Goal: Task Accomplishment & Management: Use online tool/utility

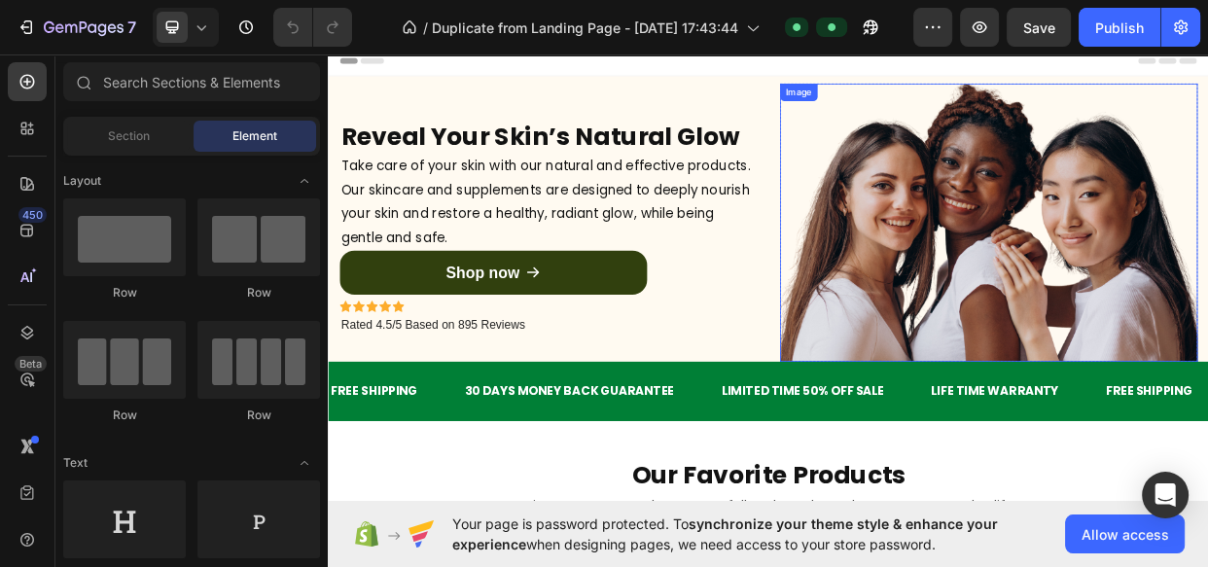
click at [957, 121] on div "Image" at bounding box center [1203, 279] width 553 height 369
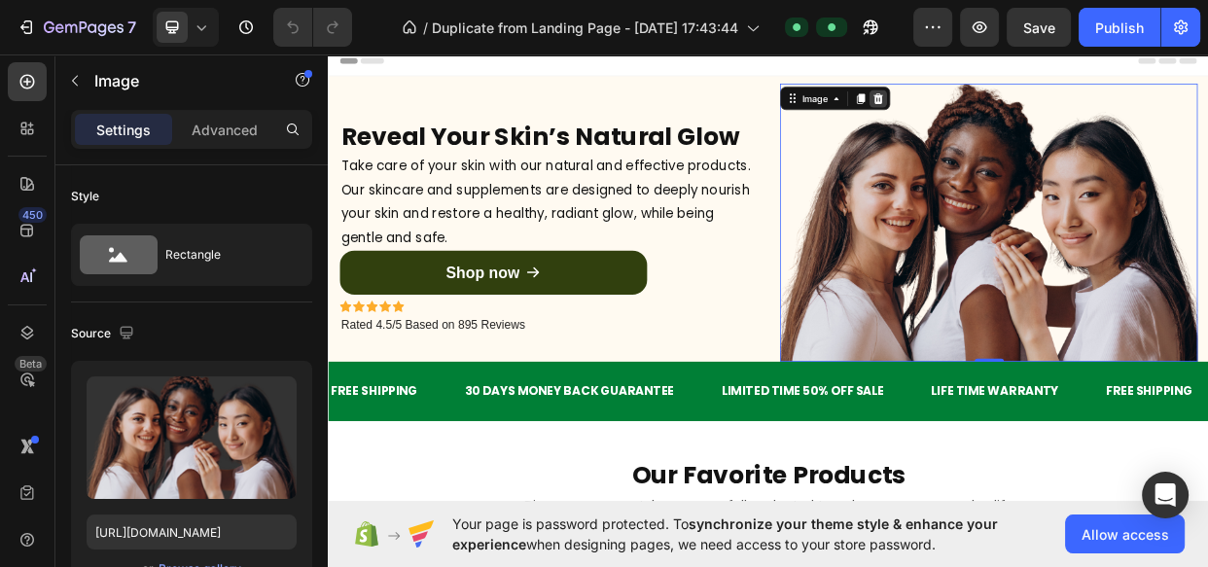
click at [1052, 120] on icon at bounding box center [1056, 115] width 13 height 14
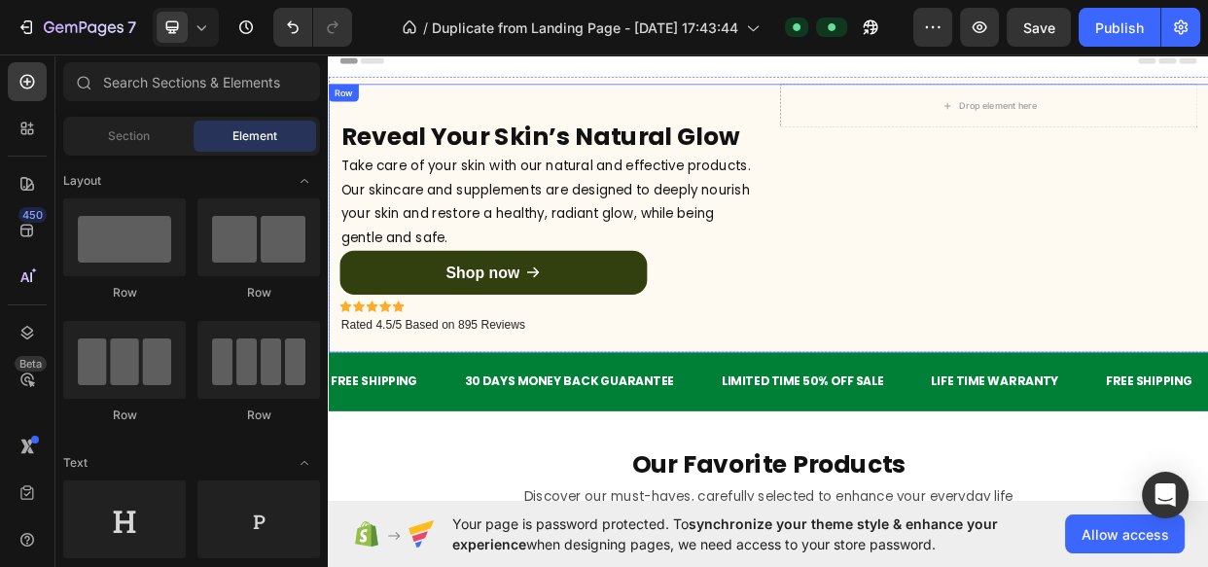
click at [577, 438] on div "Reveal Your Skin’s Natural Glow Heading Take care of your skin with our natural…" at bounding box center [618, 273] width 553 height 356
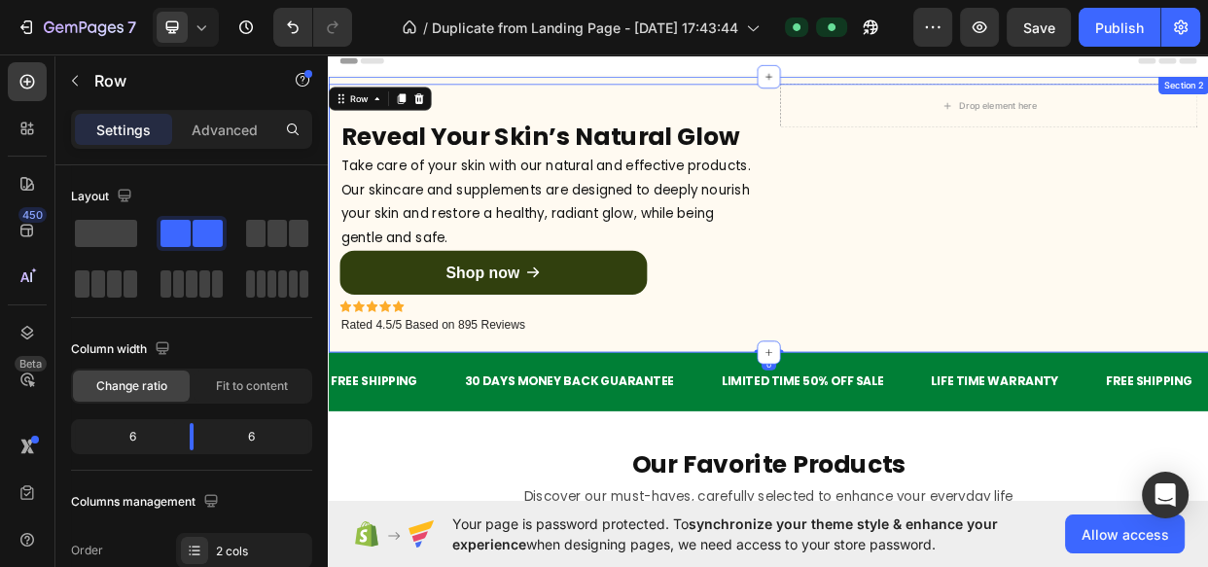
click at [654, 87] on div "Reveal Your Skin’s Natural Glow Heading Take care of your skin with our natural…" at bounding box center [911, 269] width 1167 height 366
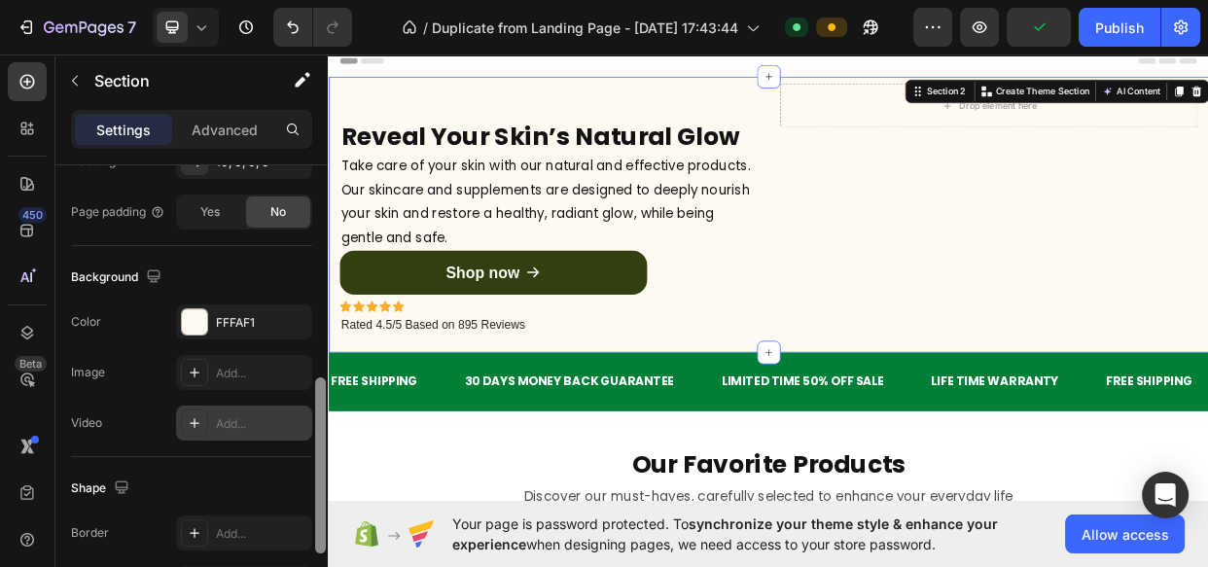
scroll to position [554, 0]
drag, startPoint x: 319, startPoint y: 216, endPoint x: 311, endPoint y: 409, distance: 193.7
click at [311, 409] on div "Layout Column width Change ratio Fit to content 12 Columns management Order 1 c…" at bounding box center [191, 393] width 272 height 457
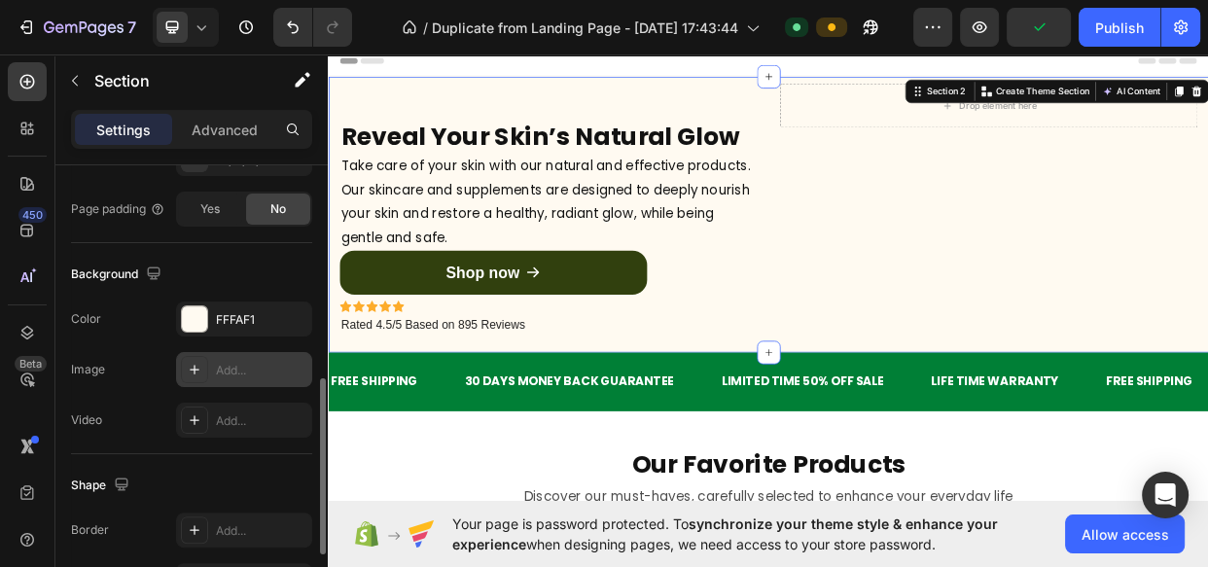
click at [233, 380] on div "Add..." at bounding box center [244, 369] width 136 height 35
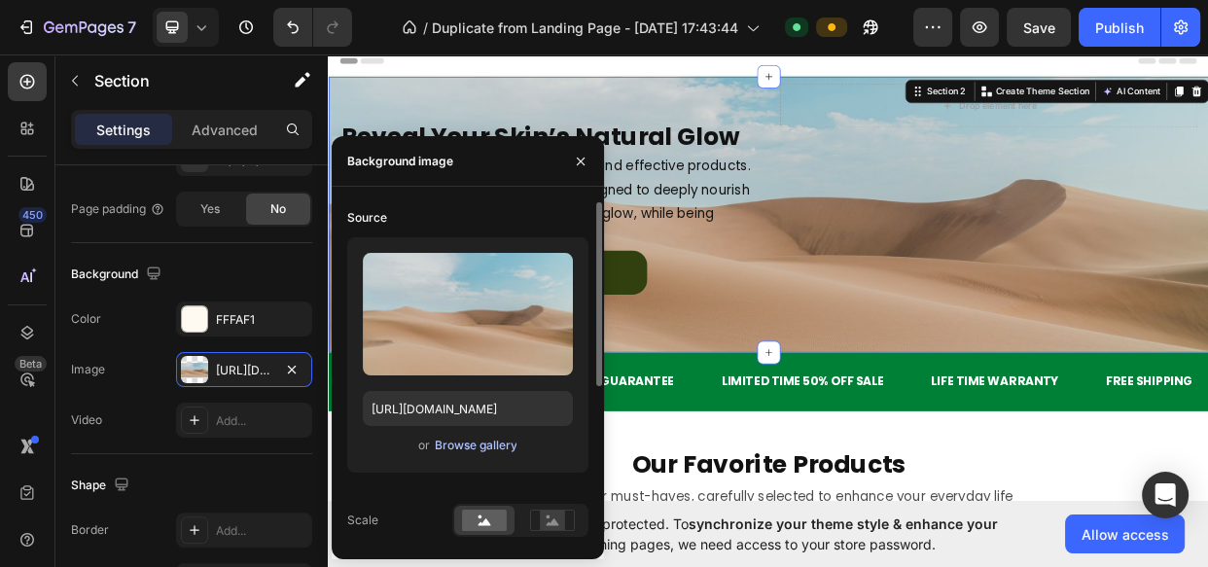
click at [463, 437] on div "Browse gallery" at bounding box center [475, 446] width 83 height 18
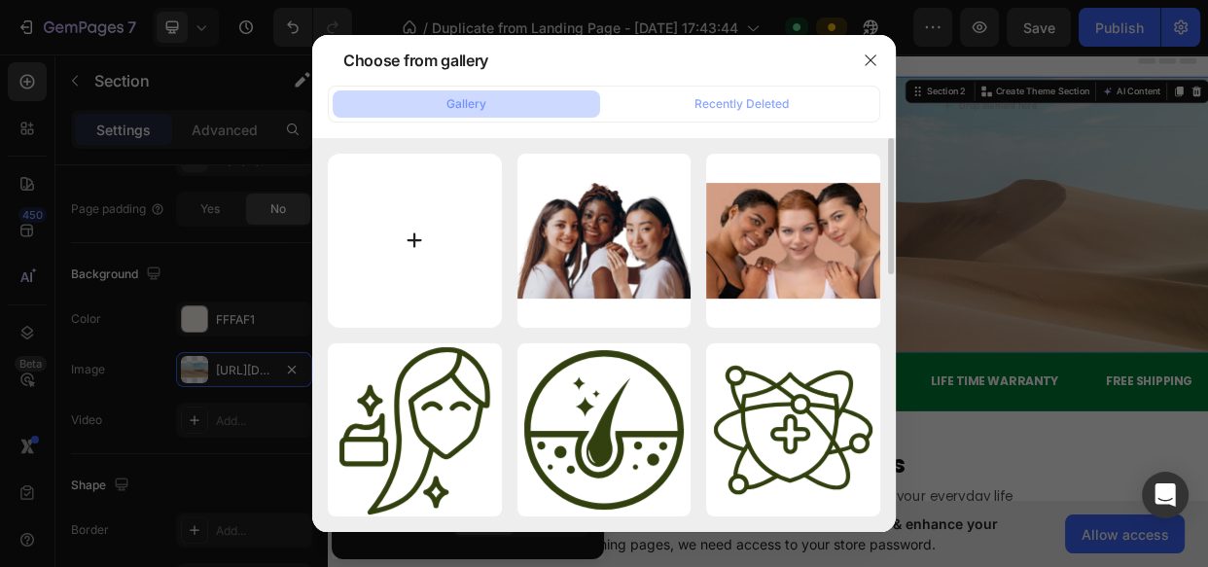
click at [465, 269] on input "file" at bounding box center [415, 241] width 174 height 174
type input "C:\fakepath\Design sans titre banner.jpg"
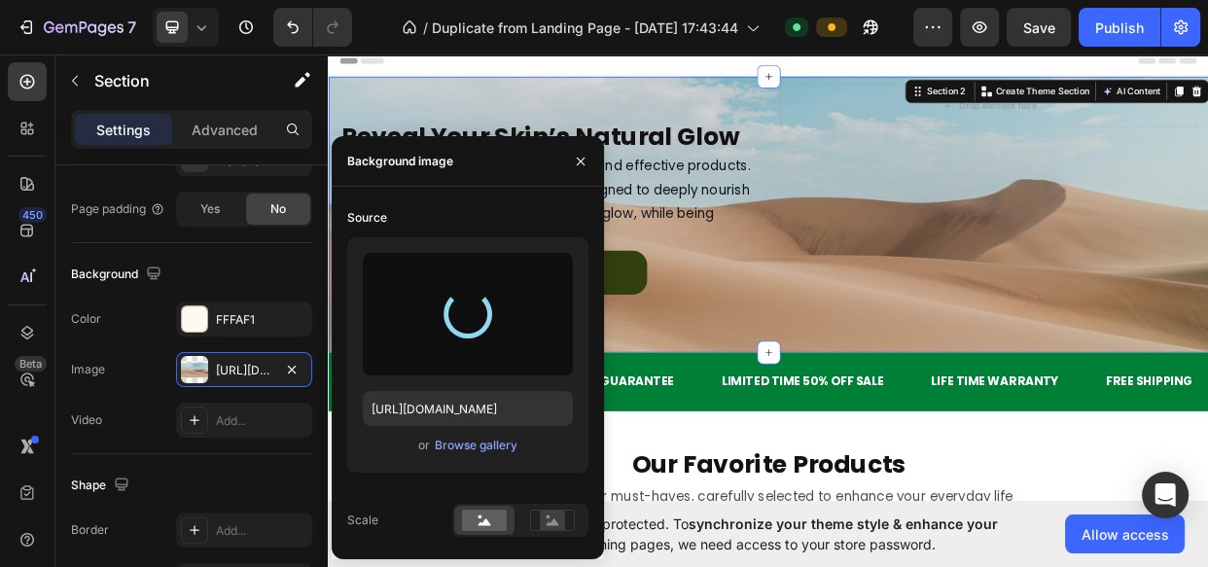
type input "https://cdn.shopify.com/s/files/1/0706/2742/6495/files/gempages_583430299954709…"
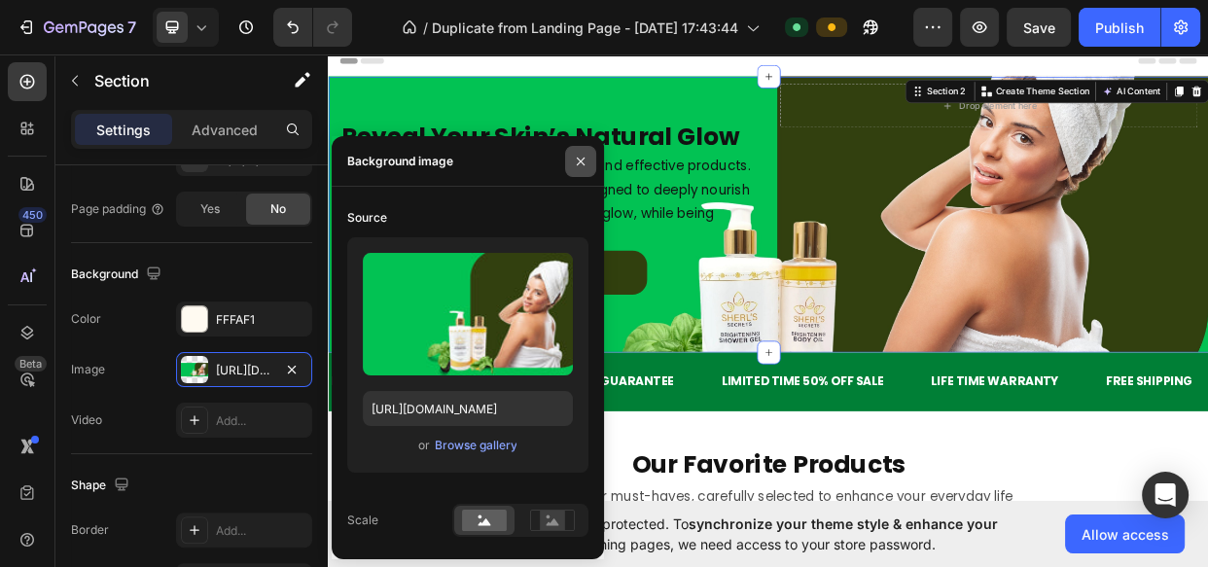
click at [584, 161] on icon "button" at bounding box center [581, 162] width 16 height 16
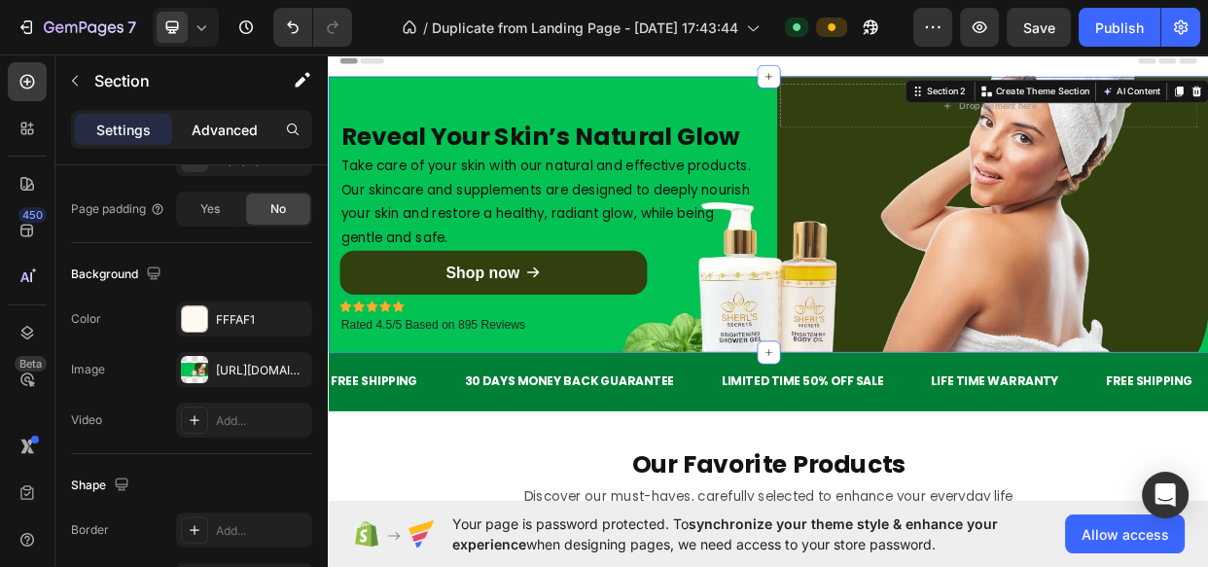
click at [204, 121] on p "Advanced" at bounding box center [225, 130] width 66 height 20
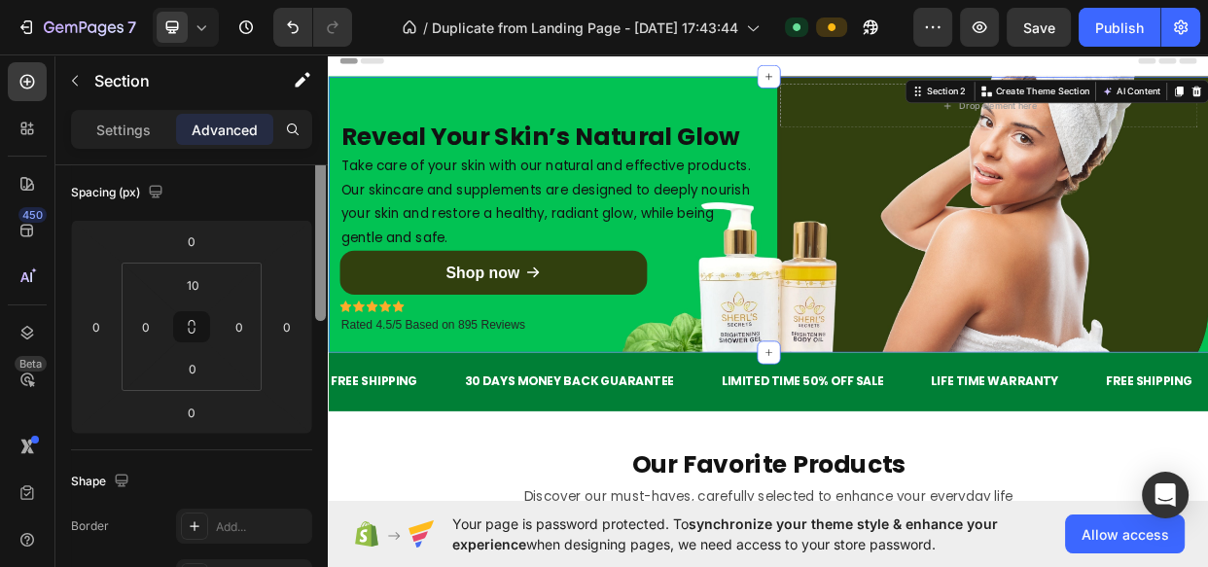
drag, startPoint x: 319, startPoint y: 381, endPoint x: 327, endPoint y: 240, distance: 141.2
click at [327, 240] on div at bounding box center [320, 334] width 15 height 457
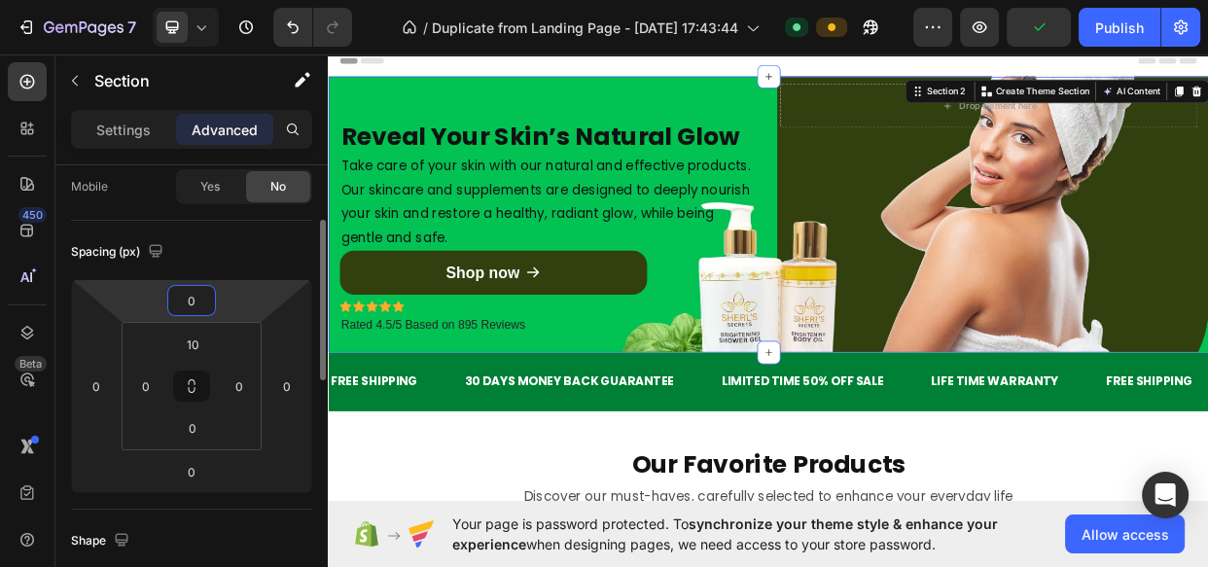
click at [191, 312] on input "0" at bounding box center [191, 300] width 39 height 29
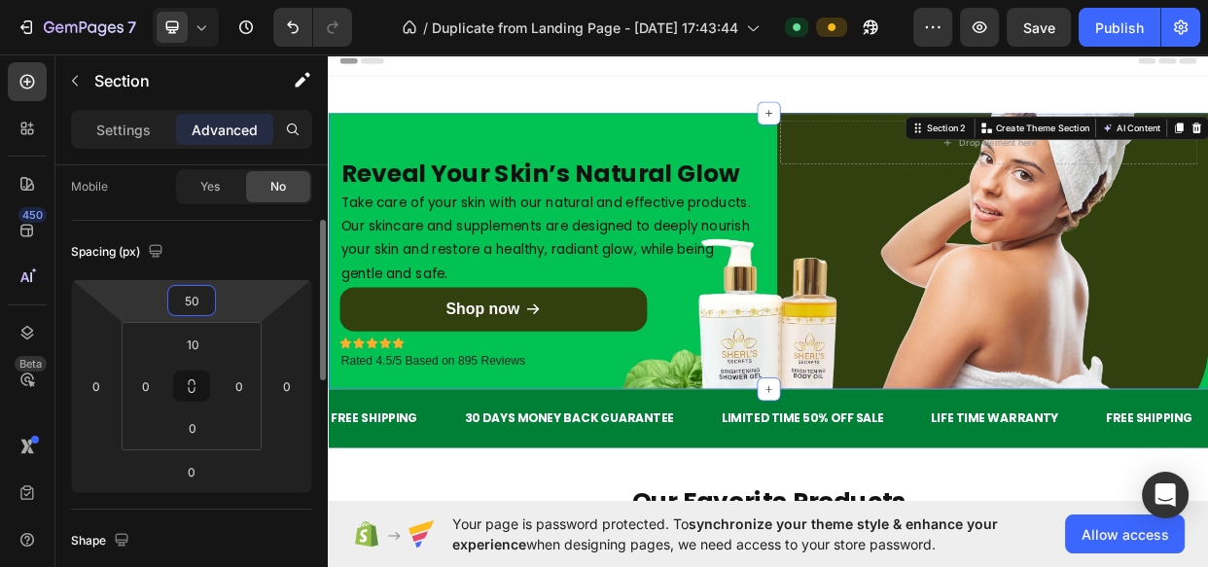
type input "5"
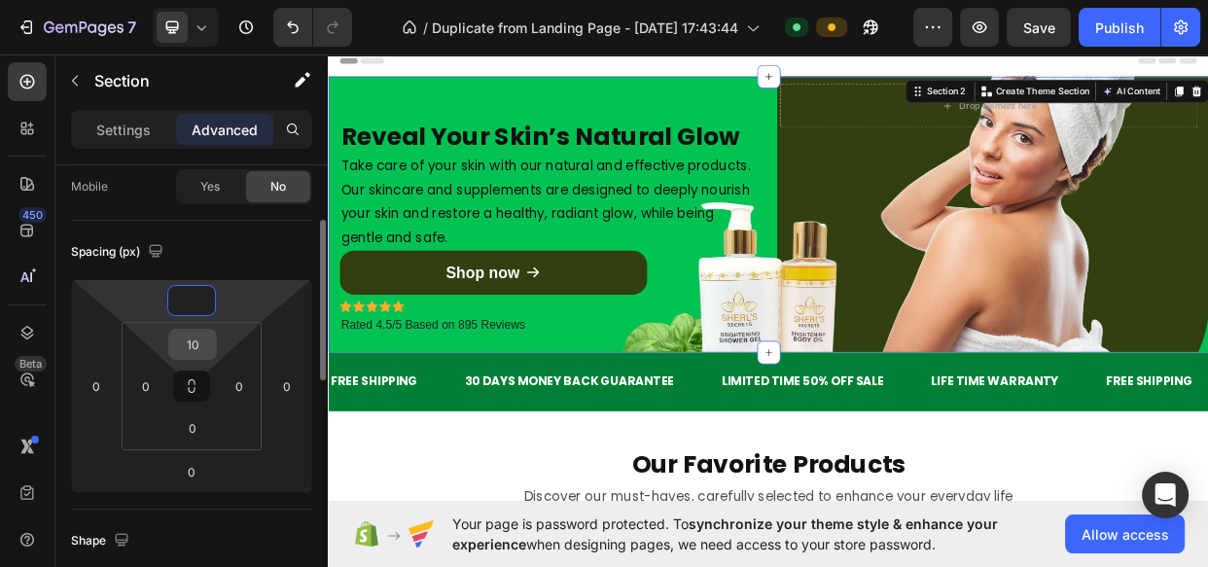
click at [193, 346] on input "10" at bounding box center [192, 344] width 39 height 29
type input "0"
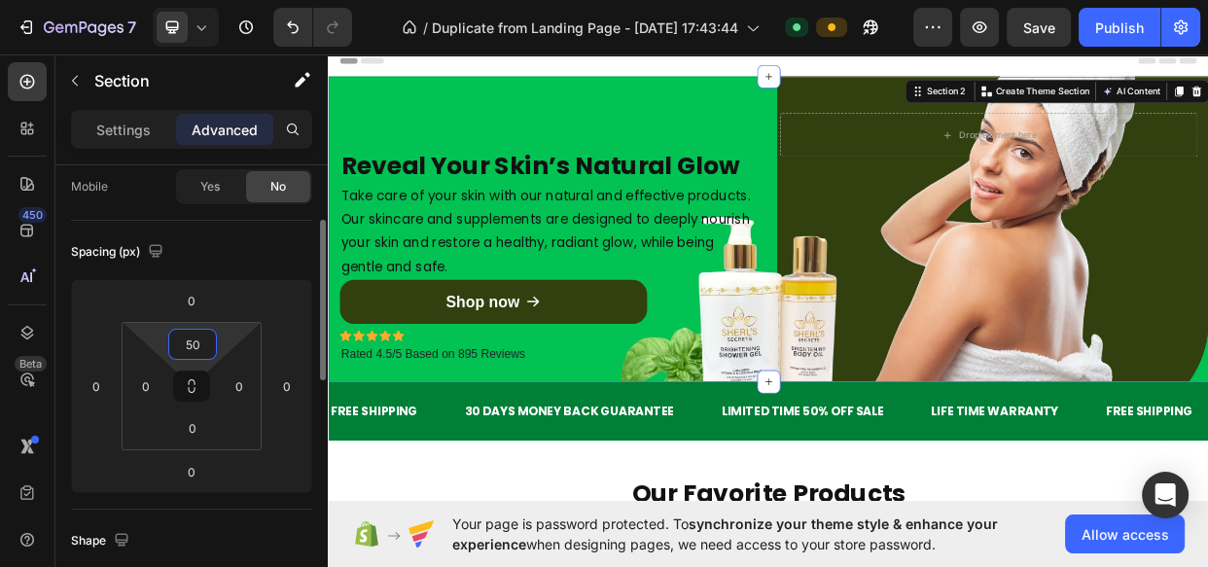
type input "5"
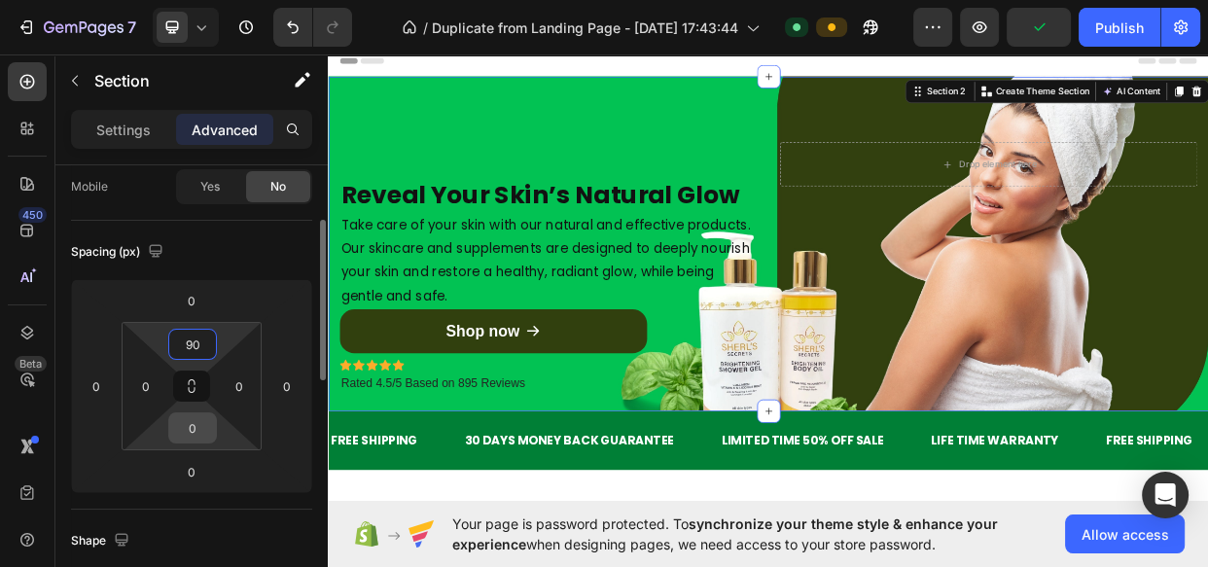
type input "90"
click at [195, 434] on input "0" at bounding box center [192, 427] width 39 height 29
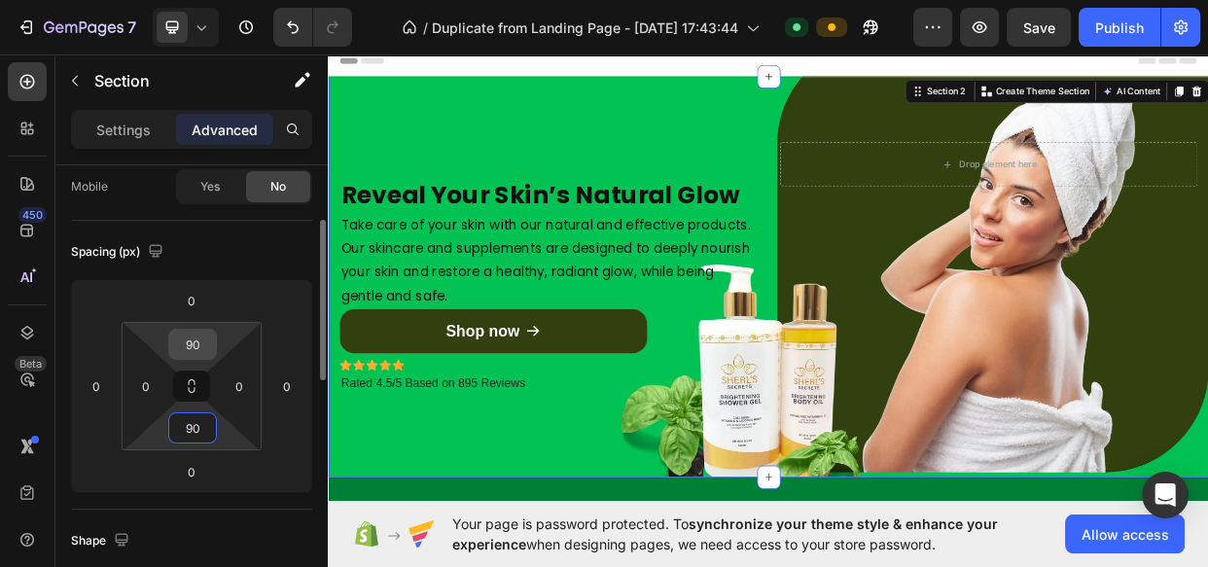
type input "90"
click at [192, 349] on input "90" at bounding box center [192, 344] width 39 height 29
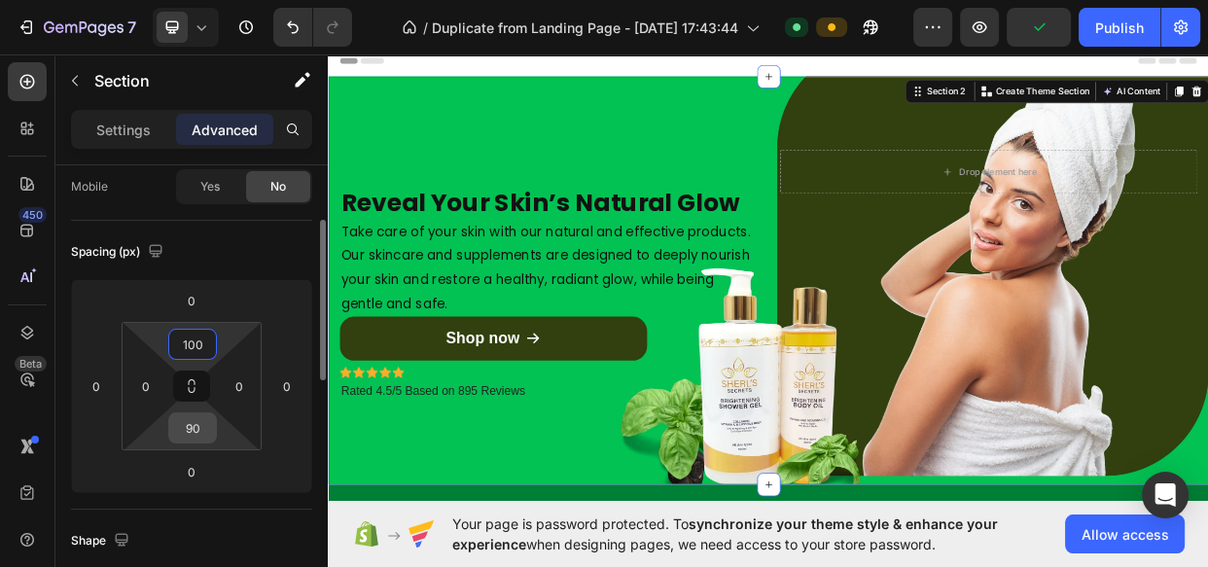
type input "100"
click at [195, 417] on input "90" at bounding box center [192, 427] width 39 height 29
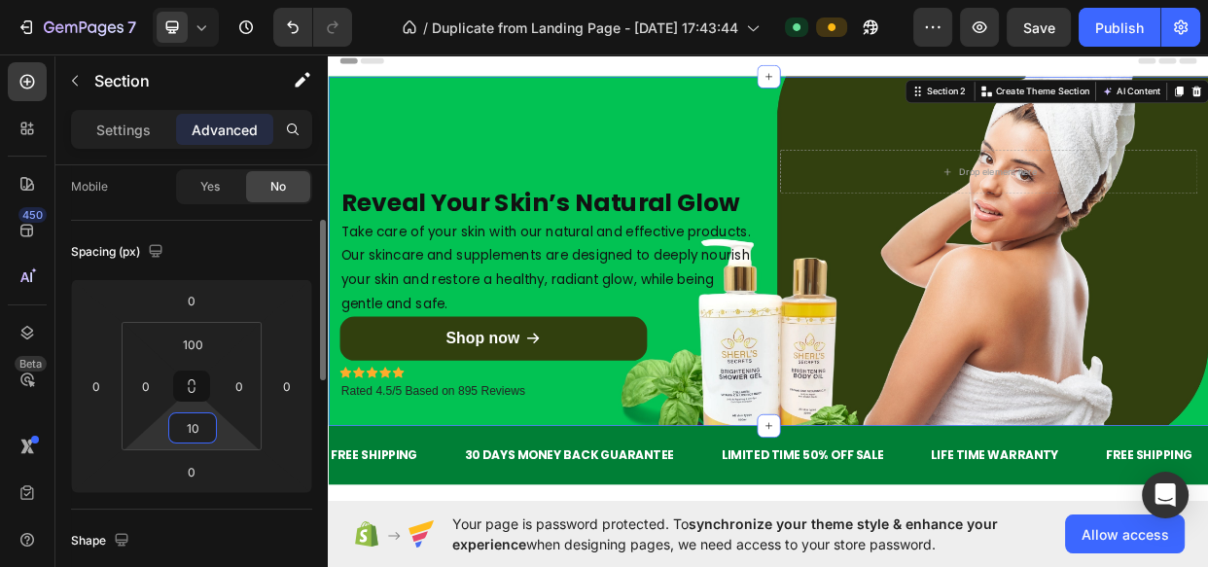
type input "100"
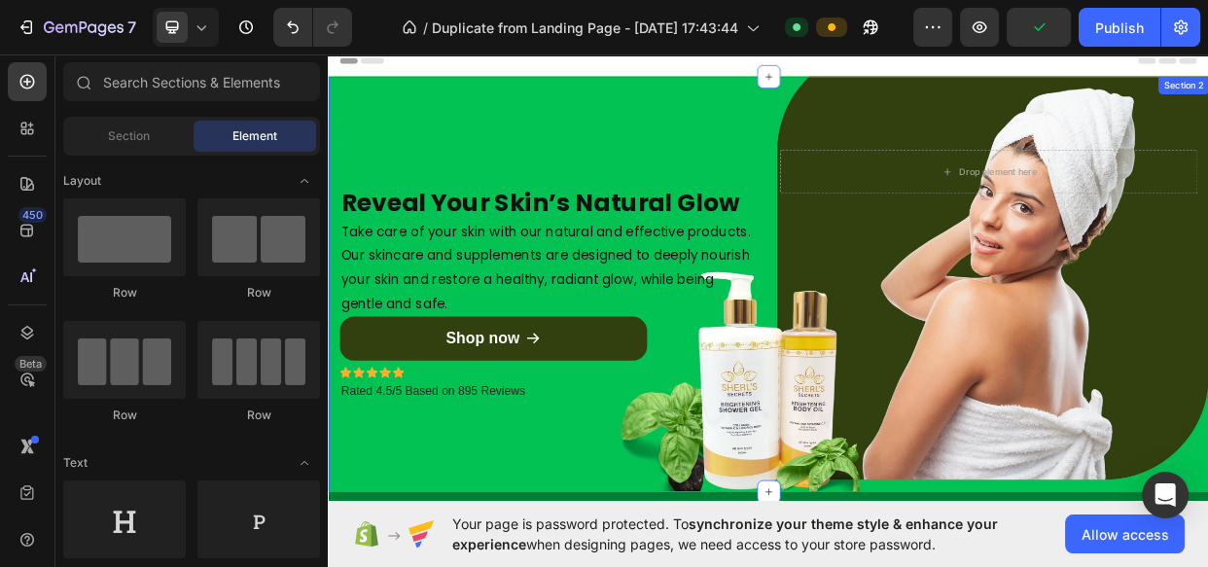
click at [728, 566] on div "Reveal Your Skin’s Natural Glow Heading Take care of your skin with our natural…" at bounding box center [911, 361] width 1167 height 550
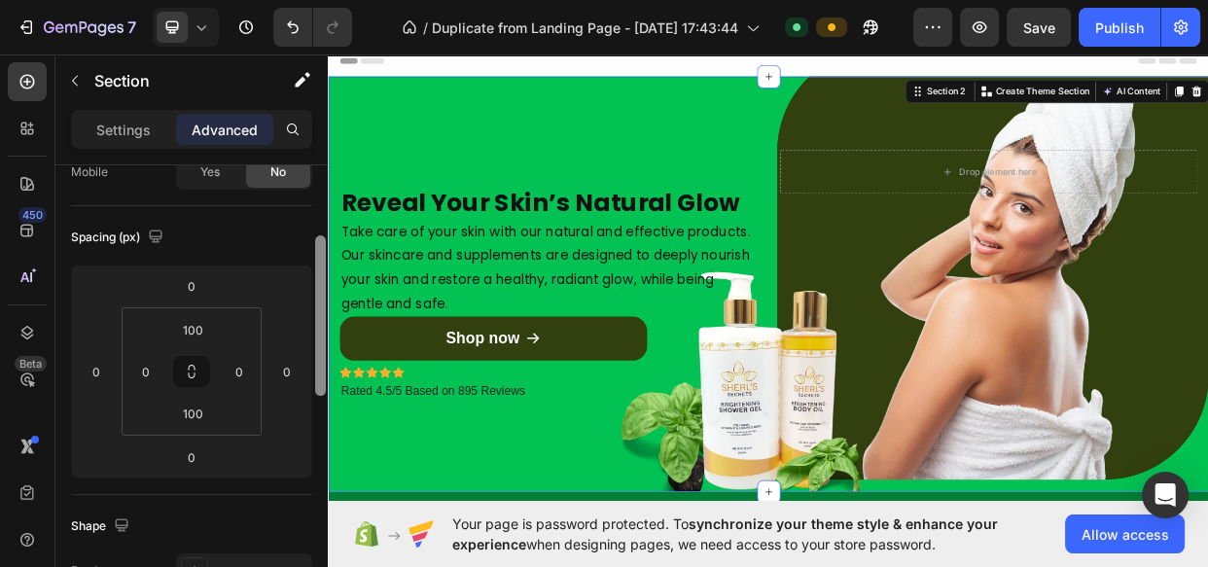
scroll to position [200, 0]
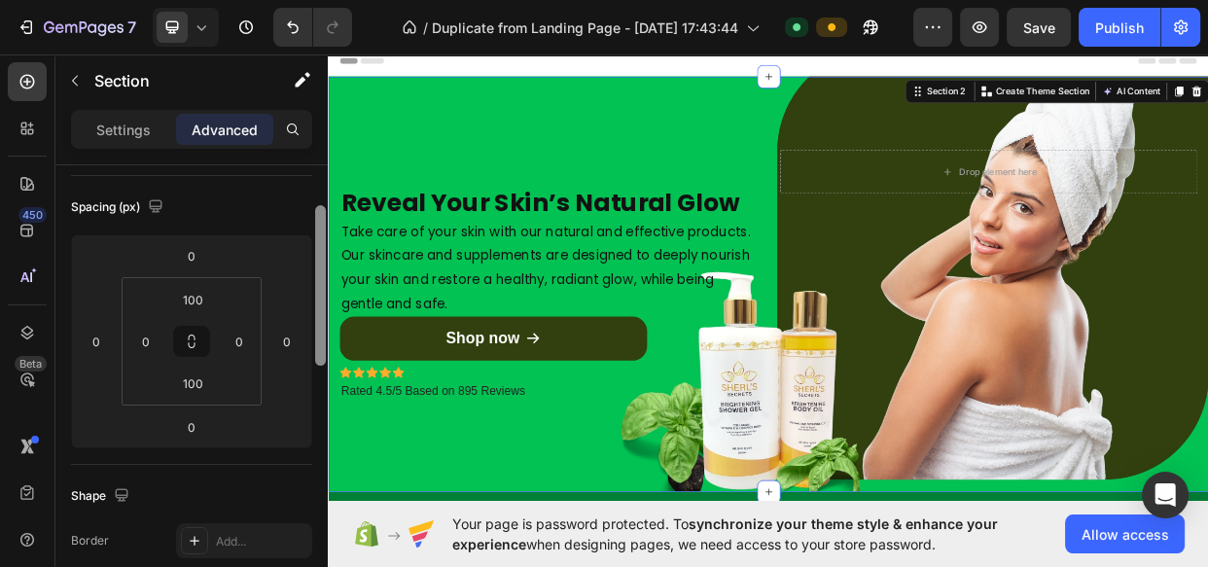
drag, startPoint x: 319, startPoint y: 190, endPoint x: 317, endPoint y: 261, distance: 71.0
click at [317, 261] on div at bounding box center [320, 285] width 11 height 160
click at [194, 301] on input "100" at bounding box center [192, 299] width 39 height 29
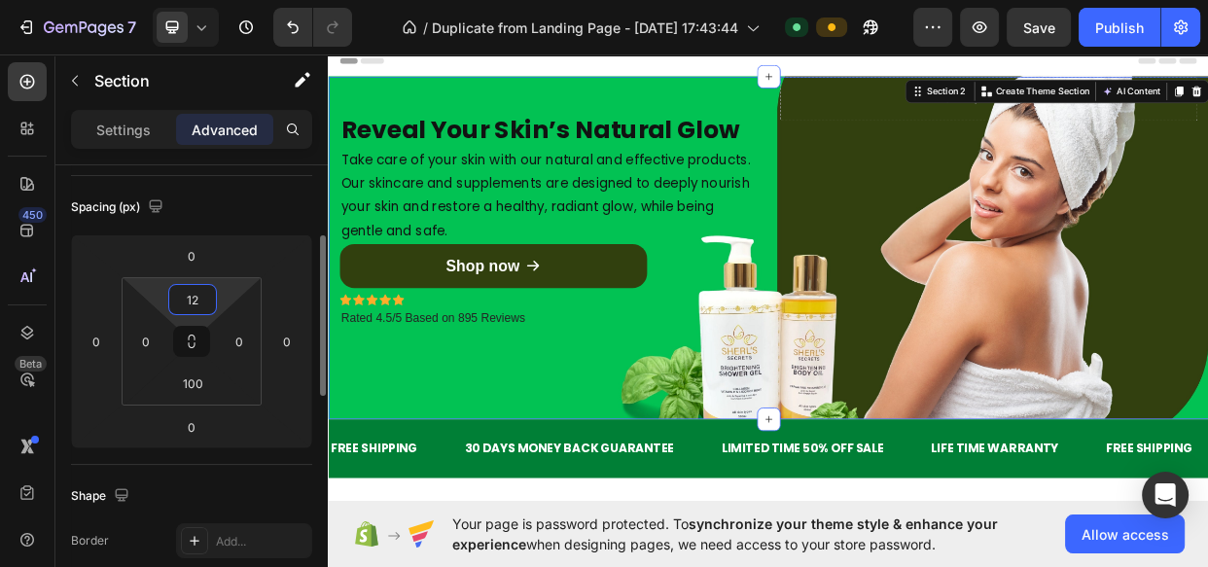
type input "120"
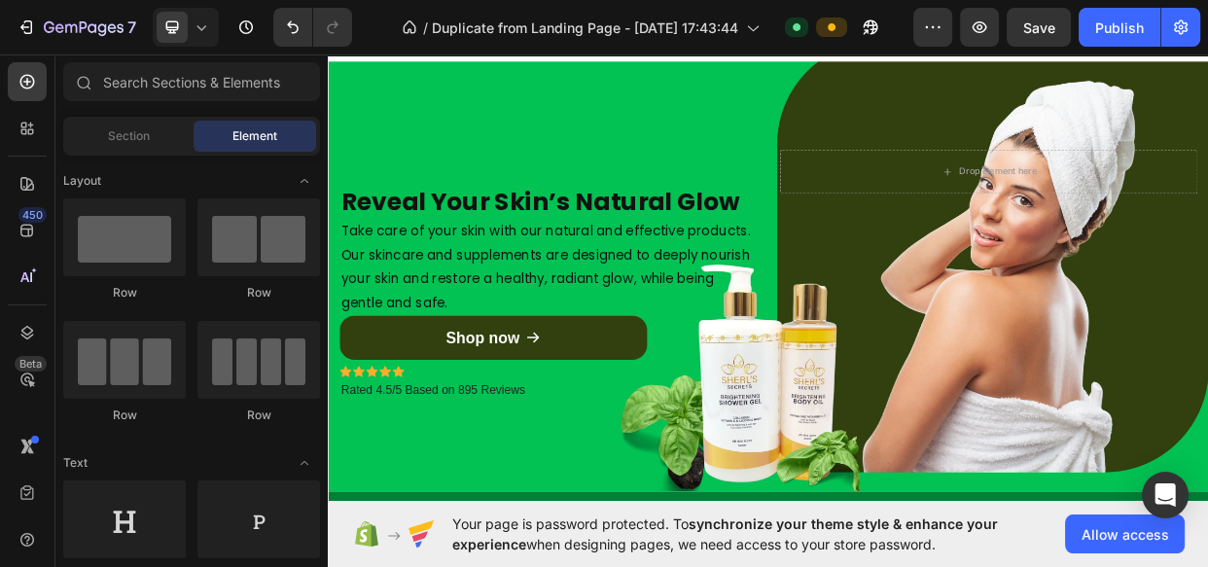
scroll to position [10, 0]
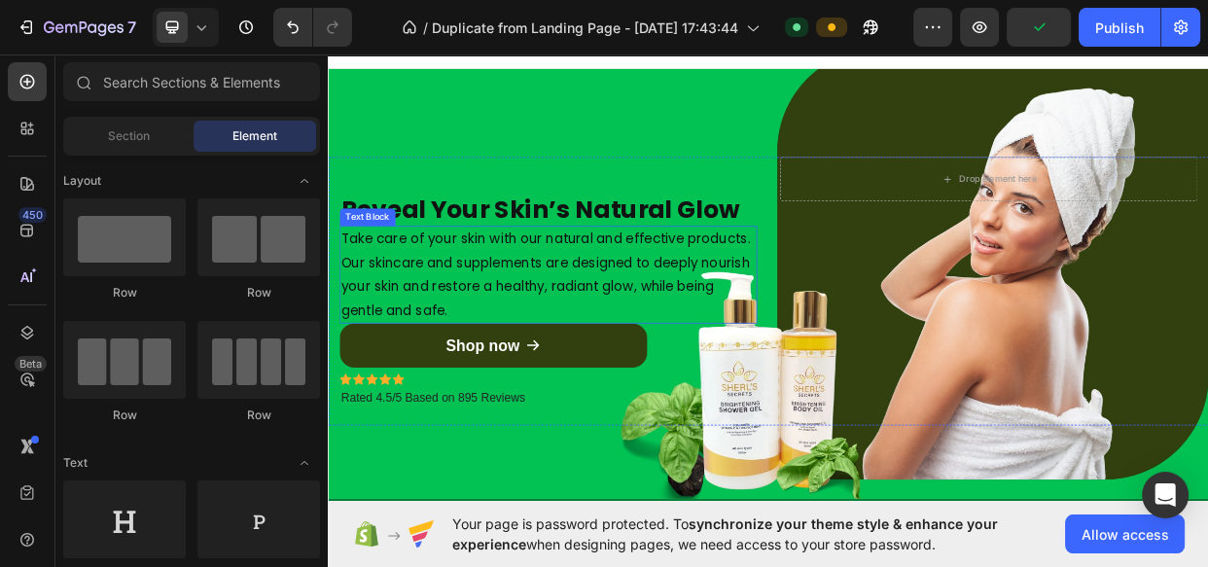
click at [608, 313] on p "Take care of your skin with our natural and effective products. Our skincare an…" at bounding box center [618, 349] width 549 height 126
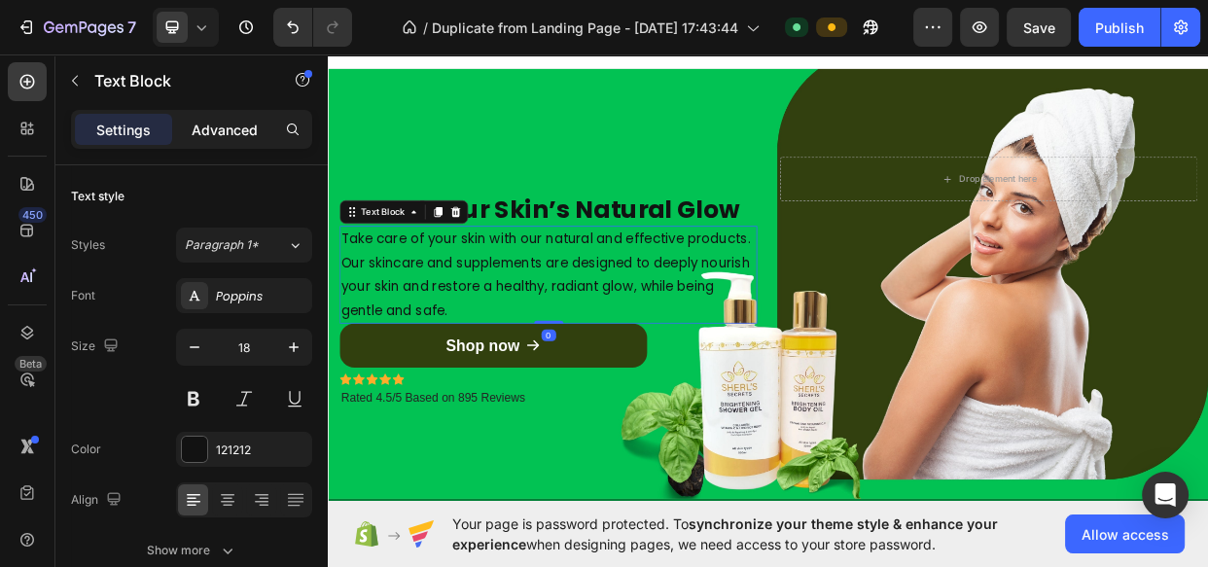
click at [246, 127] on p "Advanced" at bounding box center [225, 130] width 66 height 20
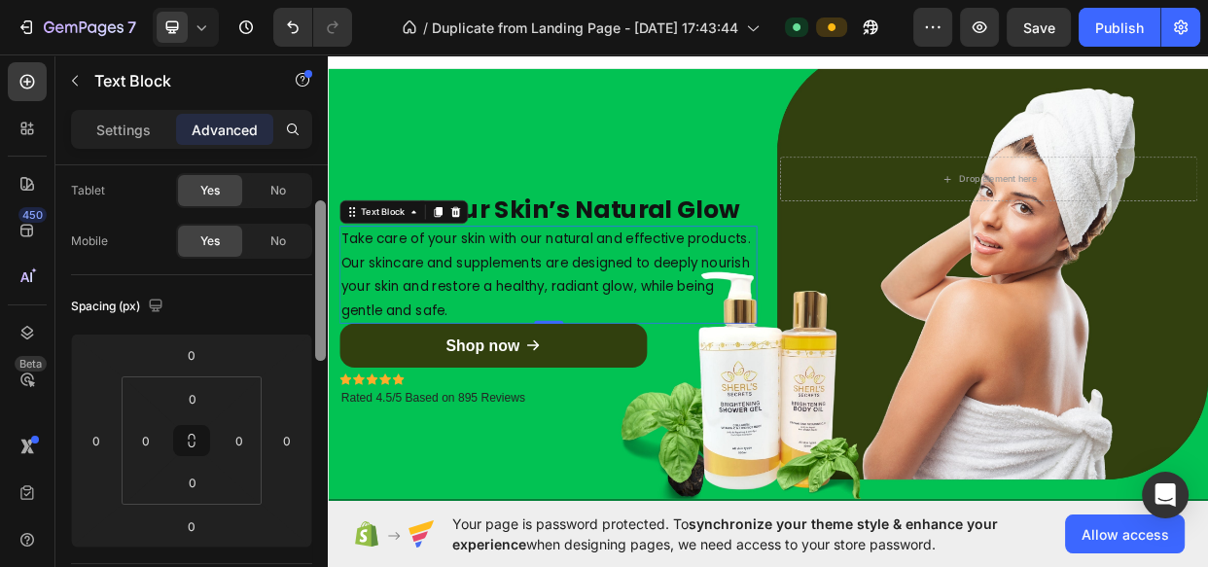
drag, startPoint x: 321, startPoint y: 197, endPoint x: 321, endPoint y: 272, distance: 74.9
click at [321, 272] on div at bounding box center [320, 280] width 11 height 160
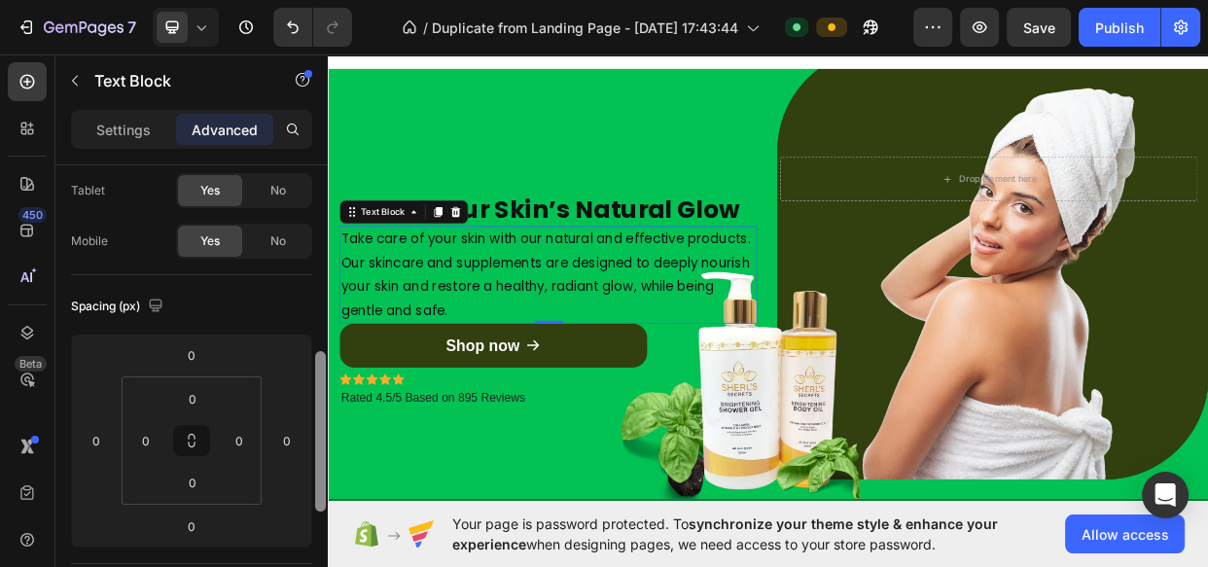
scroll to position [212, 0]
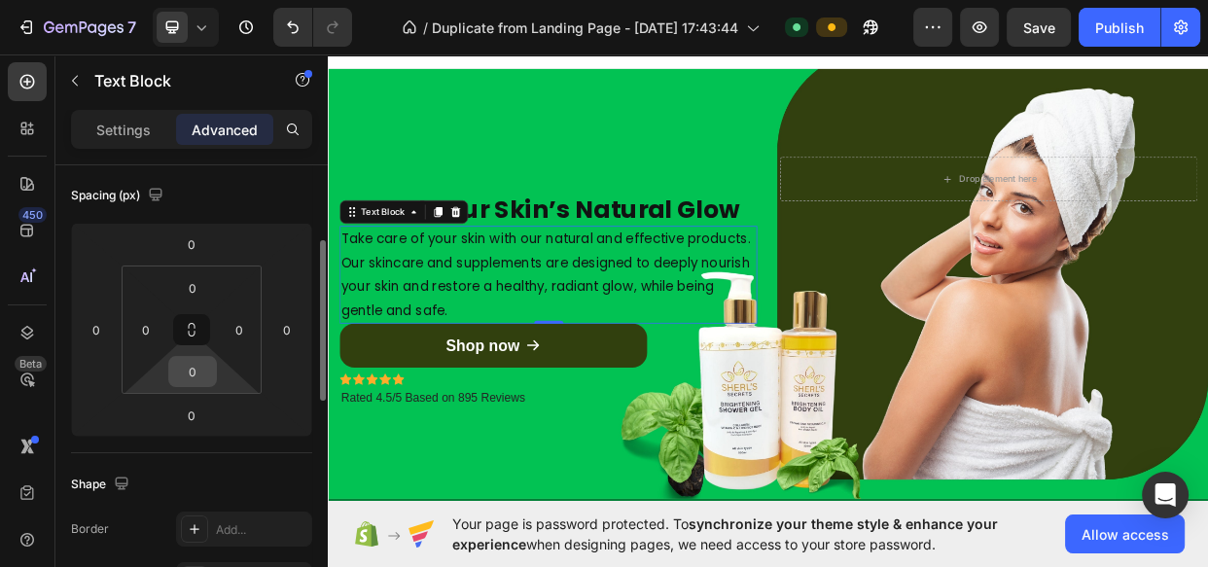
click at [195, 379] on input "0" at bounding box center [192, 371] width 39 height 29
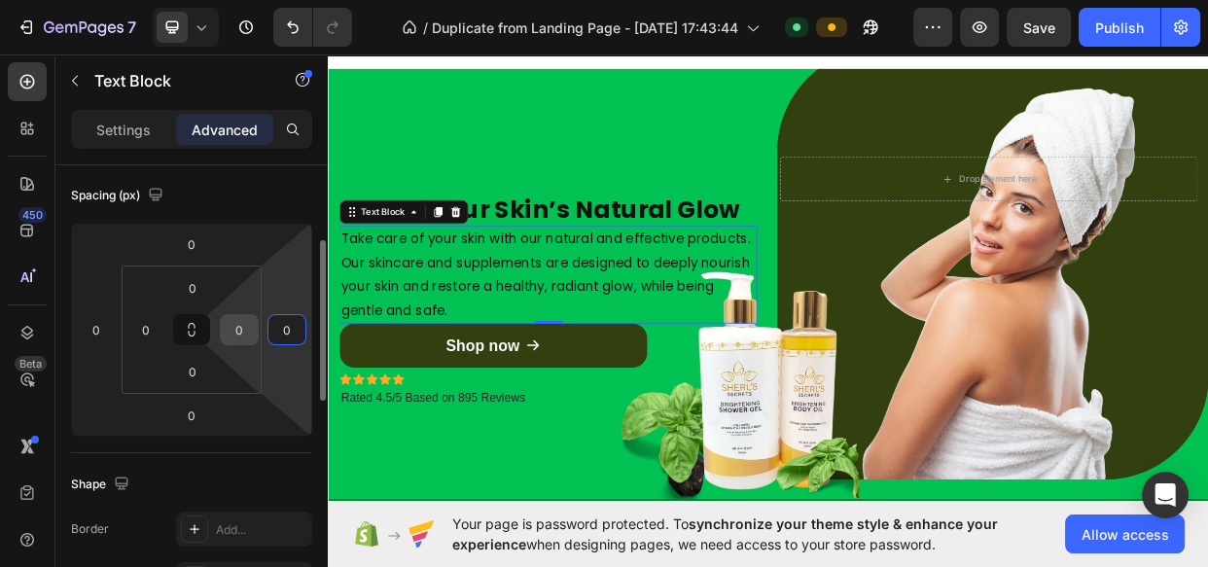
drag, startPoint x: 299, startPoint y: 329, endPoint x: 246, endPoint y: 332, distance: 52.6
click at [246, 332] on div "0 0 0 0 0 0 0 0" at bounding box center [191, 330] width 241 height 214
click at [246, 332] on input "0" at bounding box center [239, 329] width 29 height 29
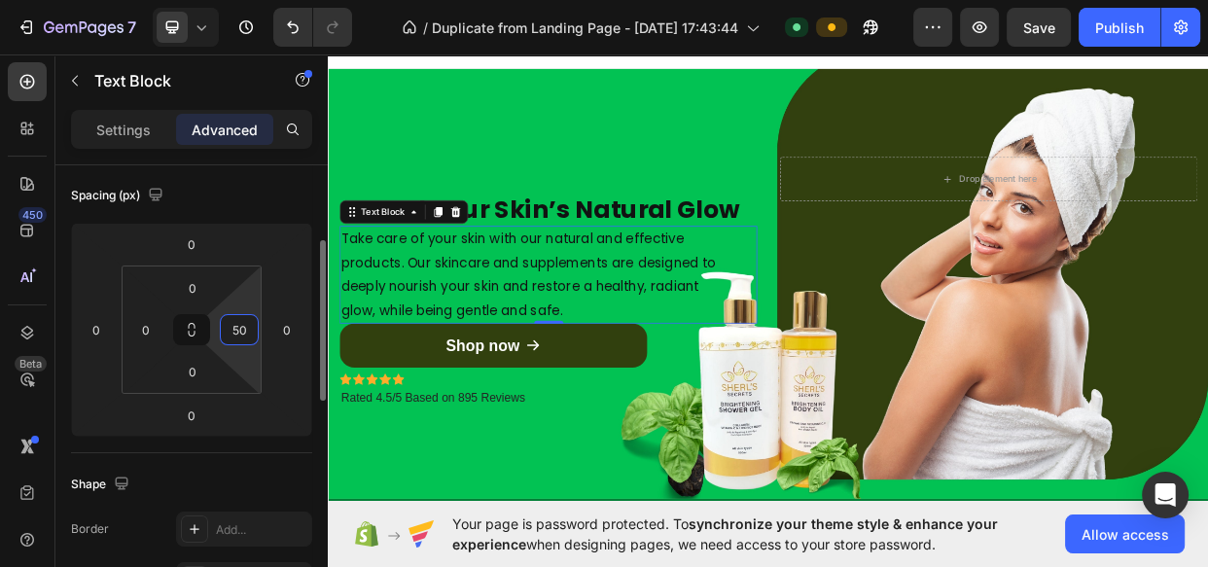
type input "5"
type input "1"
type input "50"
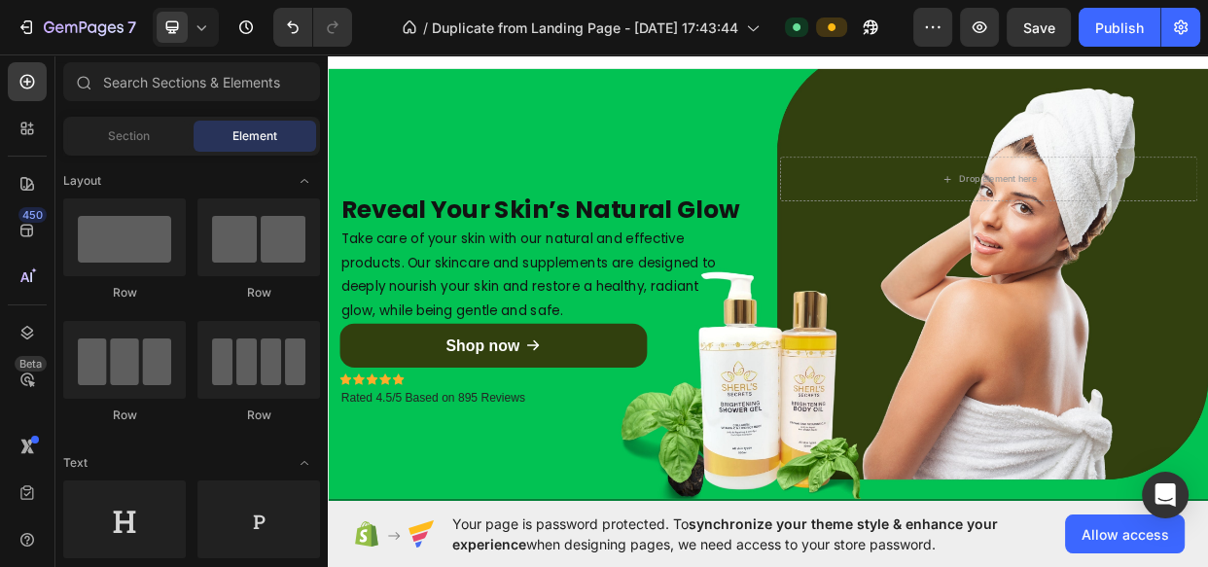
scroll to position [78, 0]
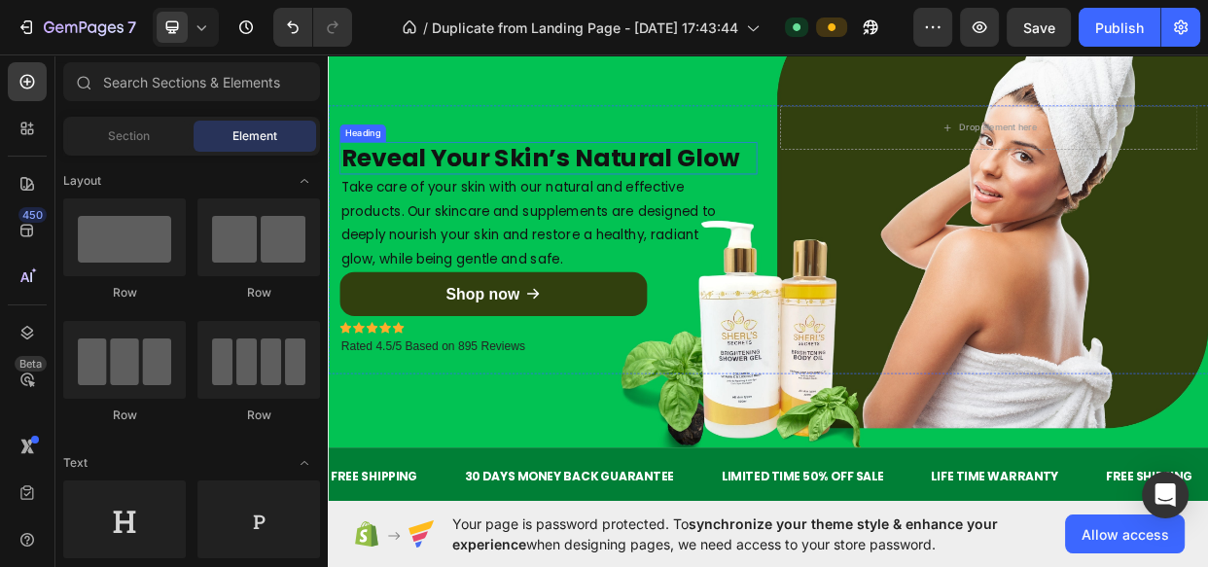
click at [783, 189] on strong "Reveal Your Skin’s Natural Glow" at bounding box center [608, 194] width 528 height 46
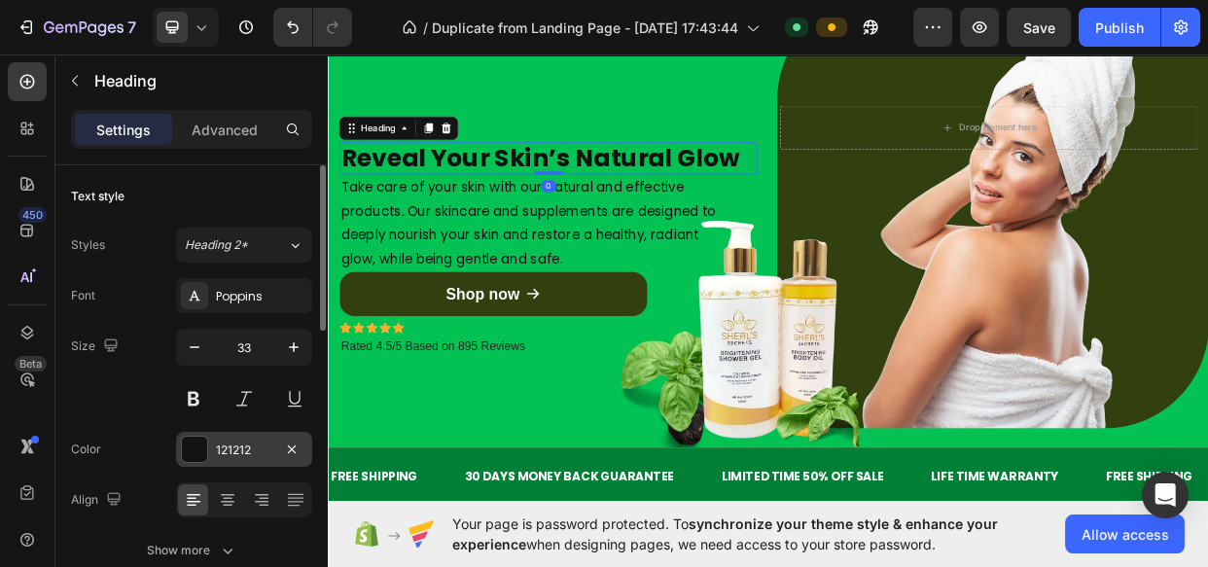
click at [235, 451] on div "121212" at bounding box center [244, 451] width 56 height 18
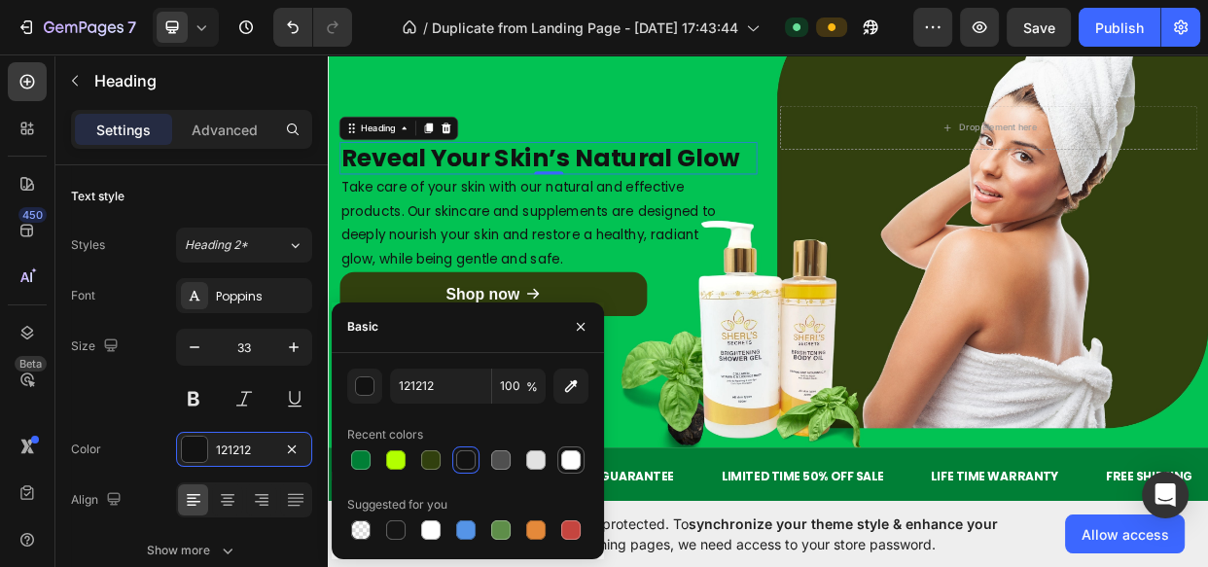
click at [567, 453] on div at bounding box center [570, 459] width 19 height 19
type input "FFFFFF"
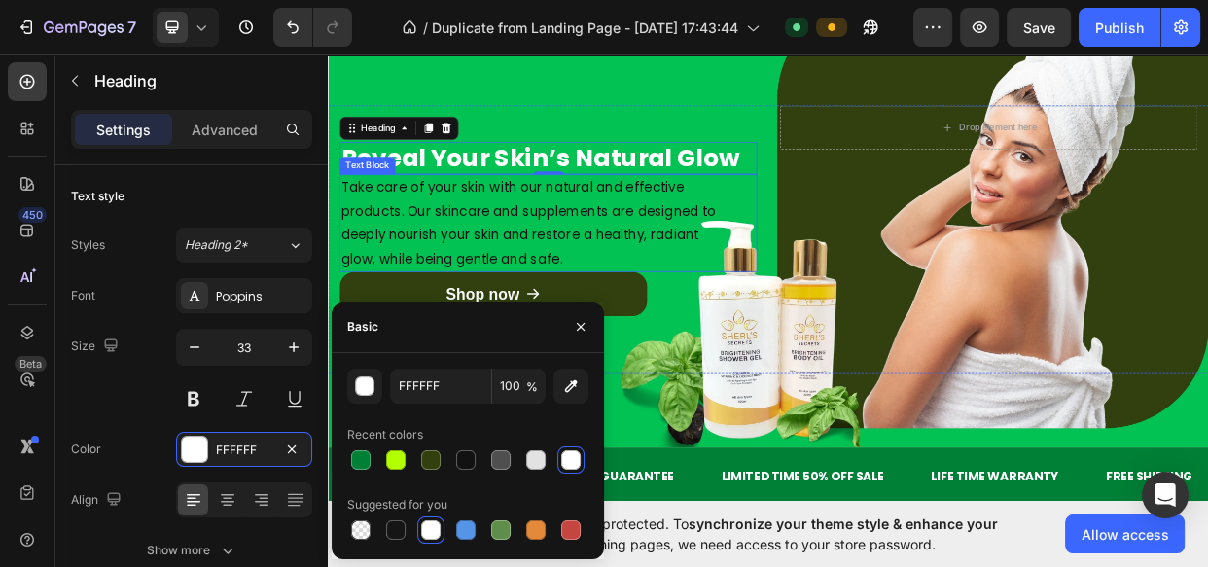
click at [683, 273] on p "Take care of your skin with our natural and effective products. Our skincare an…" at bounding box center [594, 281] width 501 height 126
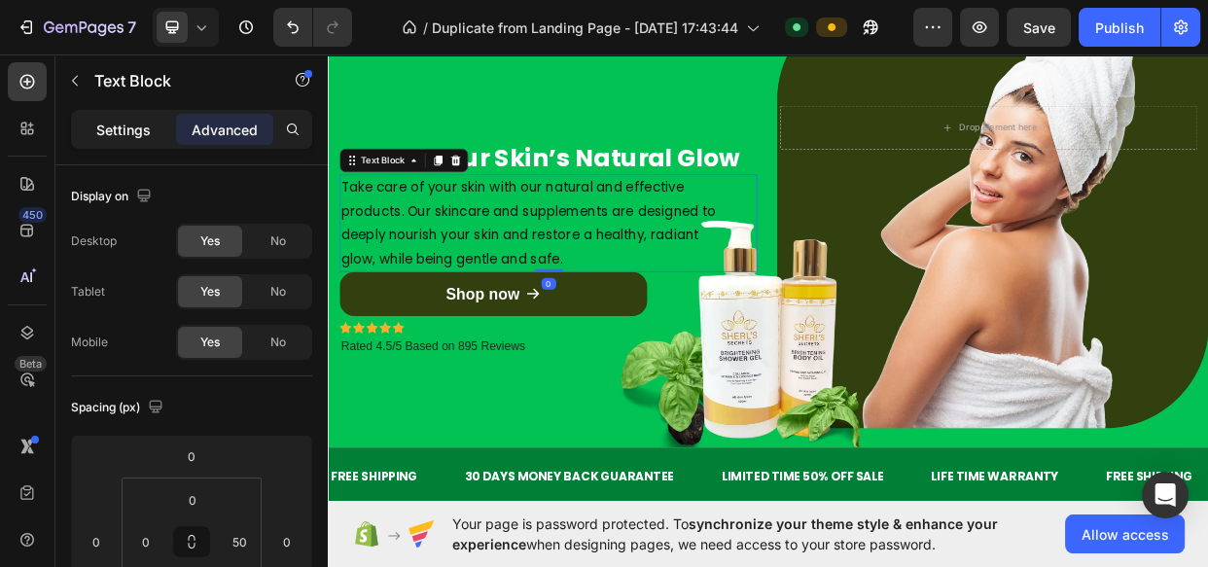
click at [116, 122] on p "Settings" at bounding box center [123, 130] width 54 height 20
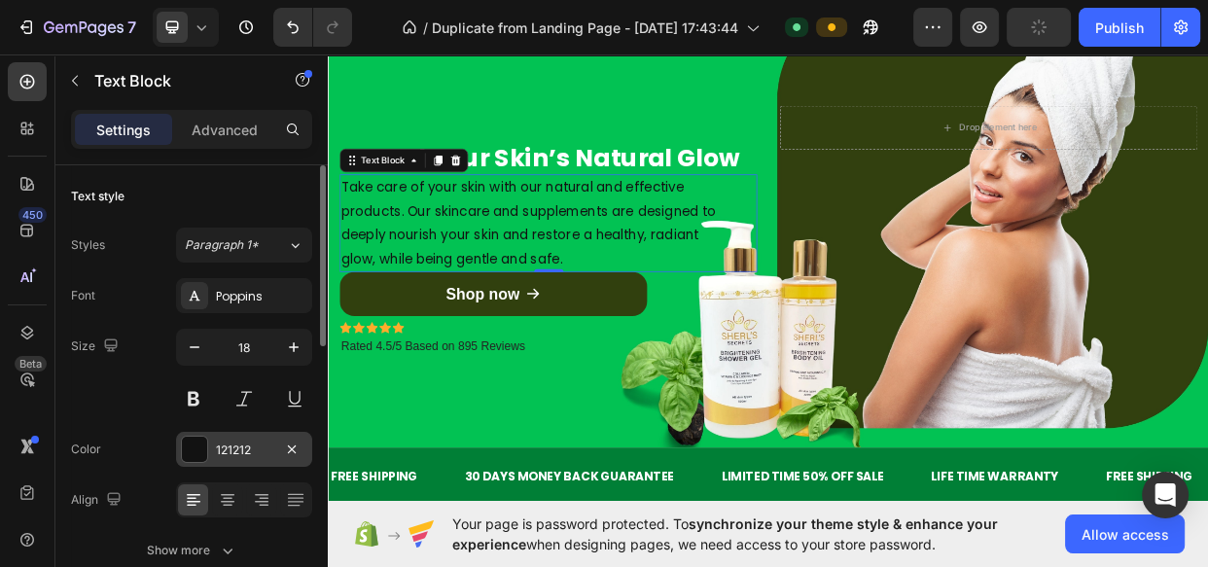
click at [242, 457] on div "121212" at bounding box center [244, 451] width 56 height 18
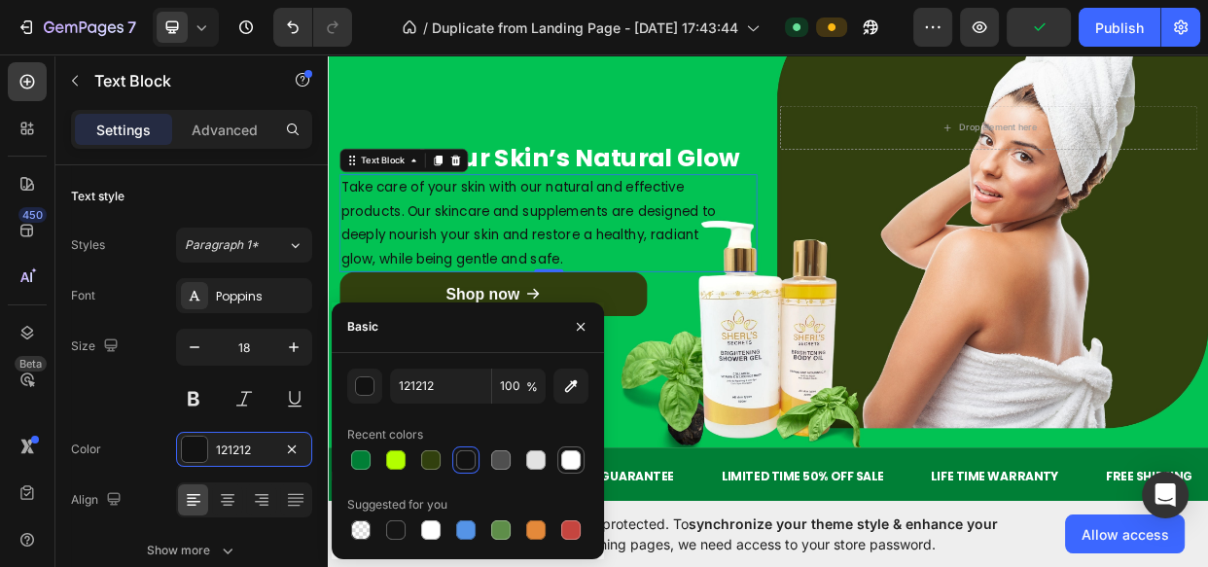
click at [565, 448] on div at bounding box center [570, 459] width 23 height 23
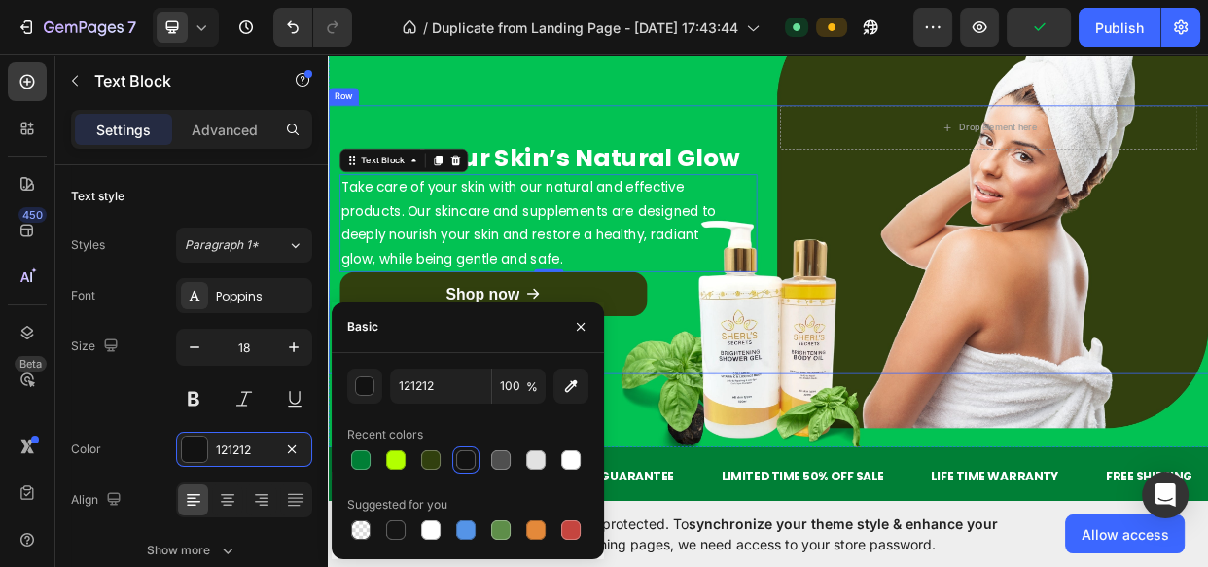
type input "FFFFFF"
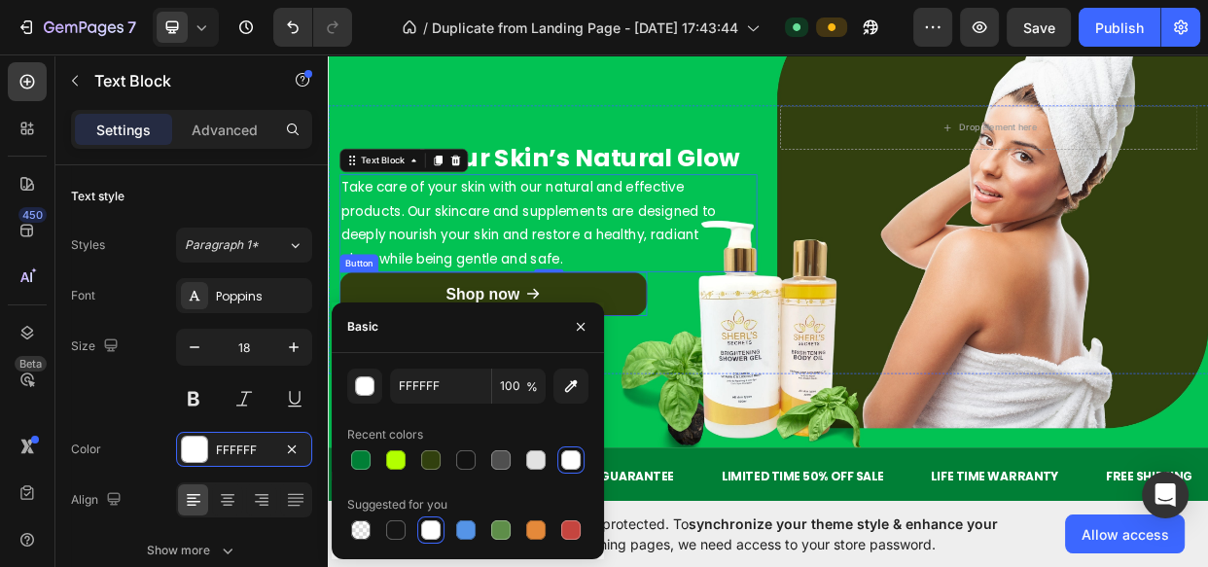
click at [727, 377] on link "Shop now" at bounding box center [545, 374] width 407 height 58
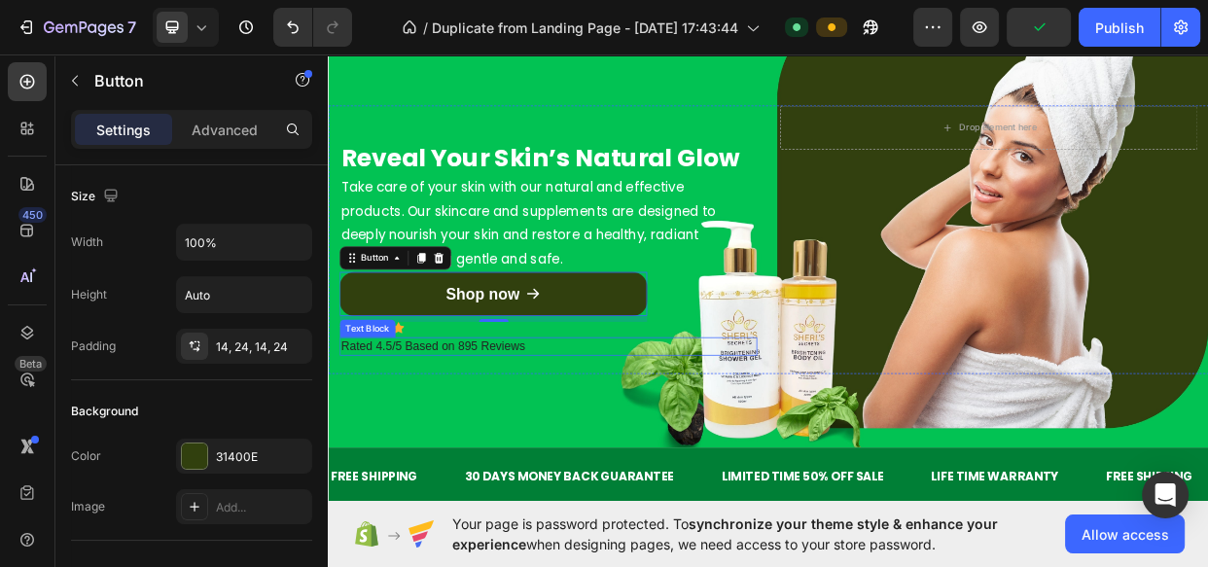
click at [648, 449] on p "Rated 4.5/5 Based on 895 Reviews" at bounding box center [618, 444] width 549 height 20
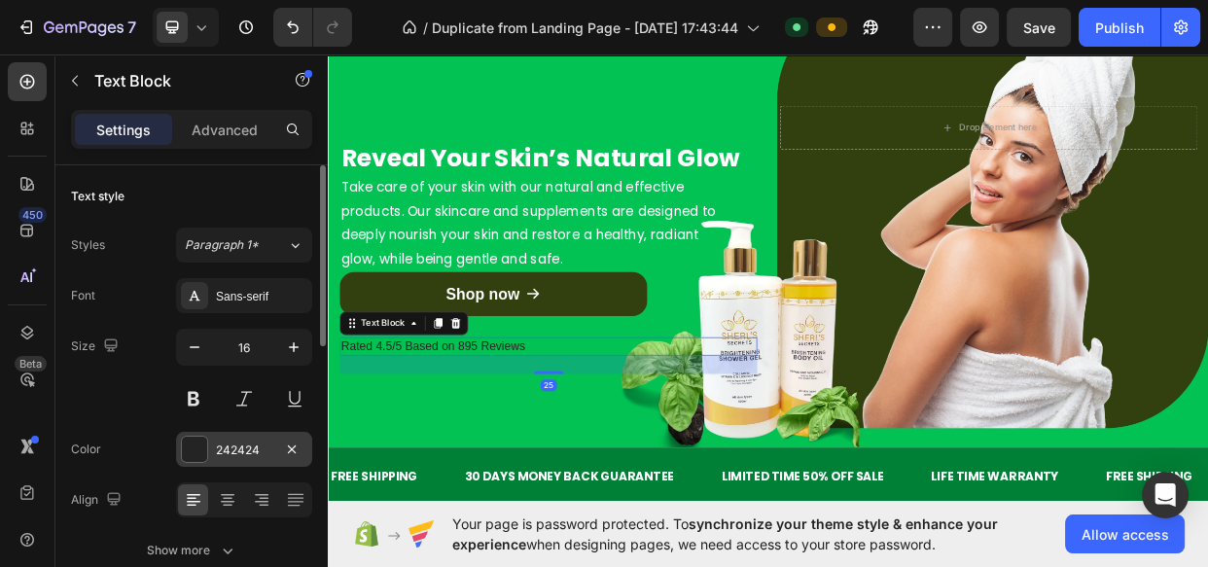
click at [231, 438] on div "242424" at bounding box center [244, 449] width 136 height 35
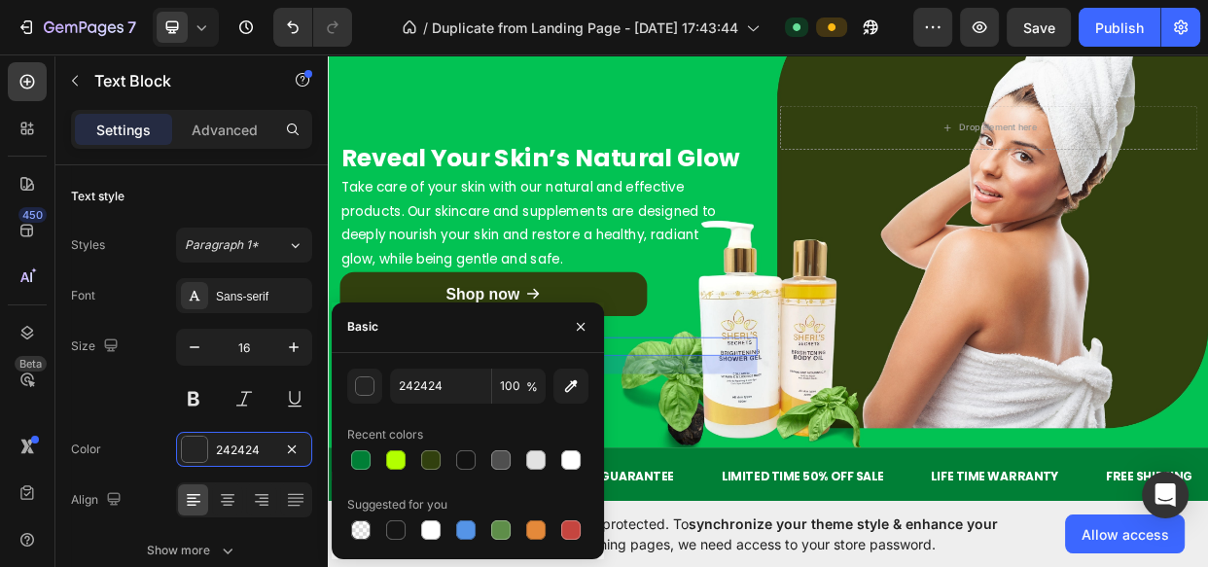
click at [586, 449] on div at bounding box center [467, 459] width 241 height 27
drag, startPoint x: 566, startPoint y: 456, endPoint x: 402, endPoint y: 329, distance: 208.0
click at [566, 456] on div at bounding box center [570, 459] width 19 height 19
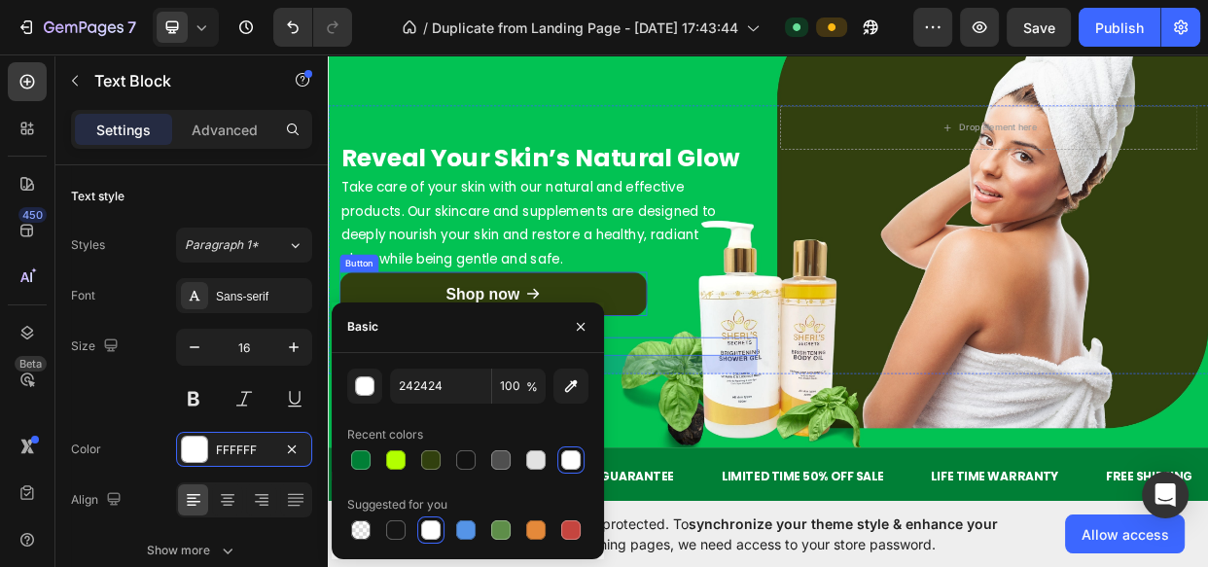
type input "FFFFFF"
click at [577, 329] on icon "button" at bounding box center [581, 327] width 16 height 16
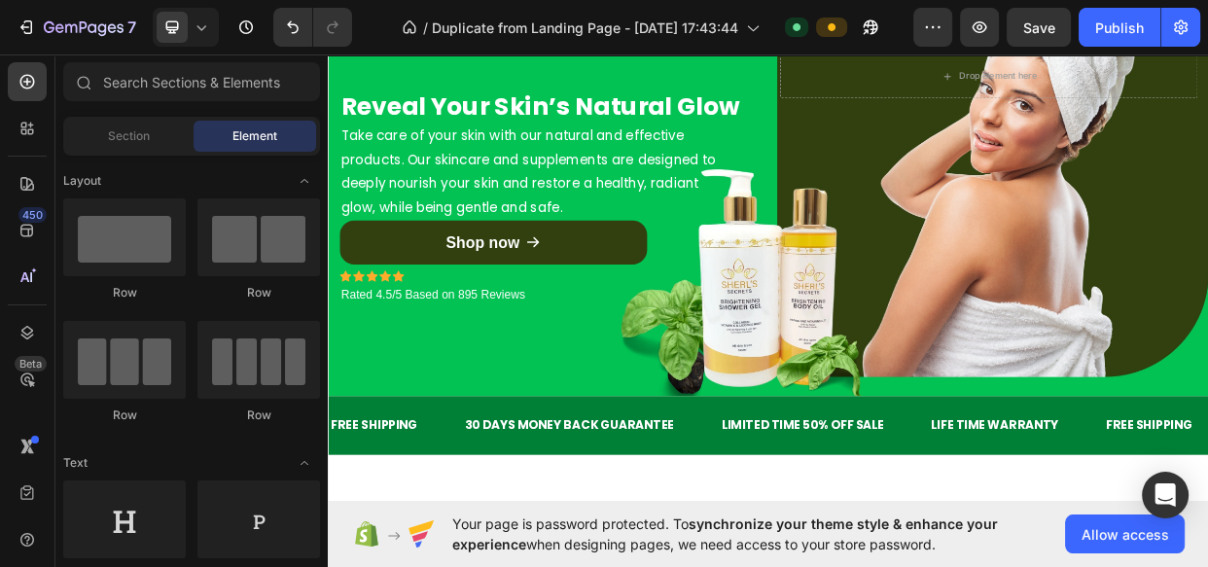
scroll to position [0, 0]
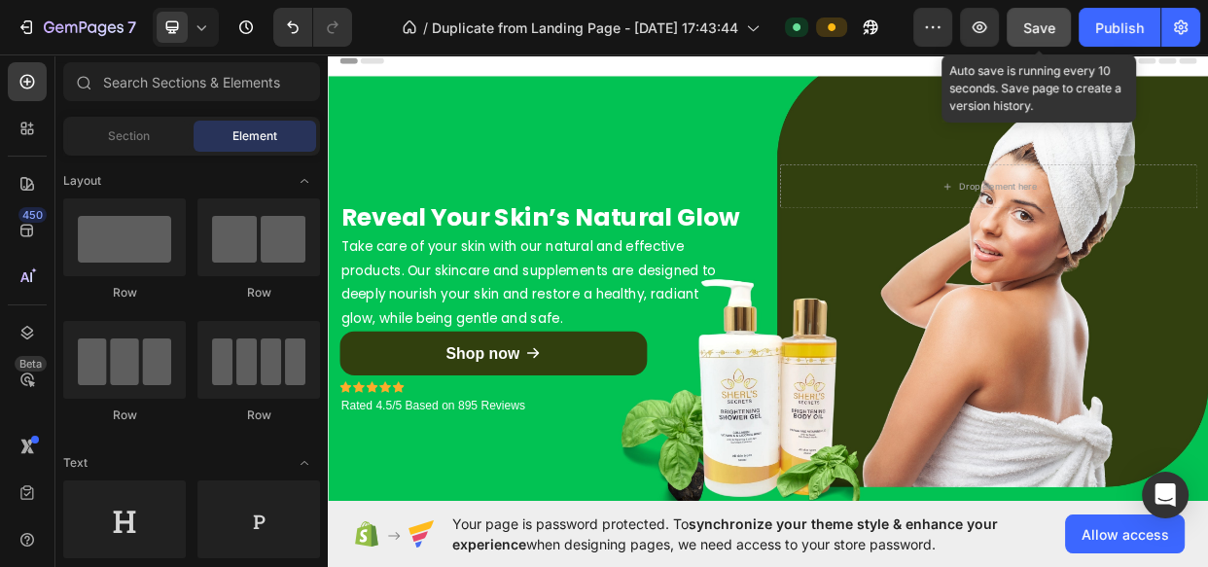
click at [1038, 23] on span "Save" at bounding box center [1039, 27] width 32 height 17
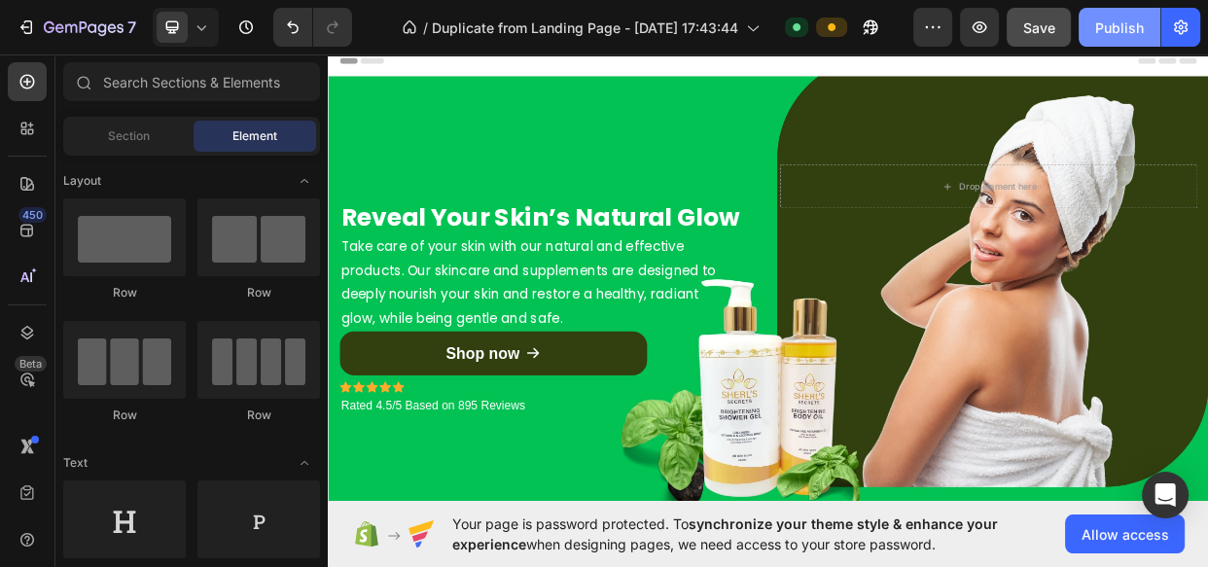
click at [1092, 33] on button "Publish" at bounding box center [1120, 27] width 82 height 39
click at [202, 30] on icon at bounding box center [201, 27] width 19 height 19
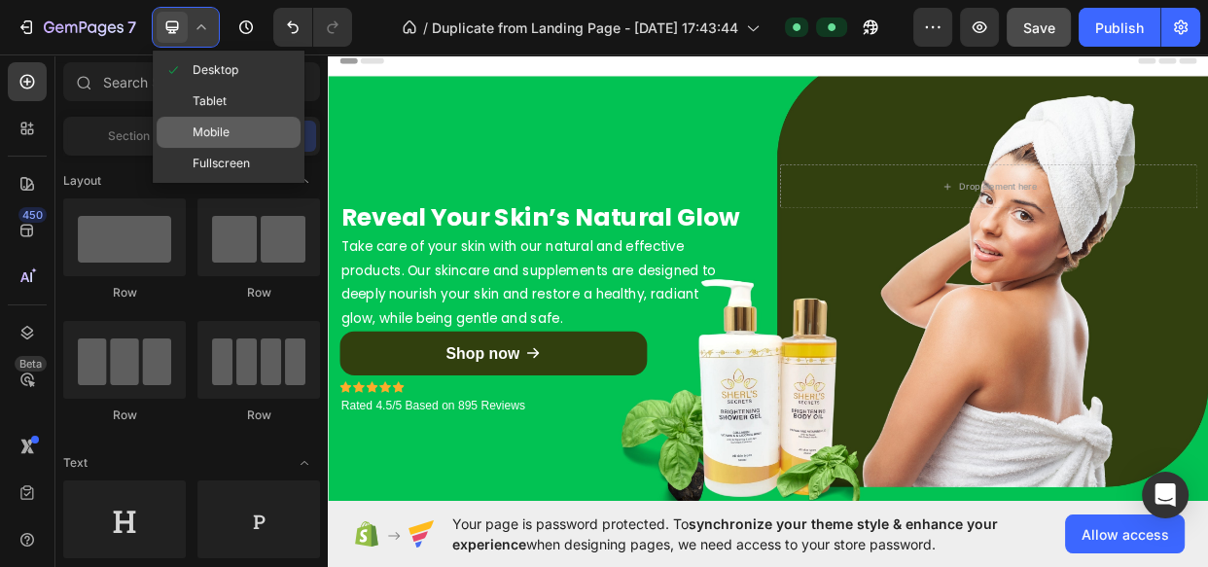
click at [225, 129] on span "Mobile" at bounding box center [211, 132] width 37 height 19
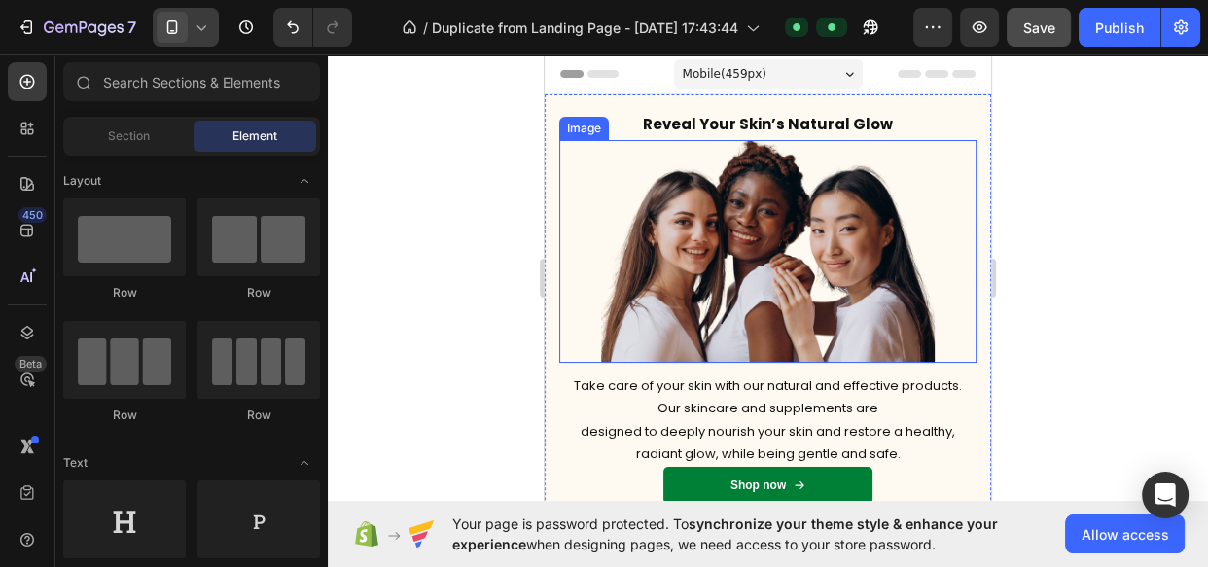
click at [716, 165] on img at bounding box center [768, 251] width 334 height 223
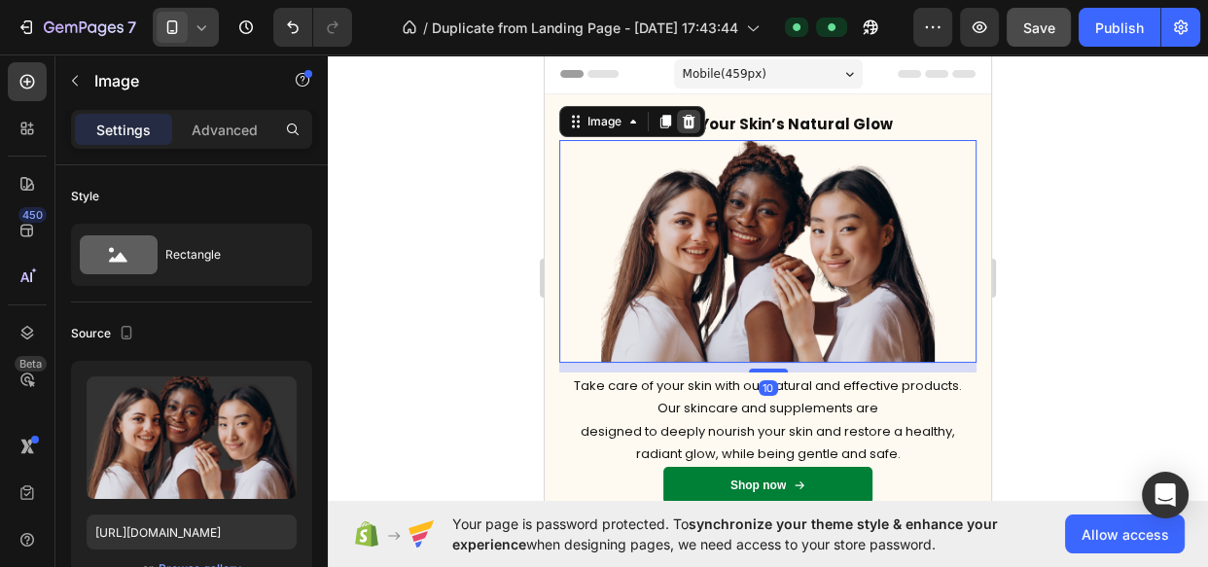
click at [690, 126] on icon at bounding box center [689, 122] width 13 height 14
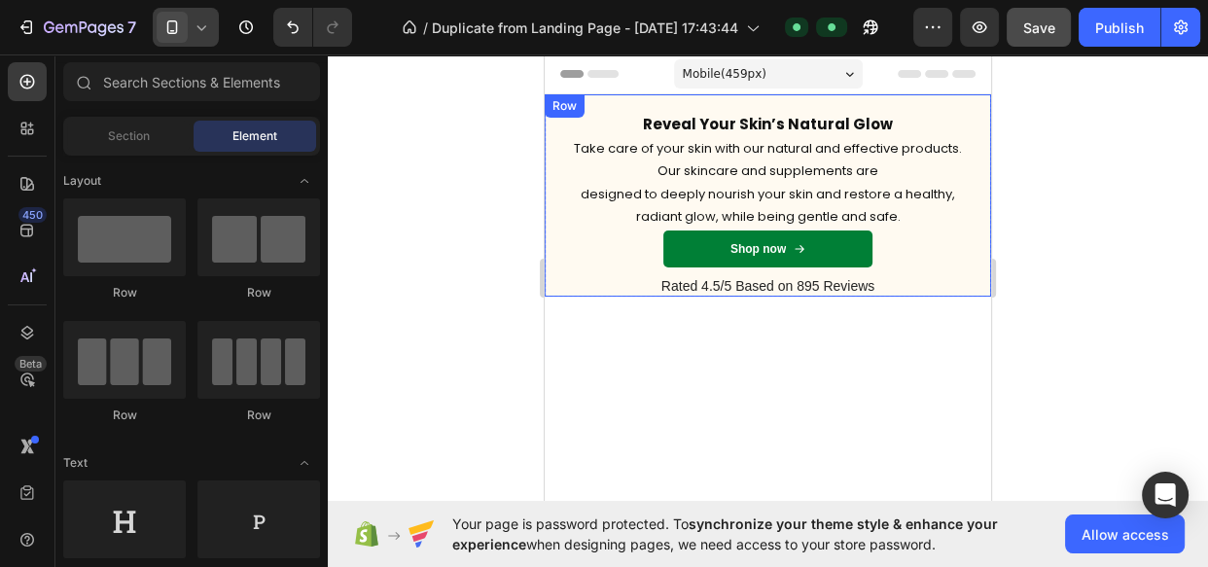
click at [976, 266] on div "Reveal Your Skin’s Natural Glow Heading Take care of your skin with our natural…" at bounding box center [768, 195] width 446 height 202
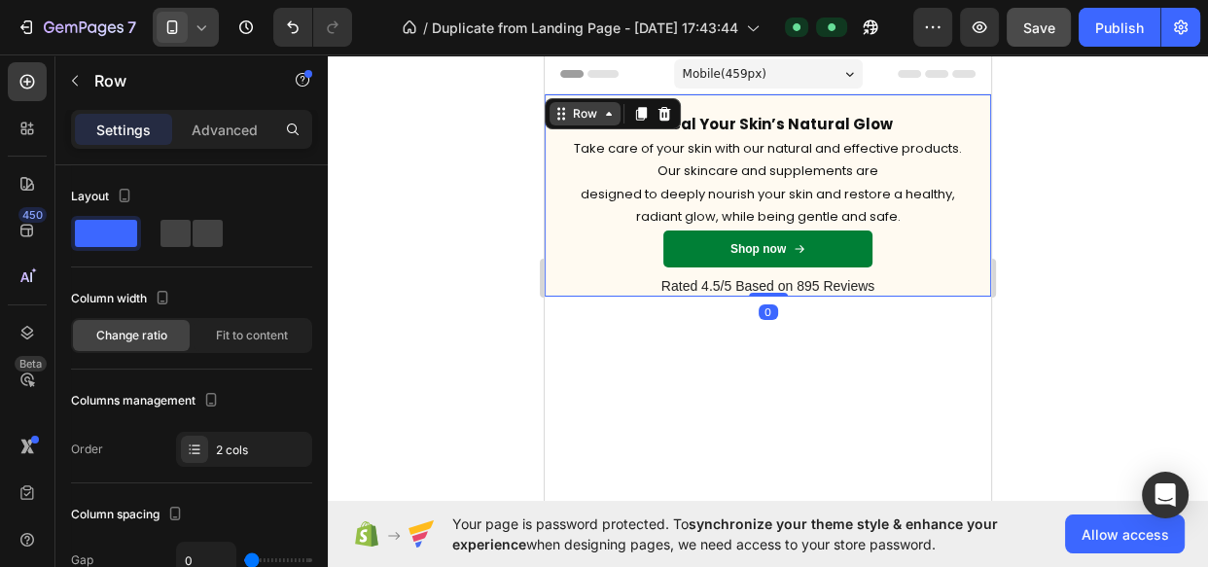
click at [591, 113] on div "Row" at bounding box center [585, 114] width 32 height 18
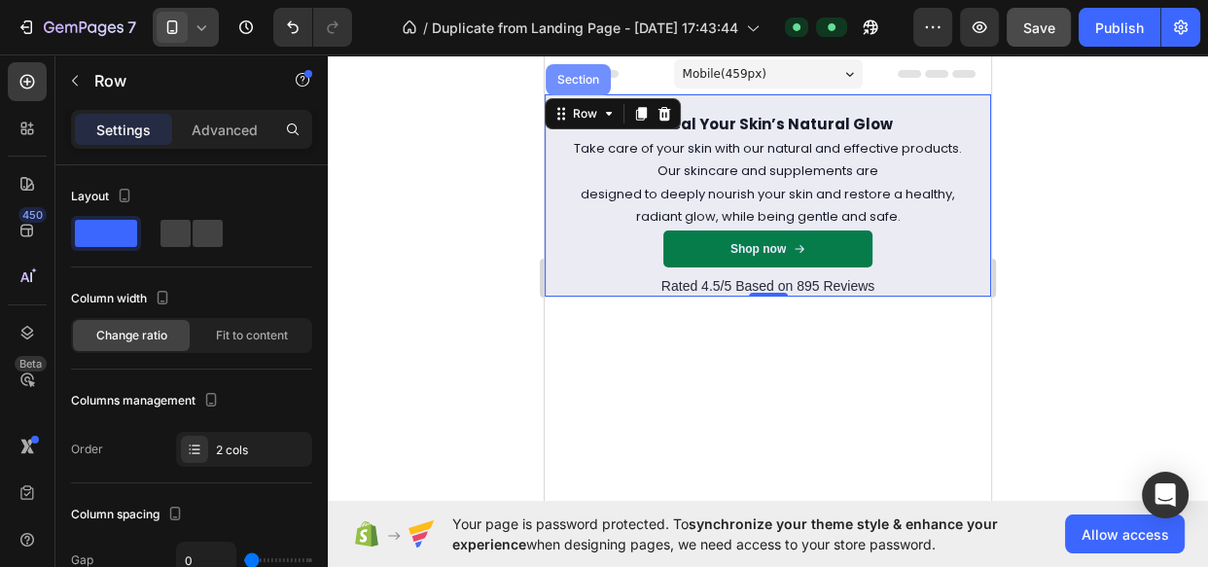
click at [583, 85] on div "Section" at bounding box center [578, 80] width 50 height 12
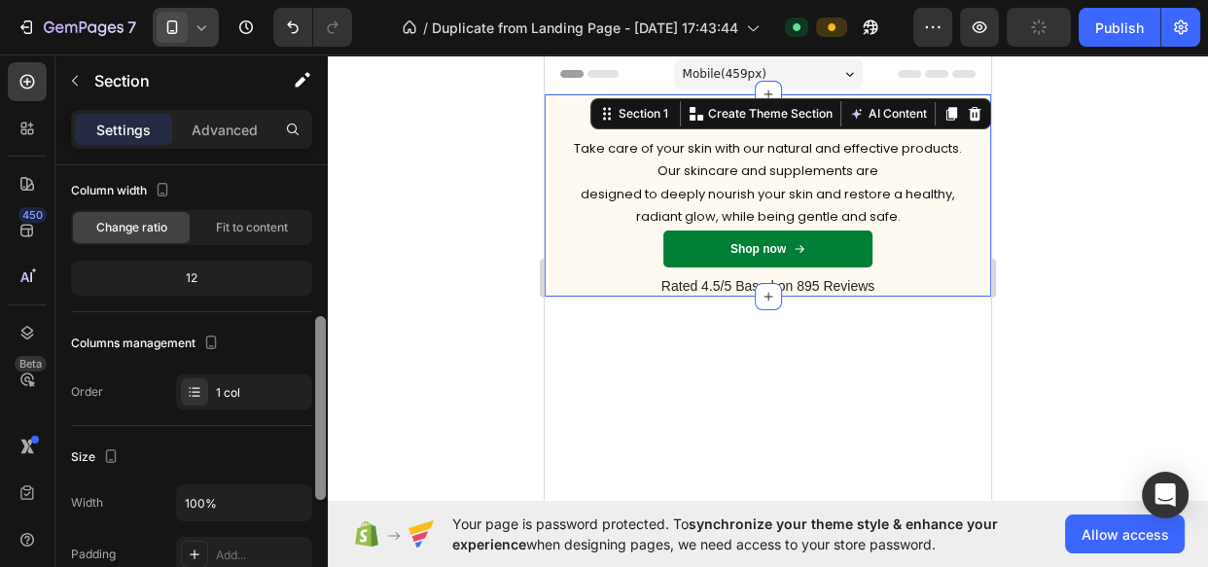
scroll to position [274, 0]
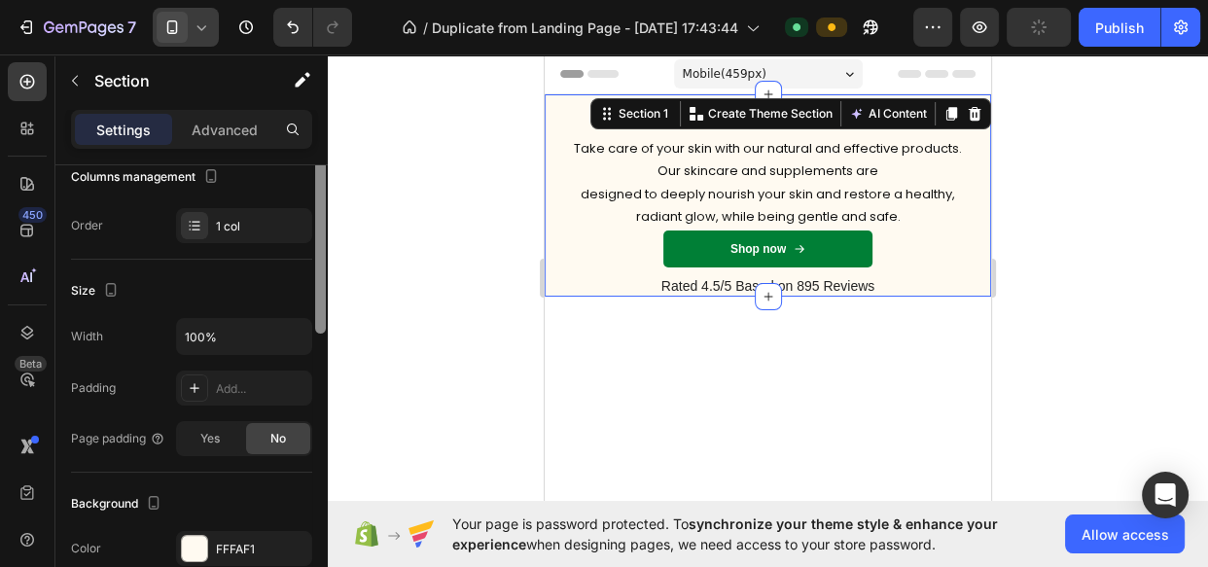
drag, startPoint x: 314, startPoint y: 249, endPoint x: 312, endPoint y: 360, distance: 110.9
click at [313, 360] on div at bounding box center [320, 304] width 15 height 457
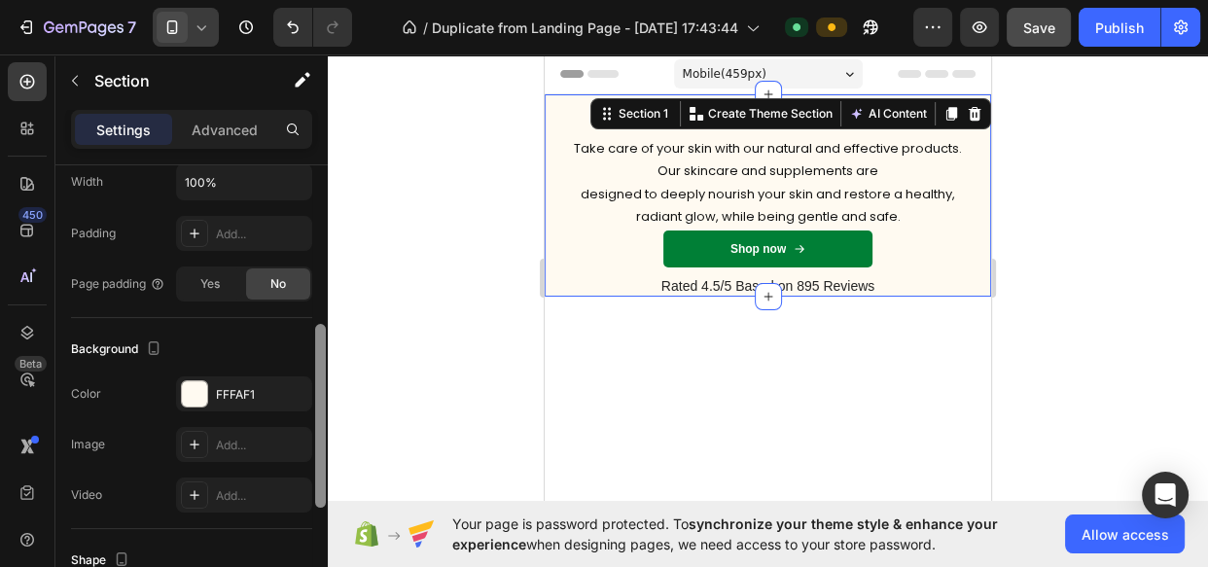
drag, startPoint x: 320, startPoint y: 403, endPoint x: 316, endPoint y: 466, distance: 63.3
click at [316, 466] on div at bounding box center [320, 416] width 11 height 184
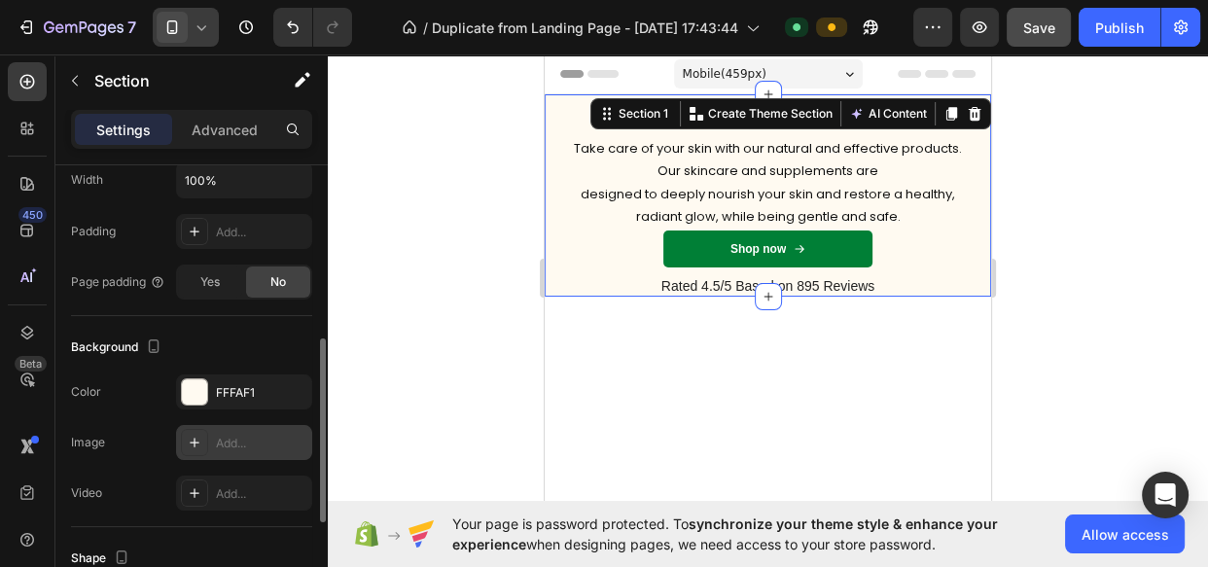
click at [257, 428] on div "Add..." at bounding box center [244, 442] width 136 height 35
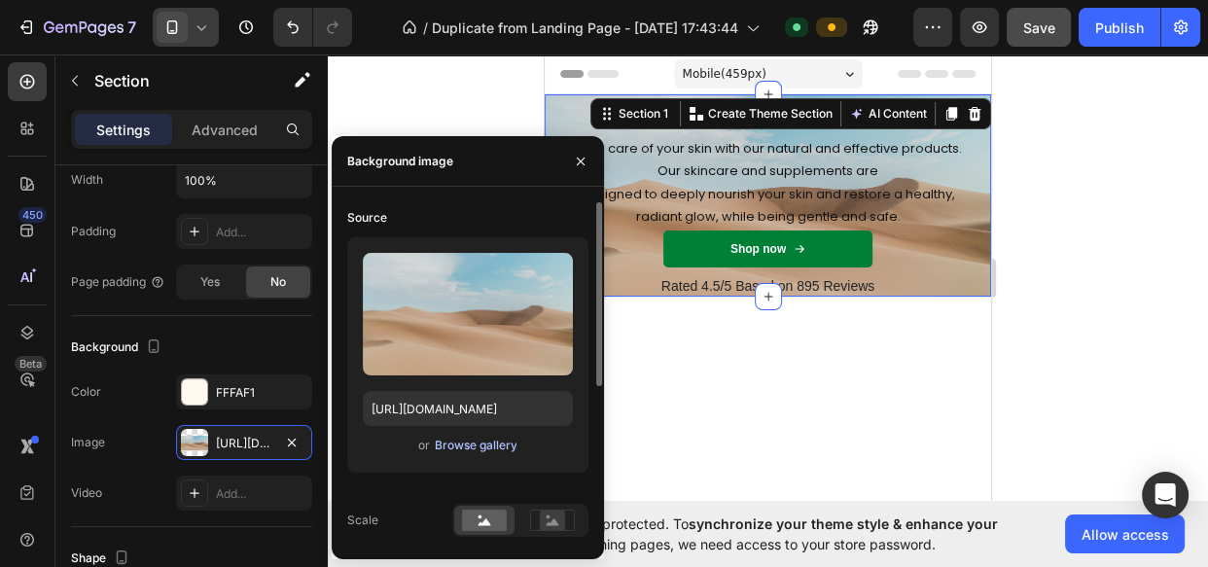
click at [475, 444] on div "Browse gallery" at bounding box center [475, 446] width 83 height 18
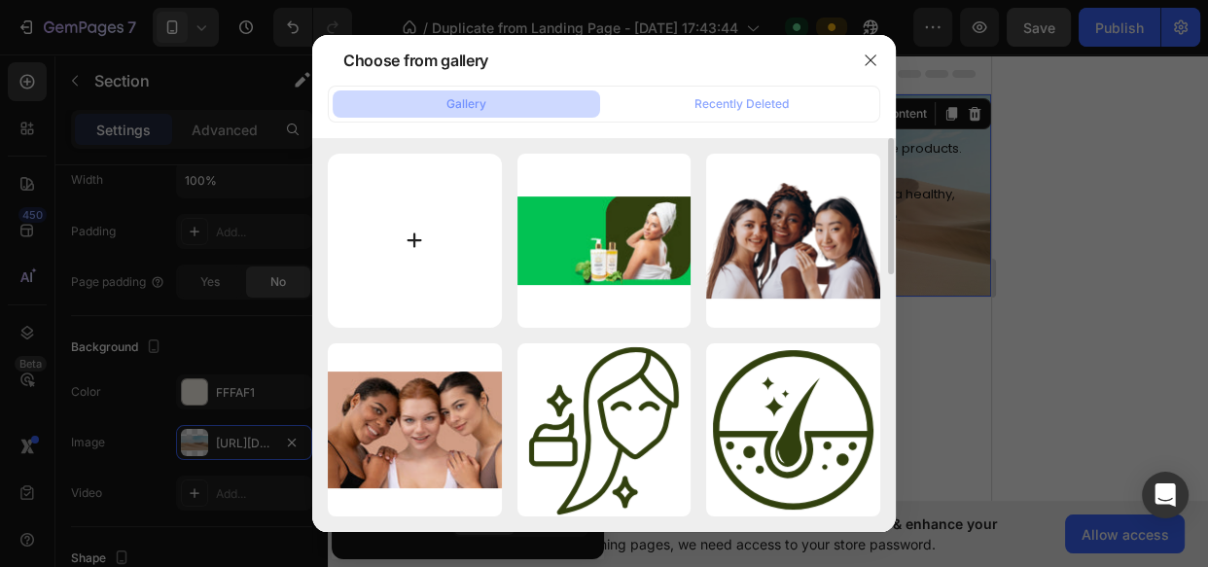
click at [457, 252] on input "file" at bounding box center [415, 241] width 174 height 174
type input "C:\fakepath\Design sans titre tel.jpg"
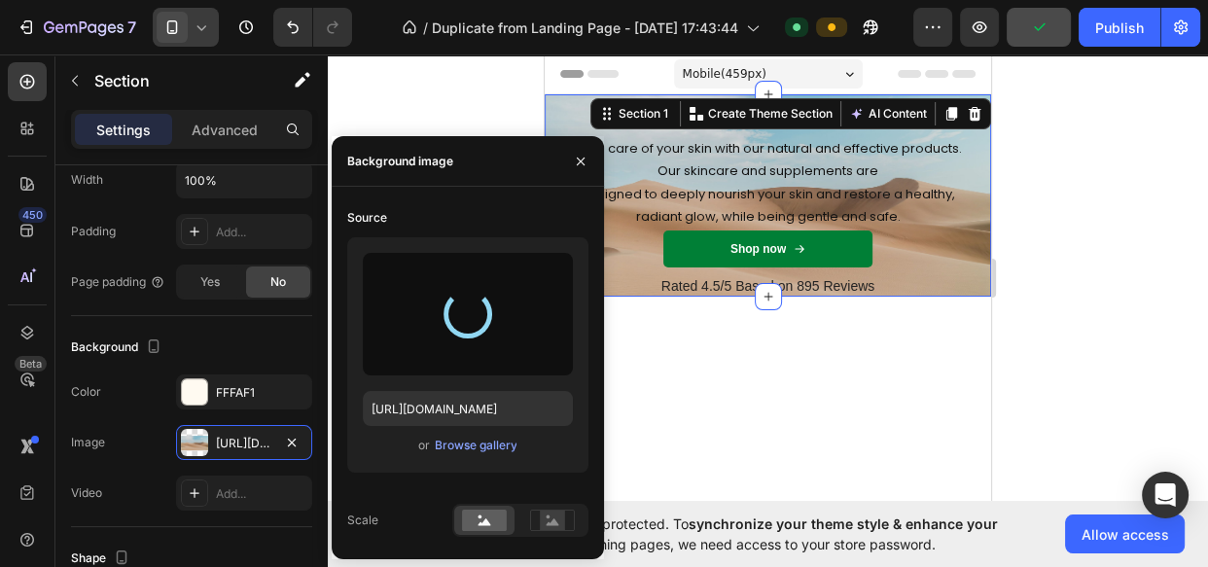
type input "https://cdn.shopify.com/s/files/1/0706/2742/6495/files/gempages_583430299954709…"
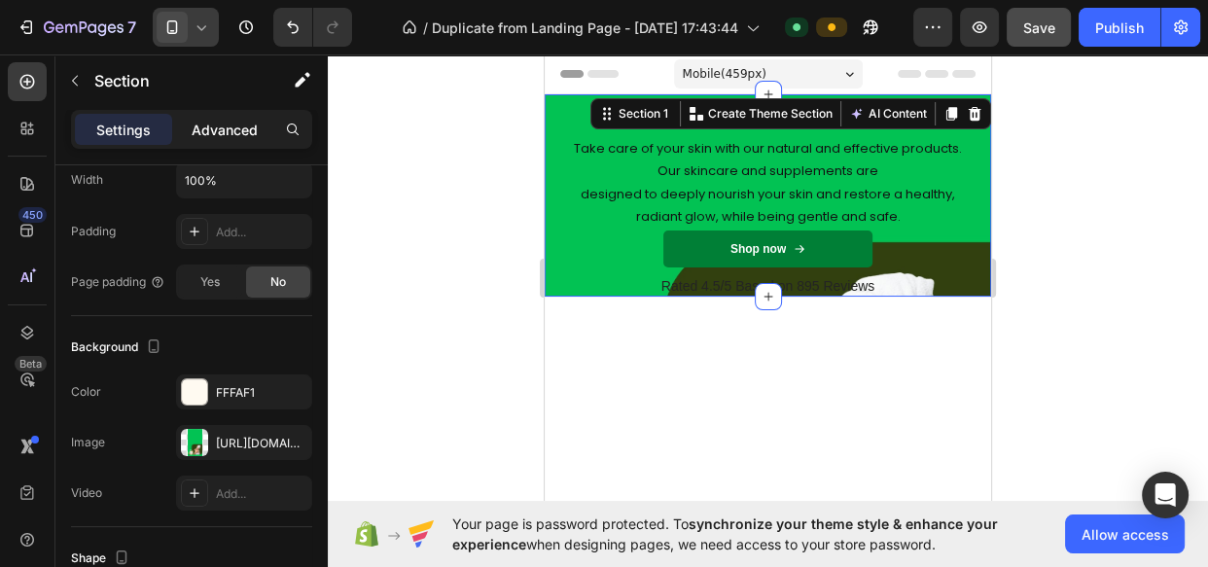
click at [222, 128] on p "Advanced" at bounding box center [225, 130] width 66 height 20
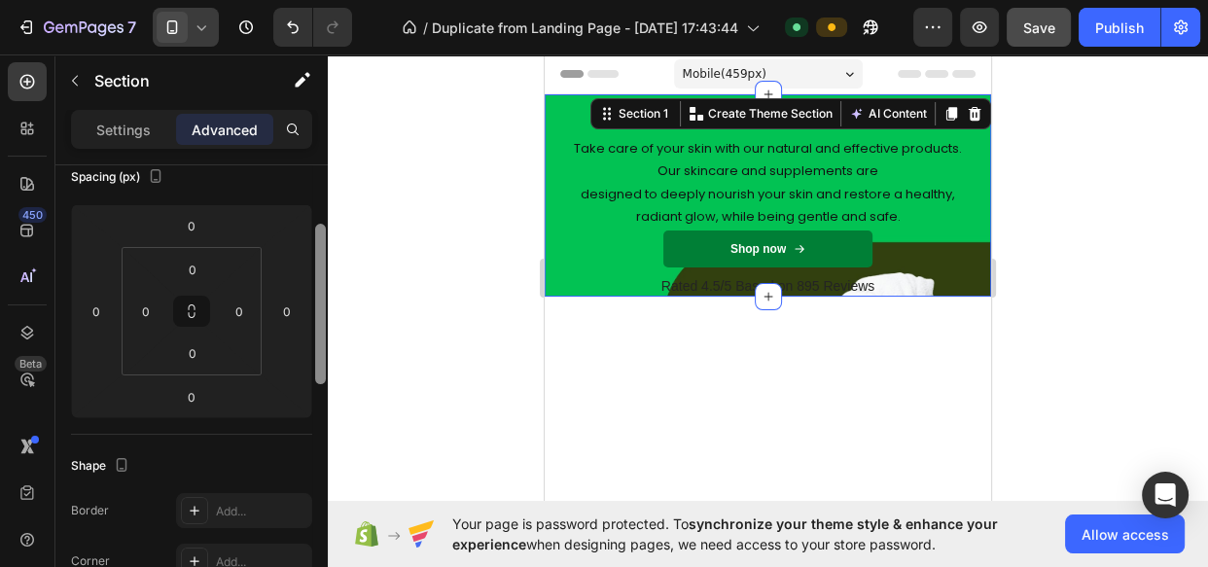
scroll to position [200, 0]
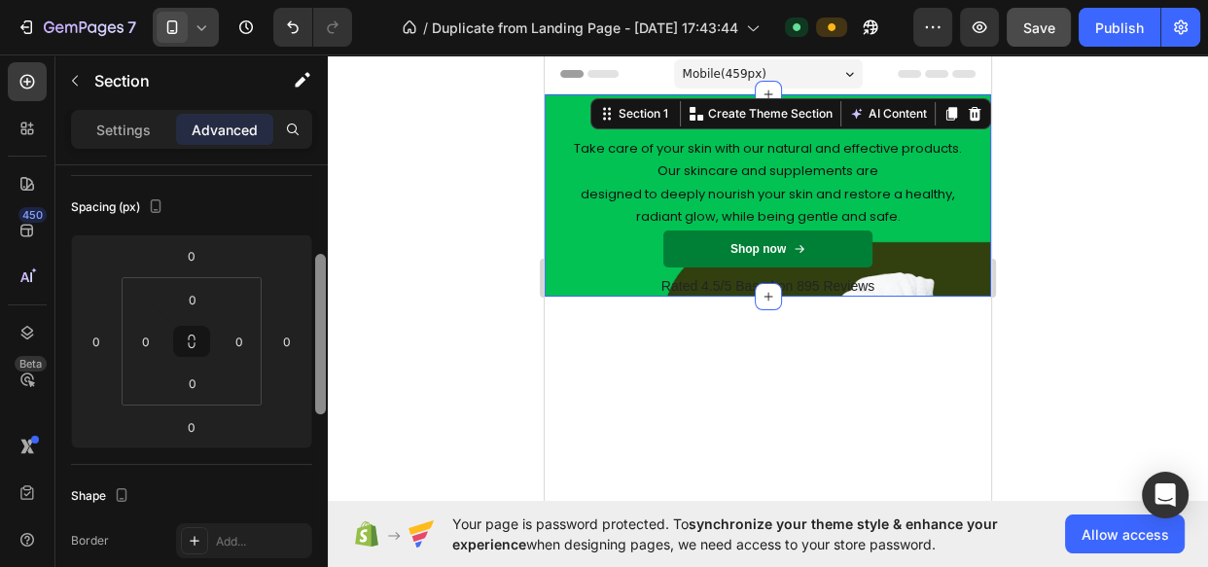
drag, startPoint x: 320, startPoint y: 365, endPoint x: 321, endPoint y: 283, distance: 81.7
click at [321, 283] on div at bounding box center [320, 334] width 11 height 160
click at [195, 292] on input "0" at bounding box center [192, 299] width 39 height 29
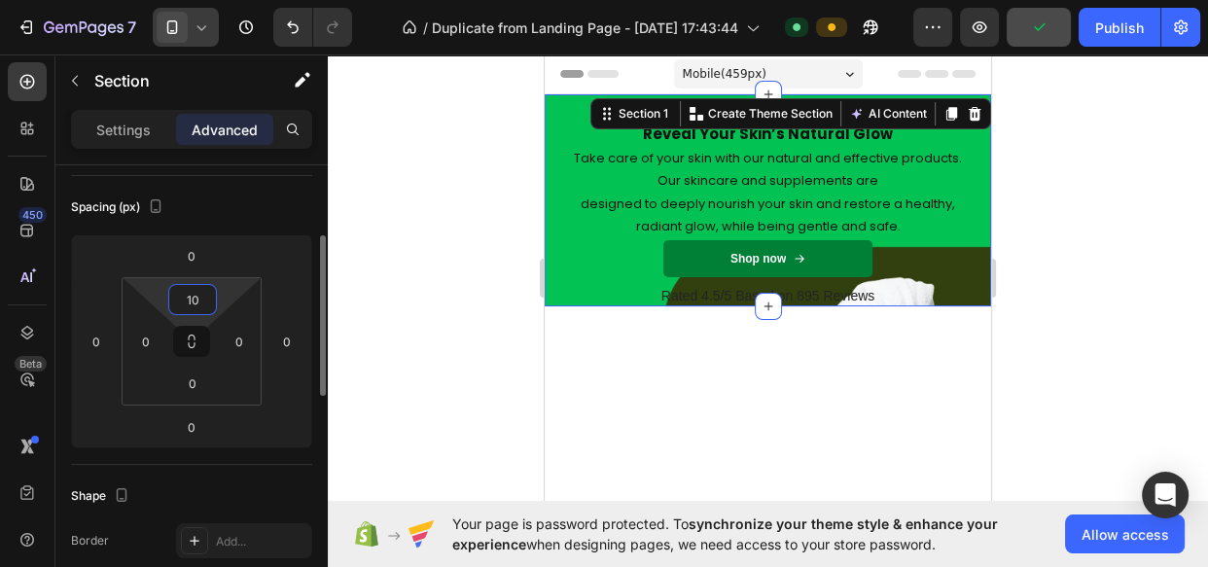
type input "1"
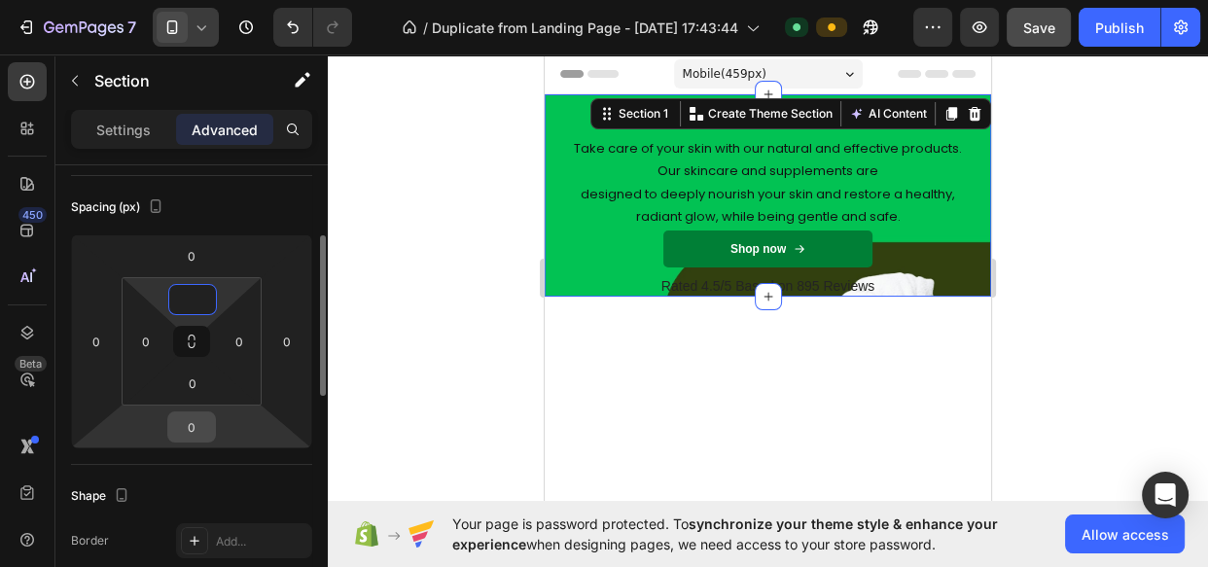
click at [192, 432] on input "0" at bounding box center [191, 426] width 39 height 29
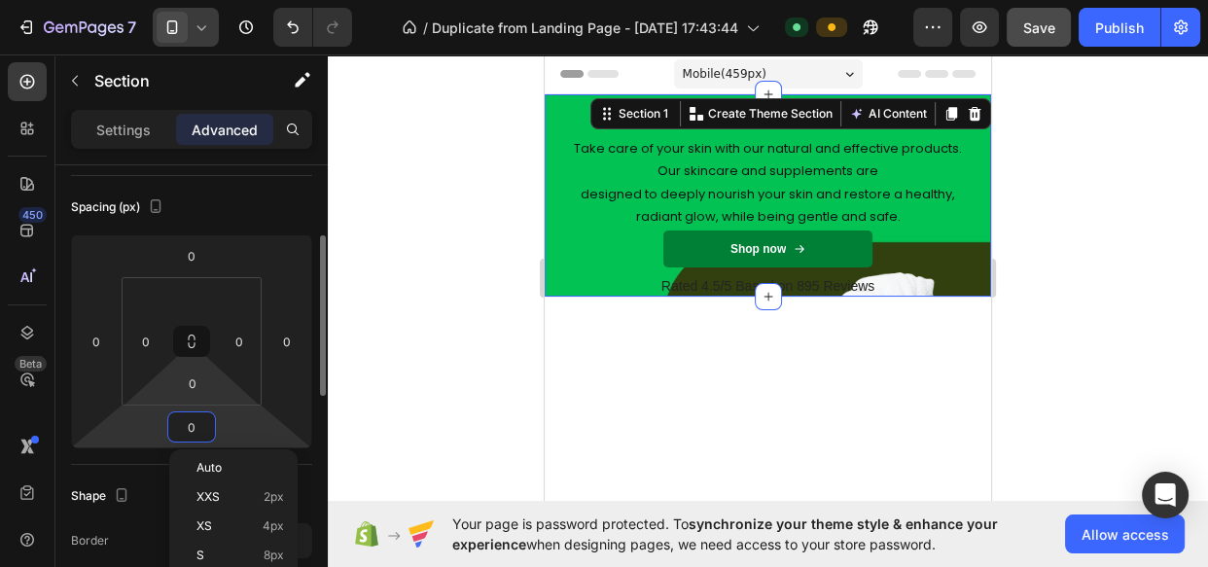
type input "0"
click at [194, 389] on input "0" at bounding box center [192, 383] width 39 height 29
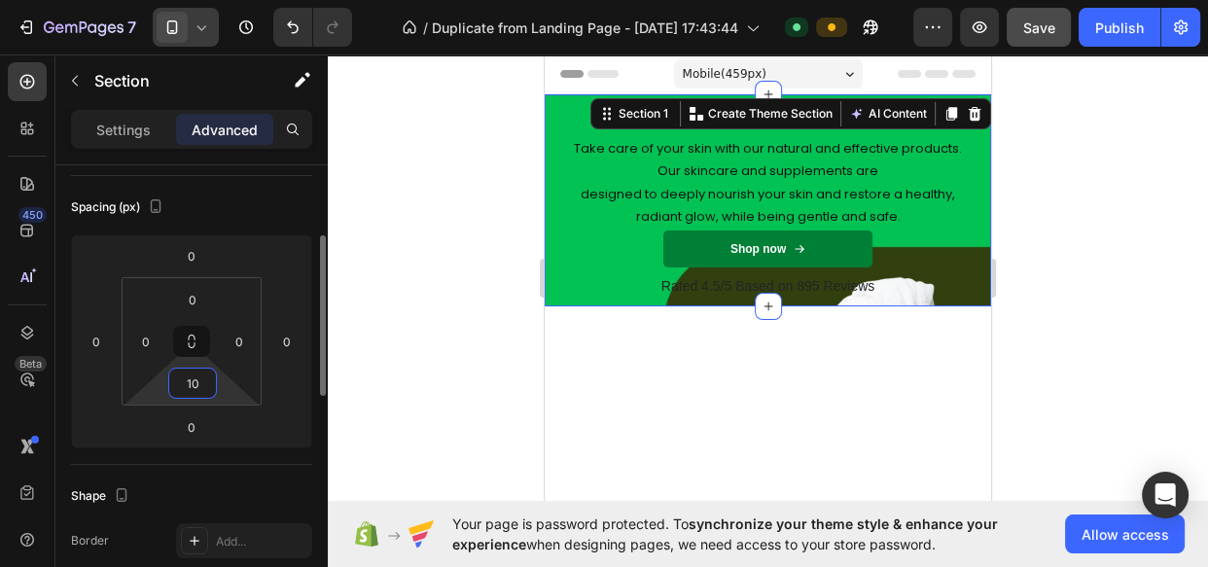
type input "1"
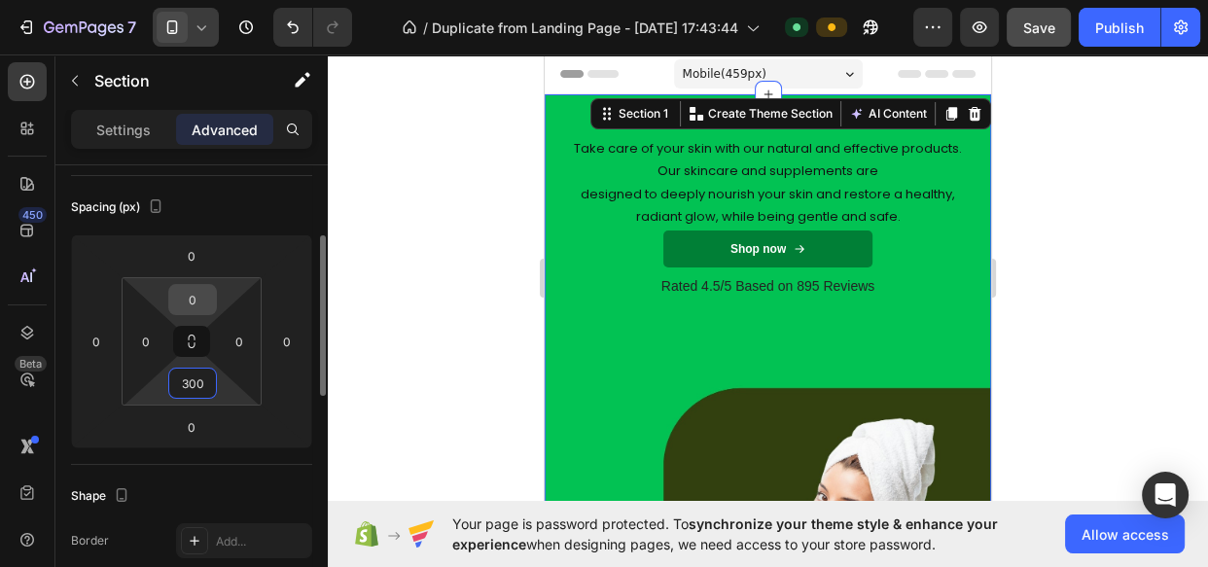
type input "300"
click at [193, 300] on input "0" at bounding box center [192, 299] width 39 height 29
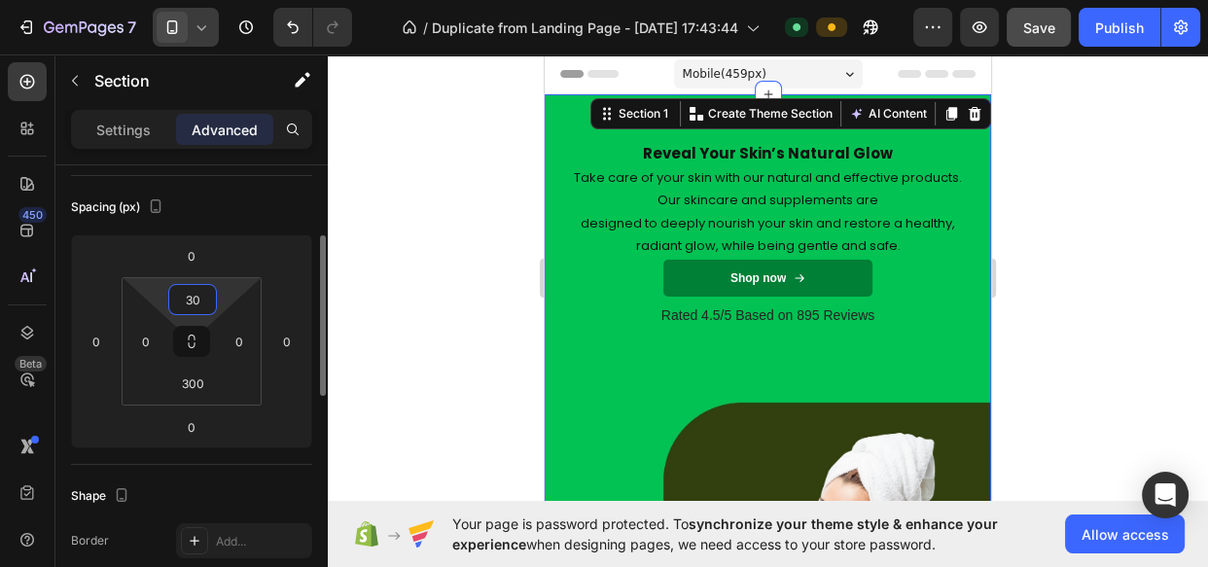
type input "300"
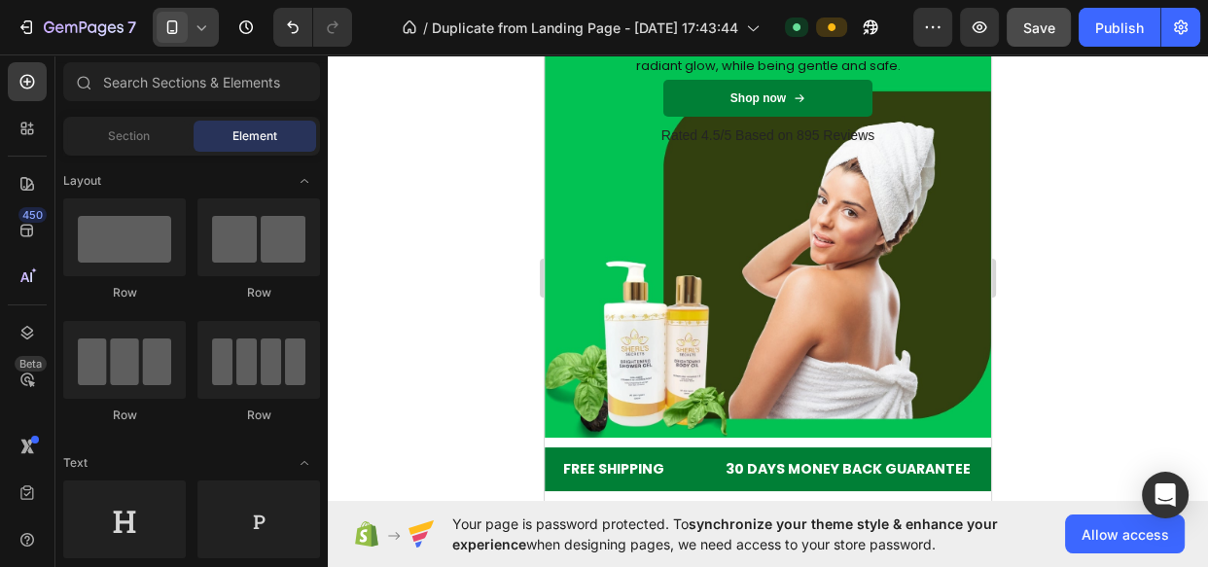
scroll to position [454, 0]
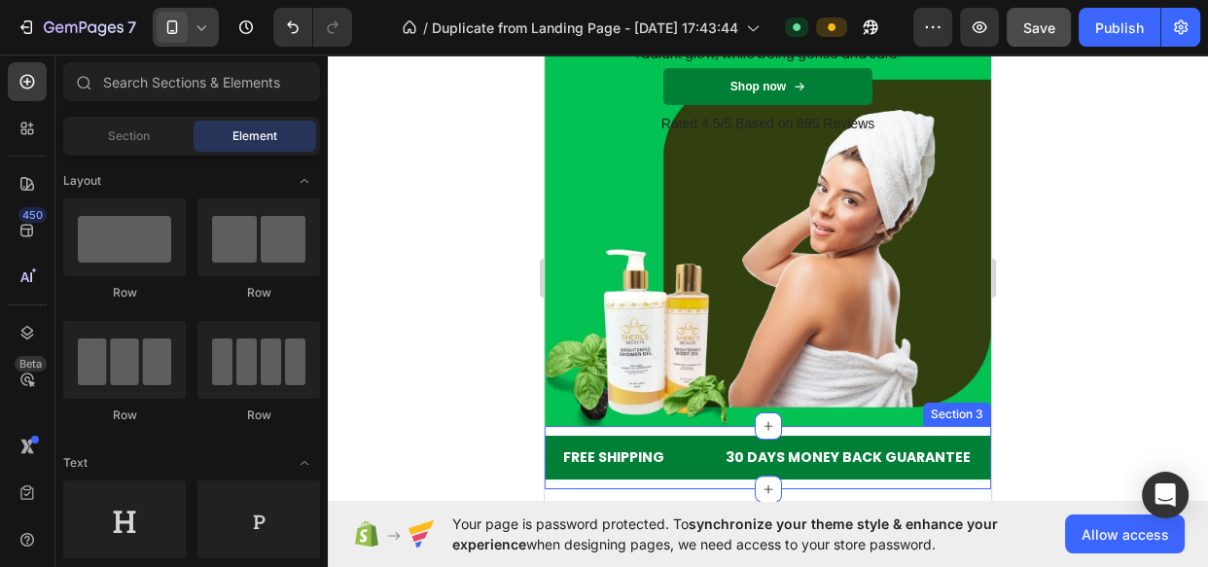
click at [723, 427] on div "FREE SHIPPING Text Block 30 DAYS MONEY BACK GUARANTEE Text Block LIMITED TIME 5…" at bounding box center [768, 457] width 446 height 63
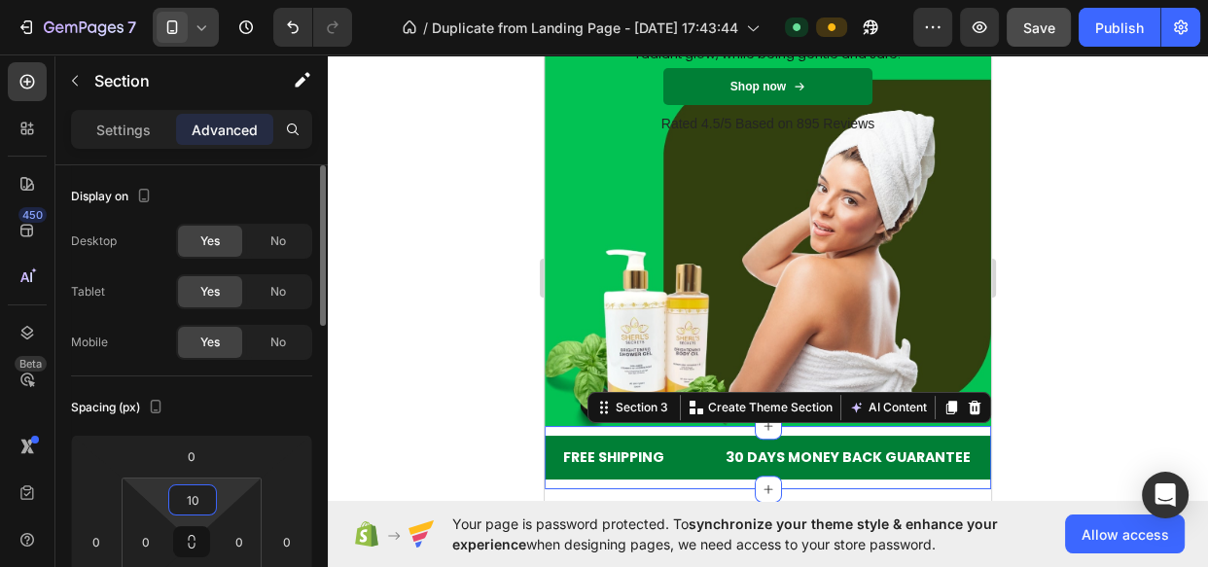
click at [194, 501] on input "10" at bounding box center [192, 499] width 39 height 29
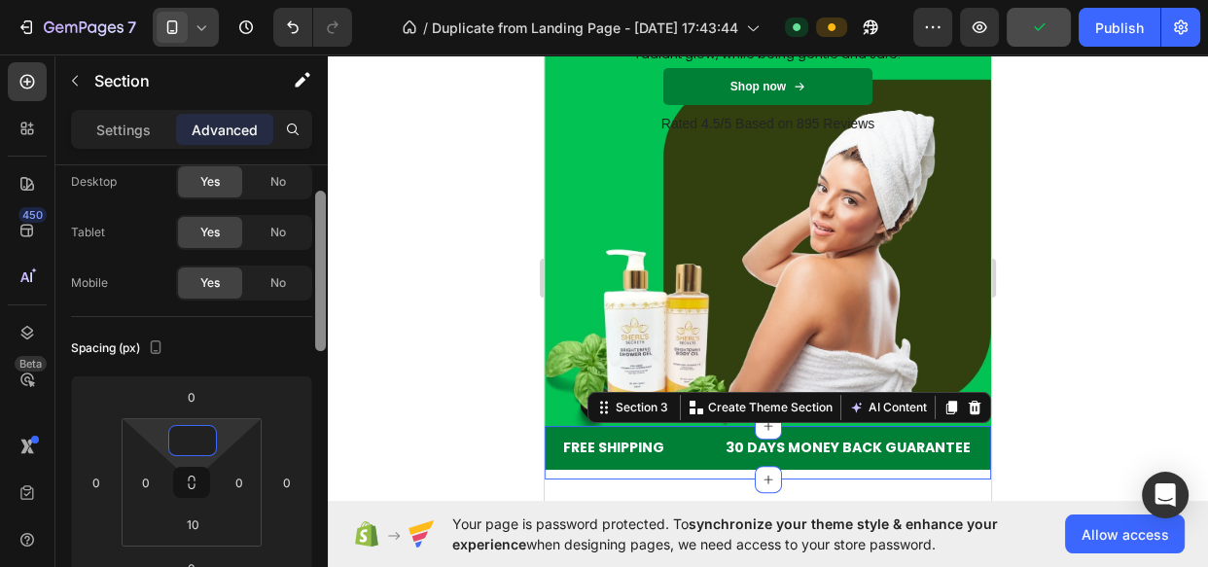
scroll to position [63, 0]
drag, startPoint x: 323, startPoint y: 290, endPoint x: 323, endPoint y: 312, distance: 22.4
click at [323, 312] on div at bounding box center [320, 267] width 11 height 160
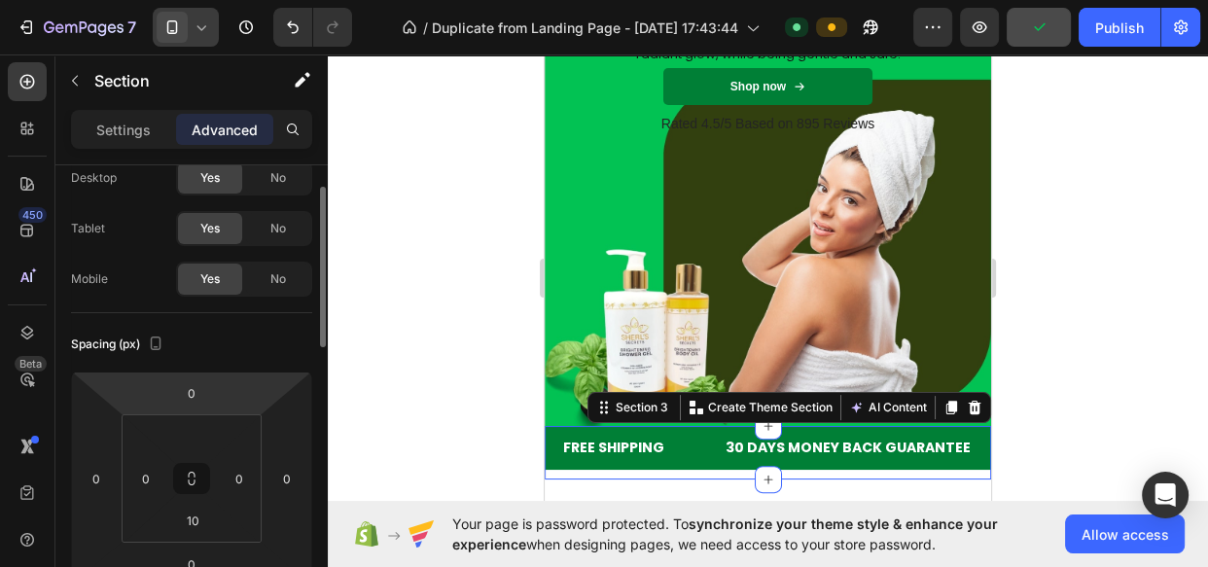
type input "0"
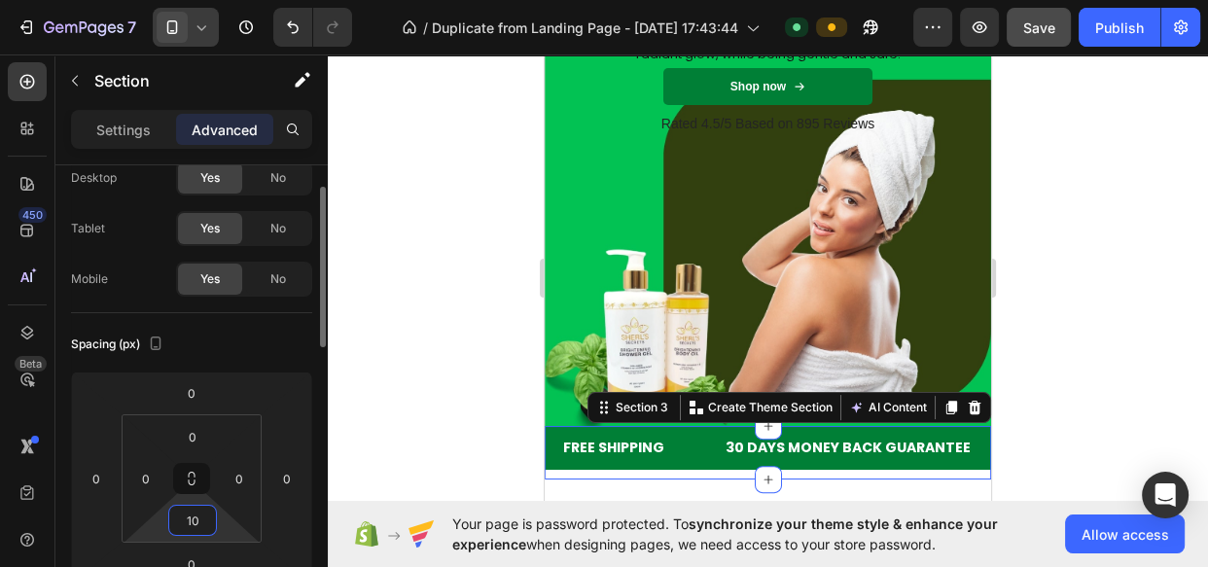
click at [195, 525] on input "10" at bounding box center [192, 520] width 39 height 29
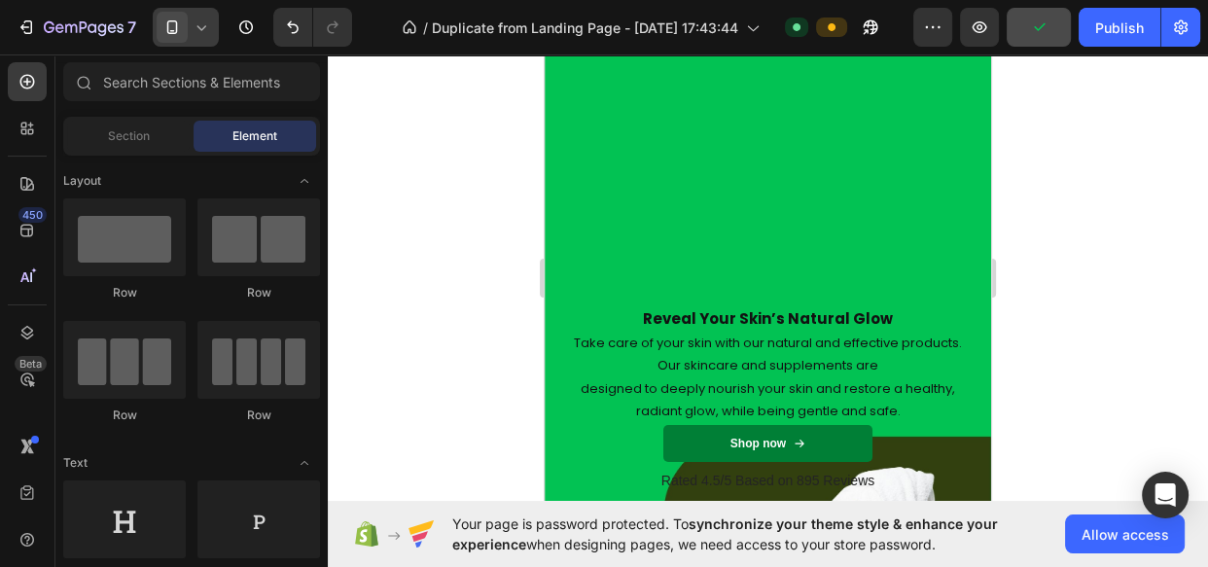
scroll to position [0, 0]
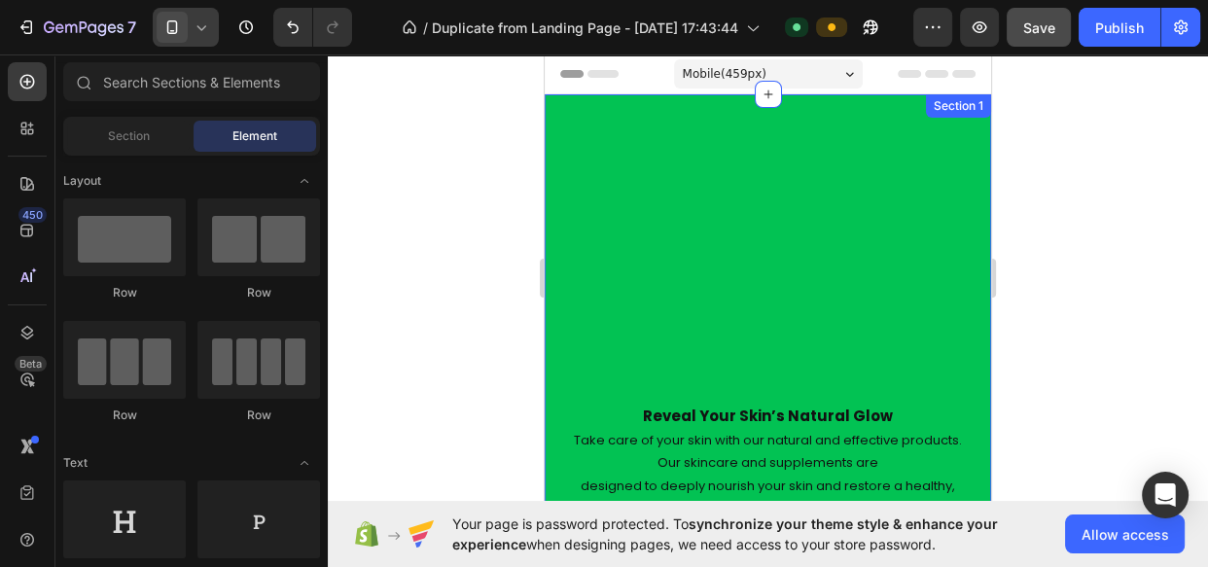
click at [882, 129] on div "Reveal Your Skin’s Natural Glow Heading Take care of your skin with our natural…" at bounding box center [768, 487] width 446 height 786
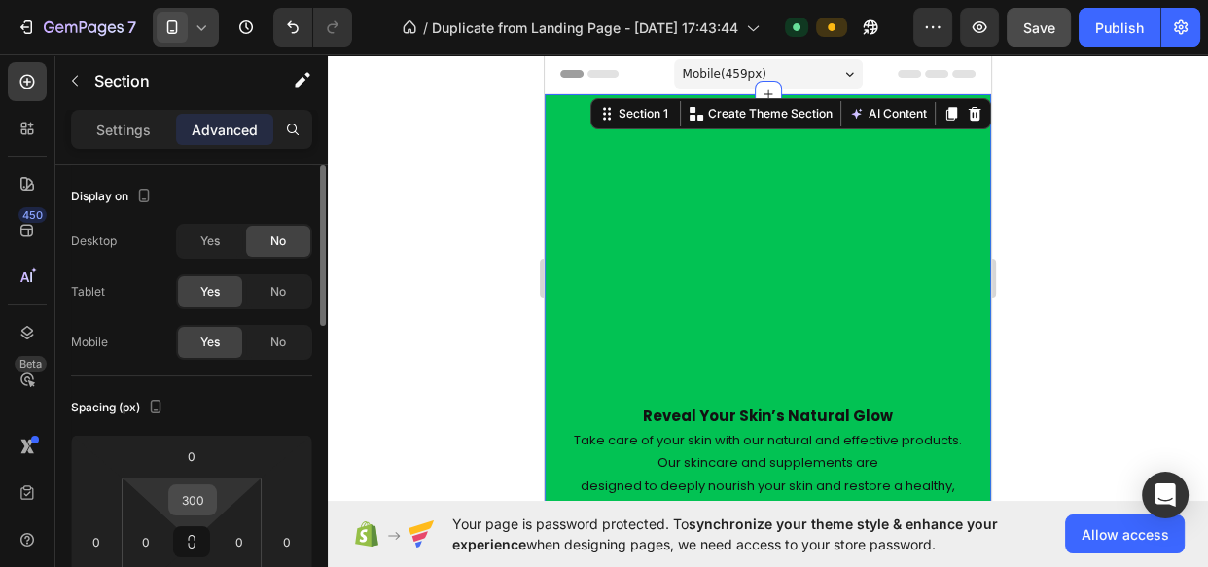
click at [197, 493] on input "300" at bounding box center [192, 499] width 39 height 29
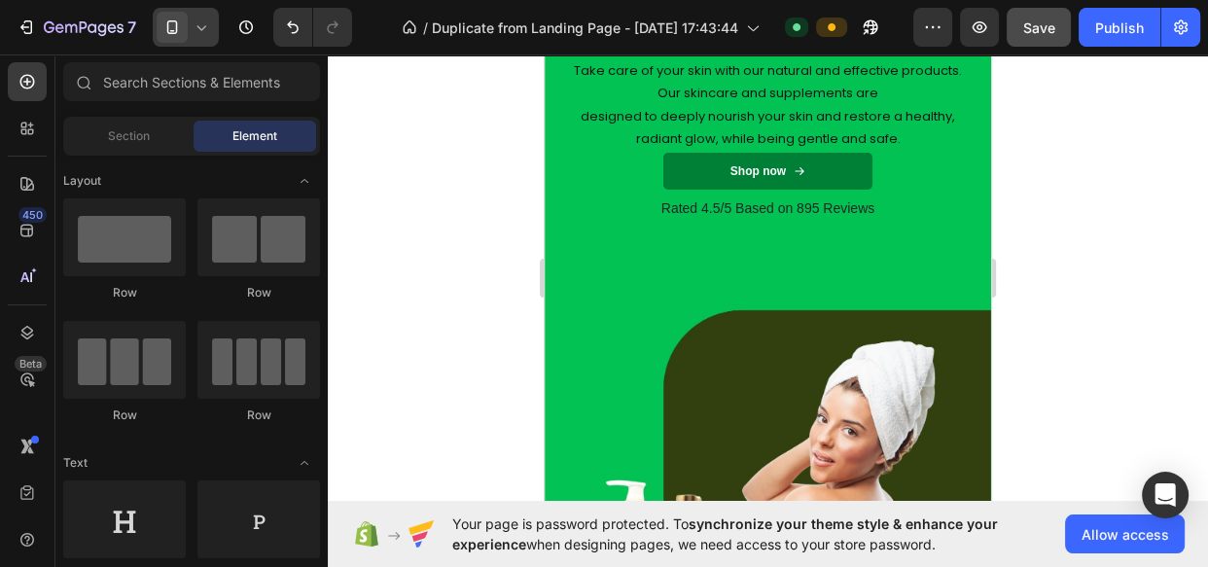
scroll to position [270, 0]
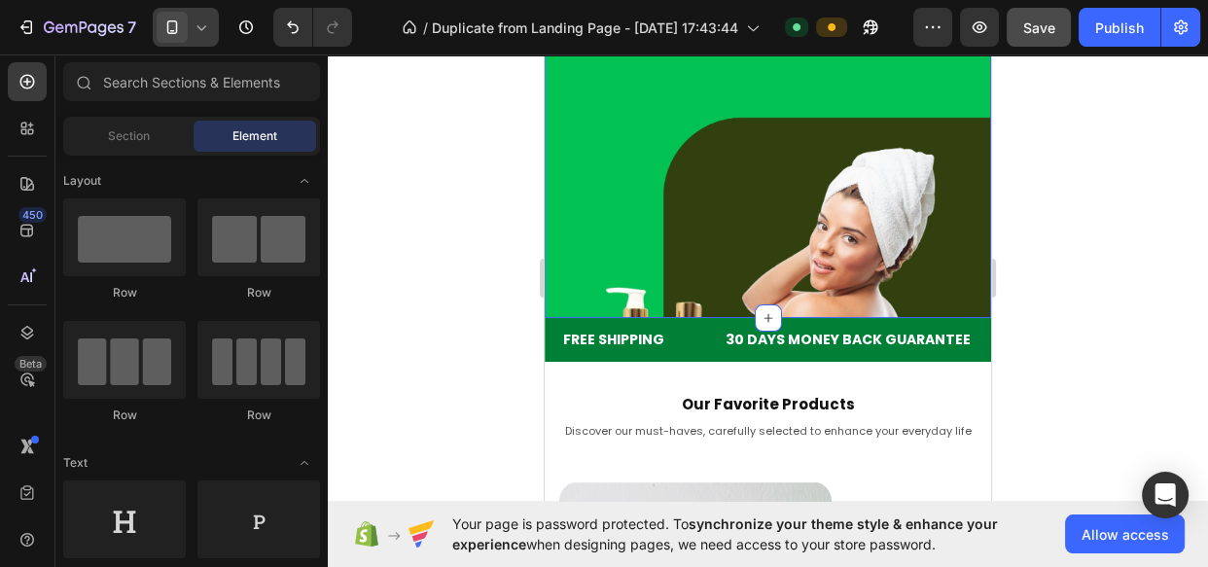
click at [558, 233] on div "Reveal Your Skin’s Natural Glow Heading Take care of your skin with our natural…" at bounding box center [768, 71] width 446 height 494
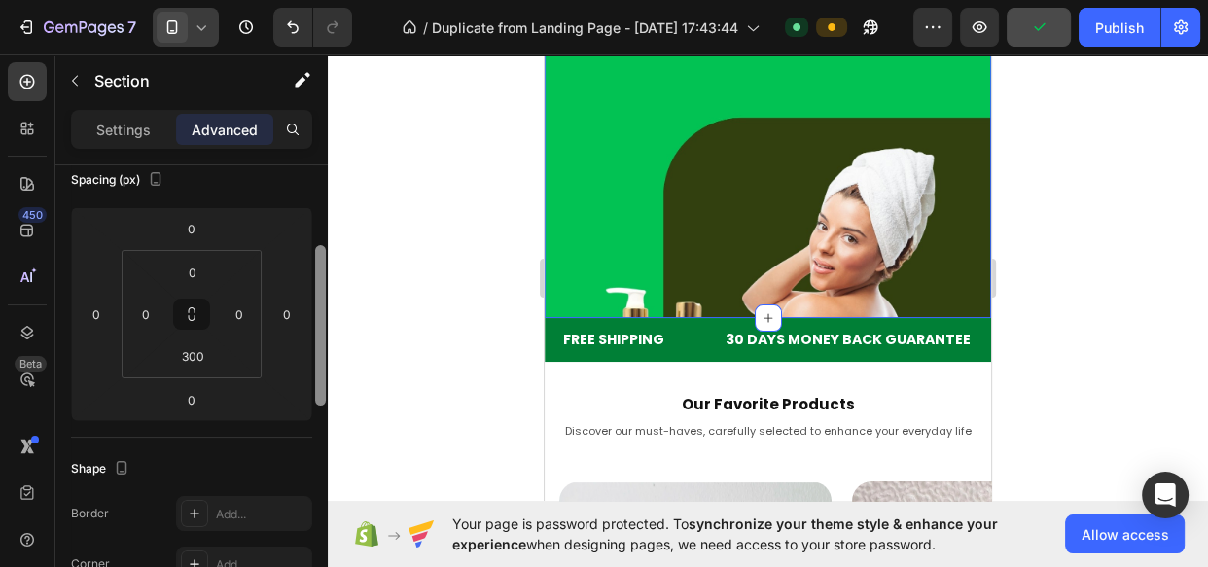
drag, startPoint x: 321, startPoint y: 210, endPoint x: 328, endPoint y: 320, distance: 110.1
click at [328, 0] on div "7 Version history / Duplicate from Landing Page - Sep 7, 17:43:44 Default Previ…" at bounding box center [604, 0] width 1208 height 0
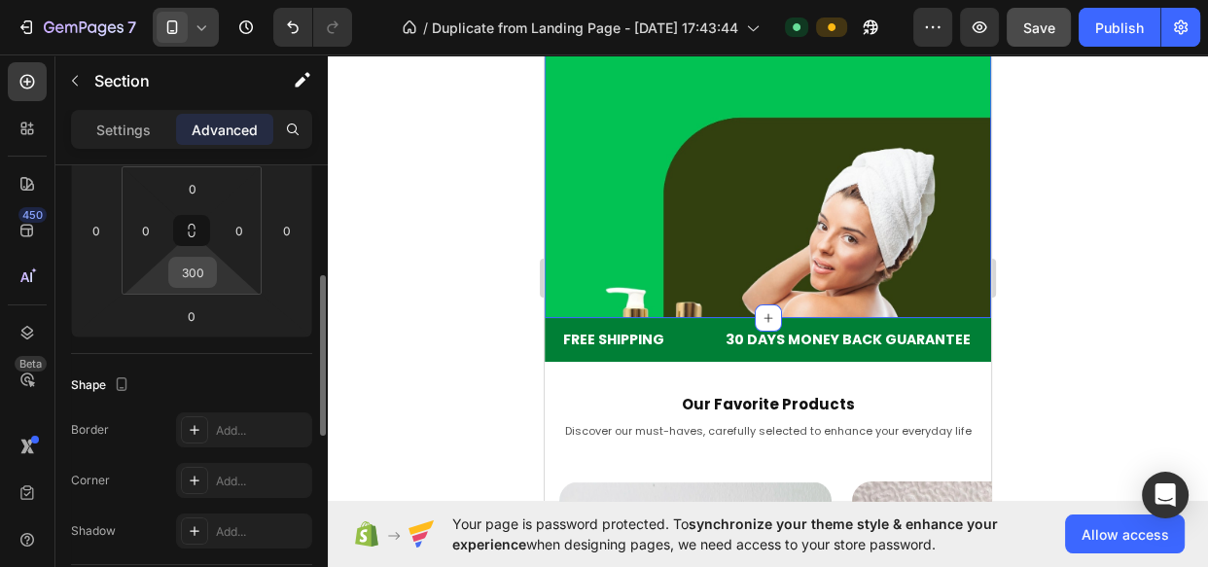
click at [178, 275] on input "300" at bounding box center [192, 272] width 39 height 29
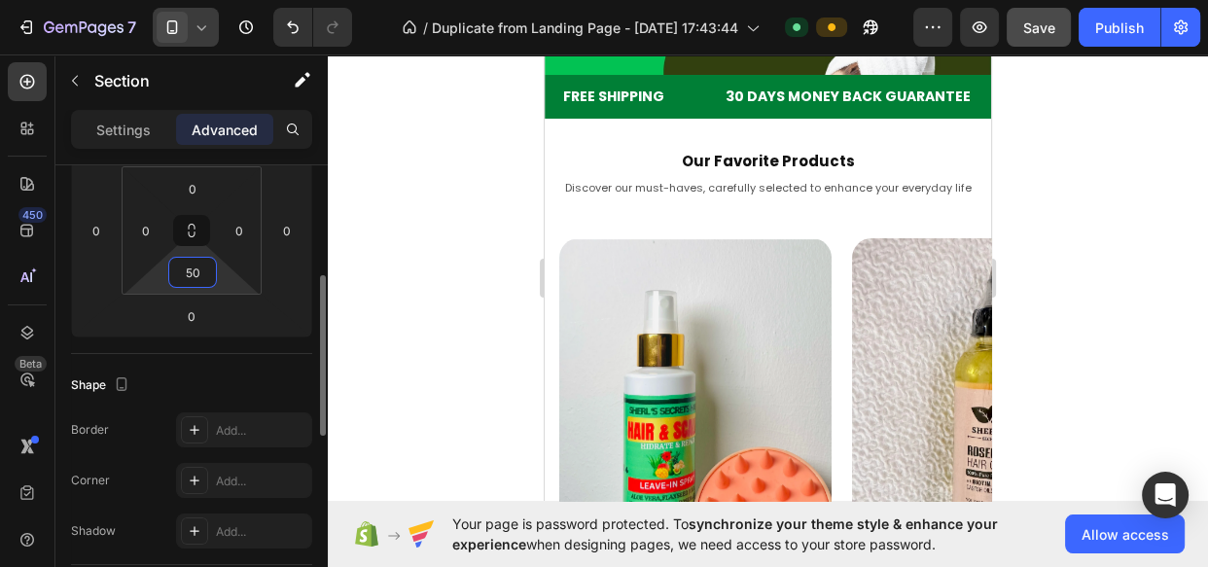
type input "5"
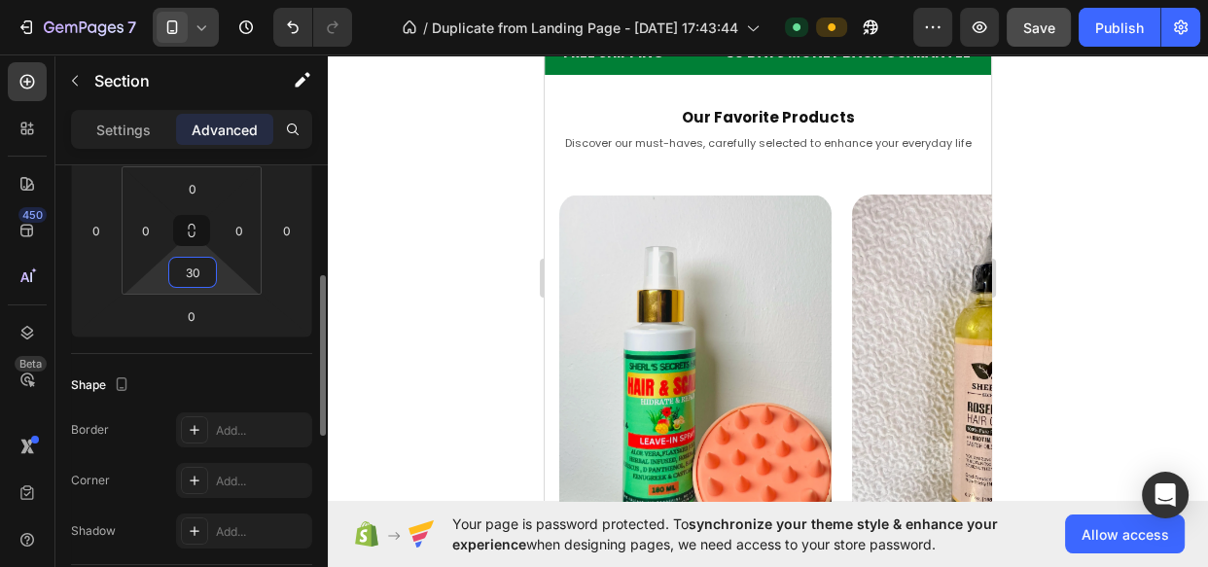
type input "300"
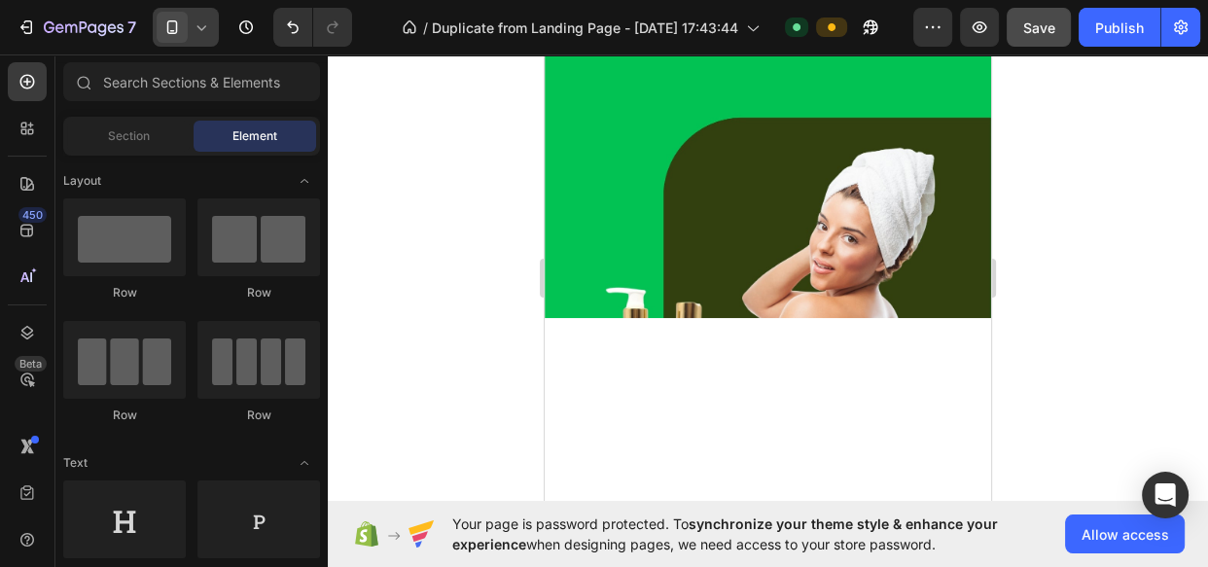
scroll to position [0, 0]
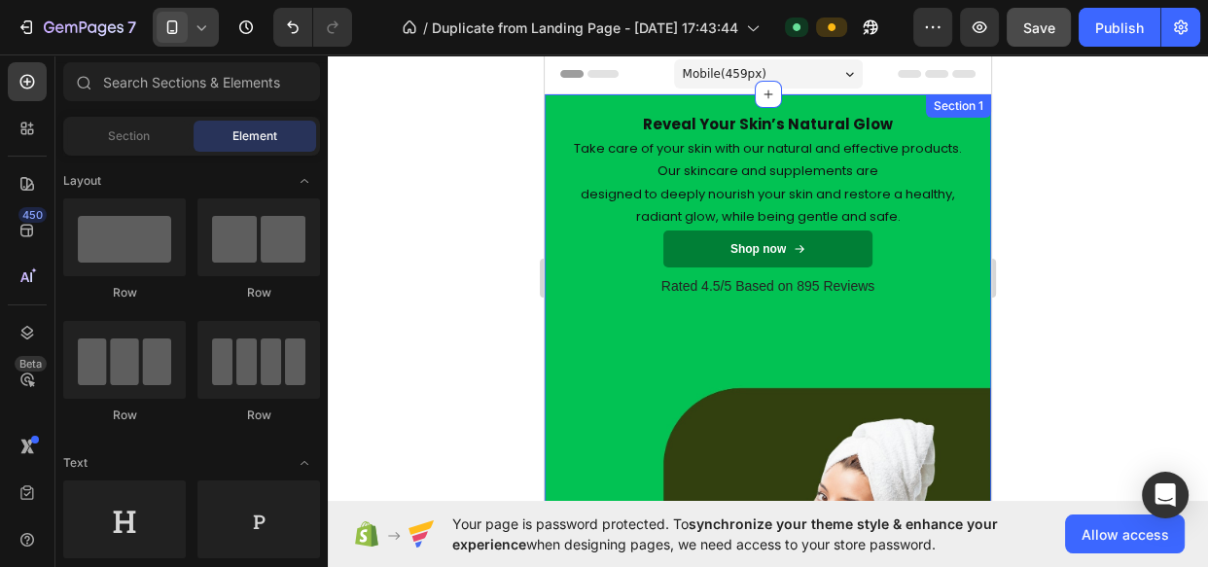
click at [907, 381] on div "Reveal Your Skin’s Natural Glow Heading Take care of your skin with our natural…" at bounding box center [768, 341] width 446 height 494
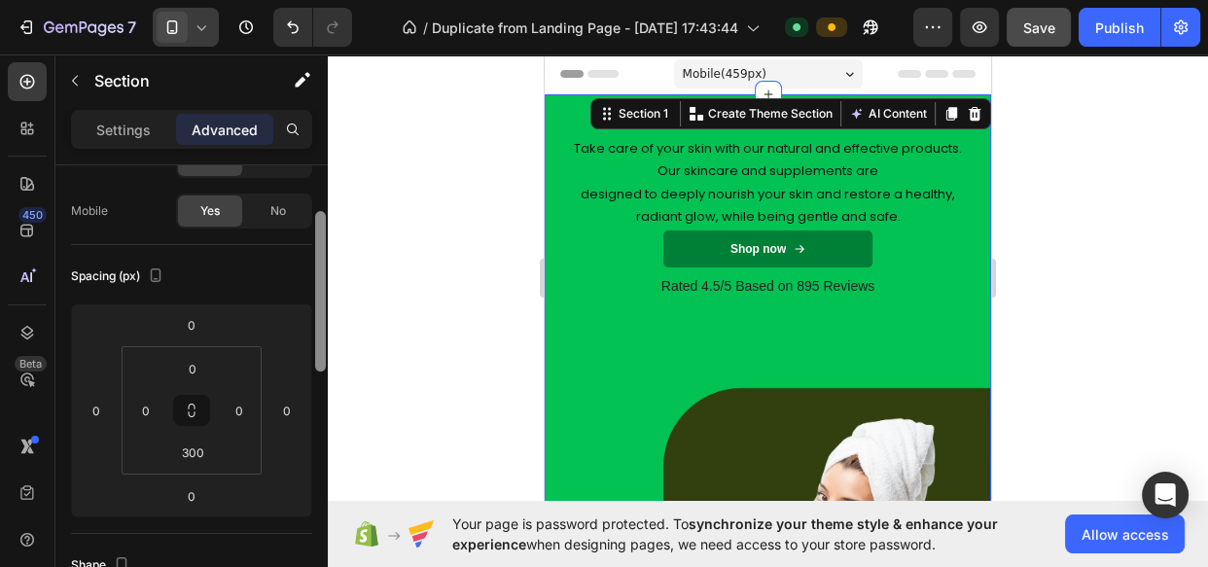
drag, startPoint x: 319, startPoint y: 201, endPoint x: 319, endPoint y: 287, distance: 85.6
click at [319, 287] on div at bounding box center [320, 291] width 11 height 160
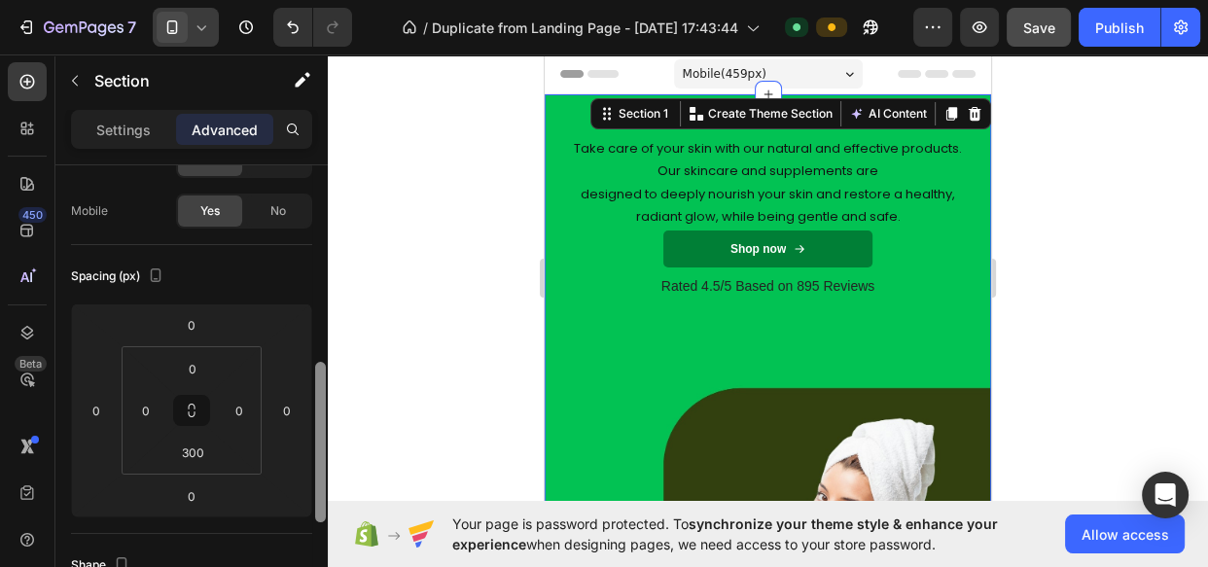
scroll to position [242, 0]
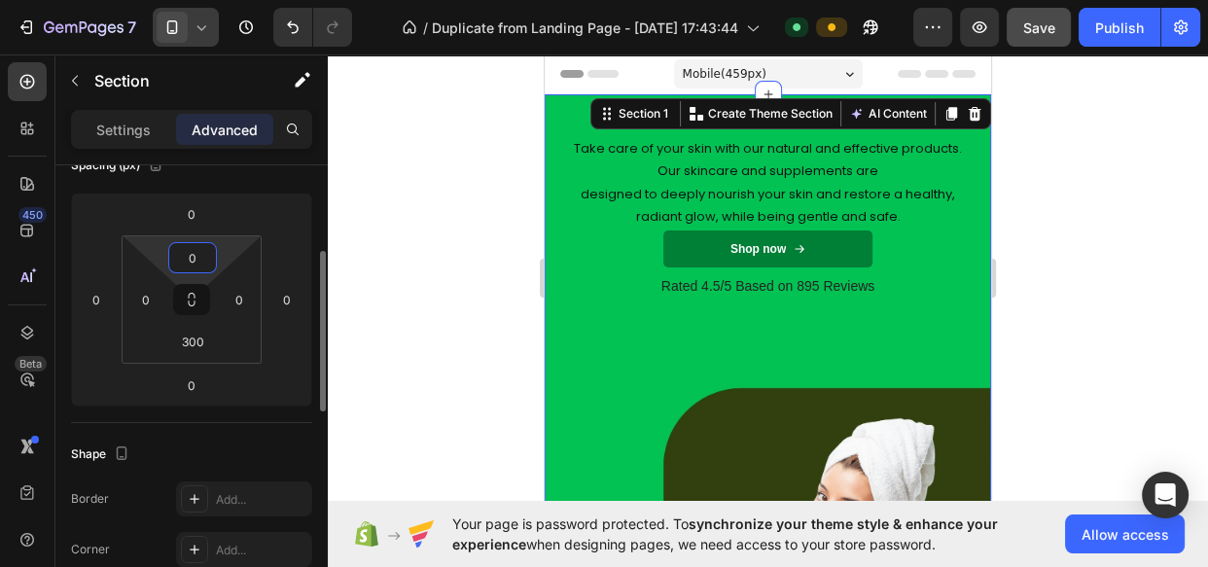
click at [208, 263] on input "0" at bounding box center [192, 257] width 39 height 29
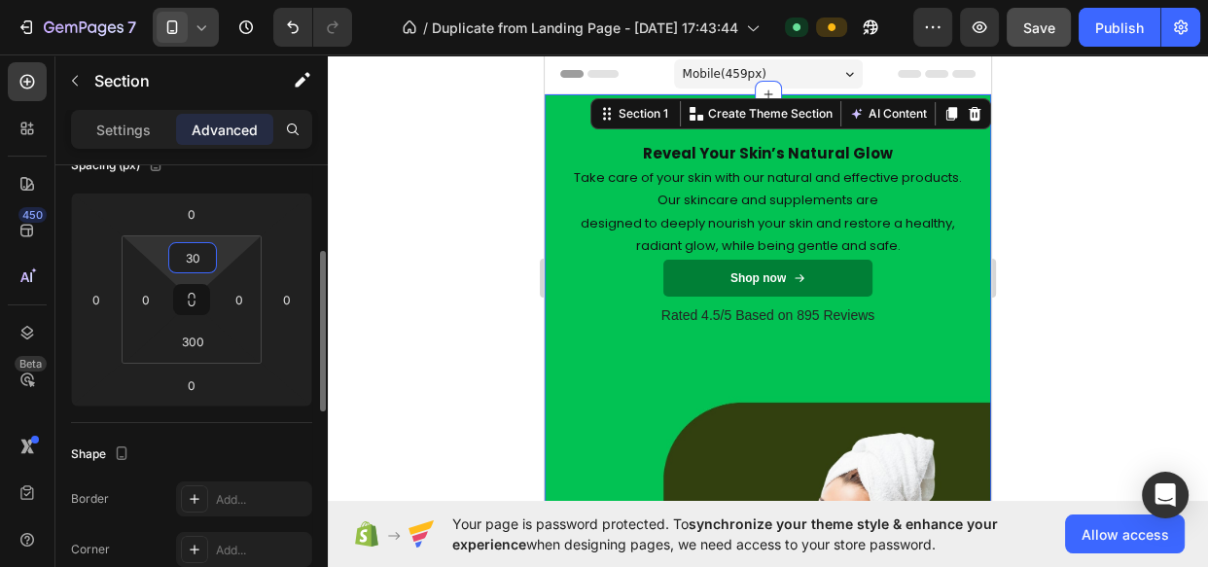
type input "300"
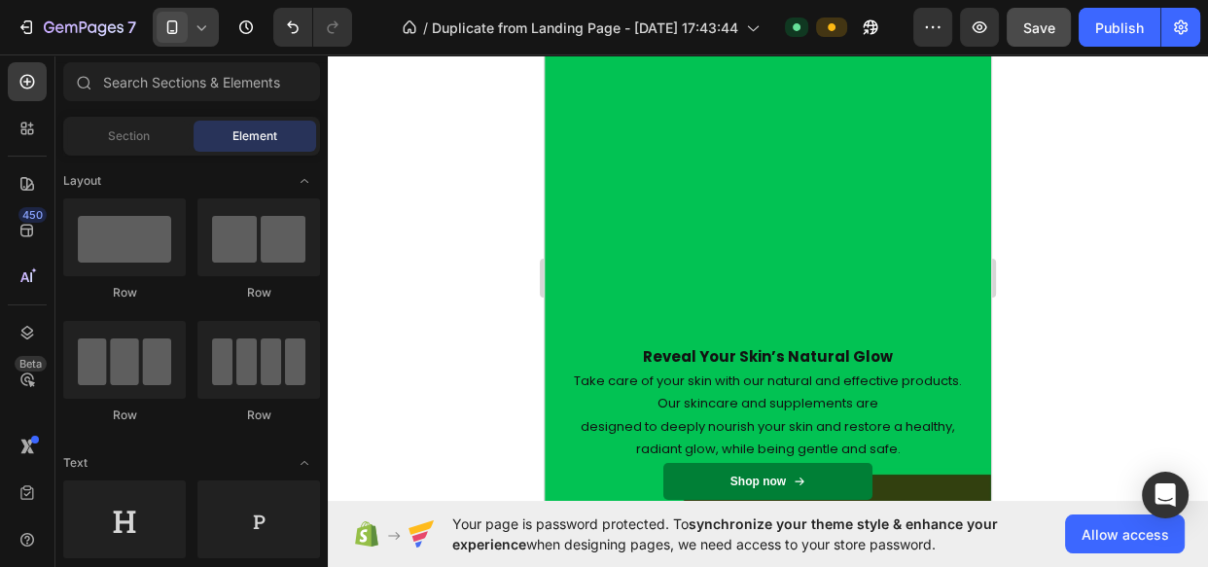
scroll to position [0, 0]
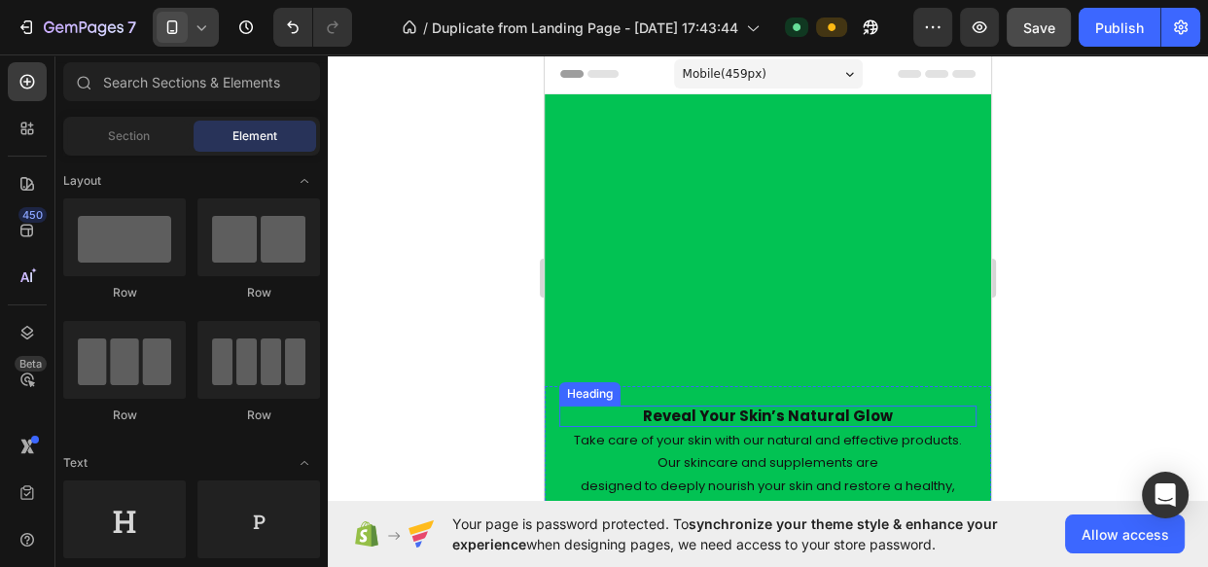
click at [798, 416] on strong "Reveal Your Skin’s Natural Glow" at bounding box center [768, 416] width 250 height 20
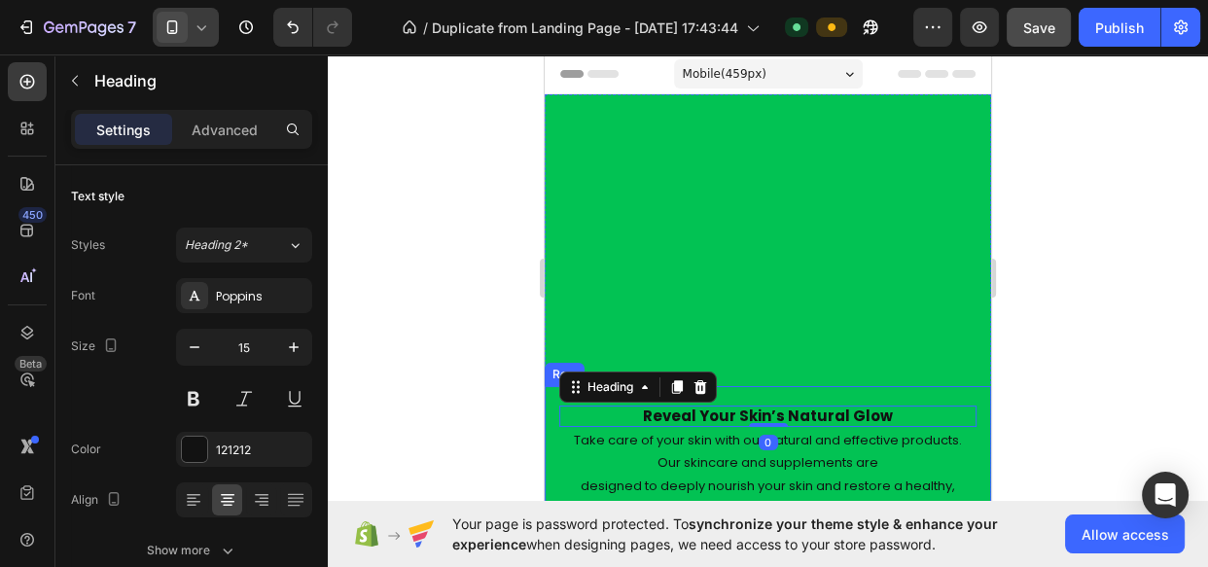
click at [818, 398] on div "Reveal Your Skin’s Natural Glow Heading 0 Take care of your skin with our natur…" at bounding box center [767, 476] width 417 height 181
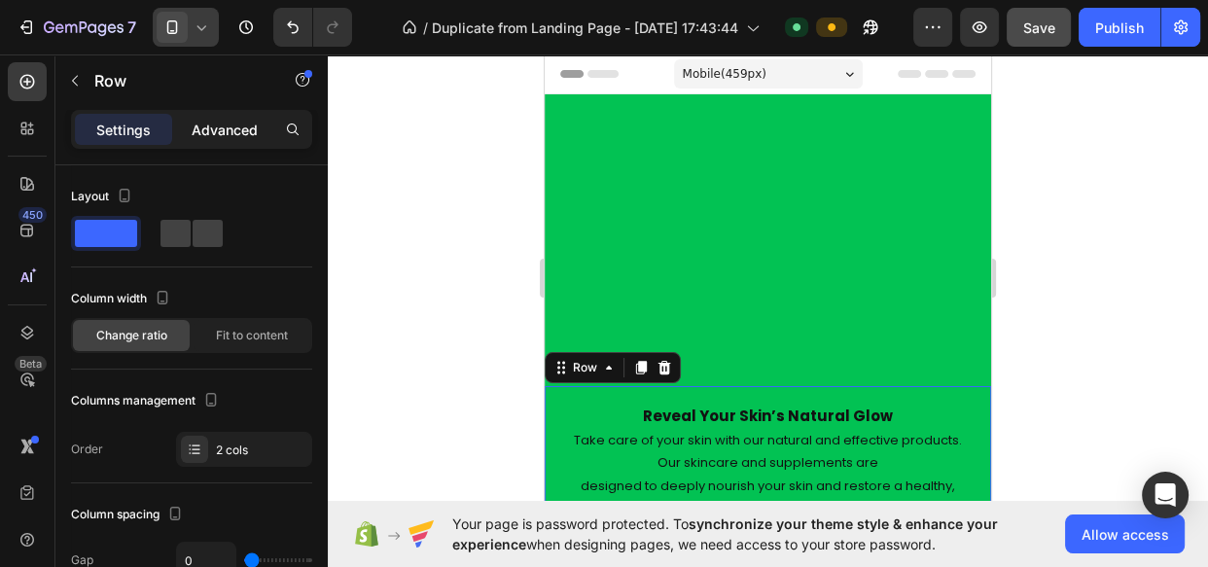
click at [211, 132] on p "Advanced" at bounding box center [225, 130] width 66 height 20
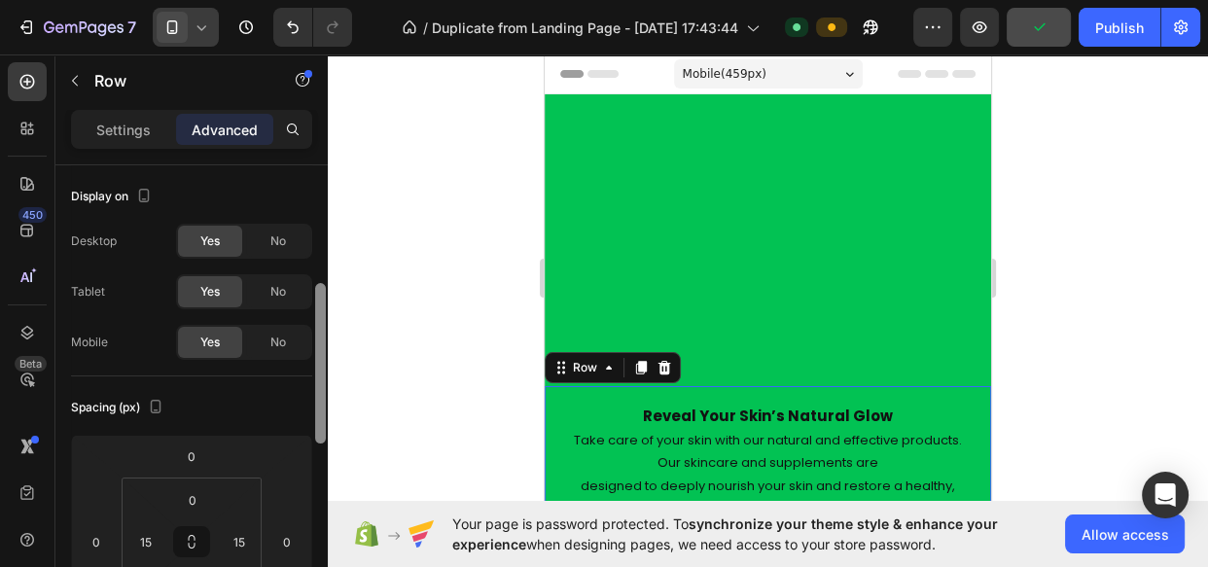
scroll to position [116, 0]
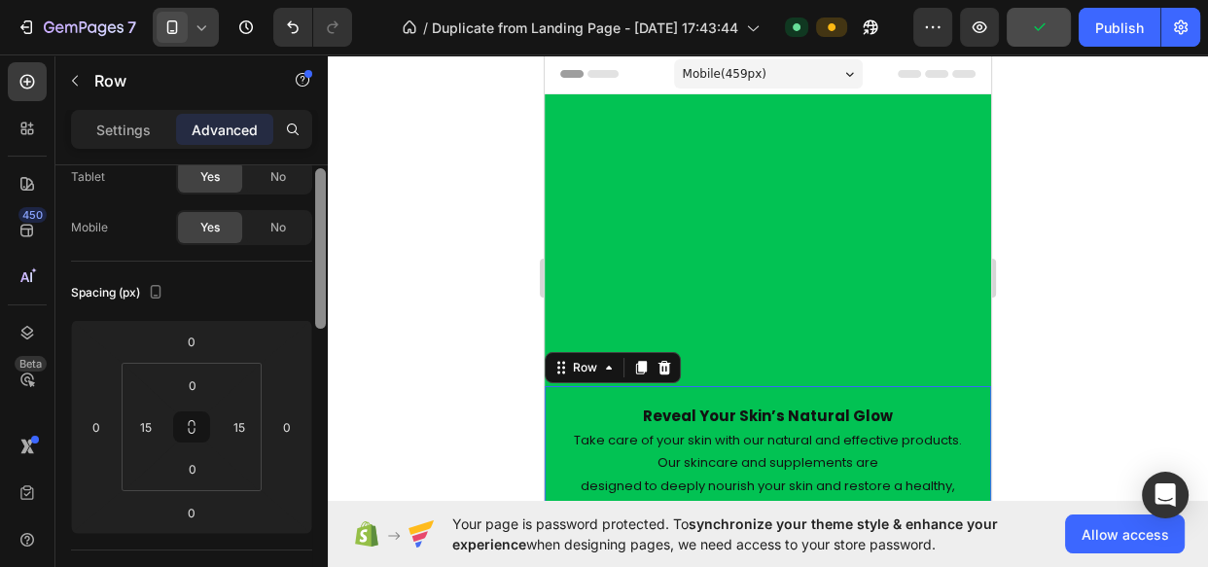
drag, startPoint x: 318, startPoint y: 276, endPoint x: 320, endPoint y: 317, distance: 40.9
click at [320, 317] on div at bounding box center [320, 247] width 11 height 160
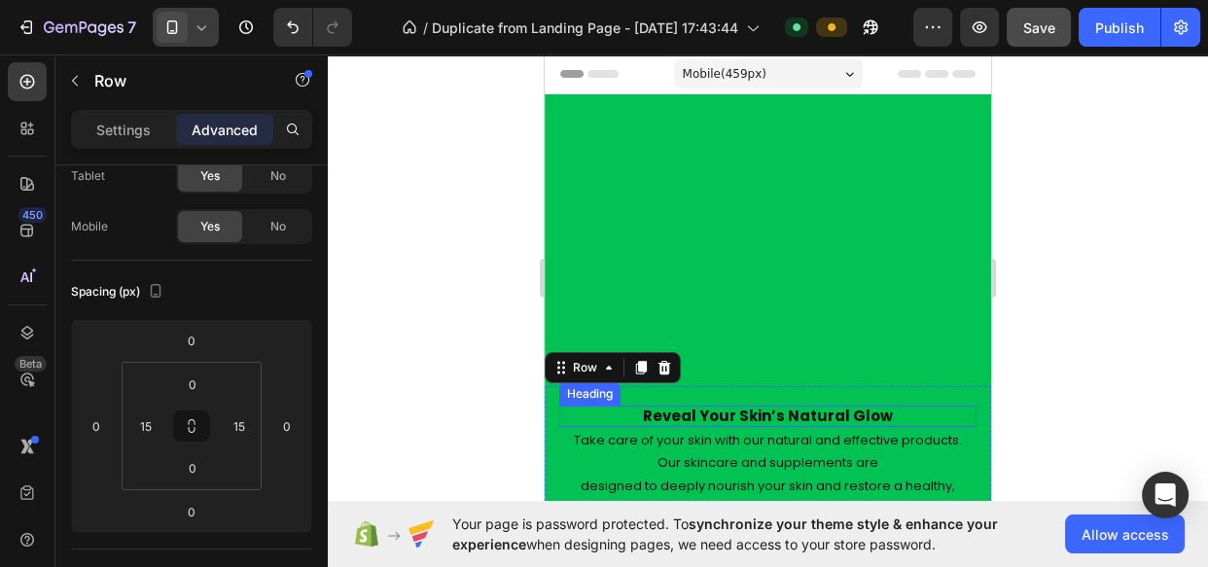
click at [702, 407] on strong "Reveal Your Skin’s Natural Glow" at bounding box center [768, 416] width 250 height 20
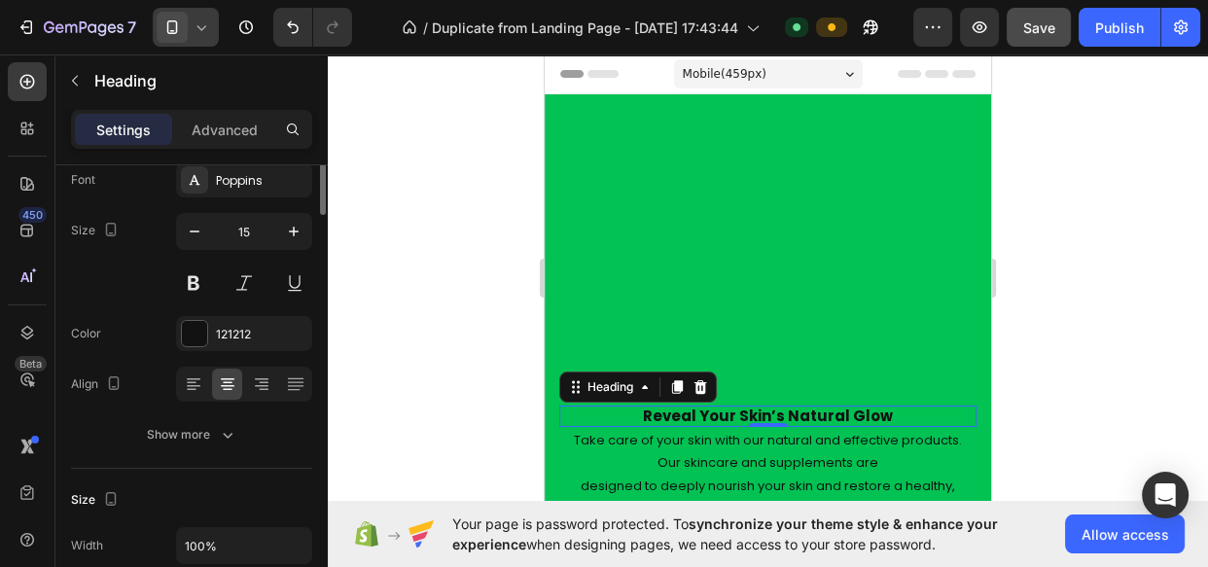
scroll to position [0, 0]
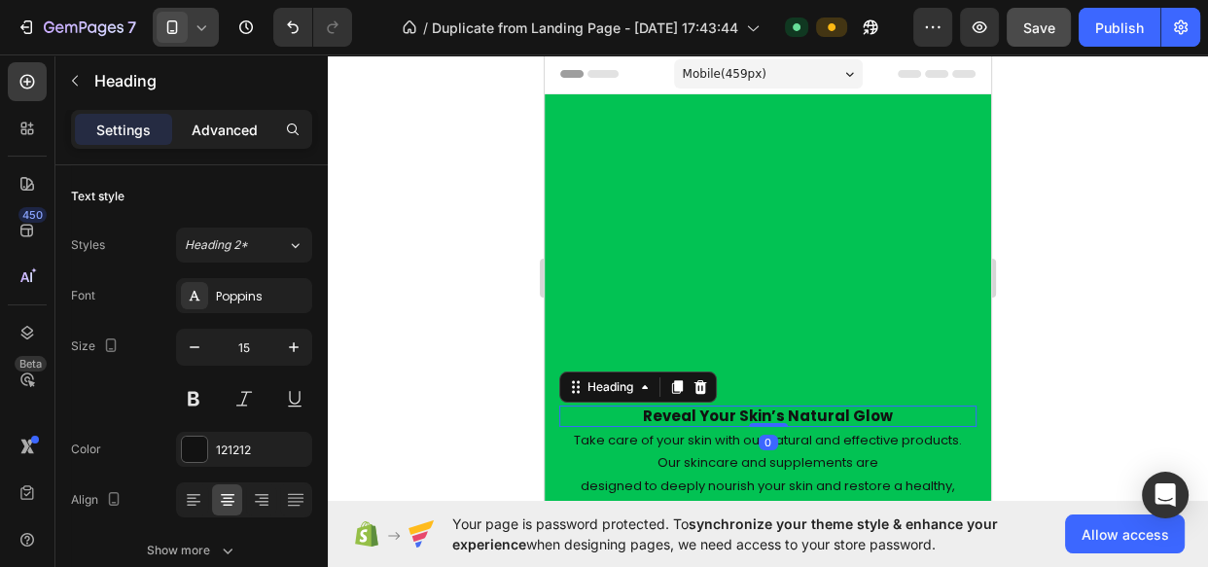
click at [232, 126] on p "Advanced" at bounding box center [225, 130] width 66 height 20
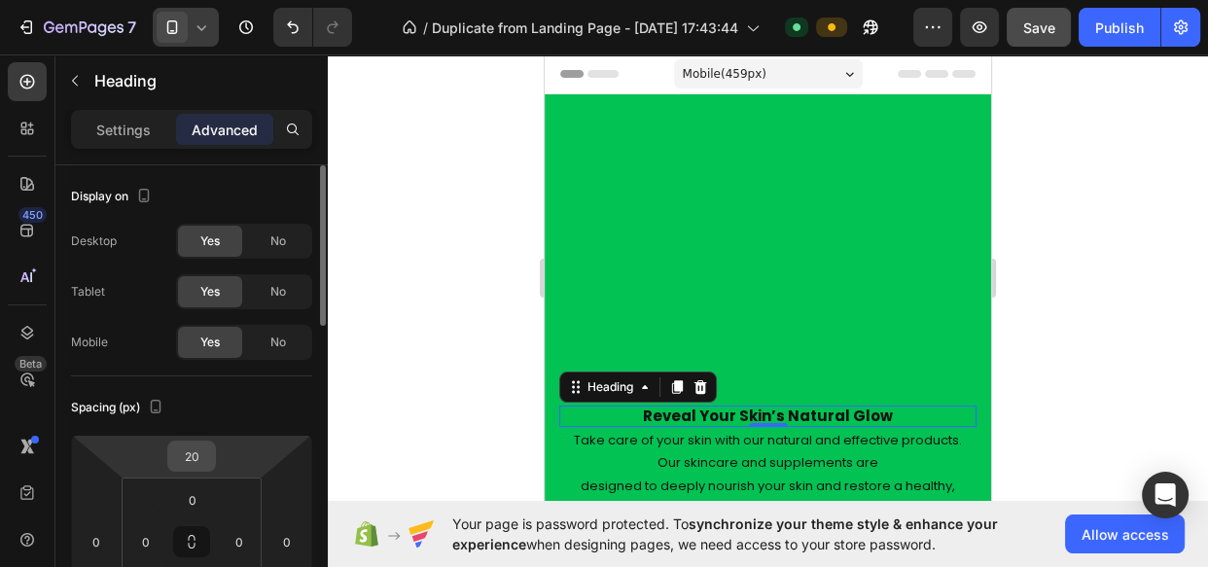
click at [185, 457] on input "20" at bounding box center [191, 456] width 39 height 29
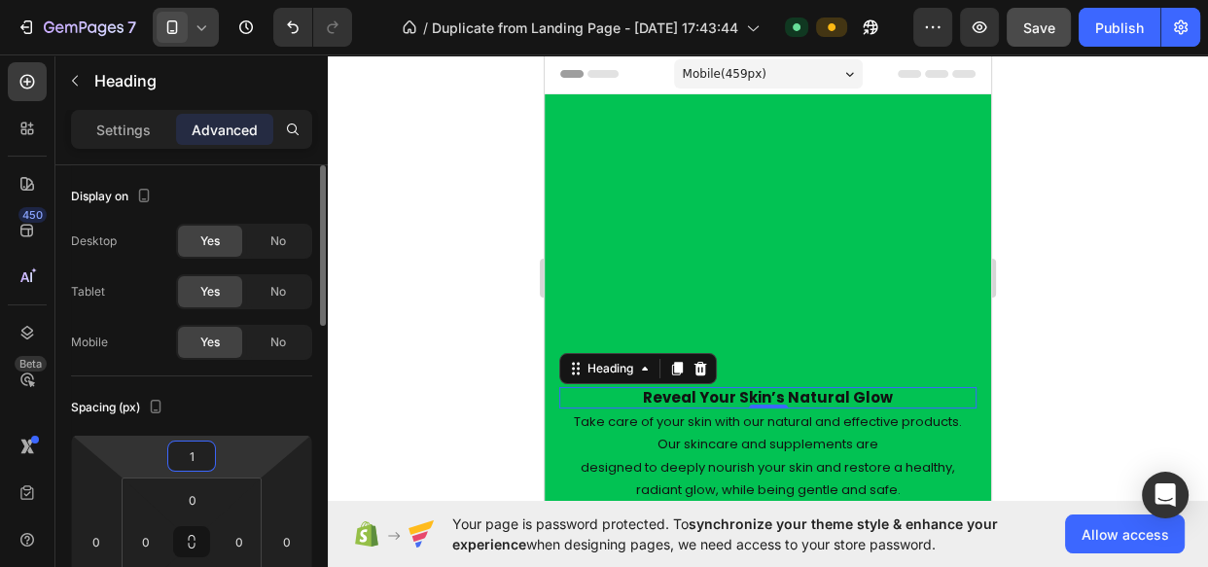
type input "10"
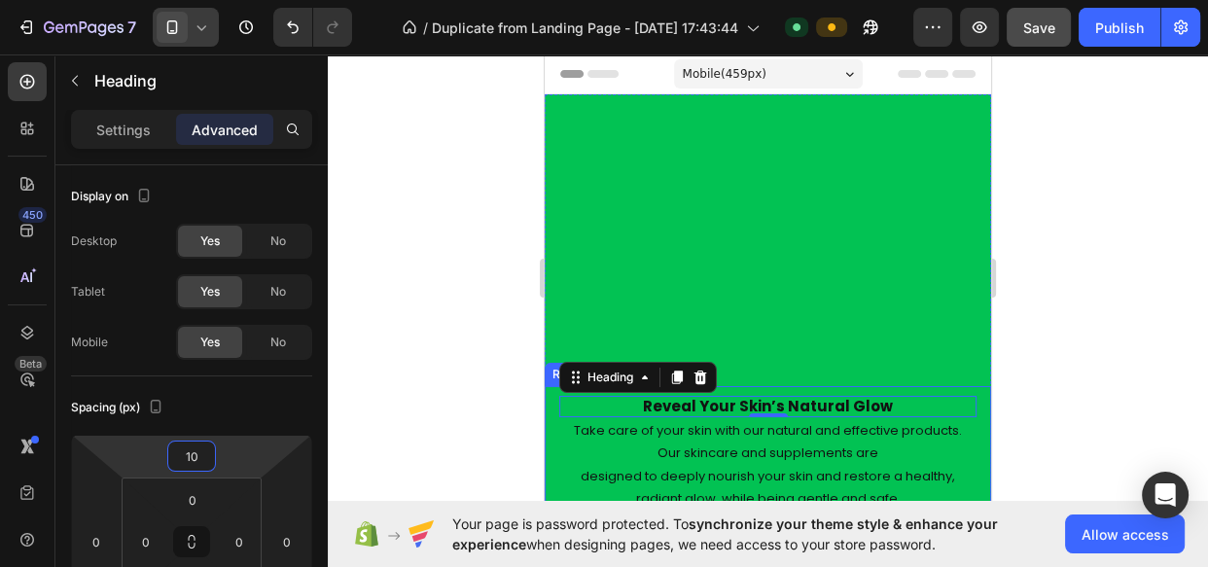
click at [897, 390] on div "Reveal Your Skin’s Natural Glow Heading 0 Take care of your skin with our natur…" at bounding box center [767, 471] width 417 height 171
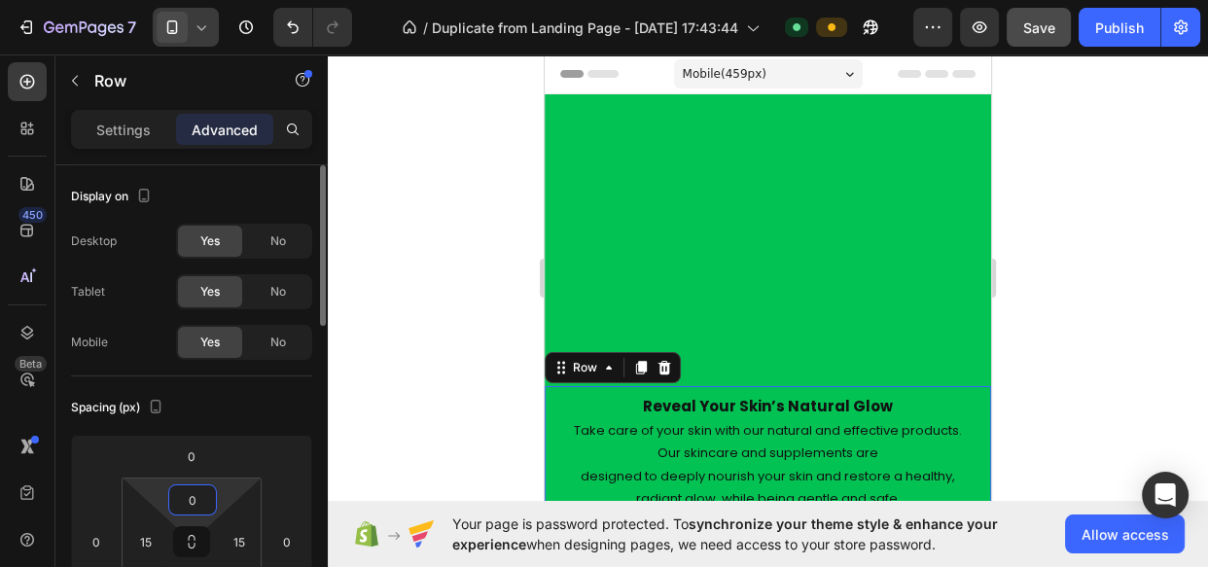
click at [189, 500] on input "0" at bounding box center [192, 499] width 39 height 29
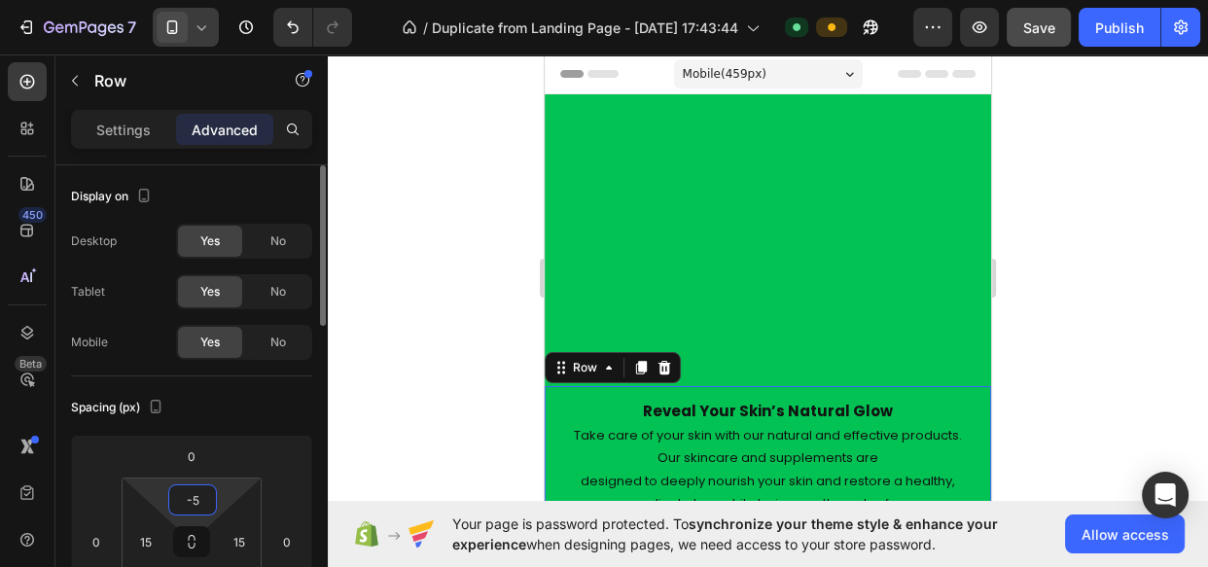
type input "-"
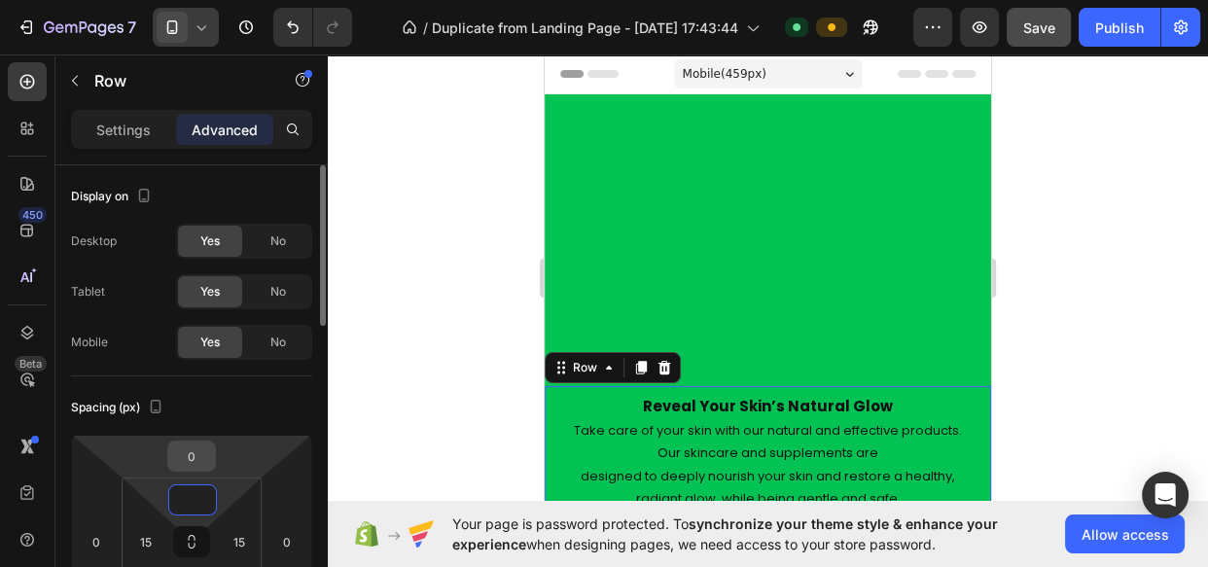
click at [194, 450] on input "0" at bounding box center [191, 456] width 39 height 29
type input "0"
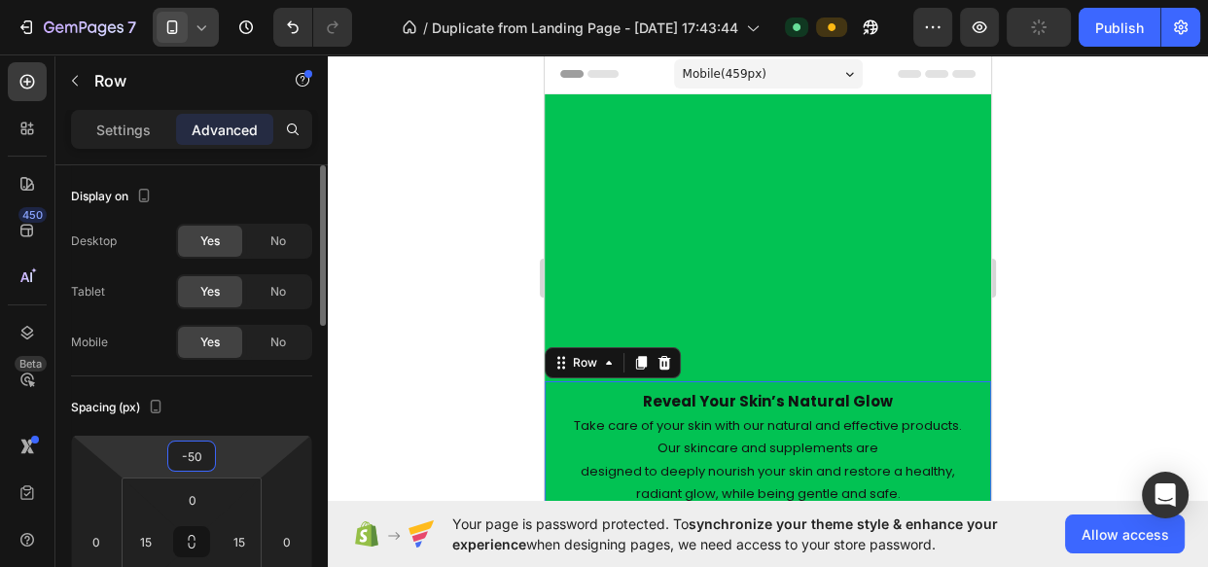
type input "-5"
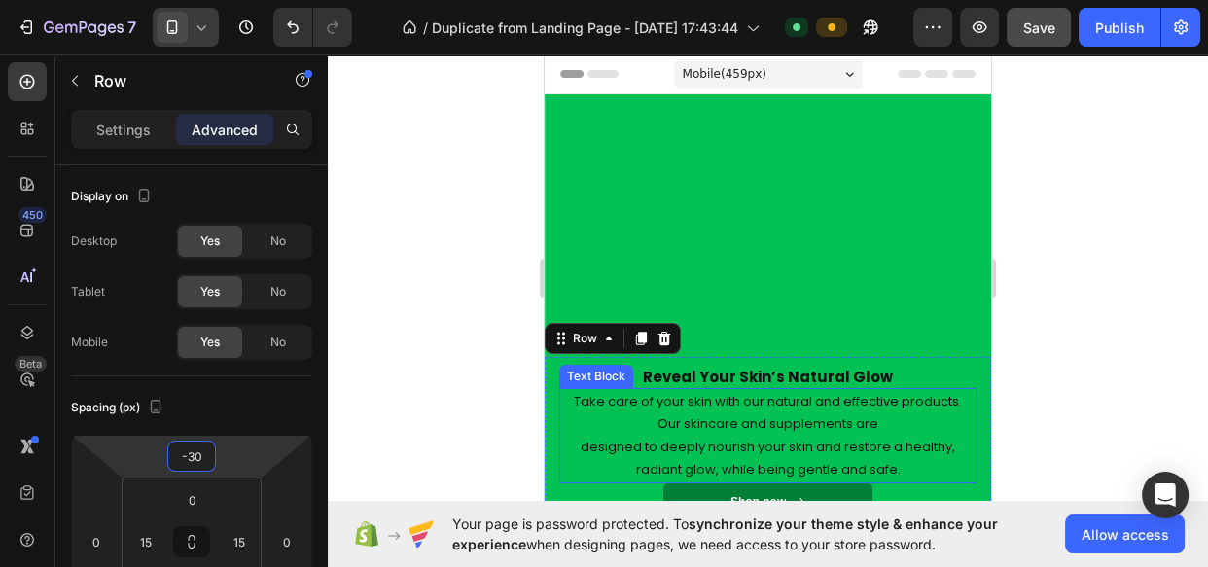
type input "-3"
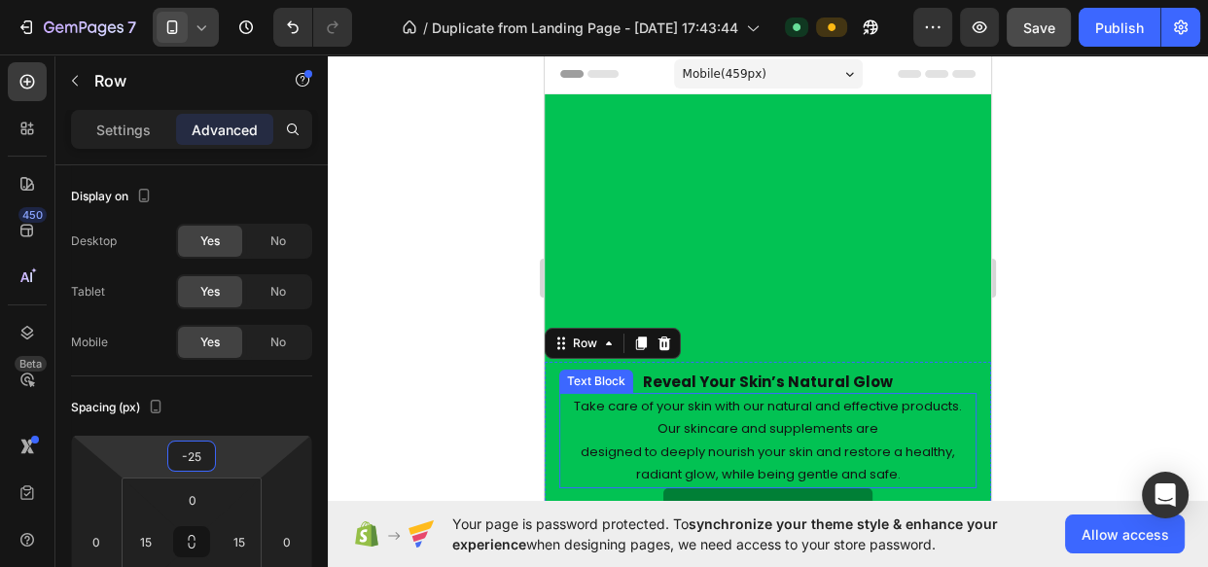
type input "-250"
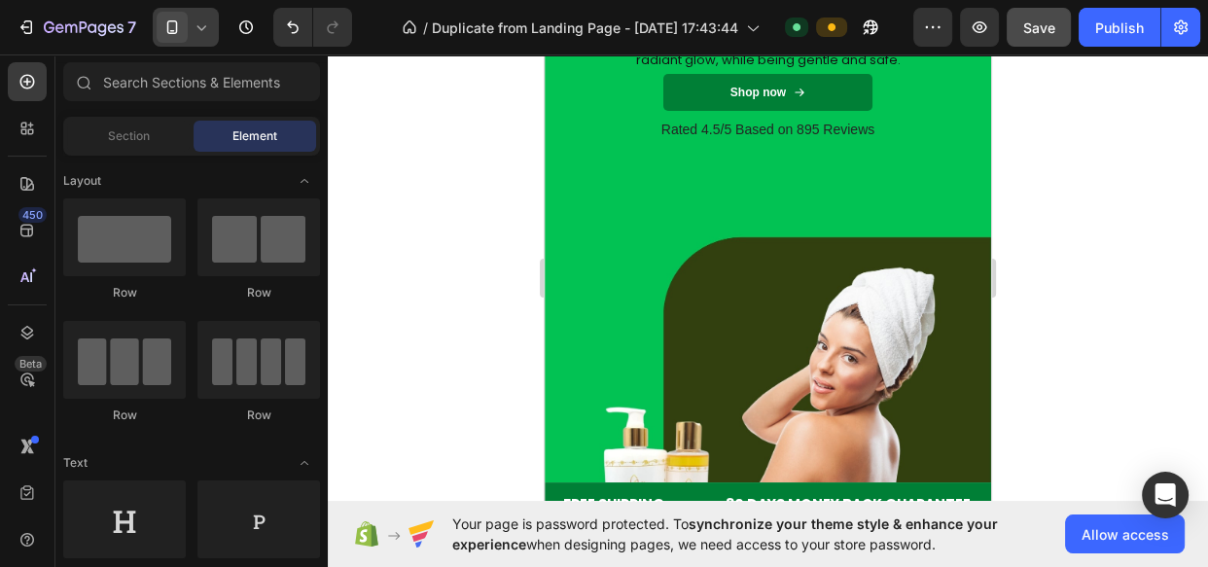
scroll to position [345, 0]
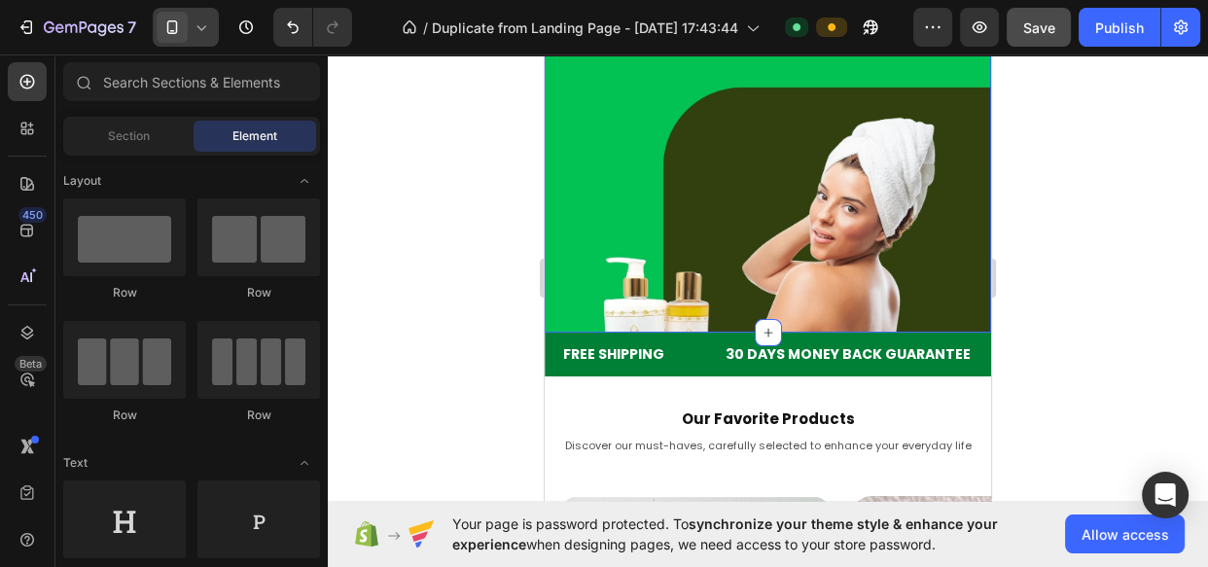
click at [694, 301] on div "Reveal Your Skin’s Natural Glow Heading Take care of your skin with our natural…" at bounding box center [768, 41] width 446 height 584
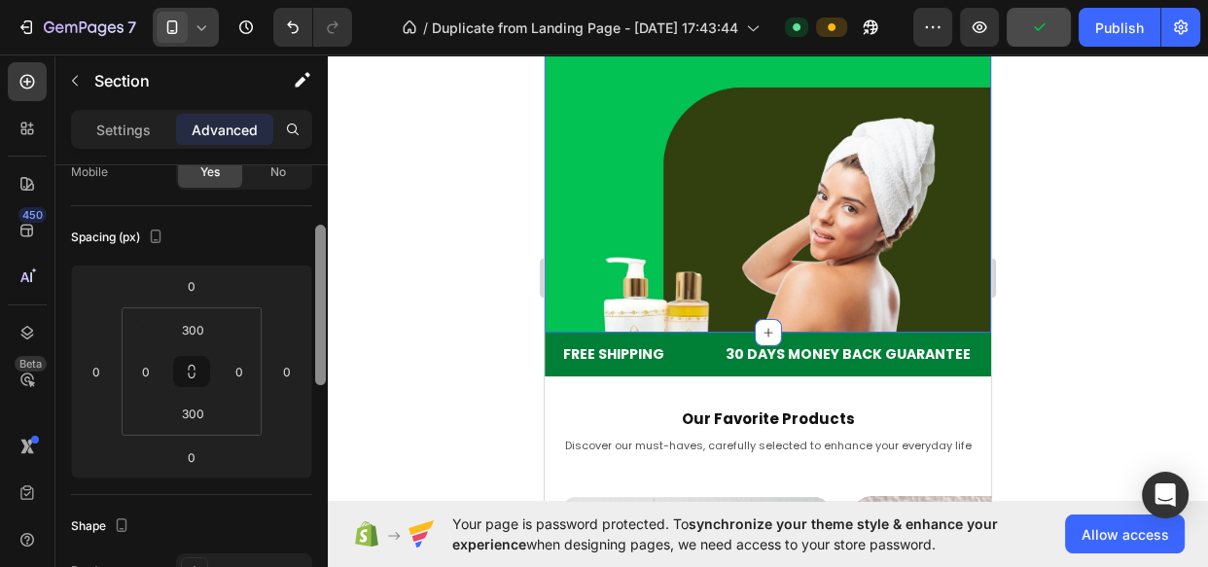
scroll to position [200, 0]
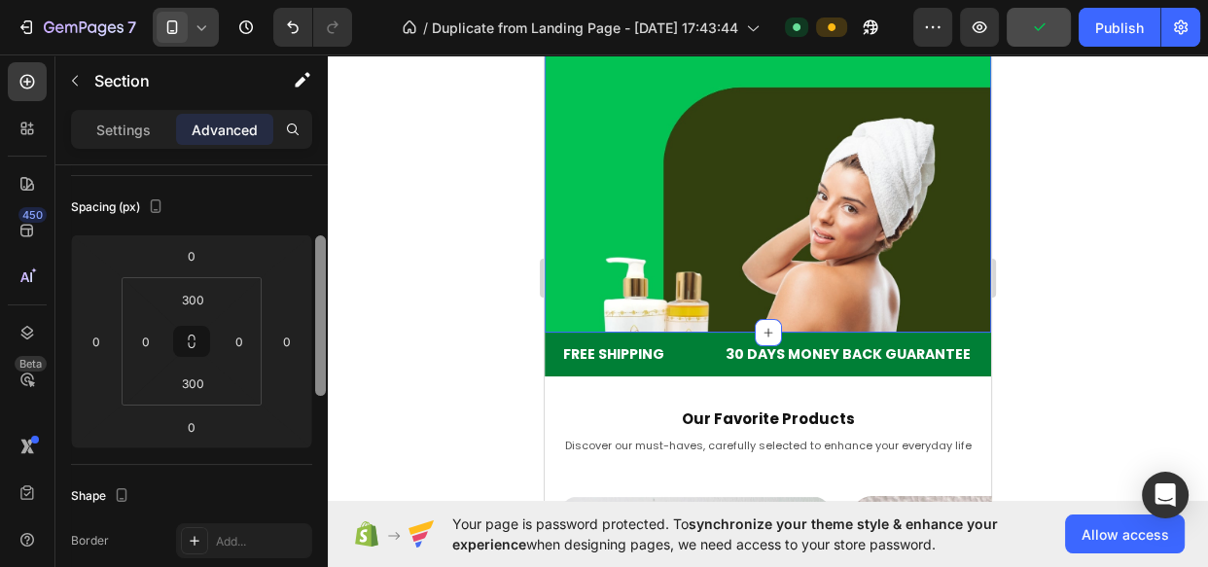
drag, startPoint x: 321, startPoint y: 216, endPoint x: 320, endPoint y: 273, distance: 57.4
click at [320, 273] on div at bounding box center [320, 315] width 11 height 160
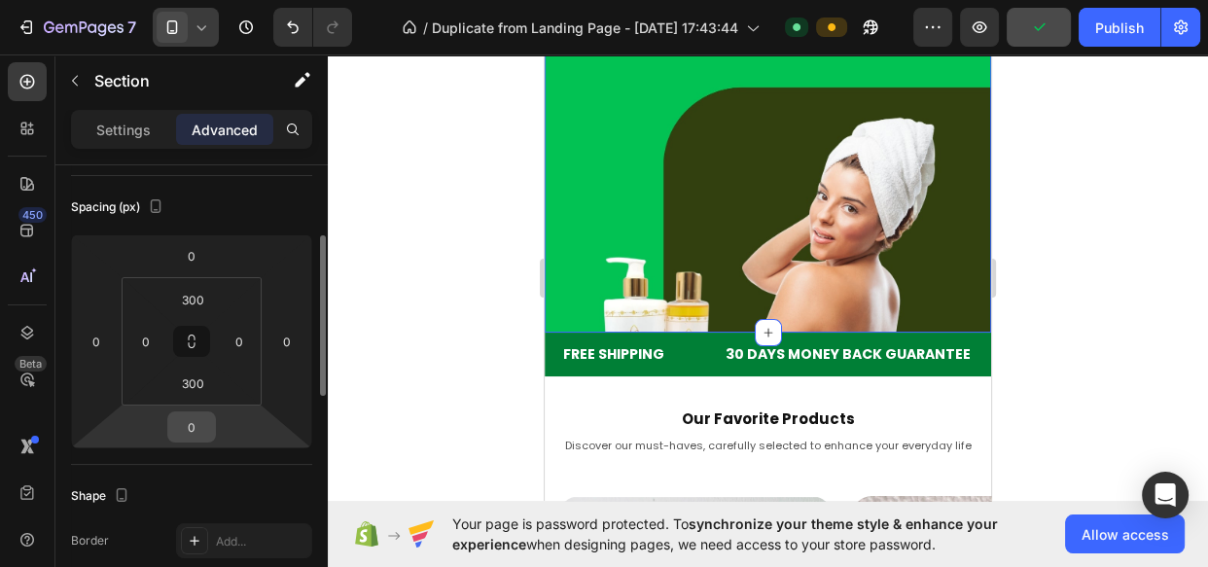
click at [184, 419] on input "0" at bounding box center [191, 426] width 39 height 29
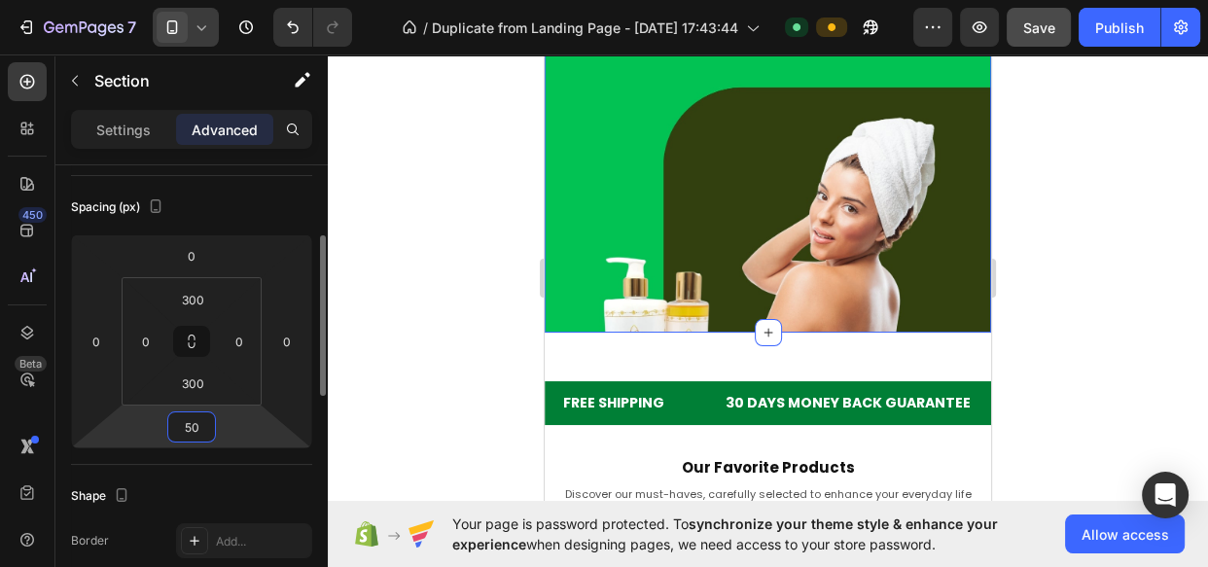
type input "5"
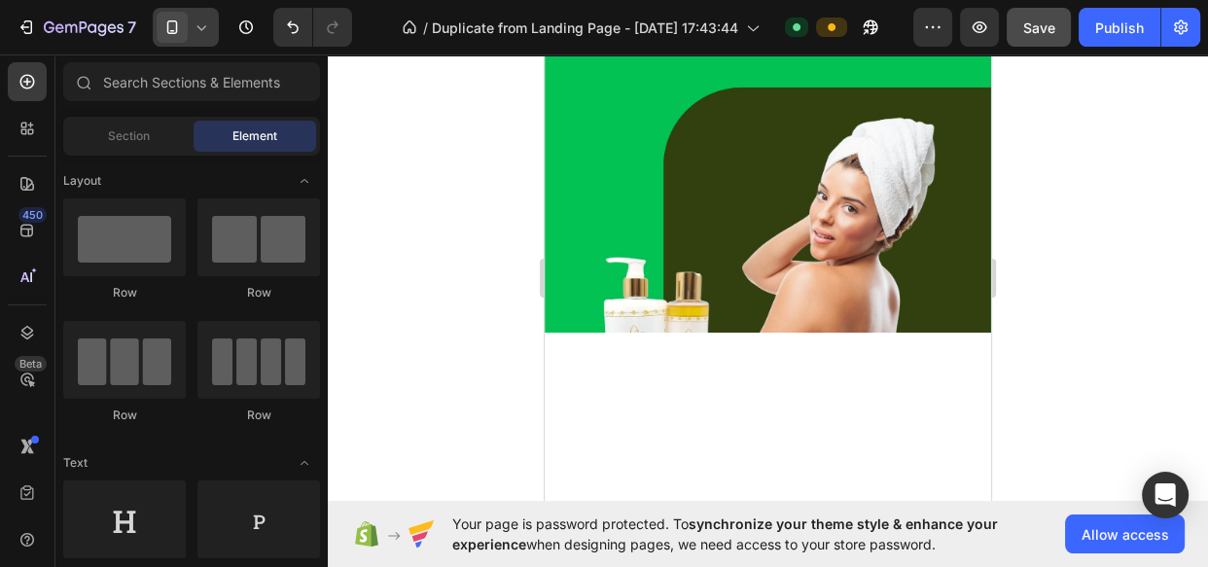
scroll to position [0, 0]
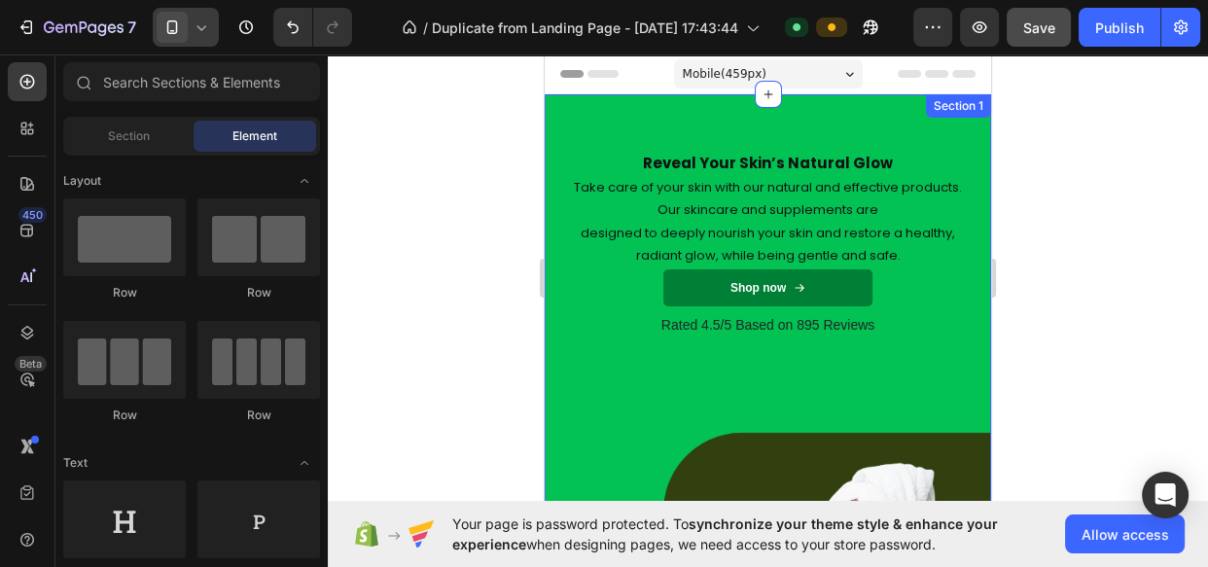
click at [849, 110] on div "Reveal Your Skin’s Natural Glow Heading Take care of your skin with our natural…" at bounding box center [768, 386] width 446 height 584
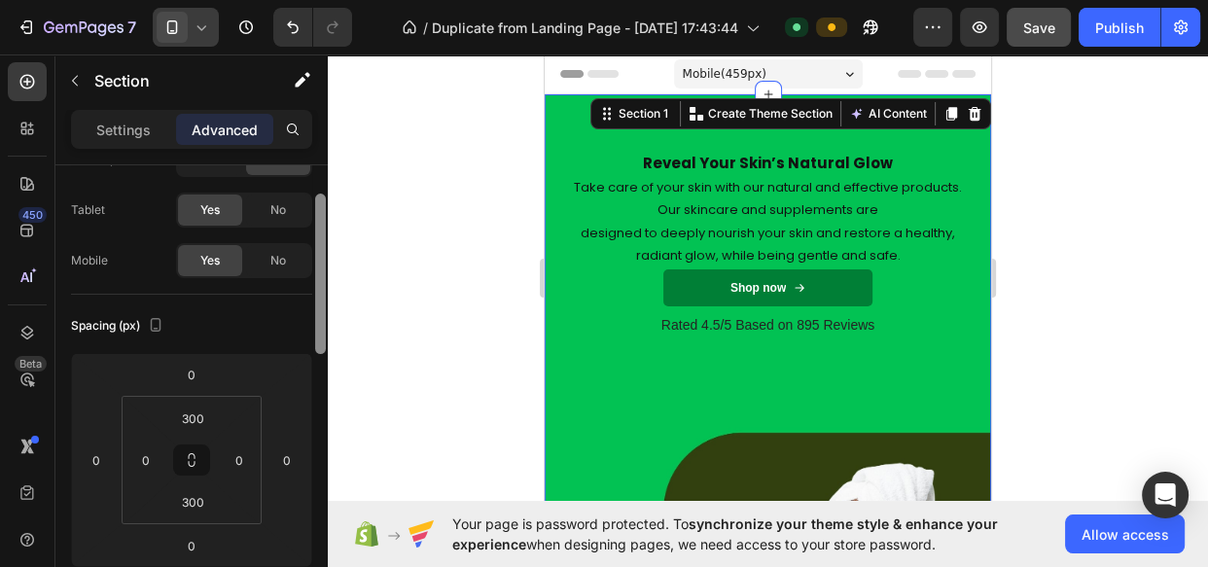
drag, startPoint x: 325, startPoint y: 217, endPoint x: 322, endPoint y: 277, distance: 60.4
click at [322, 277] on div at bounding box center [320, 274] width 11 height 160
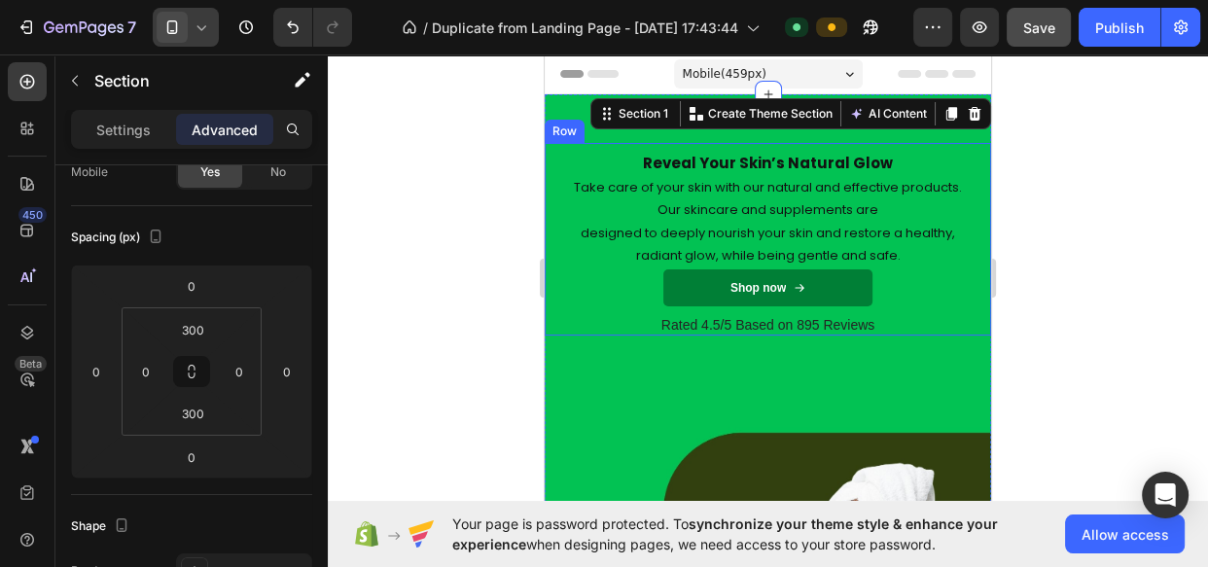
click at [743, 143] on div "Reveal Your Skin’s Natural Glow Heading Take care of your skin with our natural…" at bounding box center [767, 228] width 417 height 171
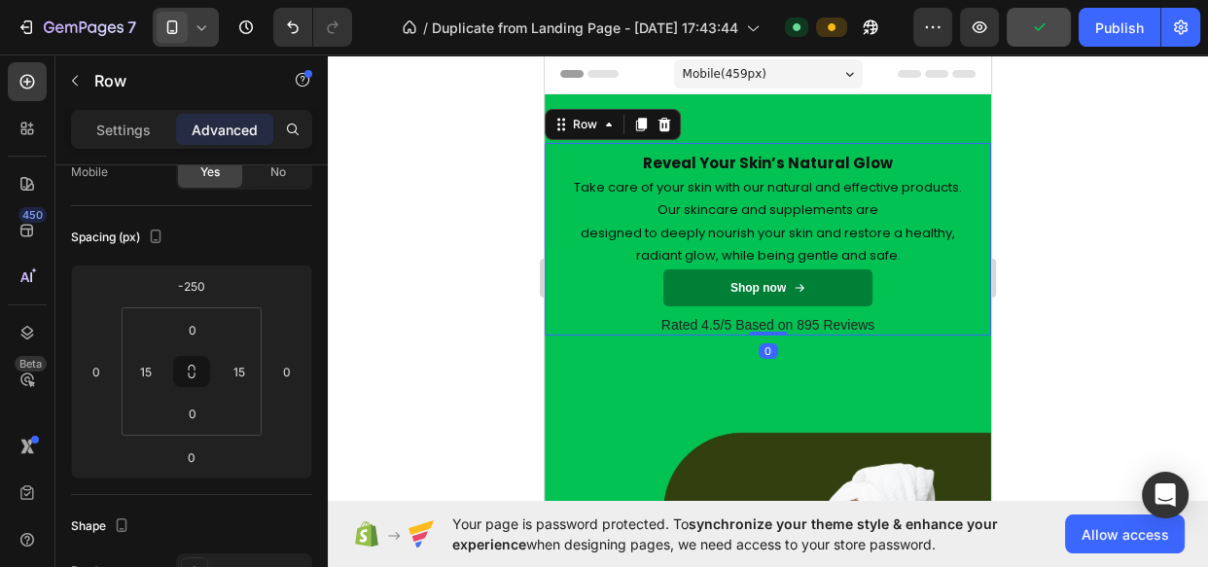
scroll to position [0, 0]
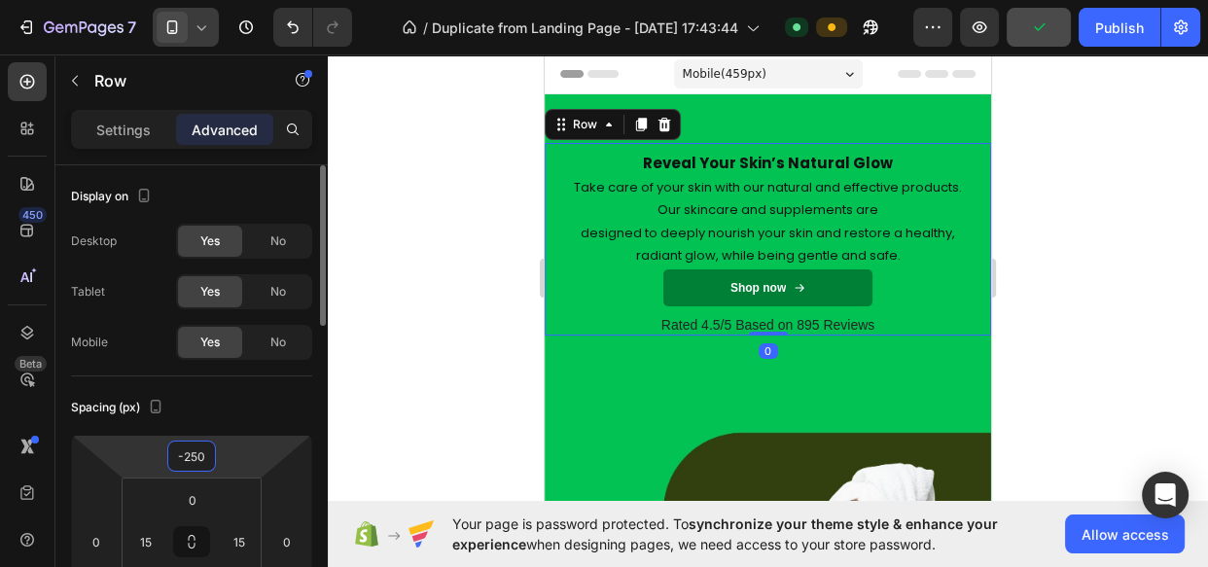
click at [197, 449] on input "-250" at bounding box center [191, 456] width 39 height 29
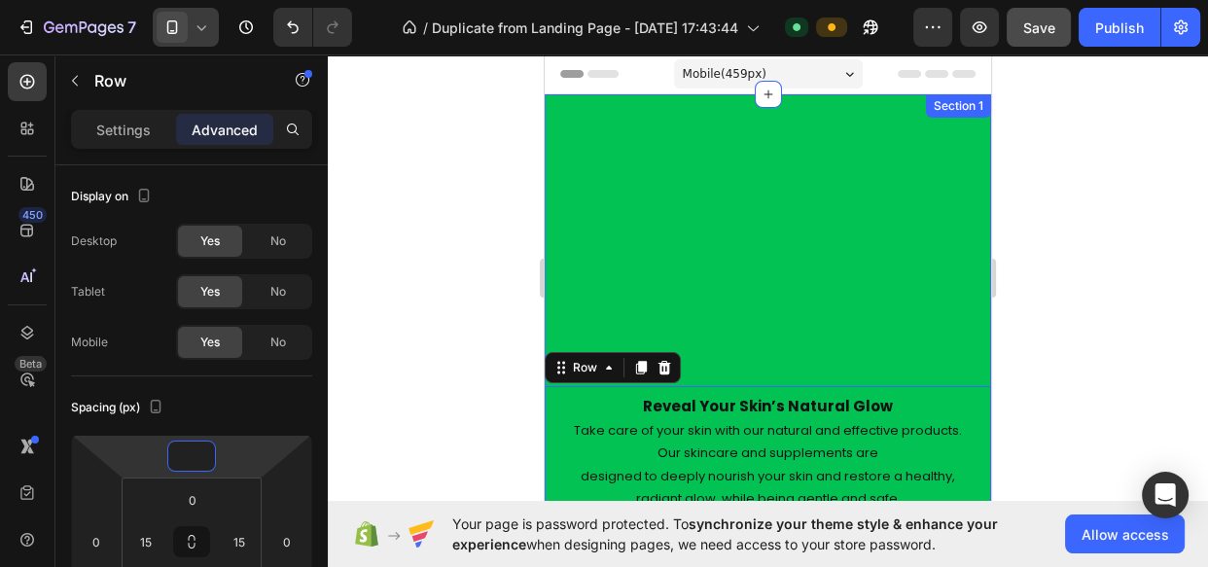
click at [785, 235] on div "Reveal Your Skin’s Natural Glow Heading Take care of your skin with our natural…" at bounding box center [768, 482] width 446 height 776
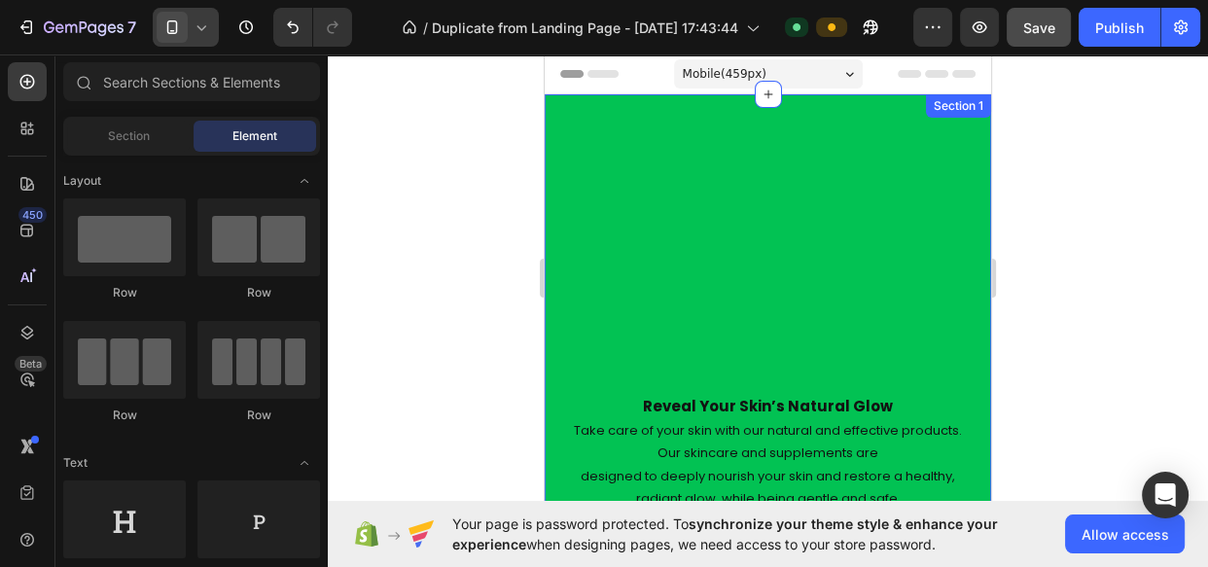
click at [894, 123] on div "Reveal Your Skin’s Natural Glow Heading Take care of your skin with our natural…" at bounding box center [768, 482] width 446 height 776
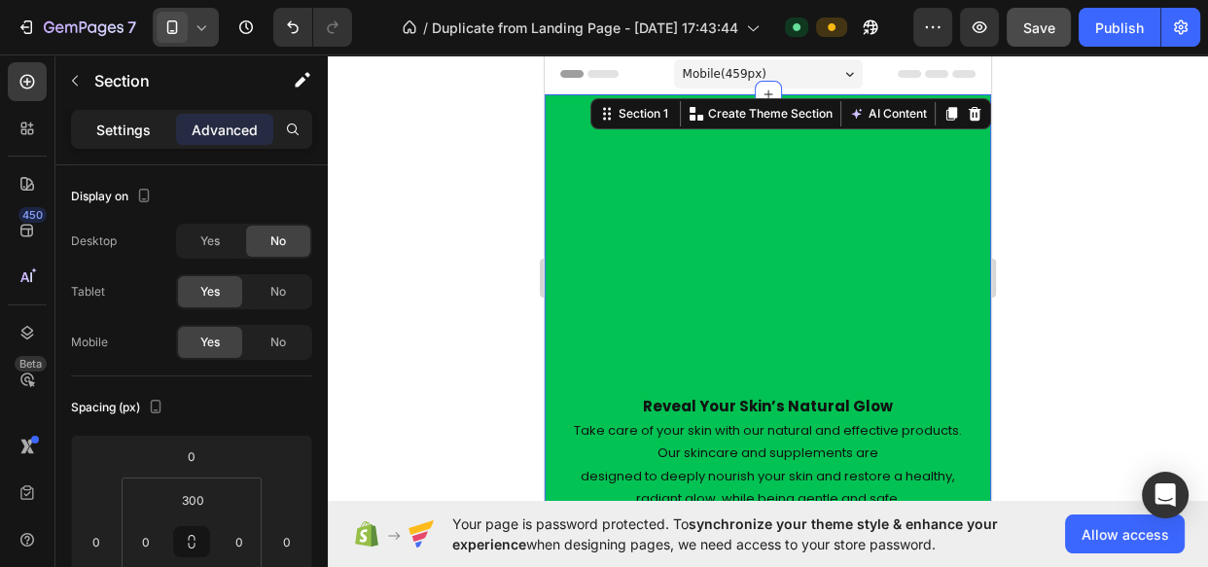
click at [134, 120] on p "Settings" at bounding box center [123, 130] width 54 height 20
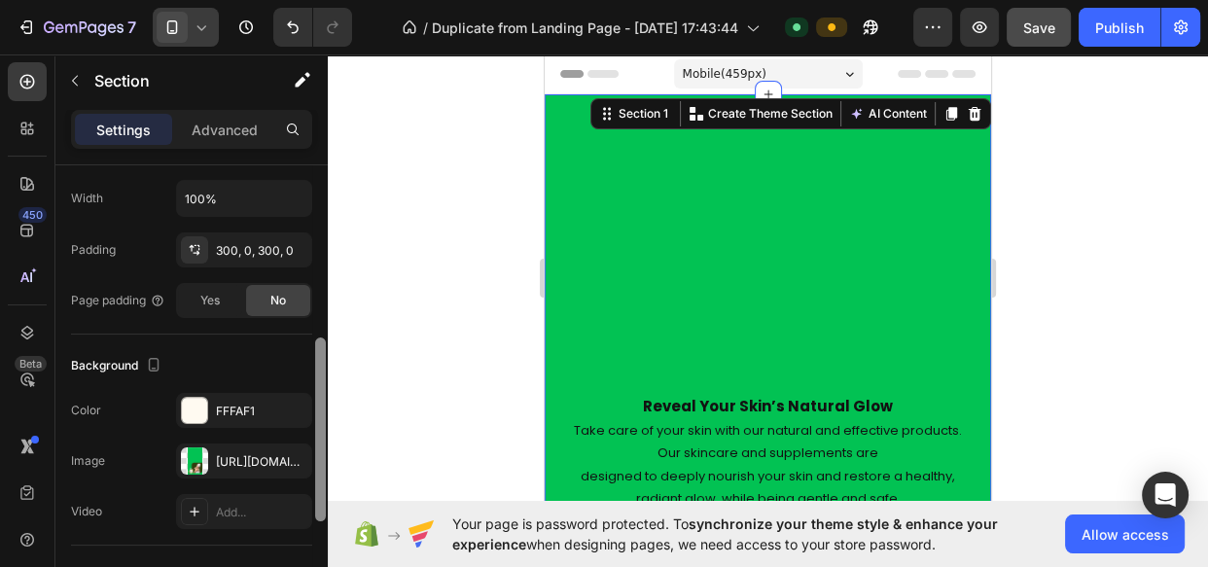
drag, startPoint x: 321, startPoint y: 222, endPoint x: 312, endPoint y: 394, distance: 172.4
click at [313, 394] on div at bounding box center [320, 398] width 15 height 457
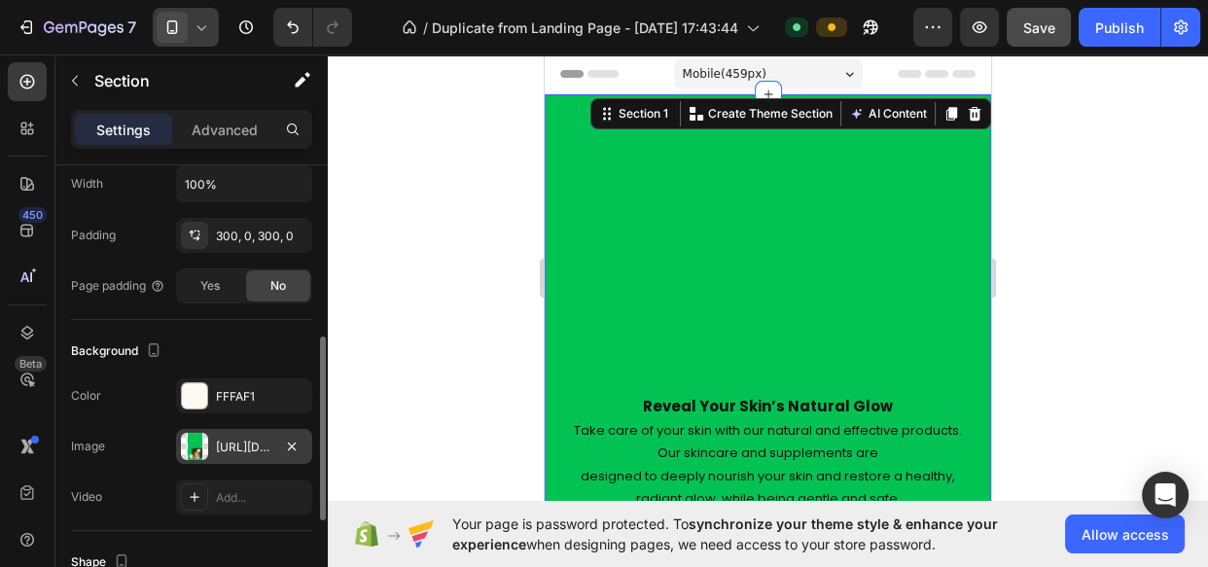
click at [227, 442] on div "https://cdn.shopify.com/s/files/1/0706/2742/6495/files/gempages_583430299954709…" at bounding box center [244, 448] width 56 height 18
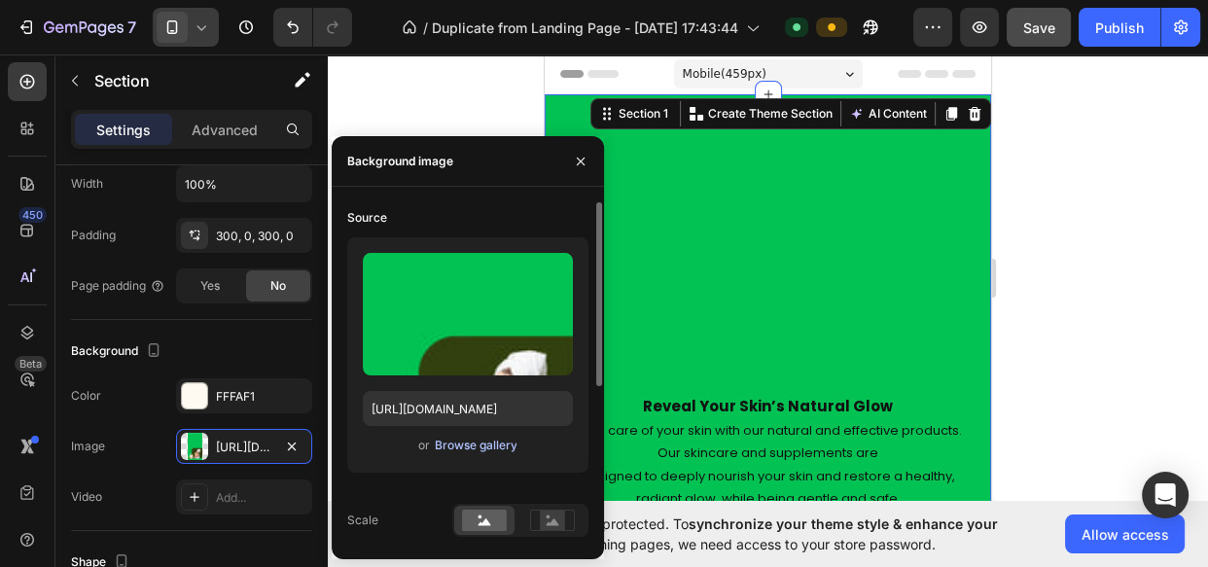
click at [483, 439] on div "Browse gallery" at bounding box center [475, 446] width 83 height 18
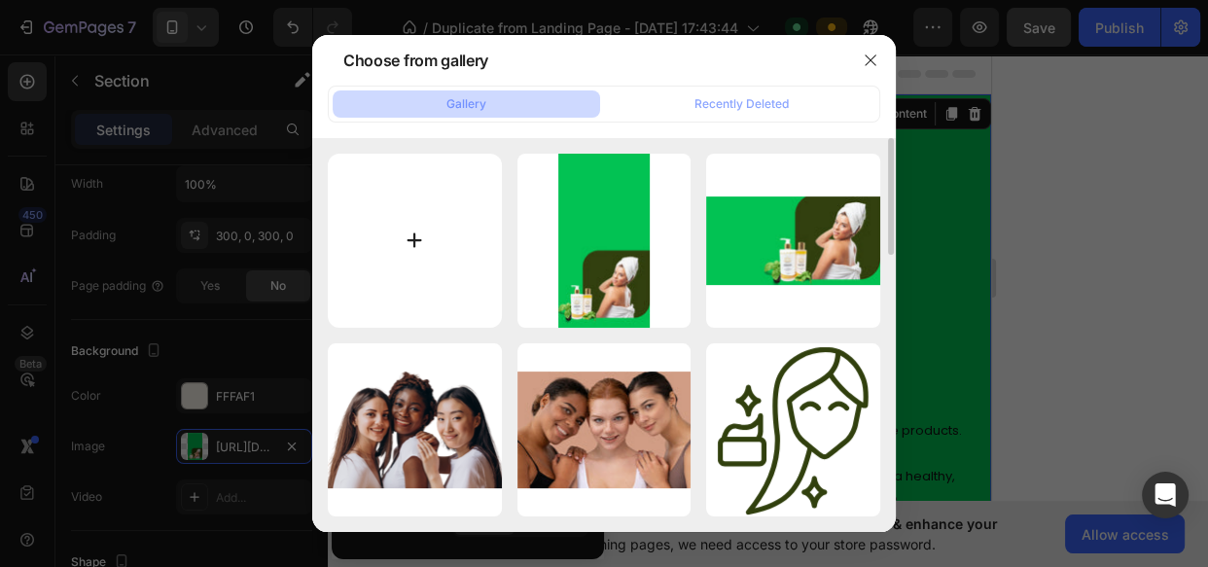
click at [388, 241] on input "file" at bounding box center [415, 241] width 174 height 174
type input "C:\fakepath\Design sans titre tel 1.jpg"
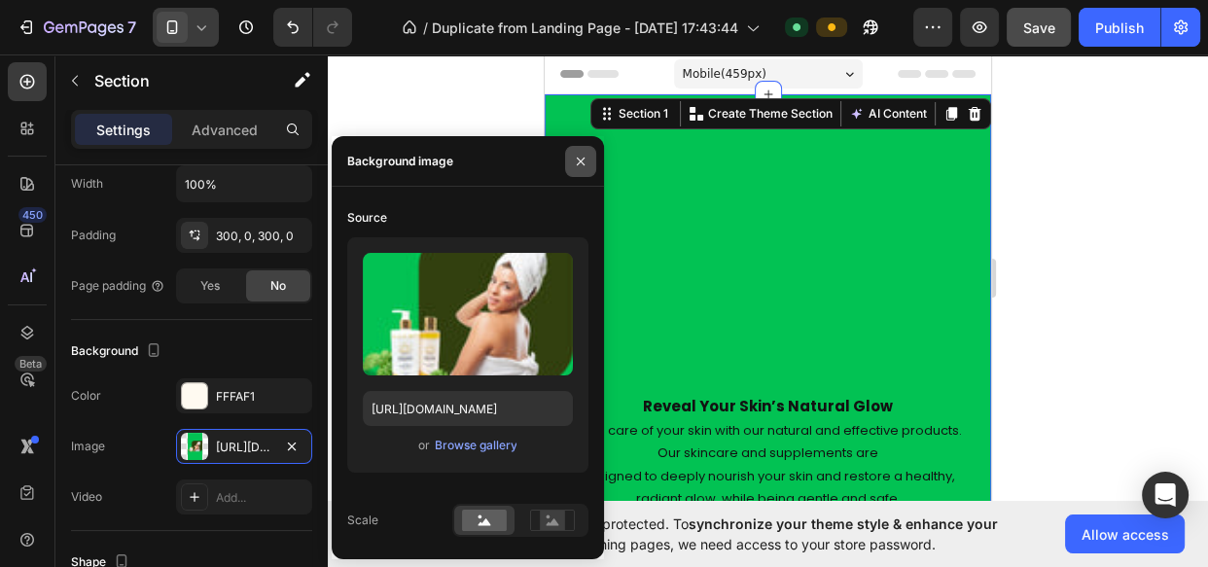
type input "https://cdn.shopify.com/s/files/1/0706/2742/6495/files/gempages_583430299954709…"
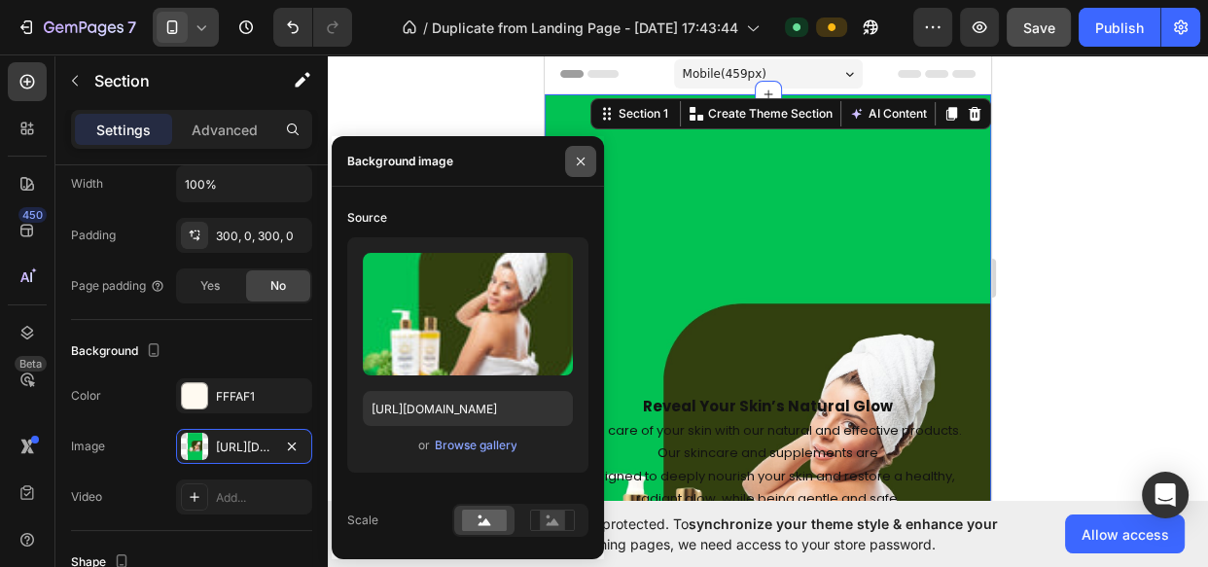
click at [590, 164] on button "button" at bounding box center [580, 161] width 31 height 31
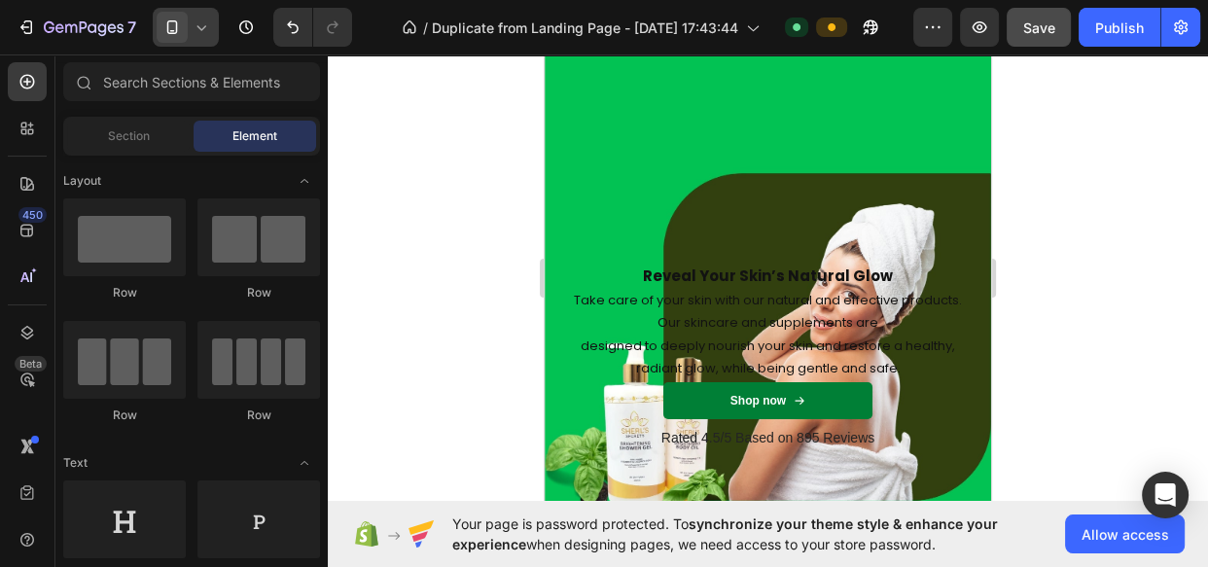
scroll to position [0, 0]
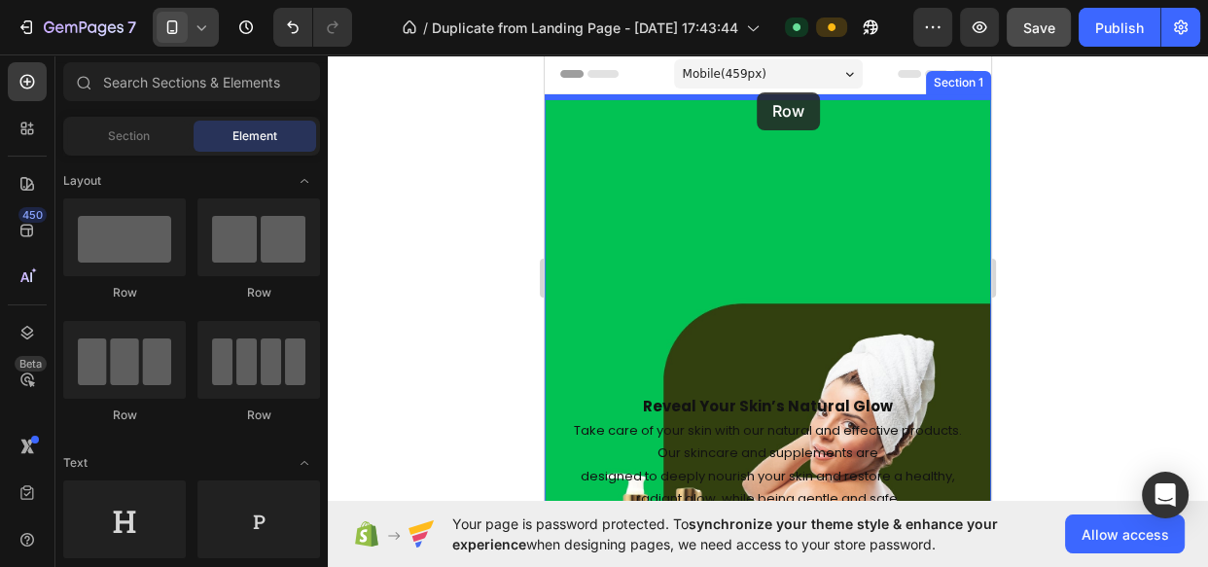
drag, startPoint x: 685, startPoint y: 317, endPoint x: 757, endPoint y: 92, distance: 235.9
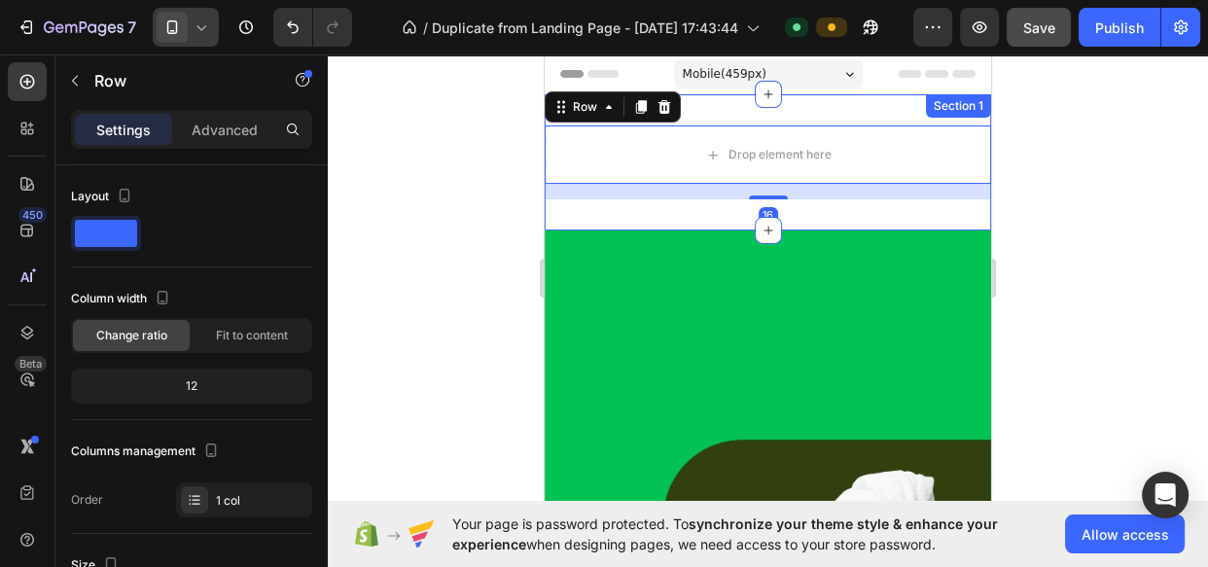
click at [797, 104] on div "Drop element here Row 16 Section 1" at bounding box center [768, 162] width 446 height 136
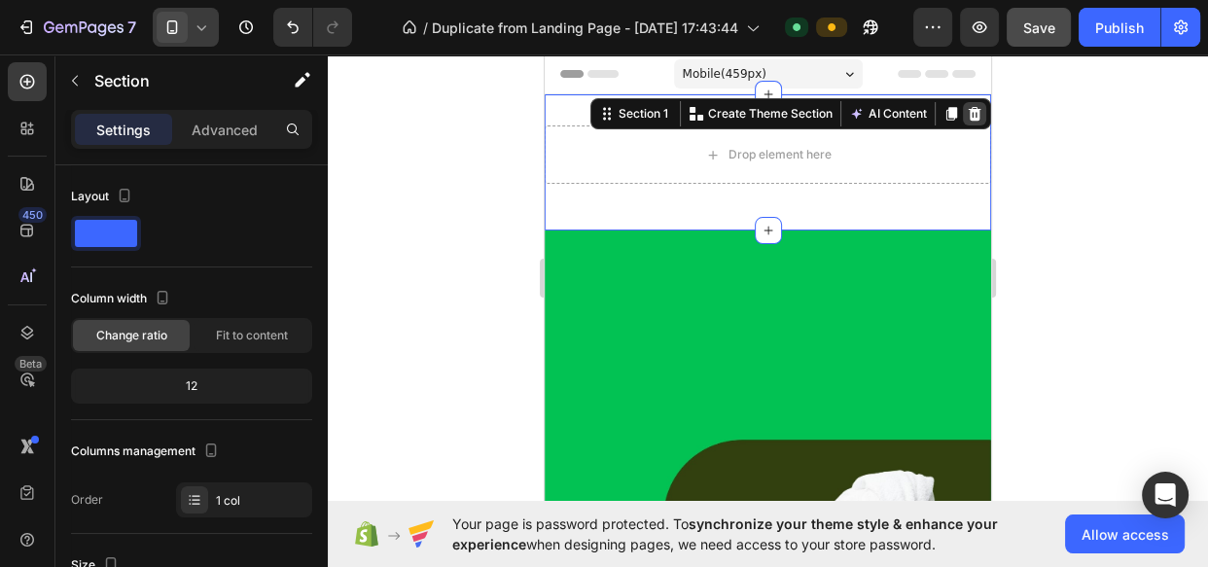
click at [969, 111] on icon at bounding box center [975, 114] width 16 height 16
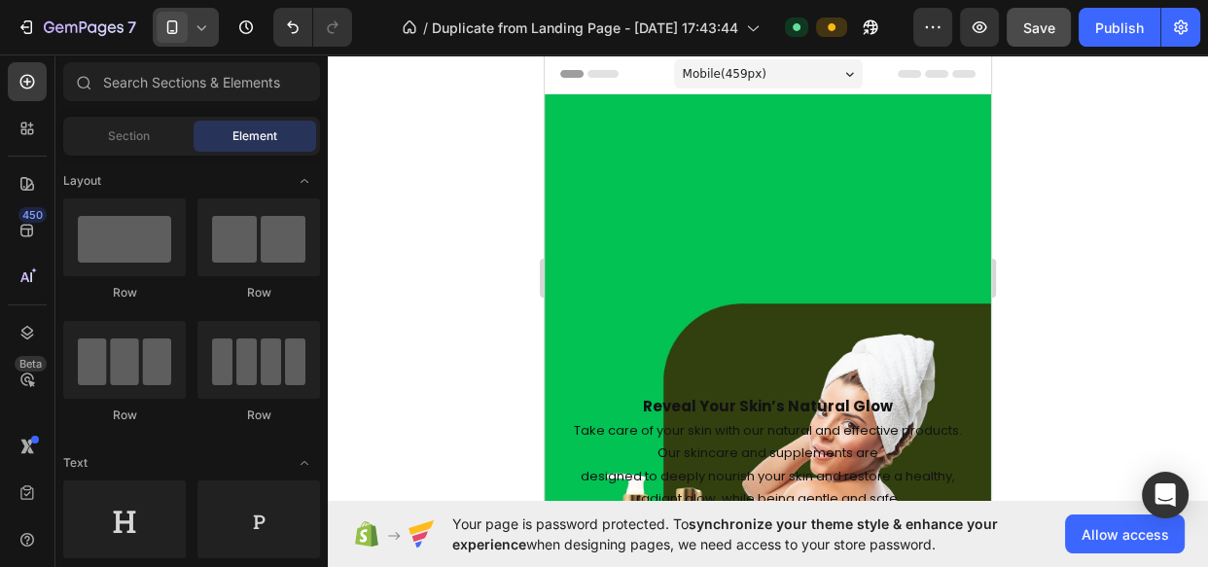
scroll to position [178, 0]
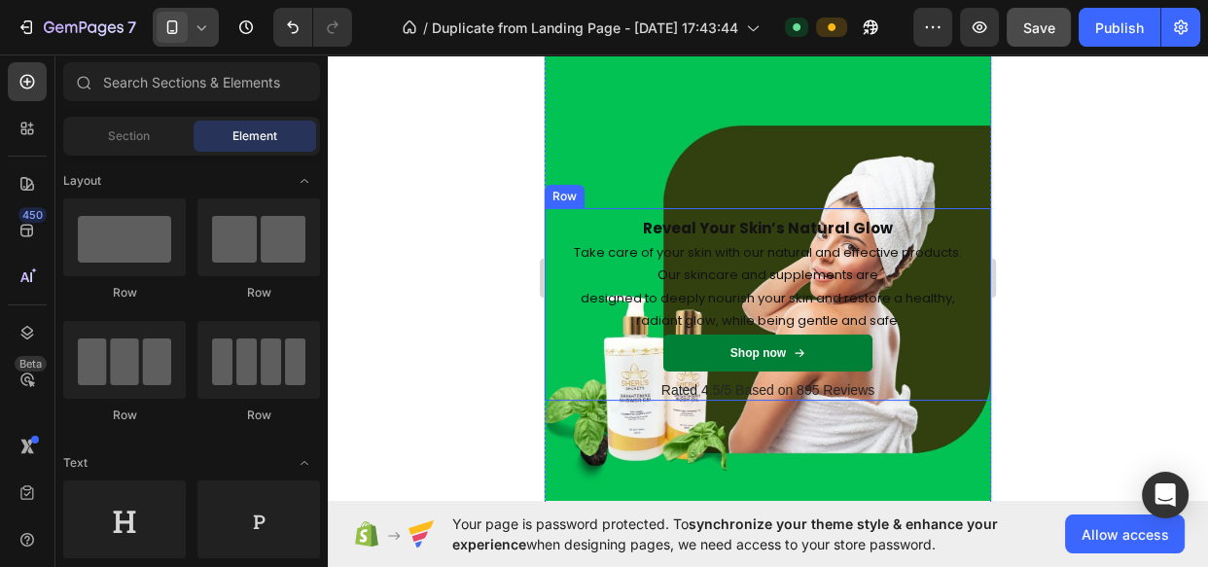
click at [901, 211] on div "Reveal Your Skin’s Natural Glow Heading Take care of your skin with our natural…" at bounding box center [767, 293] width 417 height 171
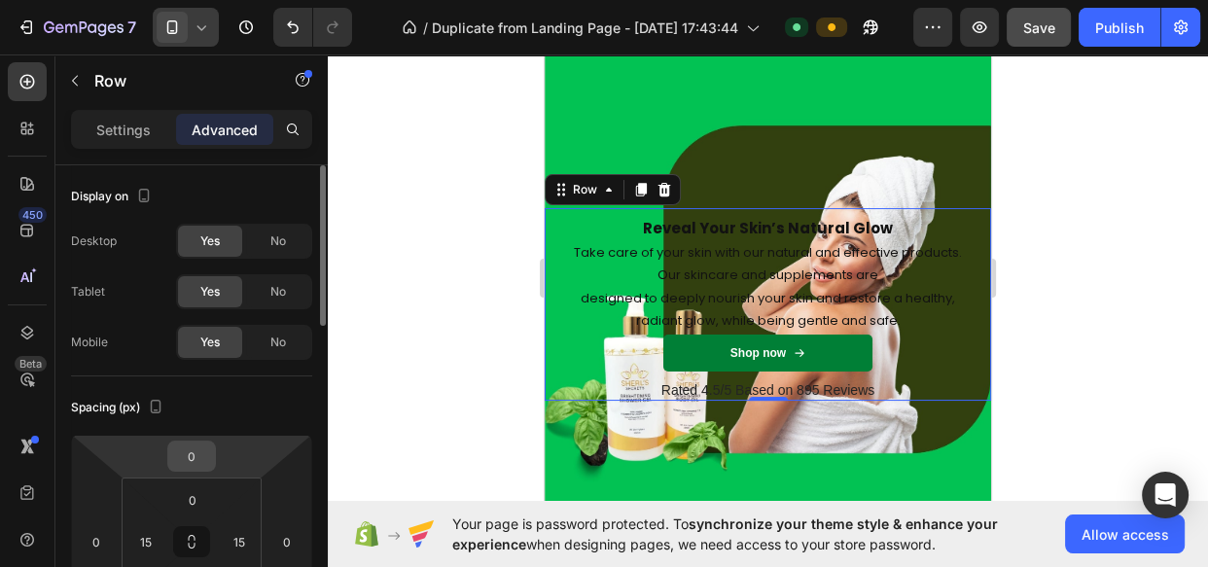
click at [195, 458] on input "0" at bounding box center [191, 456] width 39 height 29
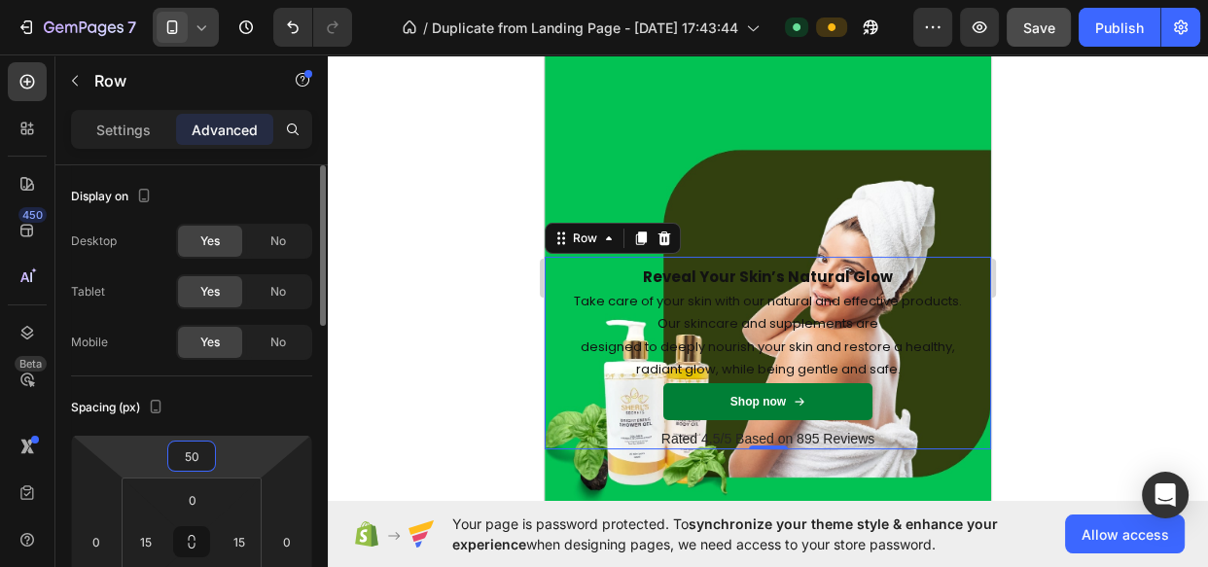
type input "5"
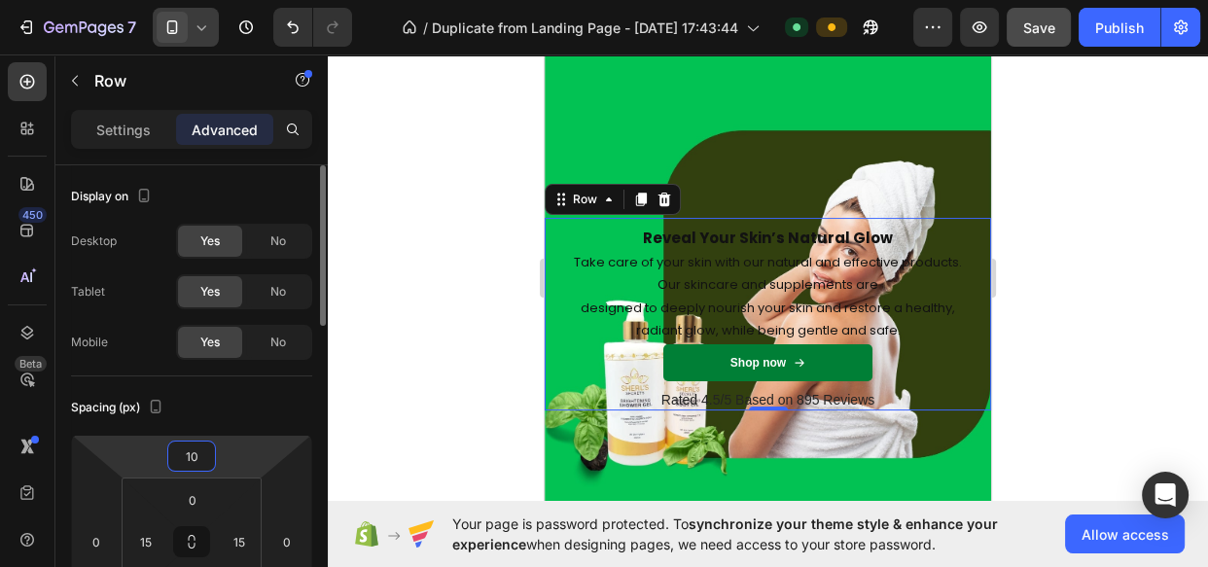
type input "1"
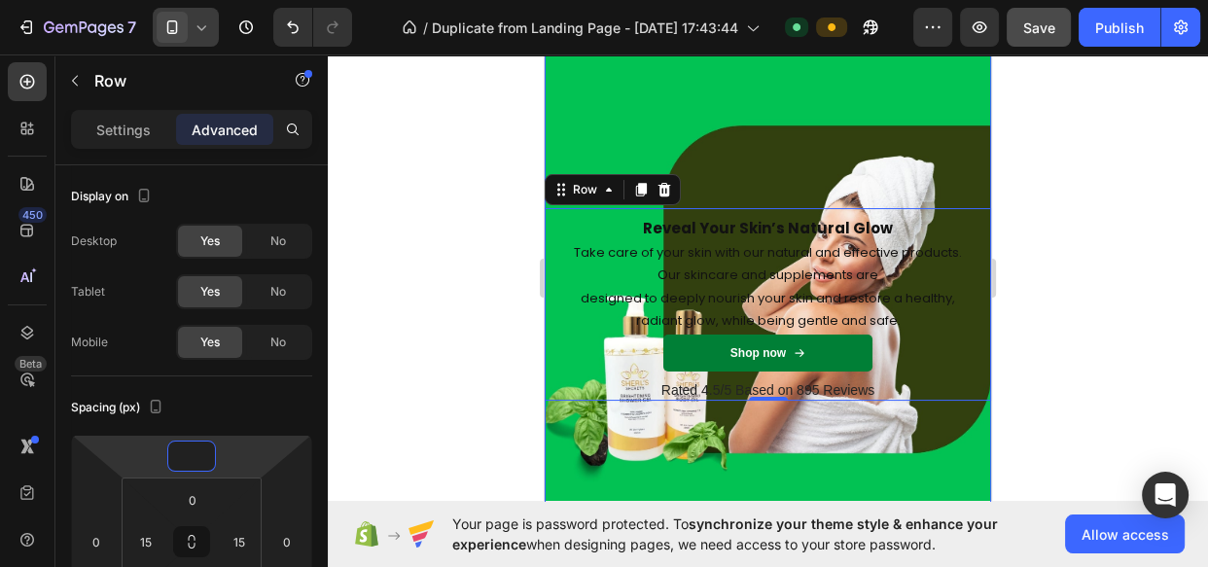
type input "0"
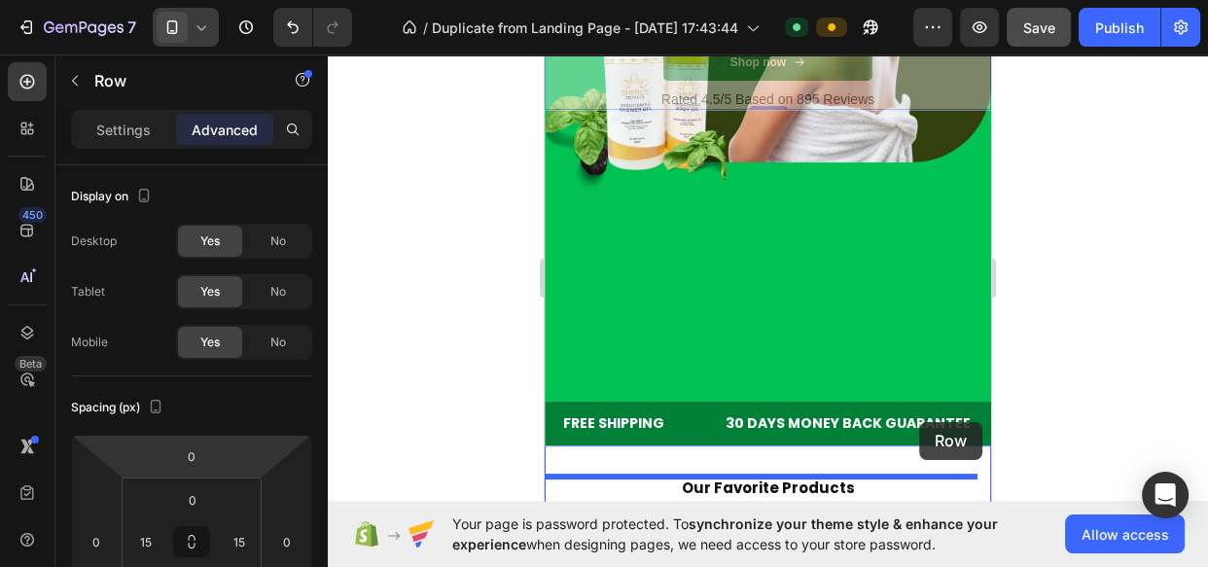
scroll to position [522, 0]
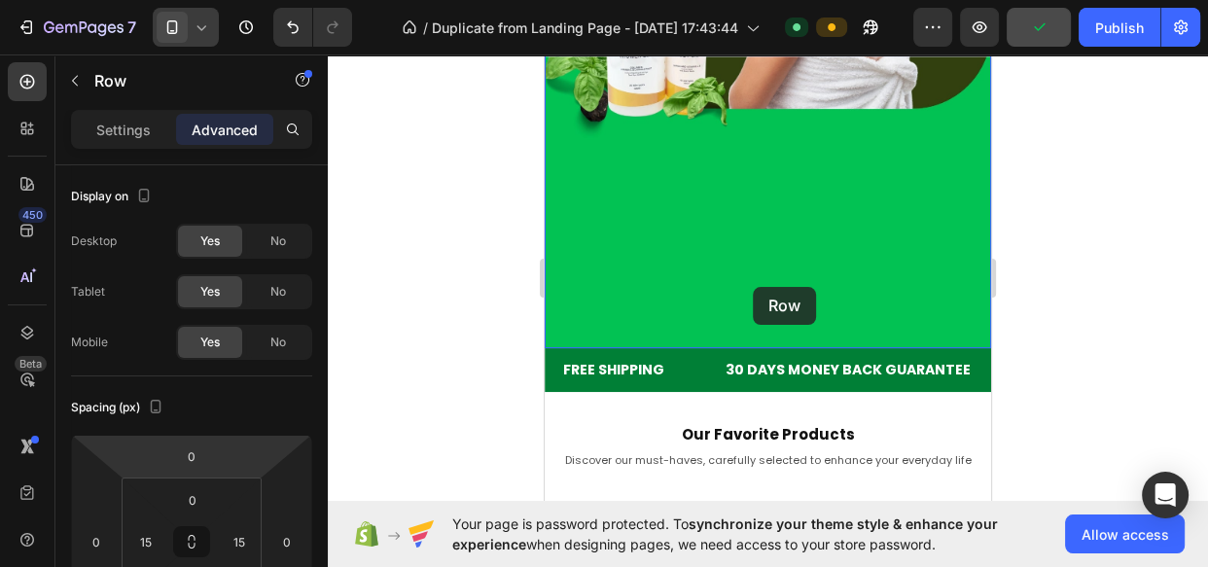
drag, startPoint x: 969, startPoint y: 390, endPoint x: 753, endPoint y: 287, distance: 239.2
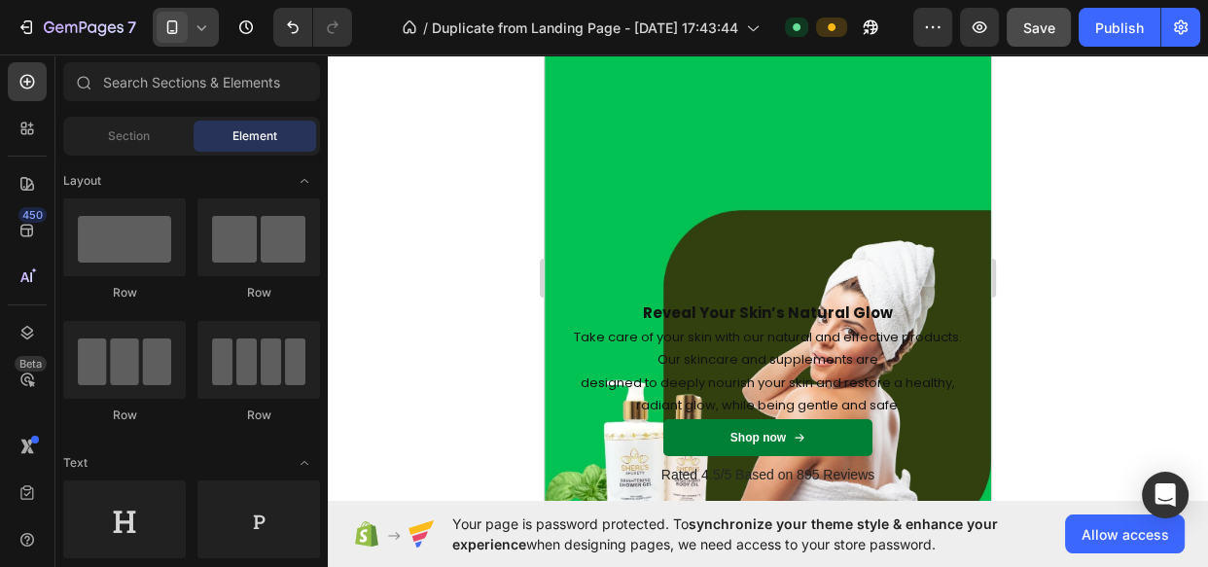
scroll to position [0, 0]
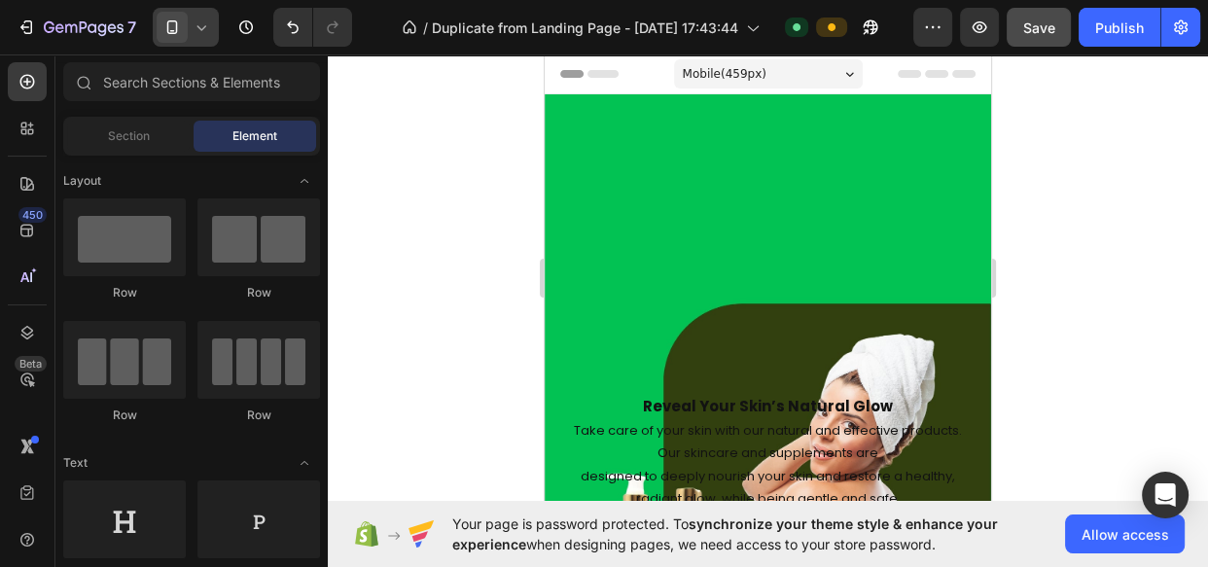
drag, startPoint x: 986, startPoint y: 129, endPoint x: 1535, endPoint y: 145, distance: 548.7
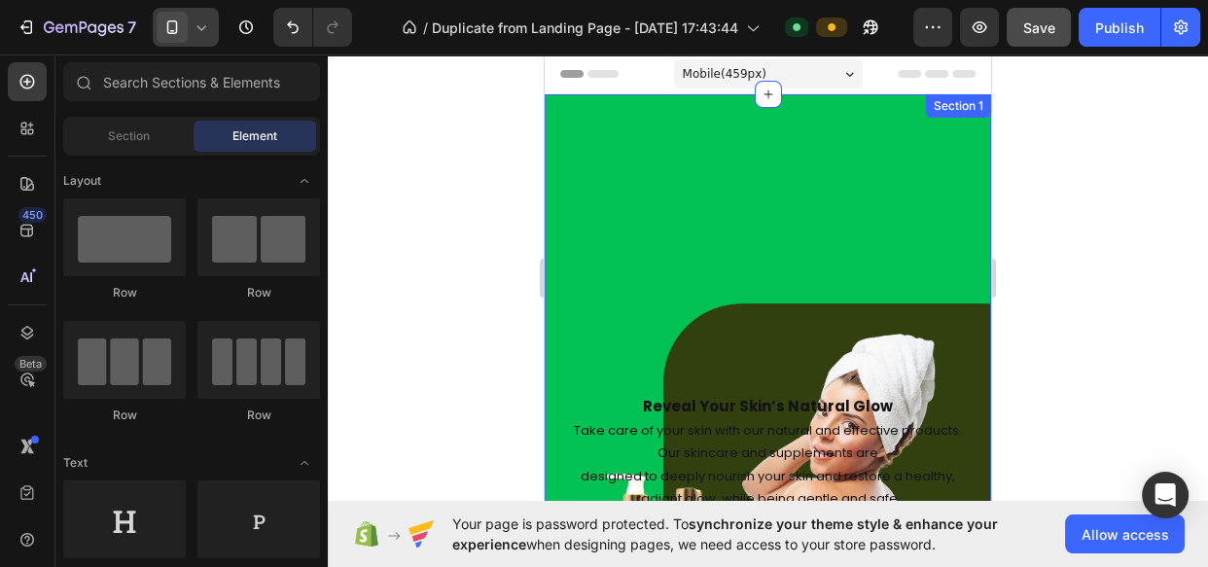
click at [899, 107] on div "Reveal Your Skin’s Natural Glow Heading Take care of your skin with our natural…" at bounding box center [768, 482] width 446 height 776
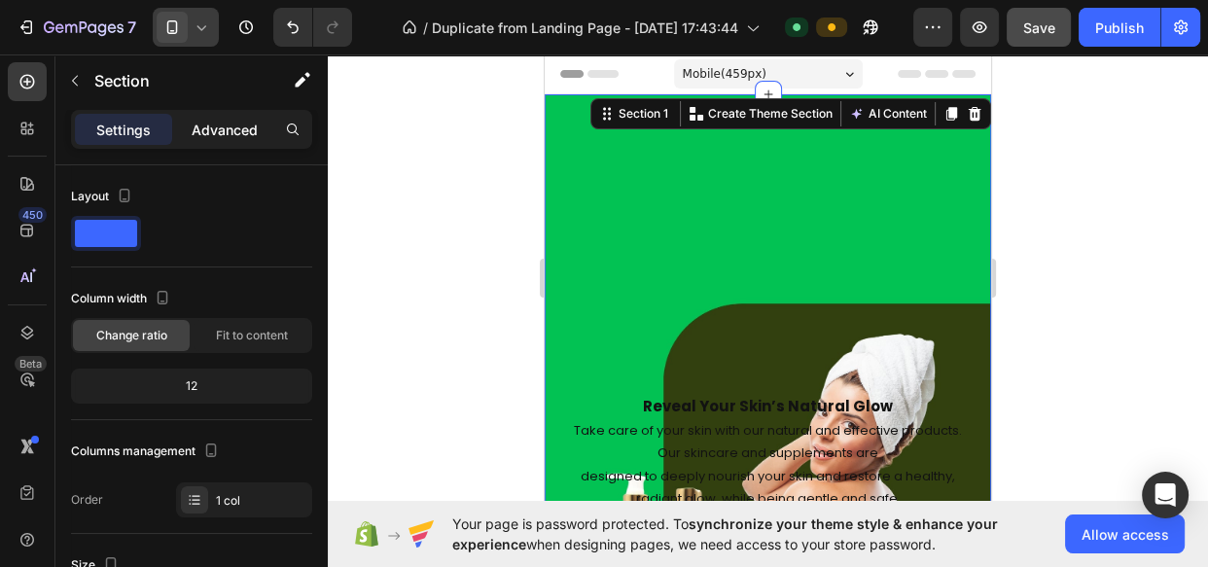
click at [228, 123] on p "Advanced" at bounding box center [225, 130] width 66 height 20
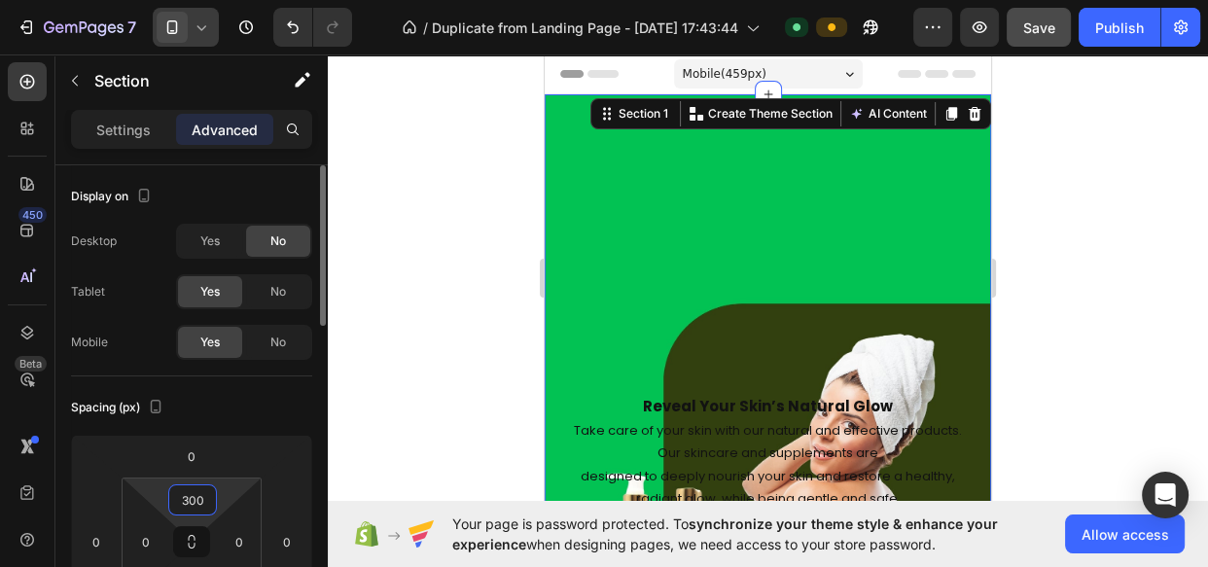
click at [198, 498] on input "300" at bounding box center [192, 499] width 39 height 29
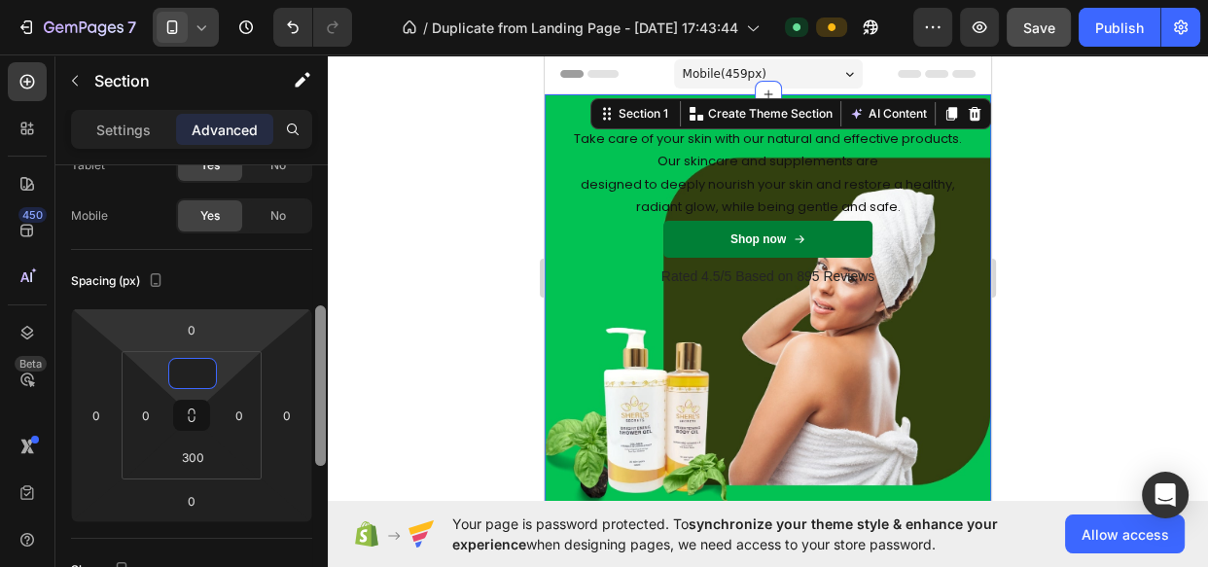
scroll to position [197, 0]
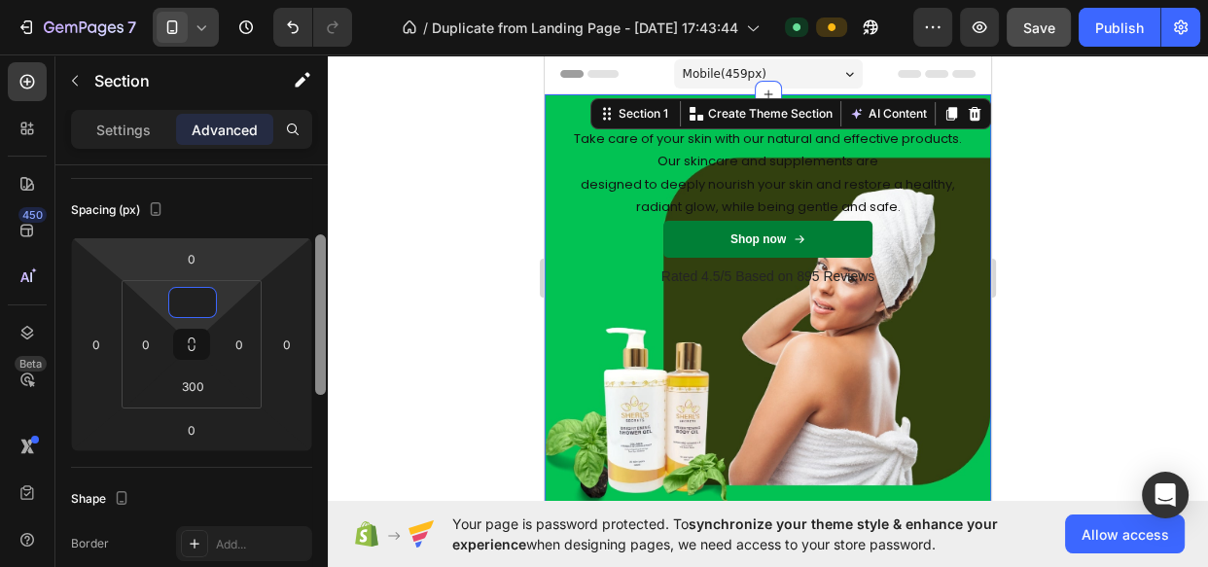
drag, startPoint x: 319, startPoint y: 234, endPoint x: 394, endPoint y: 44, distance: 204.8
click at [320, 288] on div at bounding box center [320, 314] width 11 height 160
type input "0"
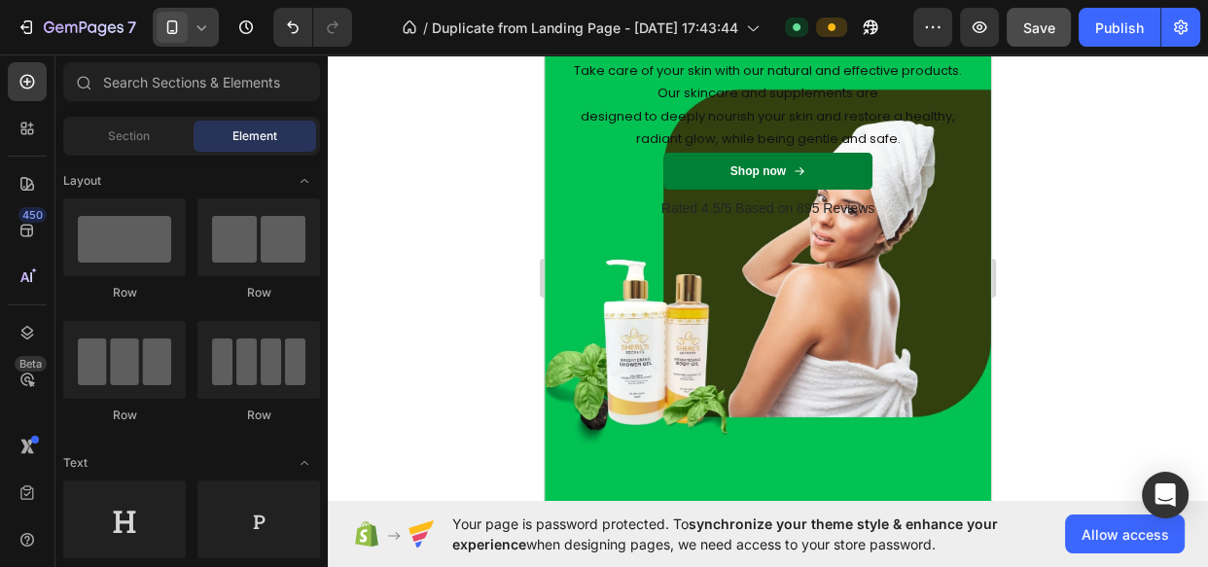
scroll to position [0, 0]
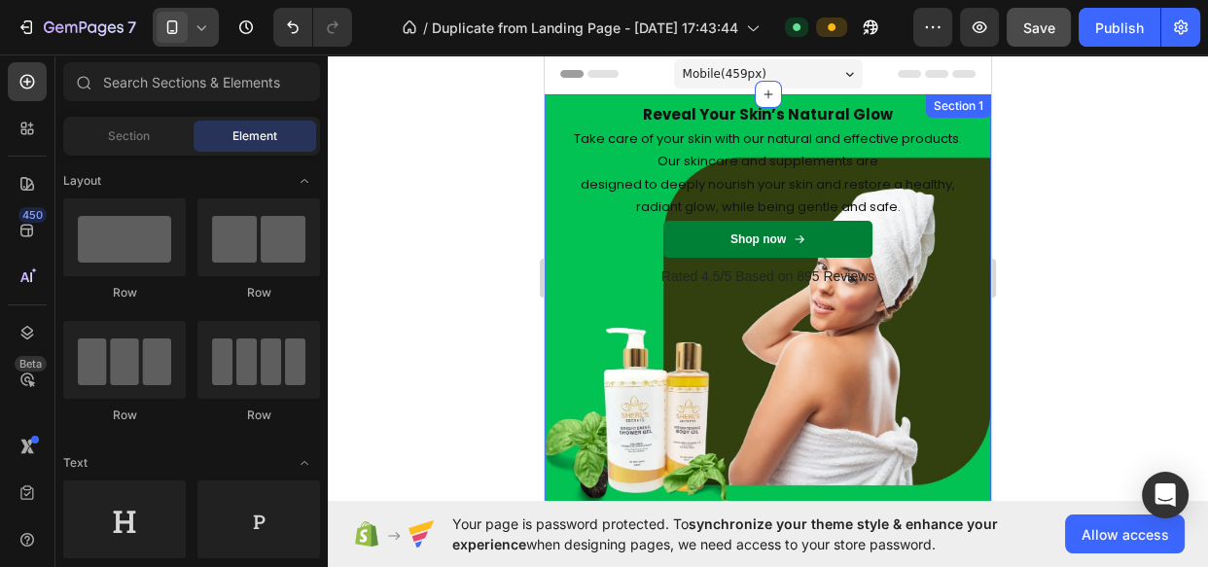
click at [949, 379] on div "Reveal Your Skin’s Natural Glow Heading Take care of your skin with our natural…" at bounding box center [768, 336] width 446 height 484
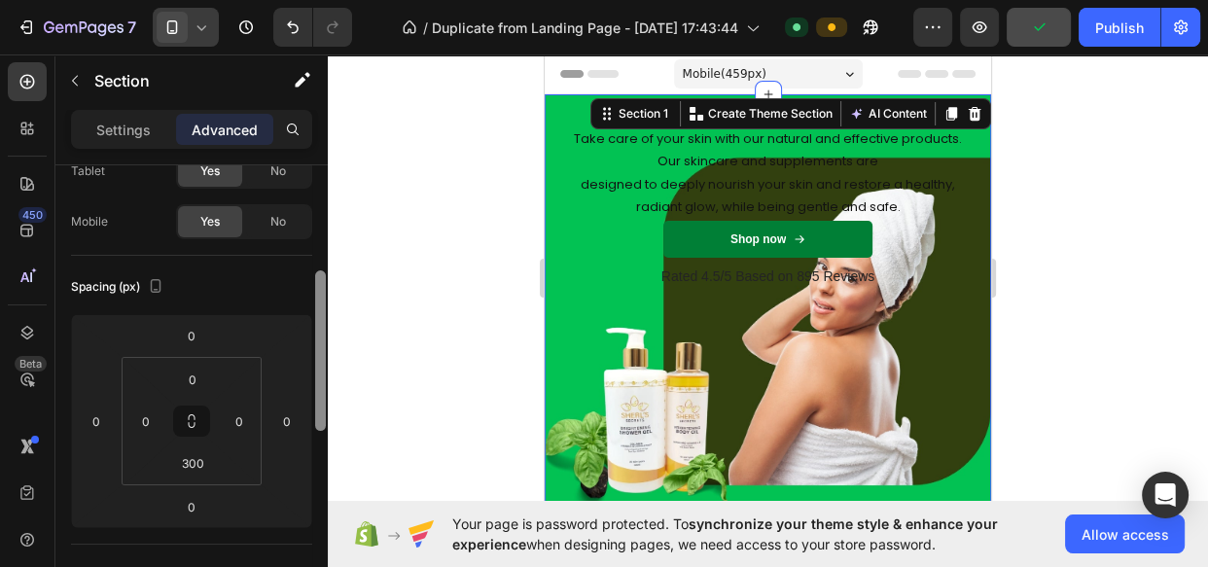
scroll to position [170, 0]
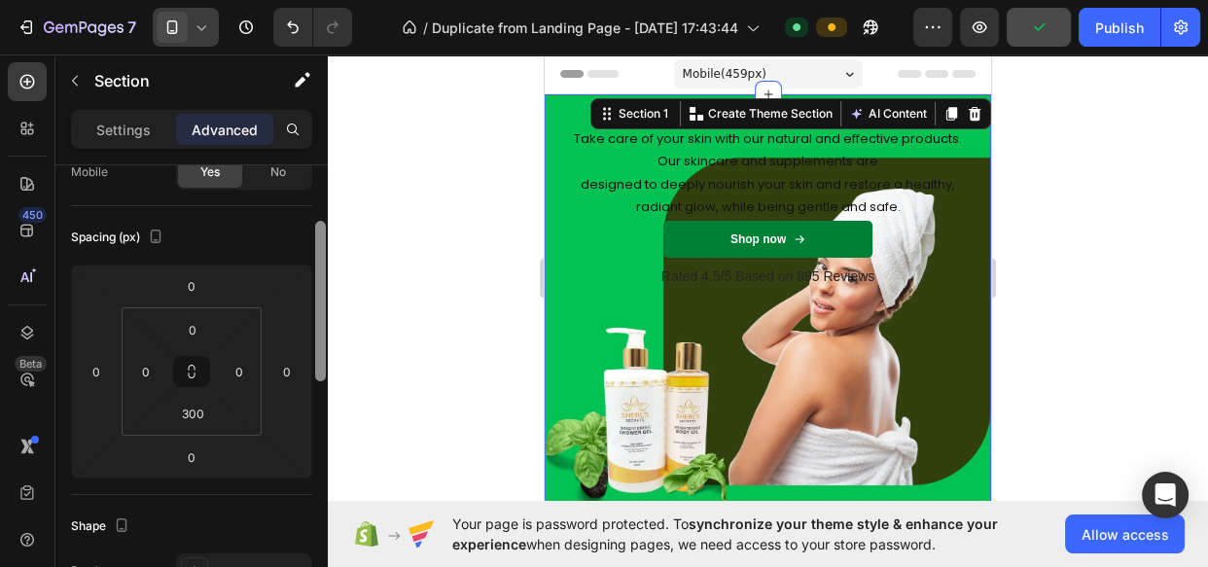
drag, startPoint x: 321, startPoint y: 243, endPoint x: 320, endPoint y: 293, distance: 49.6
click at [320, 293] on div at bounding box center [320, 301] width 11 height 160
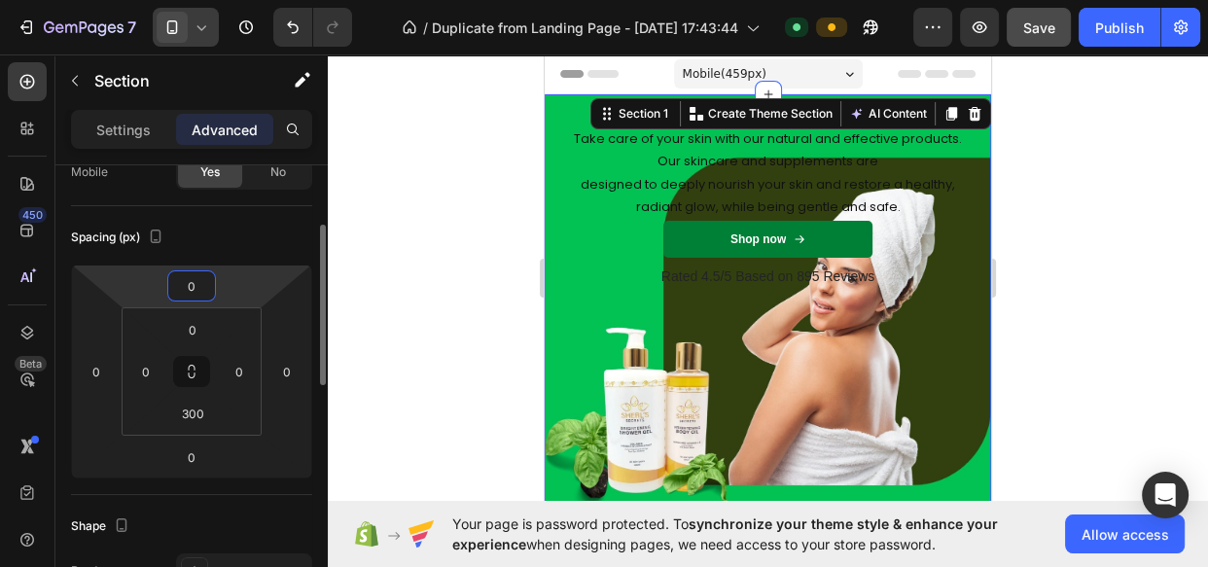
click at [189, 288] on input "0" at bounding box center [191, 285] width 39 height 29
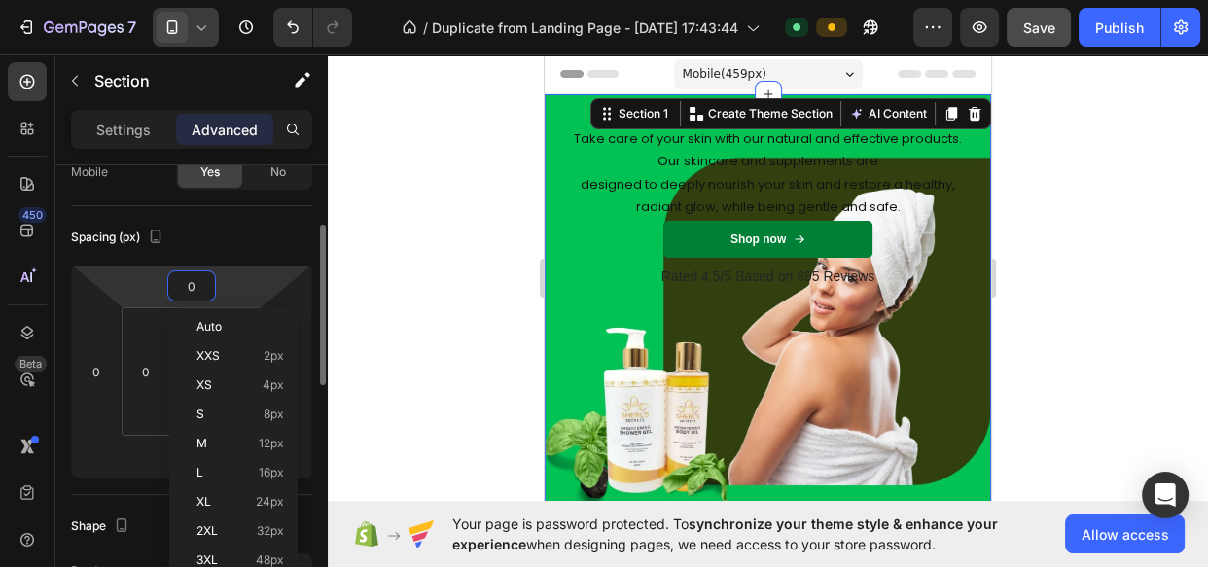
click at [275, 247] on div "Spacing (px)" at bounding box center [191, 237] width 241 height 31
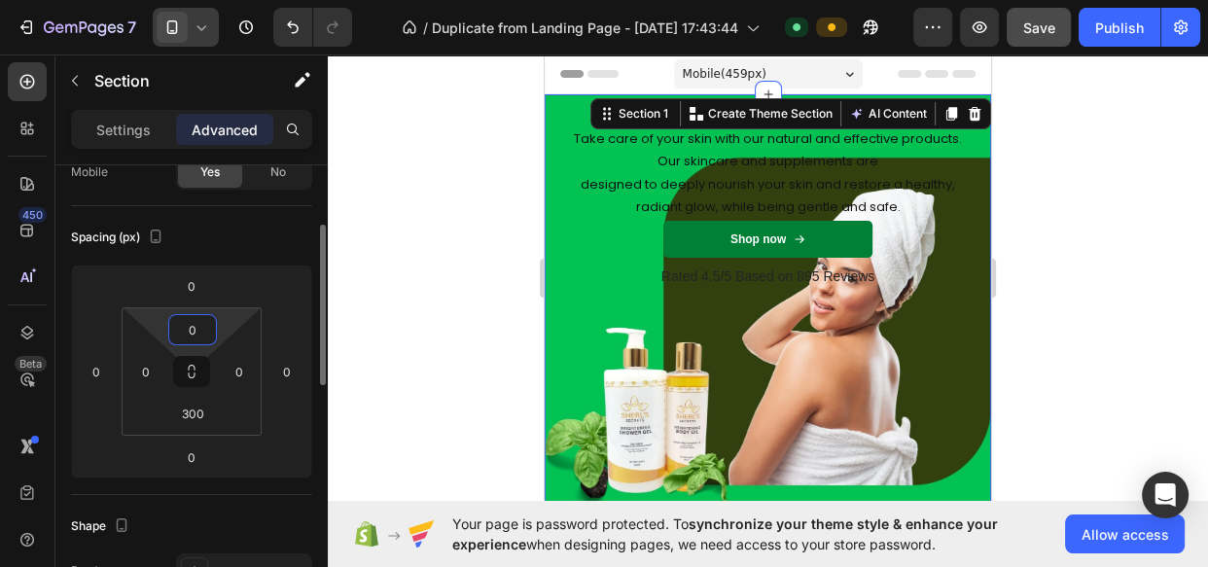
click at [196, 322] on input "0" at bounding box center [192, 329] width 39 height 29
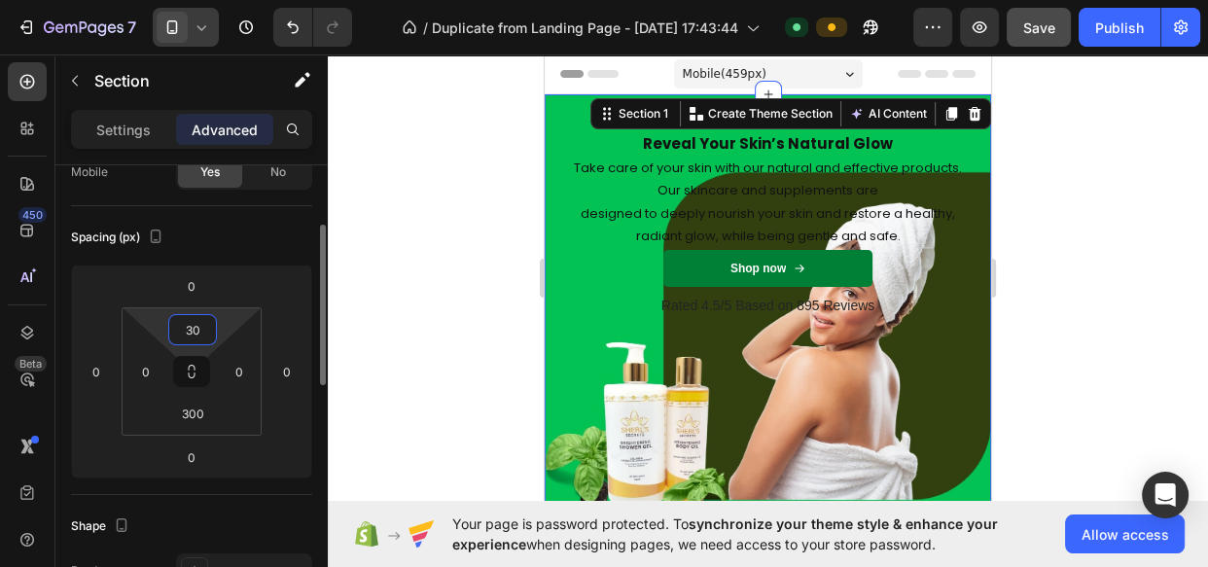
type input "3"
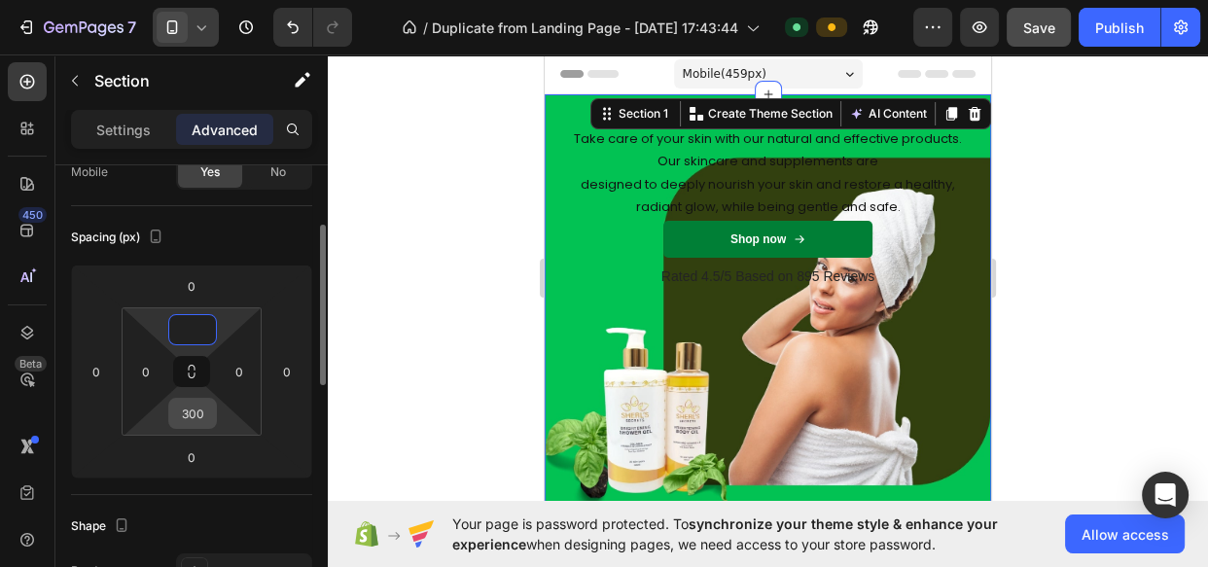
click at [196, 408] on input "300" at bounding box center [192, 413] width 39 height 29
type input "0"
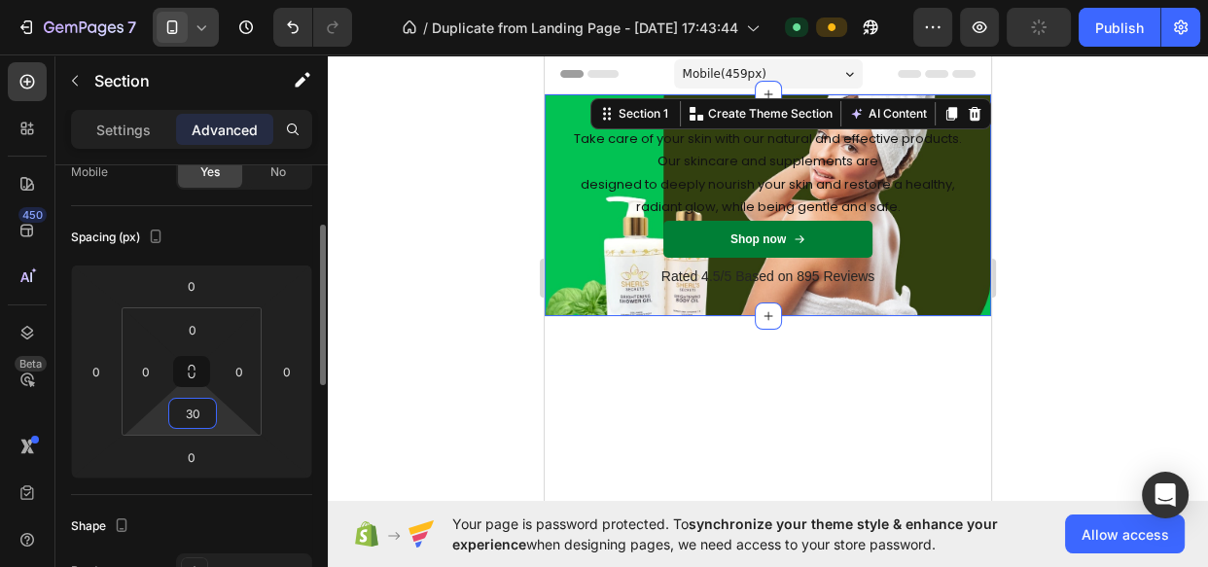
type input "300"
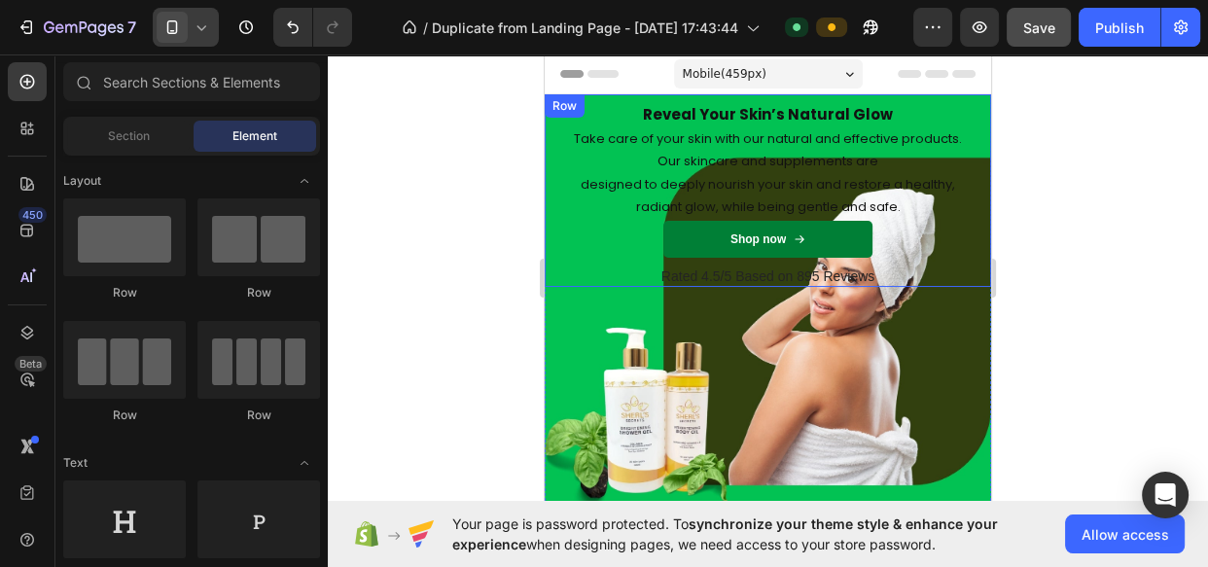
click at [964, 100] on div "Reveal Your Skin’s Natural Glow Heading Take care of your skin with our natural…" at bounding box center [768, 190] width 446 height 193
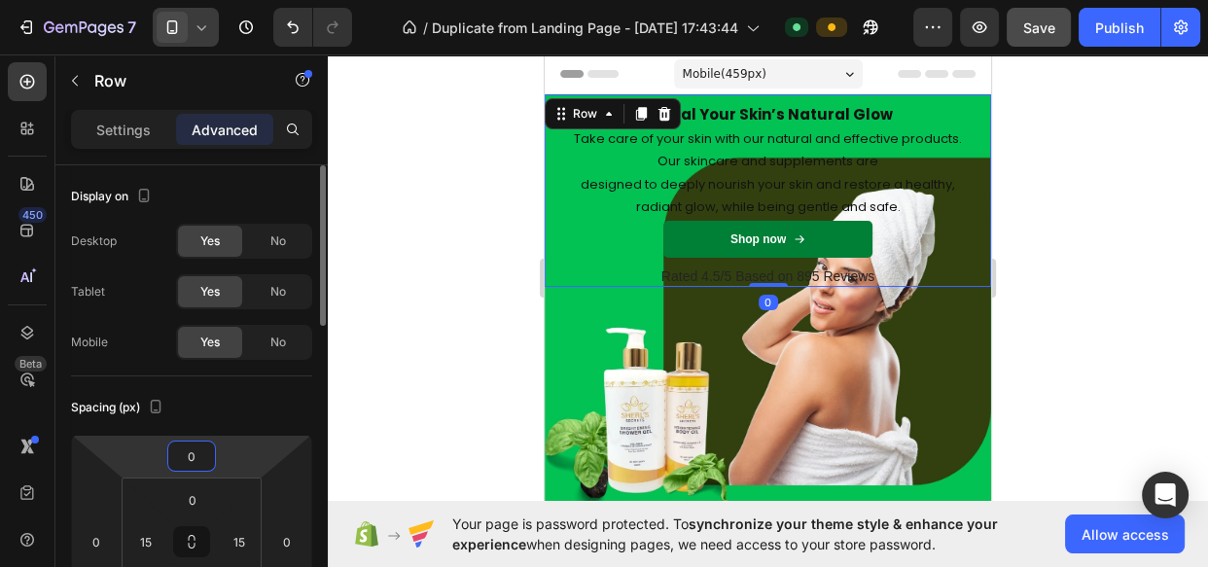
click at [190, 470] on input "0" at bounding box center [191, 456] width 39 height 29
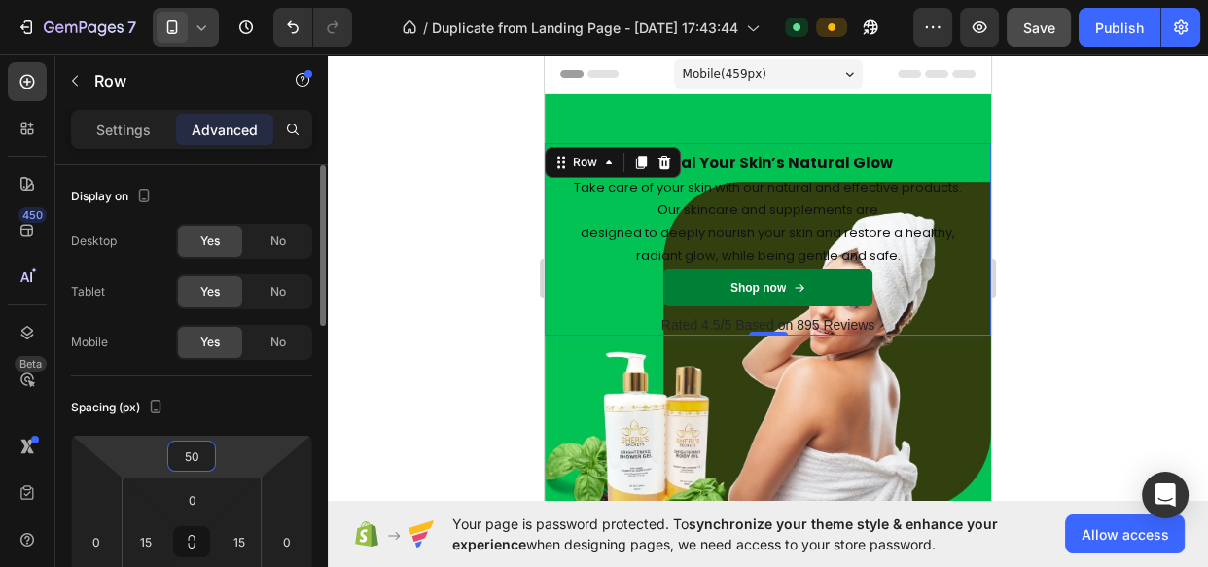
type input "5"
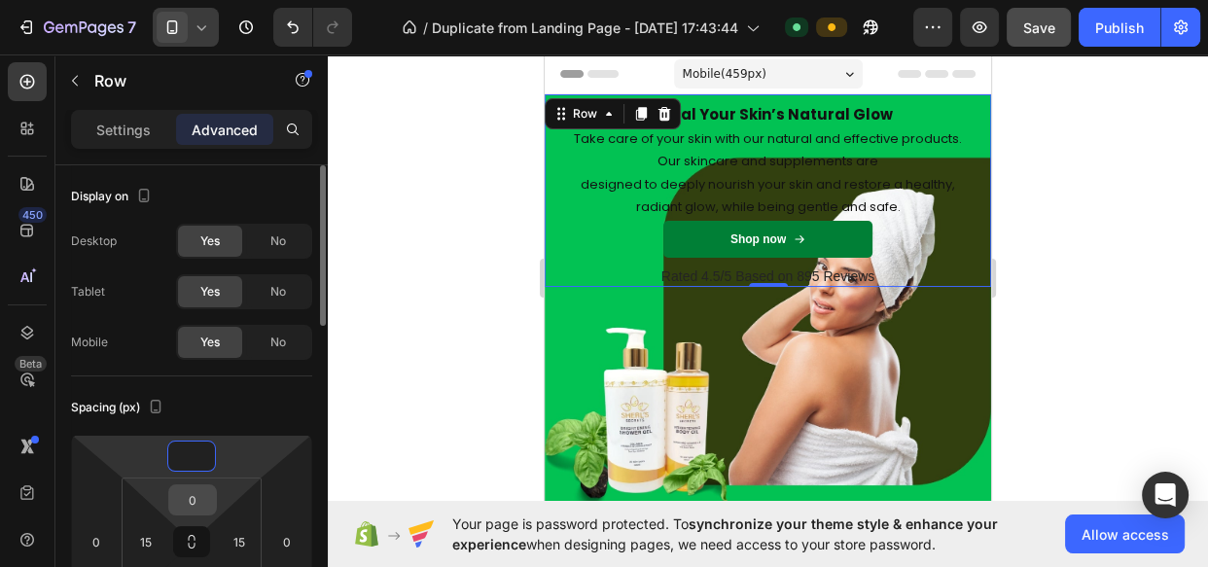
click at [195, 500] on input "0" at bounding box center [192, 499] width 39 height 29
type input "0"
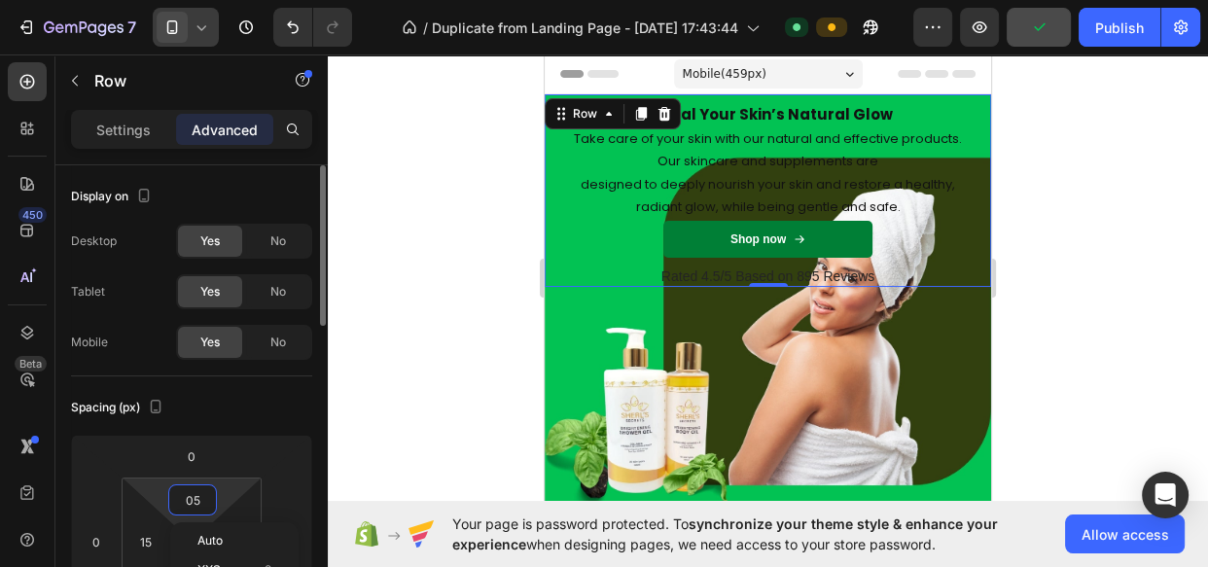
type input "050"
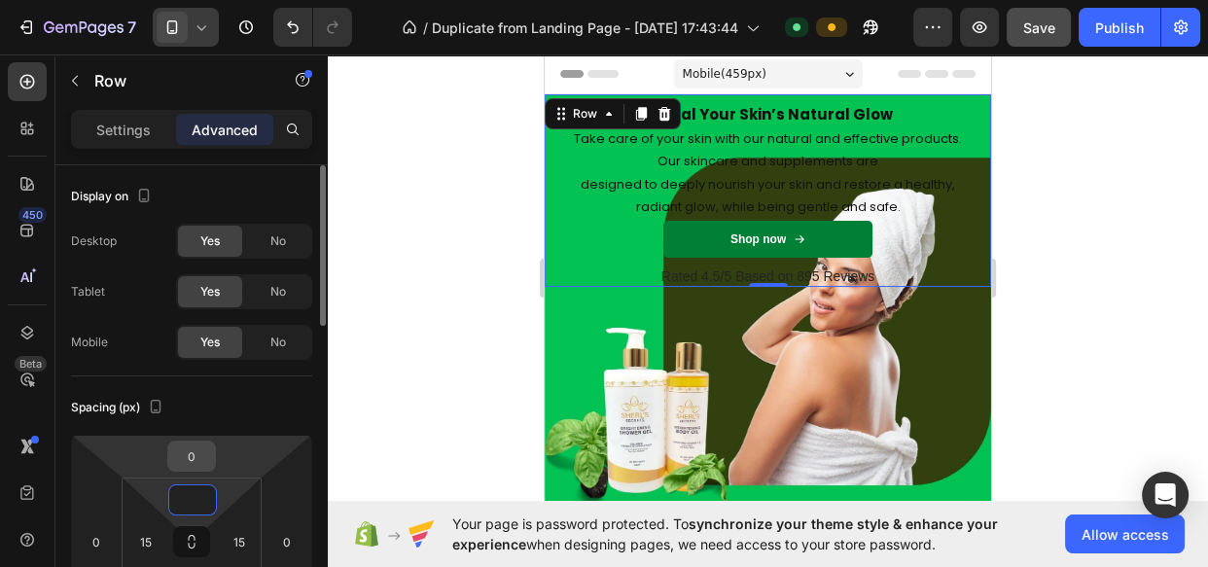
click at [195, 457] on input "0" at bounding box center [191, 456] width 39 height 29
type input "0"
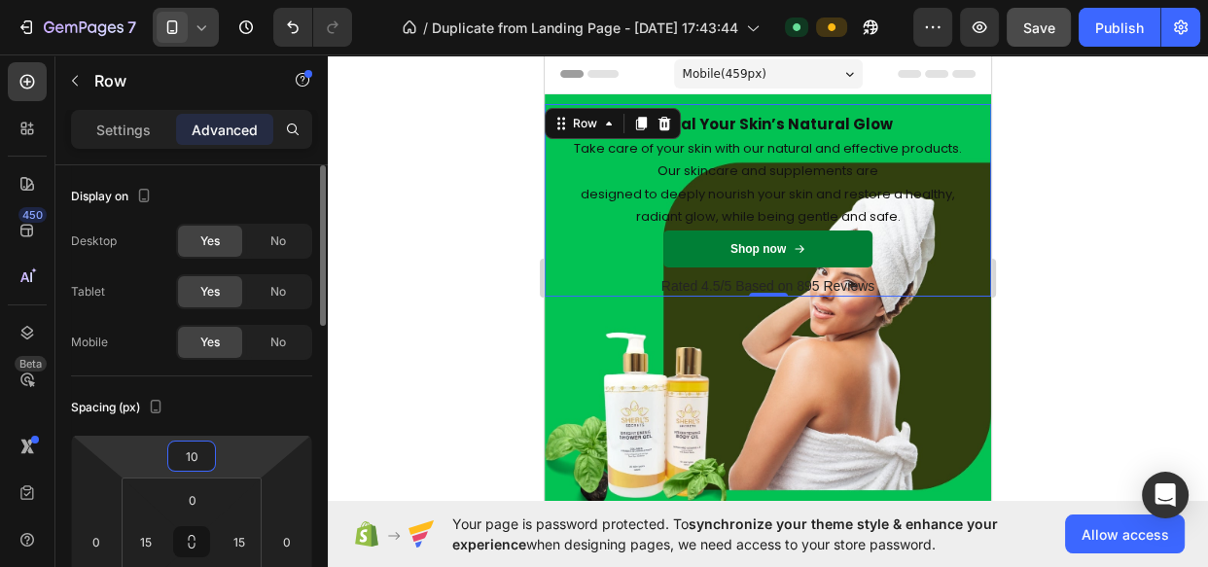
type input "1"
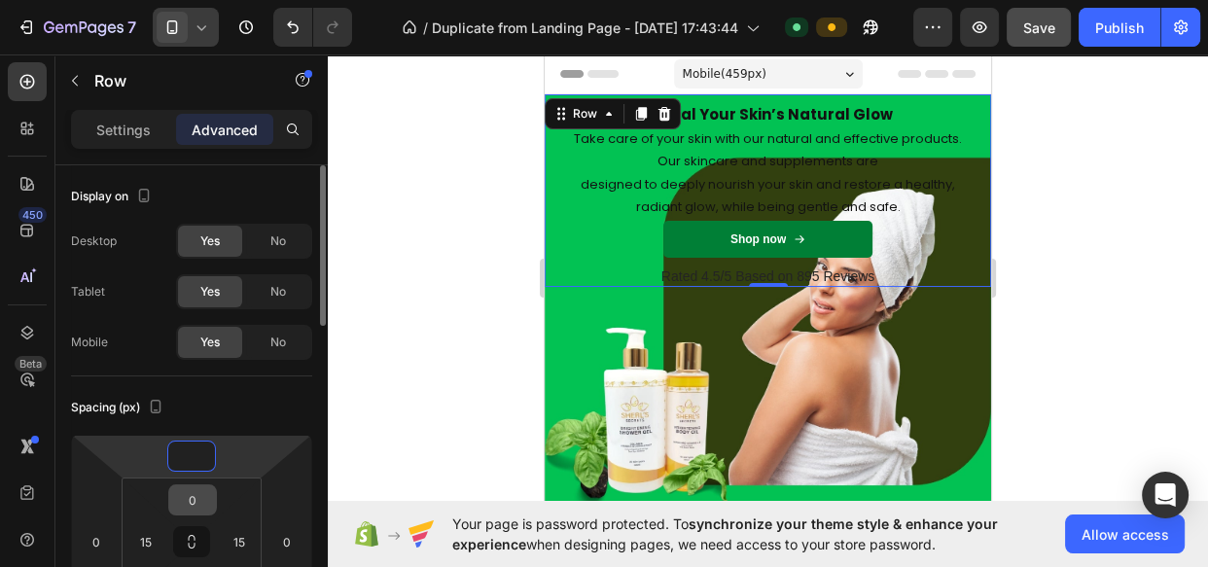
click at [195, 496] on input "0" at bounding box center [192, 499] width 39 height 29
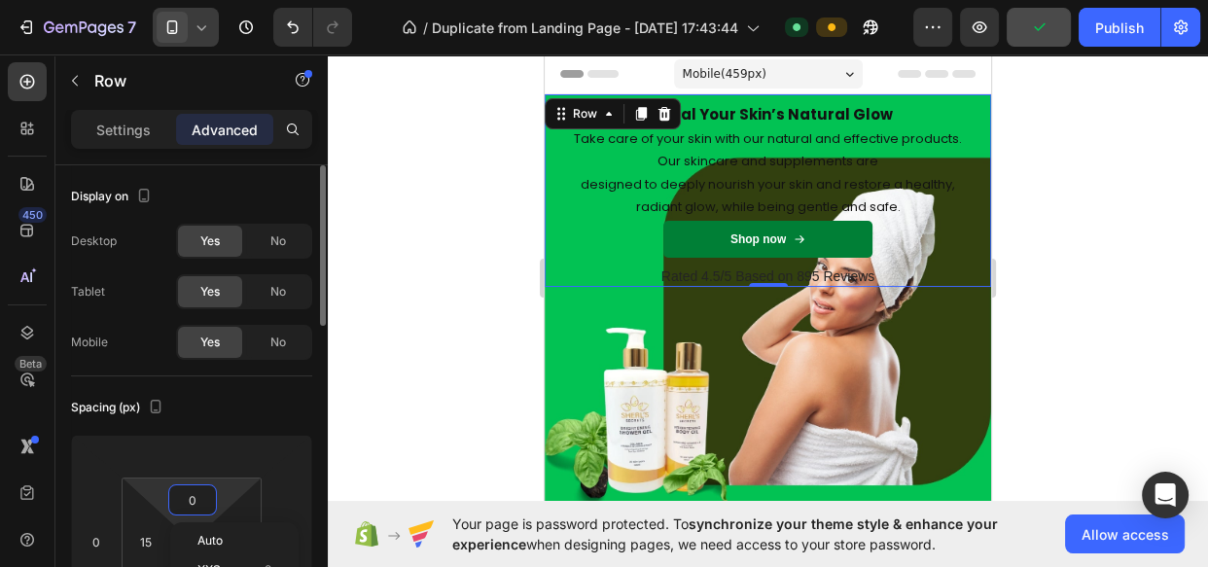
type input "0"
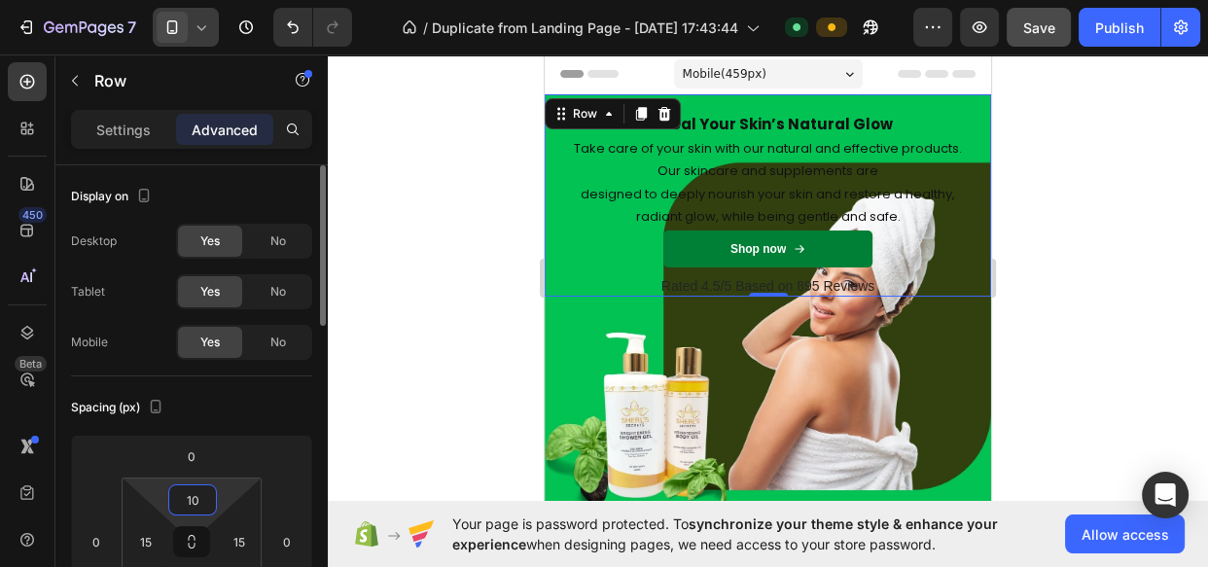
type input "1"
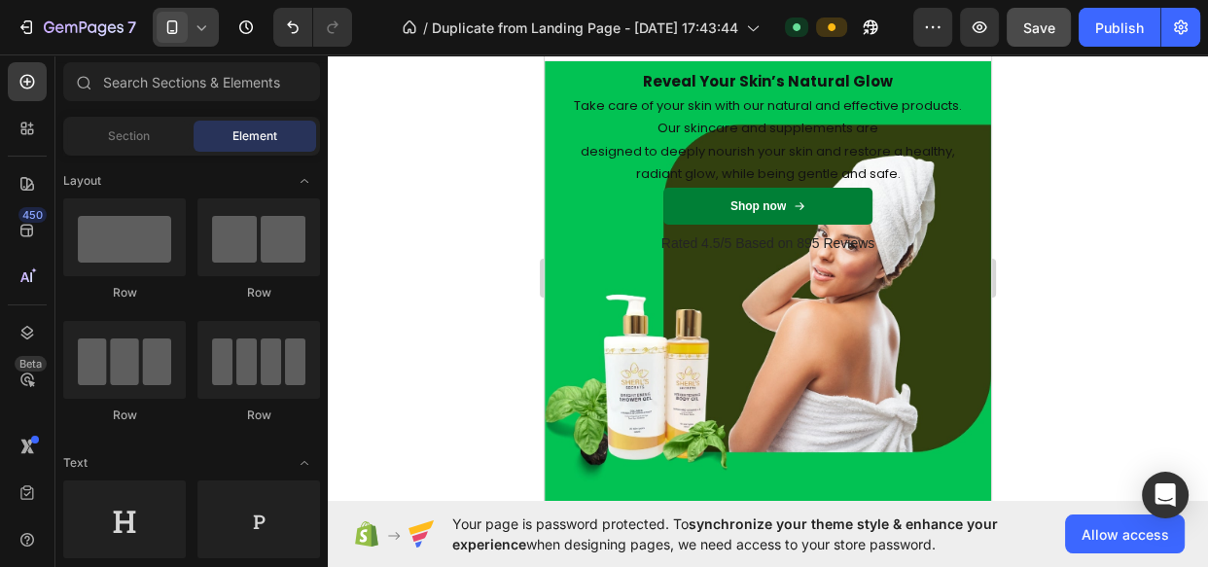
scroll to position [0, 0]
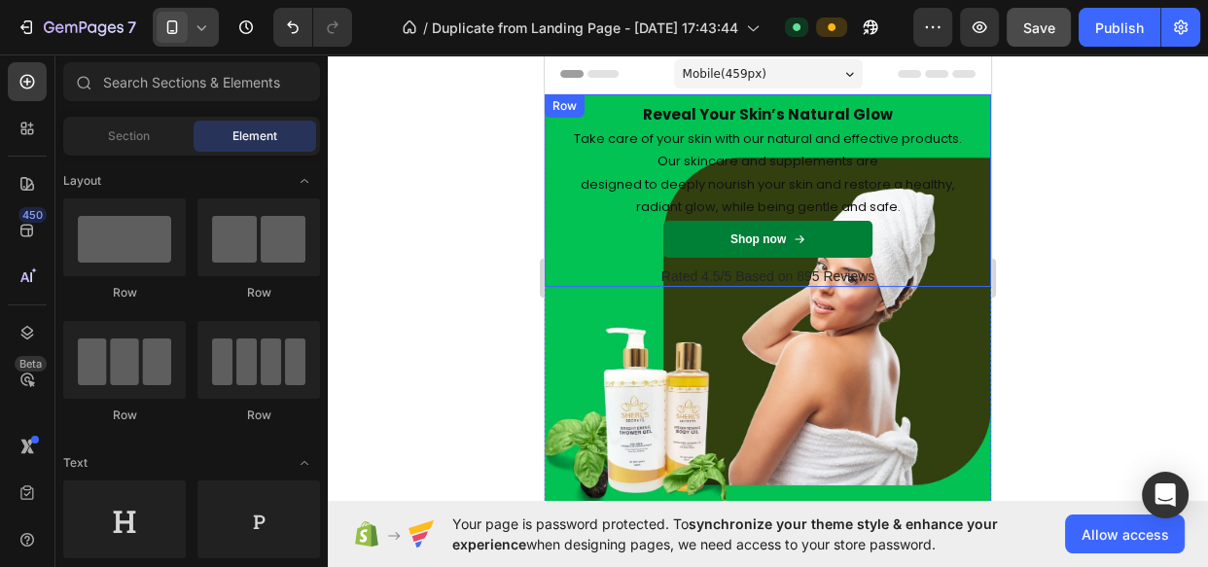
click at [965, 282] on div "Reveal Your Skin’s Natural Glow Heading Take care of your skin with our natural…" at bounding box center [768, 190] width 446 height 193
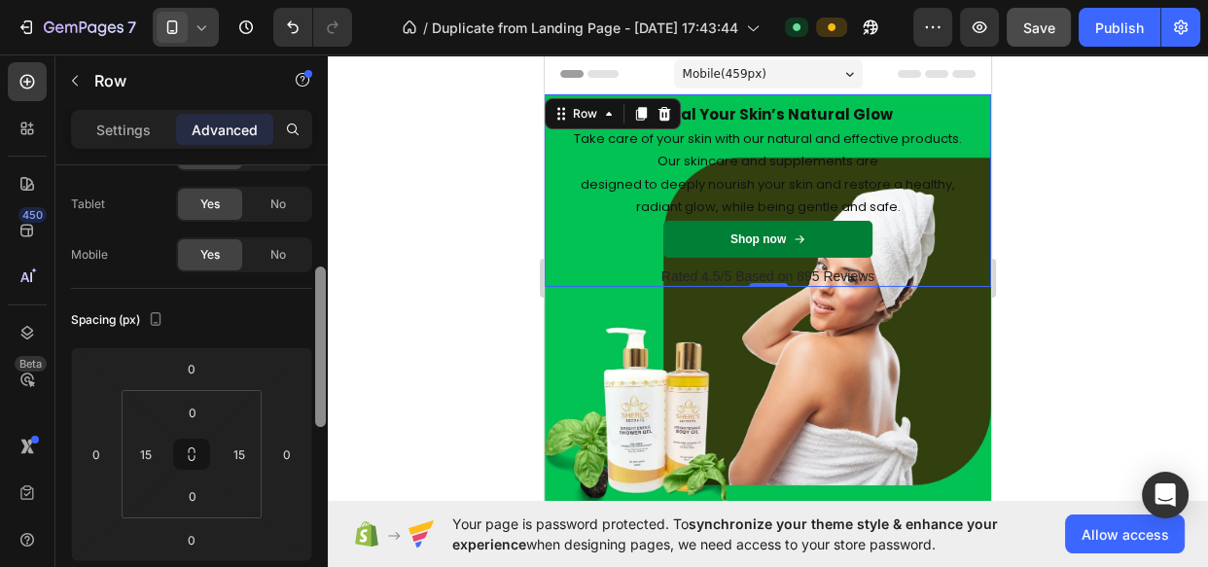
drag, startPoint x: 321, startPoint y: 232, endPoint x: 317, endPoint y: 282, distance: 49.8
click at [317, 282] on div at bounding box center [320, 346] width 11 height 160
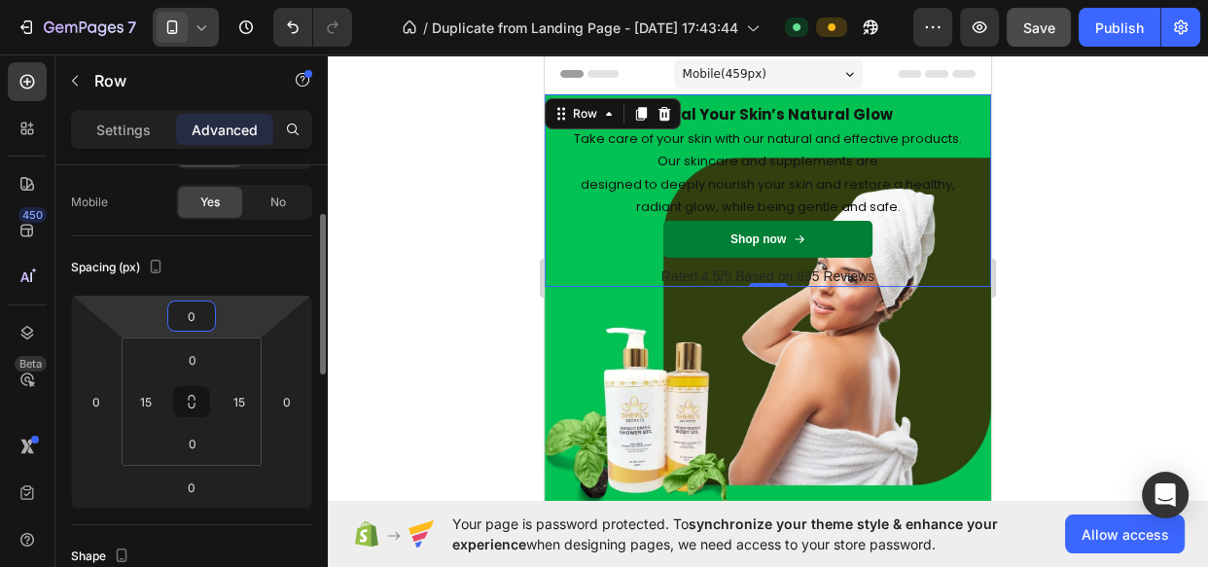
click at [194, 311] on input "0" at bounding box center [191, 315] width 39 height 29
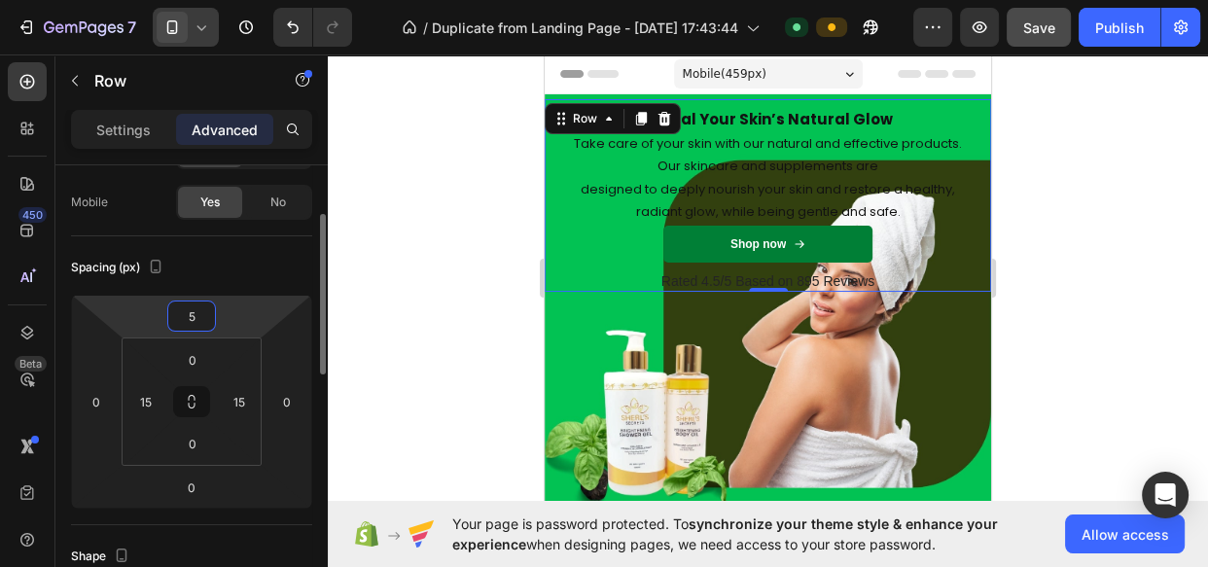
type input "50"
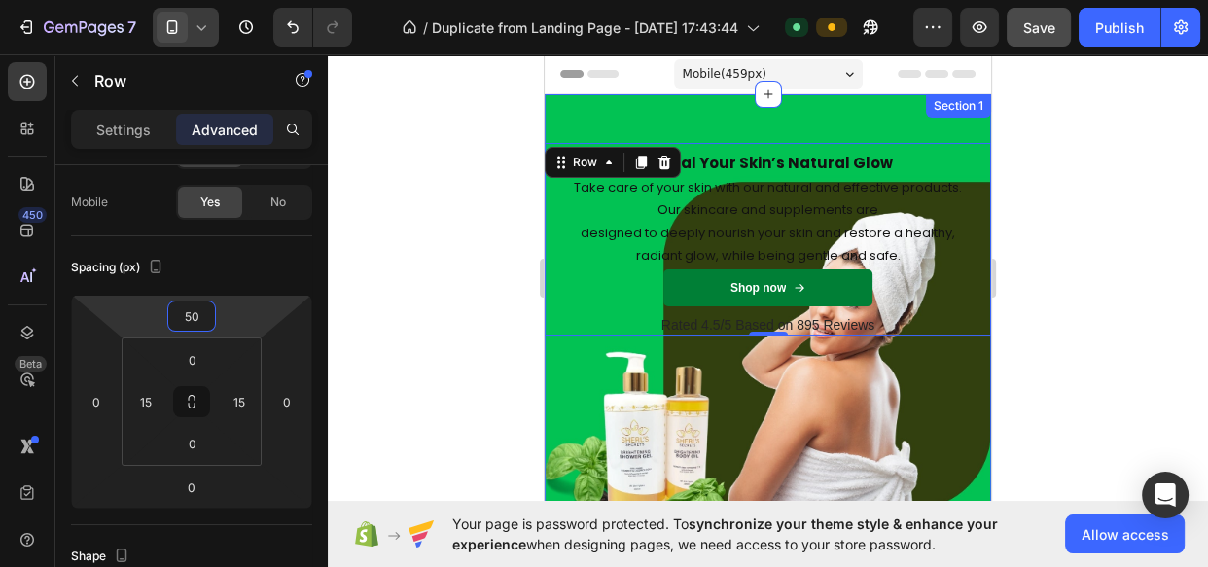
click at [594, 377] on div "Reveal Your Skin’s Natural Glow Heading Take care of your skin with our natural…" at bounding box center [768, 360] width 446 height 533
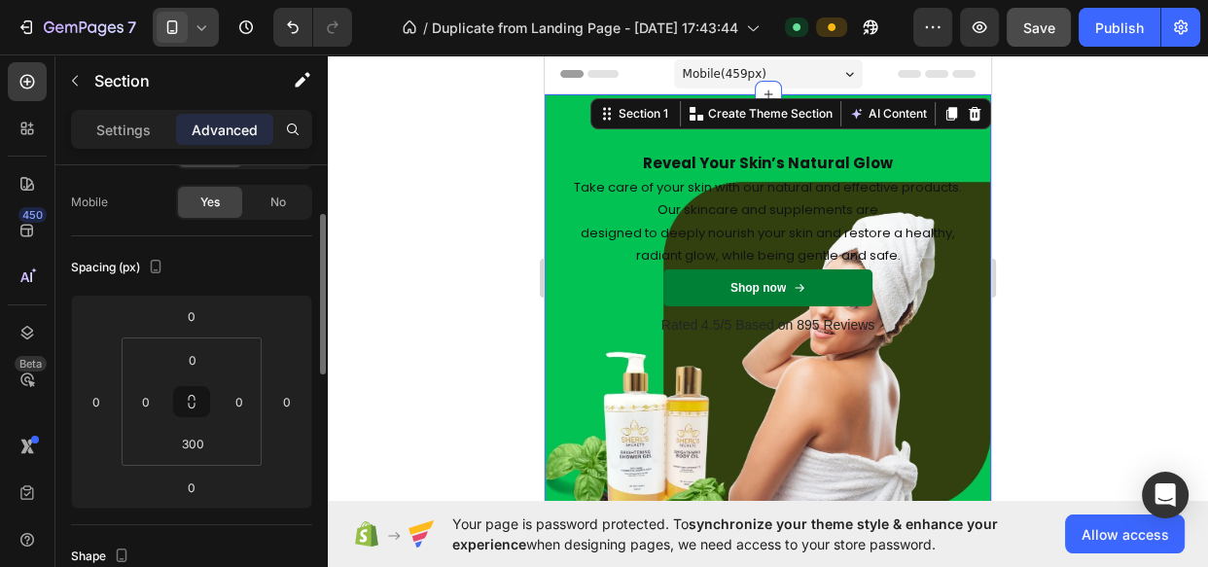
scroll to position [0, 0]
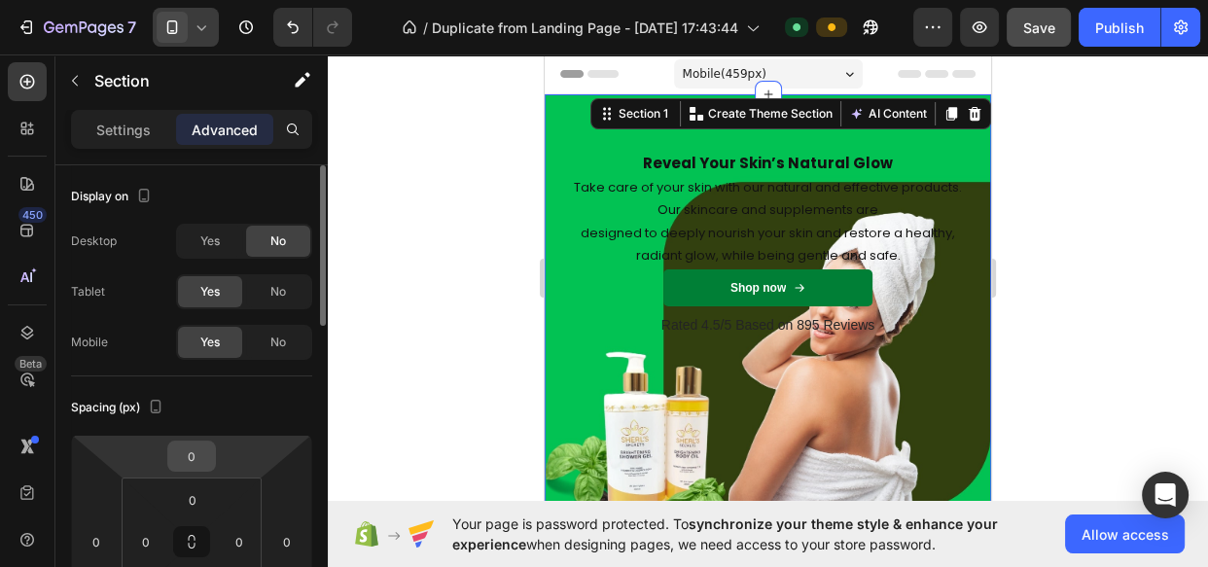
click at [204, 460] on input "0" at bounding box center [191, 456] width 39 height 29
click at [166, 8] on html "7 Version history / Duplicate from Landing Page - Sep 7, 17:43:44 Default Previ…" at bounding box center [604, 4] width 1208 height 8
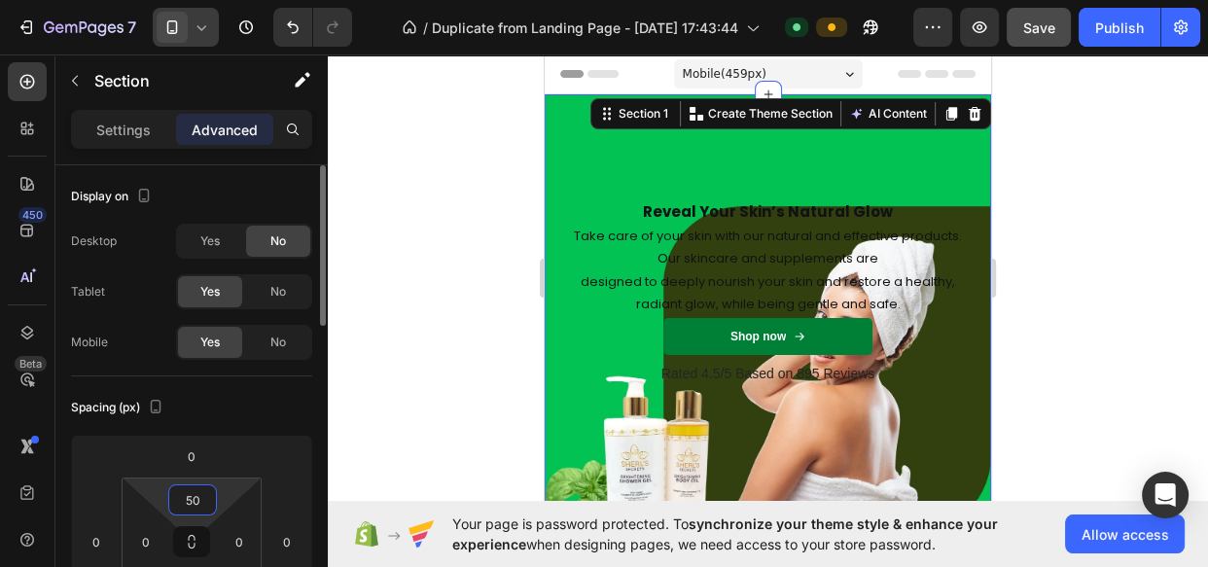
type input "5"
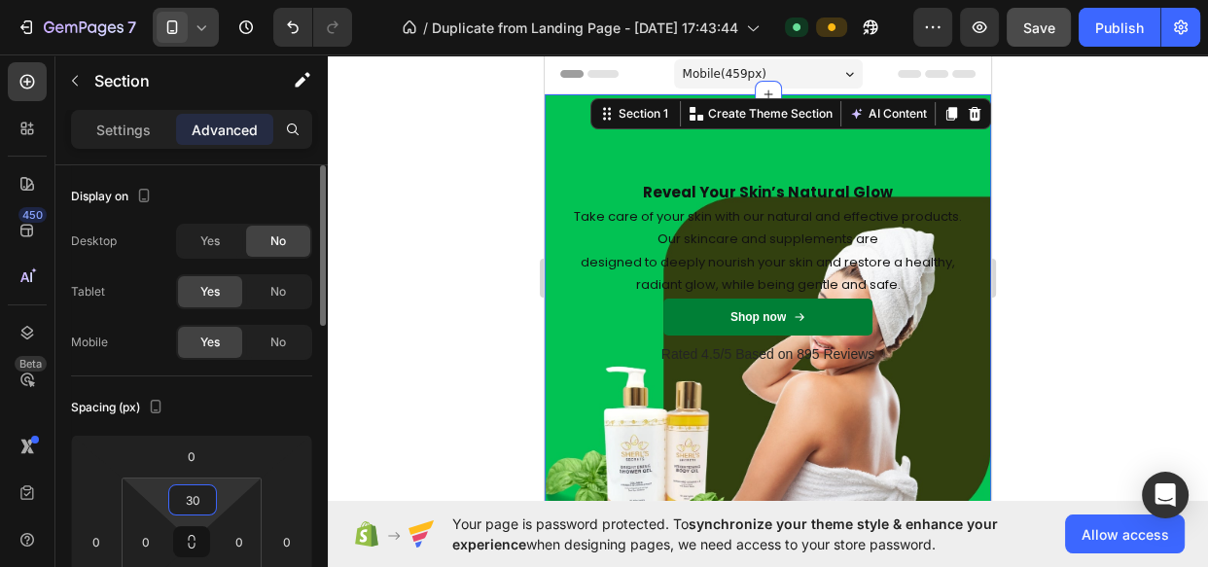
type input "3"
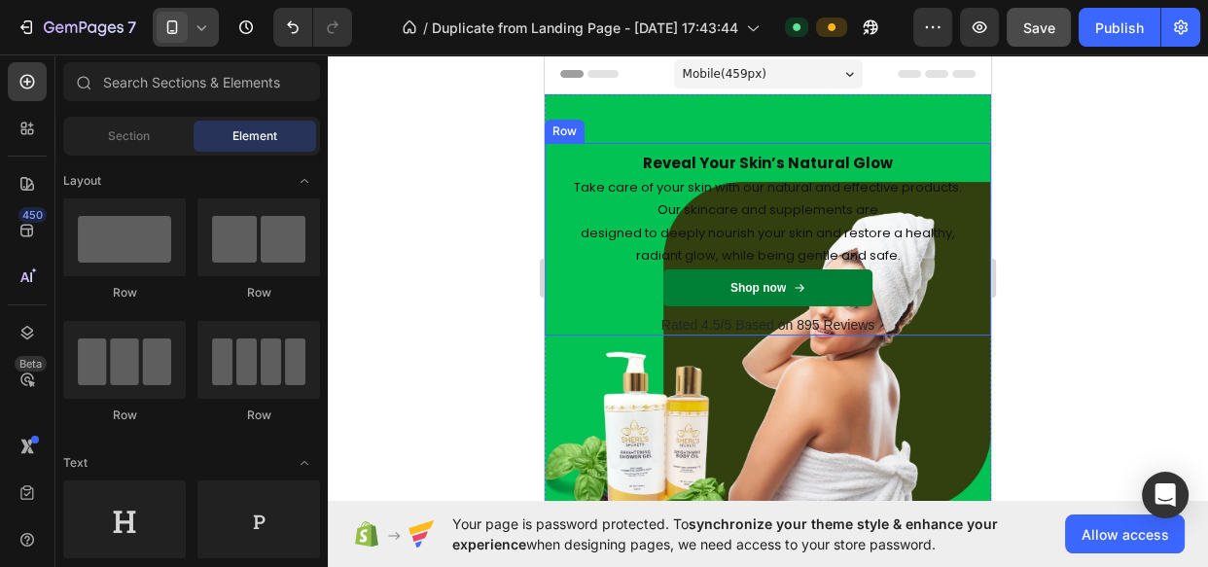
click at [725, 150] on div "Reveal Your Skin’s Natural Glow Heading Take care of your skin with our natural…" at bounding box center [767, 228] width 417 height 171
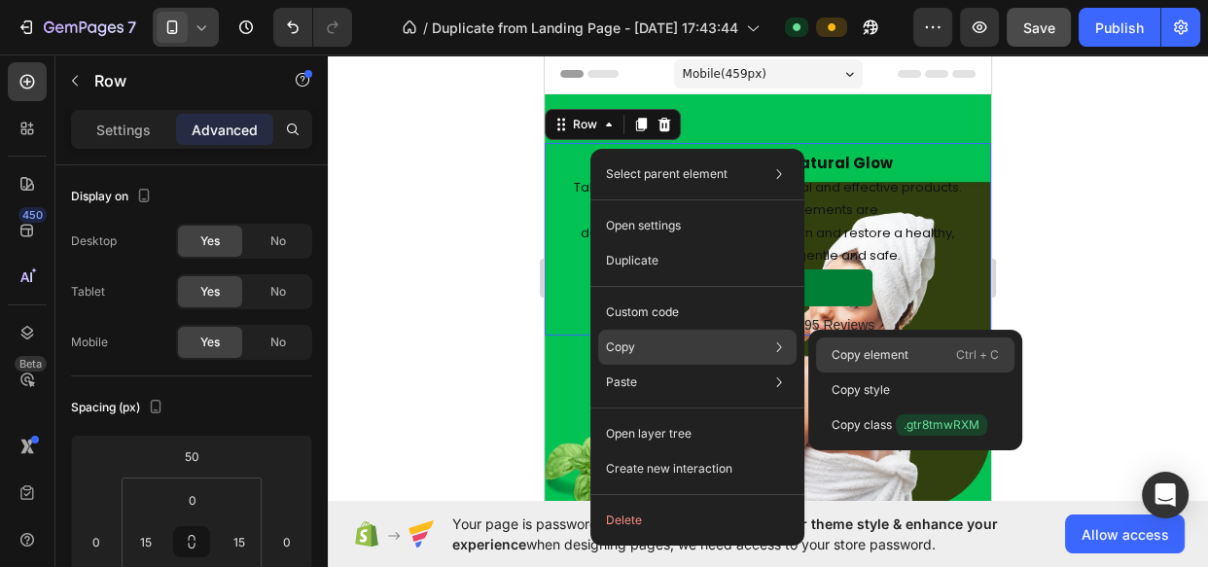
click at [872, 354] on p "Copy element" at bounding box center [870, 355] width 77 height 18
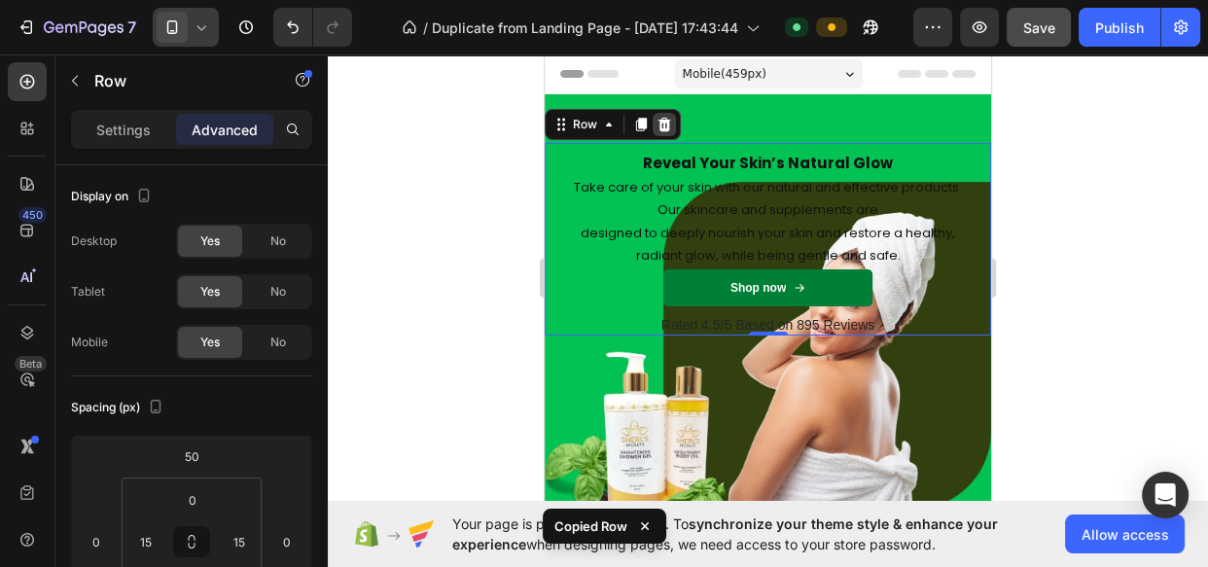
click at [663, 124] on icon at bounding box center [664, 125] width 13 height 14
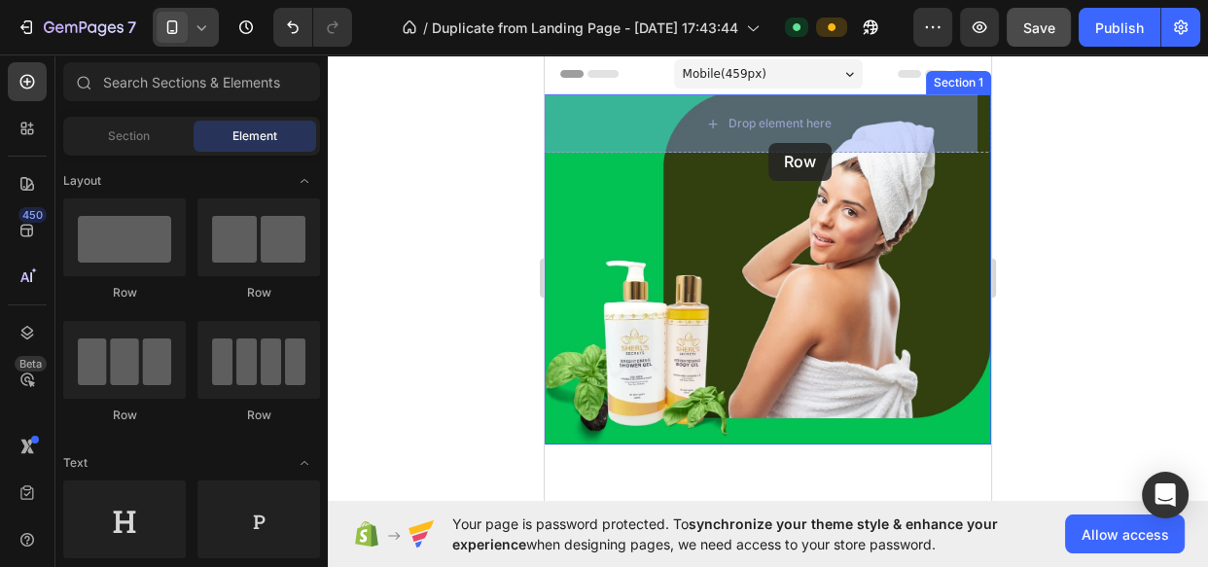
drag, startPoint x: 703, startPoint y: 298, endPoint x: 768, endPoint y: 143, distance: 167.8
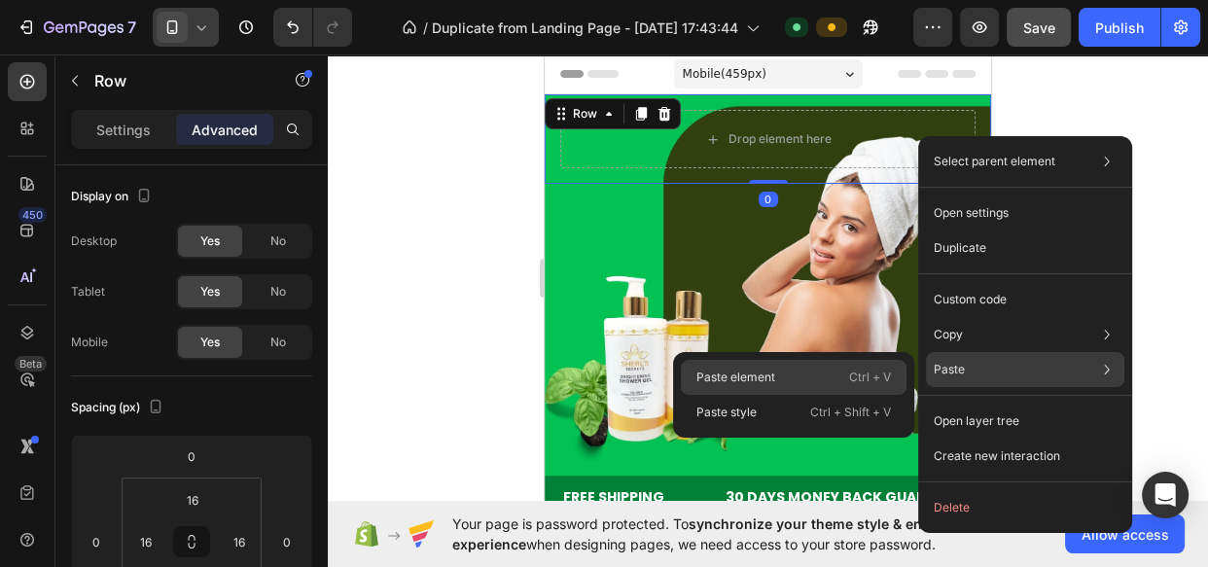
click at [797, 369] on div "Paste element Ctrl + V" at bounding box center [794, 377] width 226 height 35
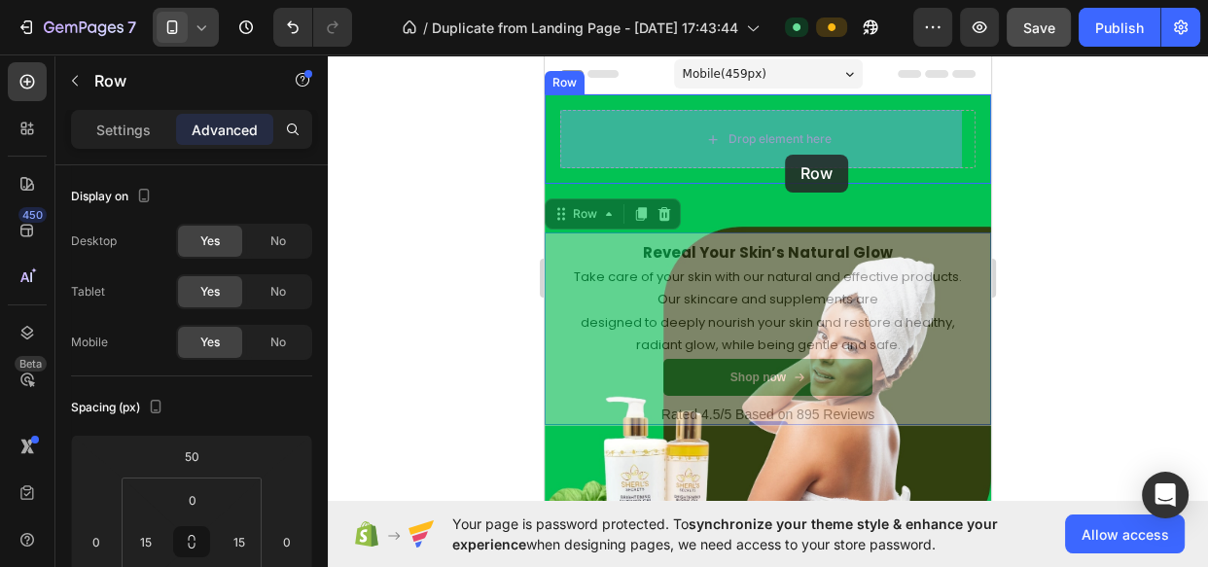
drag, startPoint x: 769, startPoint y: 240, endPoint x: 785, endPoint y: 155, distance: 87.0
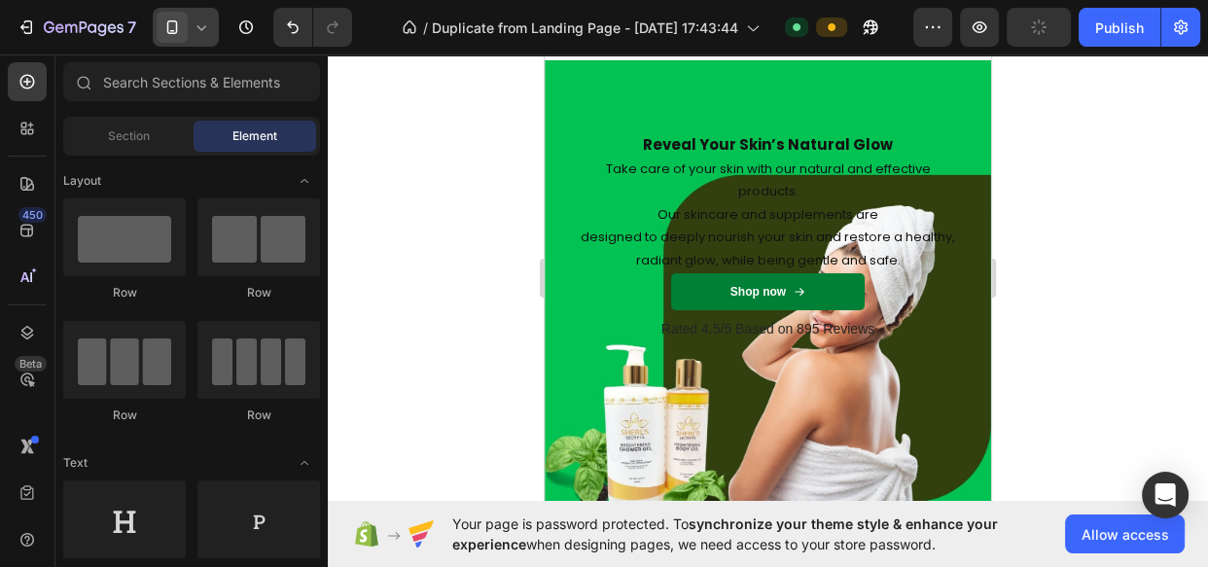
scroll to position [11, 0]
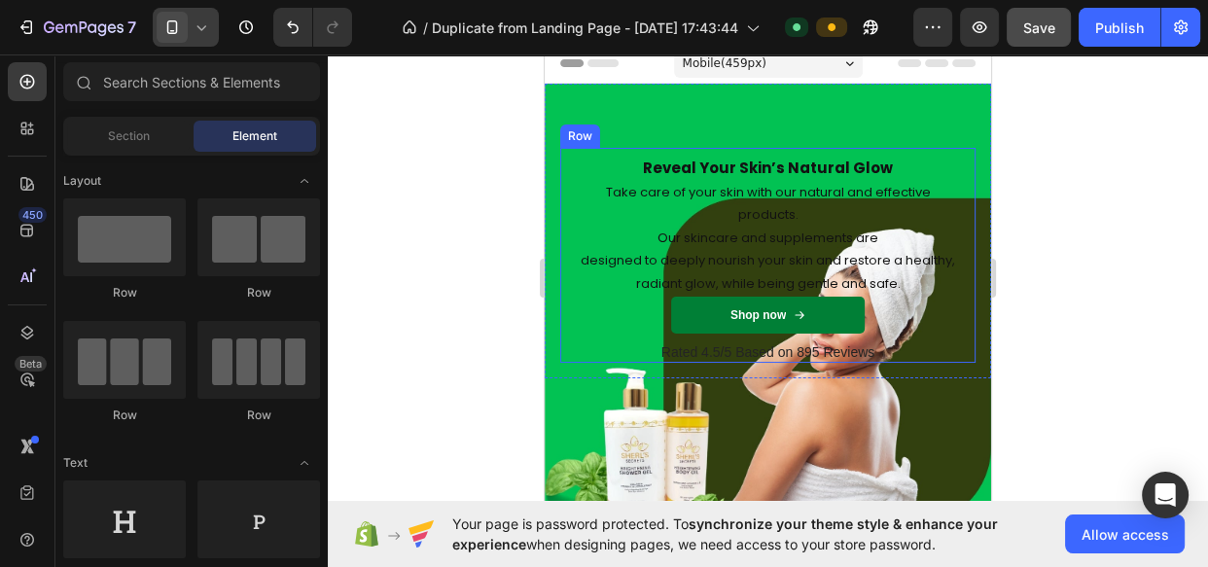
click at [571, 170] on div "Reveal Your Skin’s Natural Glow Heading Take care of your skin with our natural…" at bounding box center [767, 255] width 415 height 215
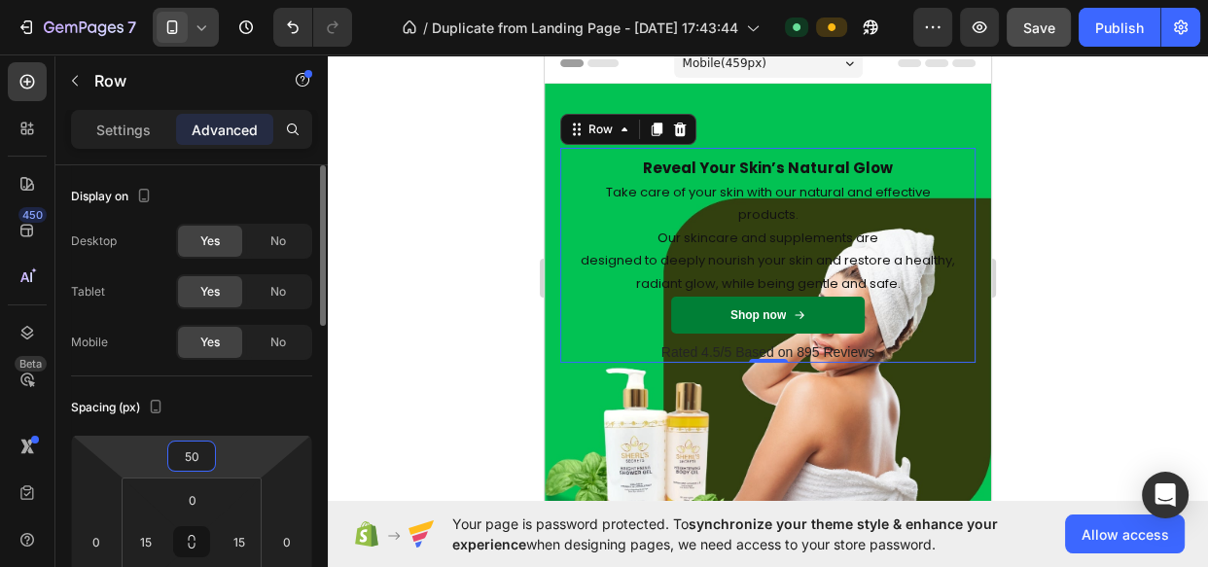
click at [188, 449] on input "50" at bounding box center [191, 456] width 39 height 29
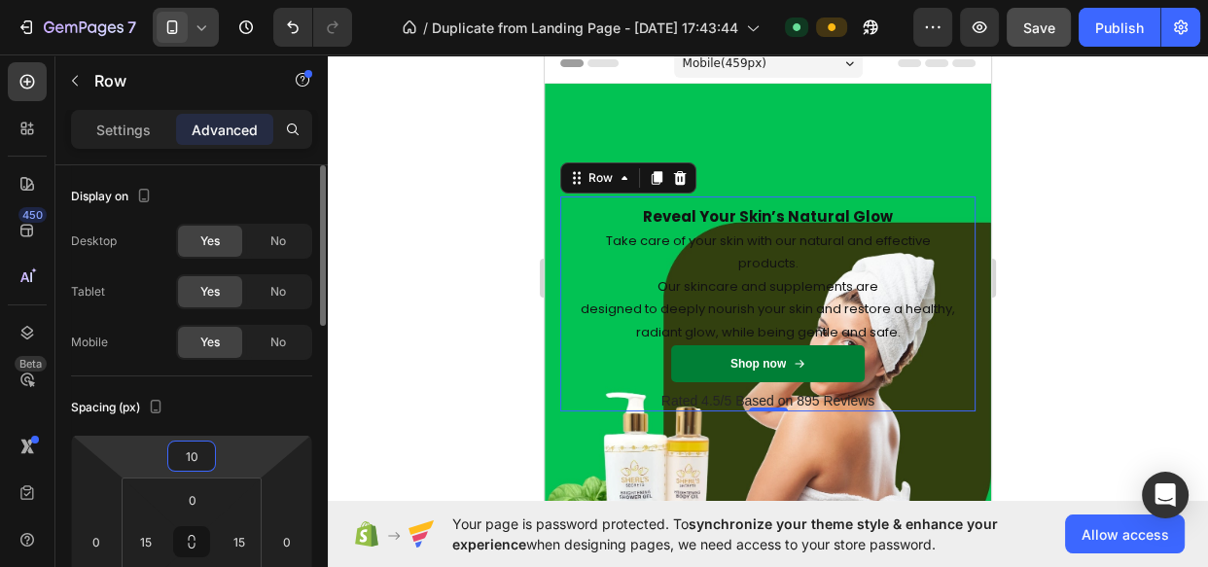
type input "1"
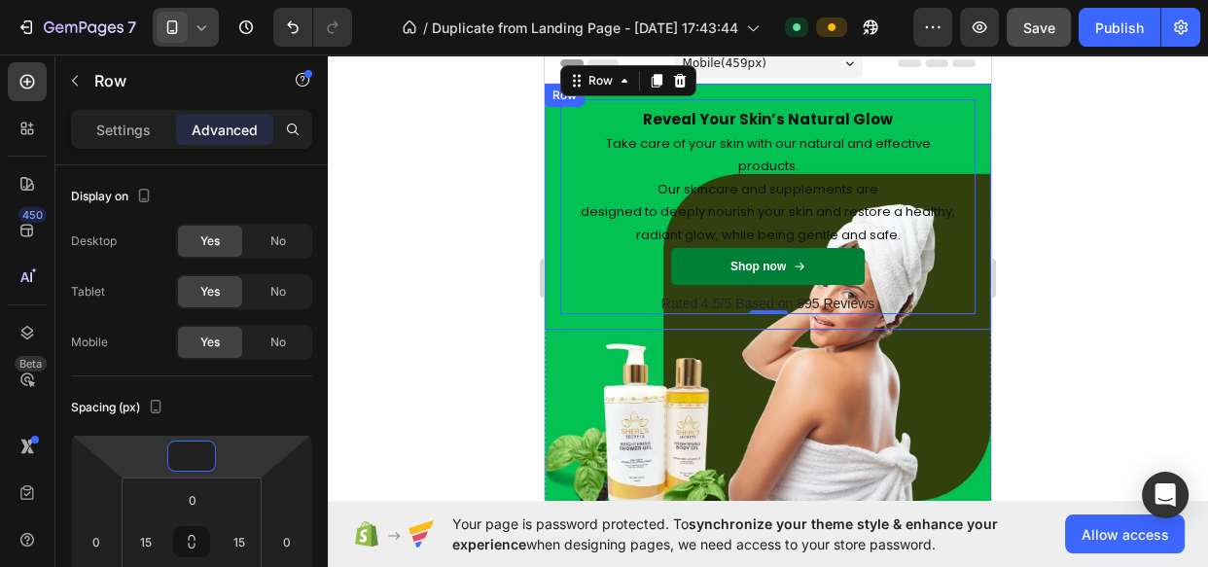
click at [547, 256] on div "Reveal Your Skin’s Natural Glow Heading Take care of your skin with our natural…" at bounding box center [768, 207] width 446 height 246
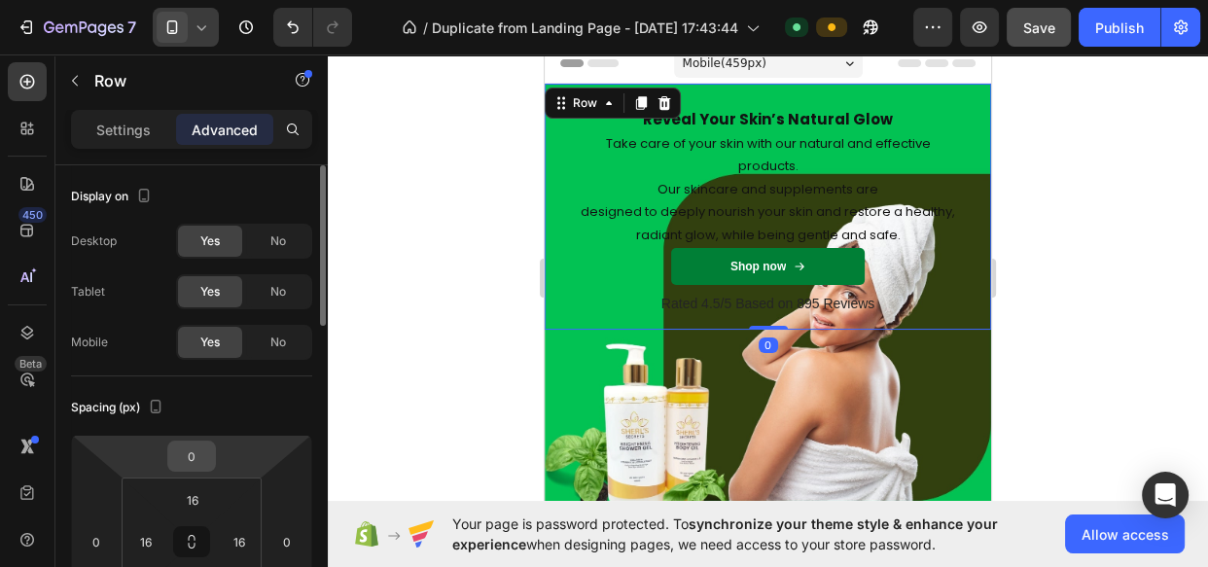
click at [200, 453] on input "0" at bounding box center [191, 456] width 39 height 29
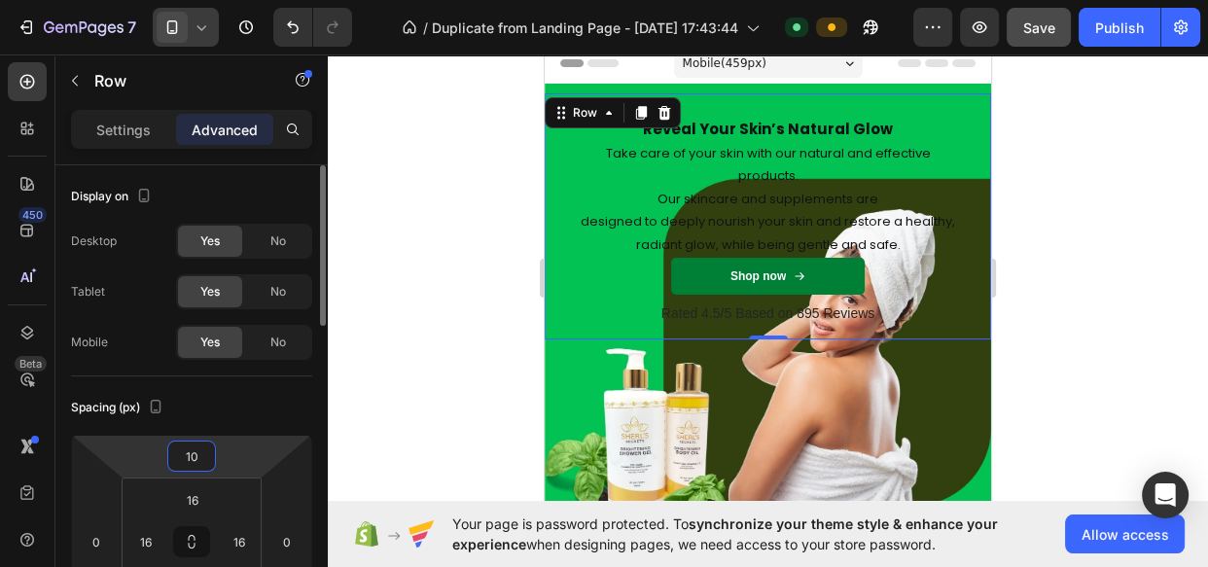
type input "1"
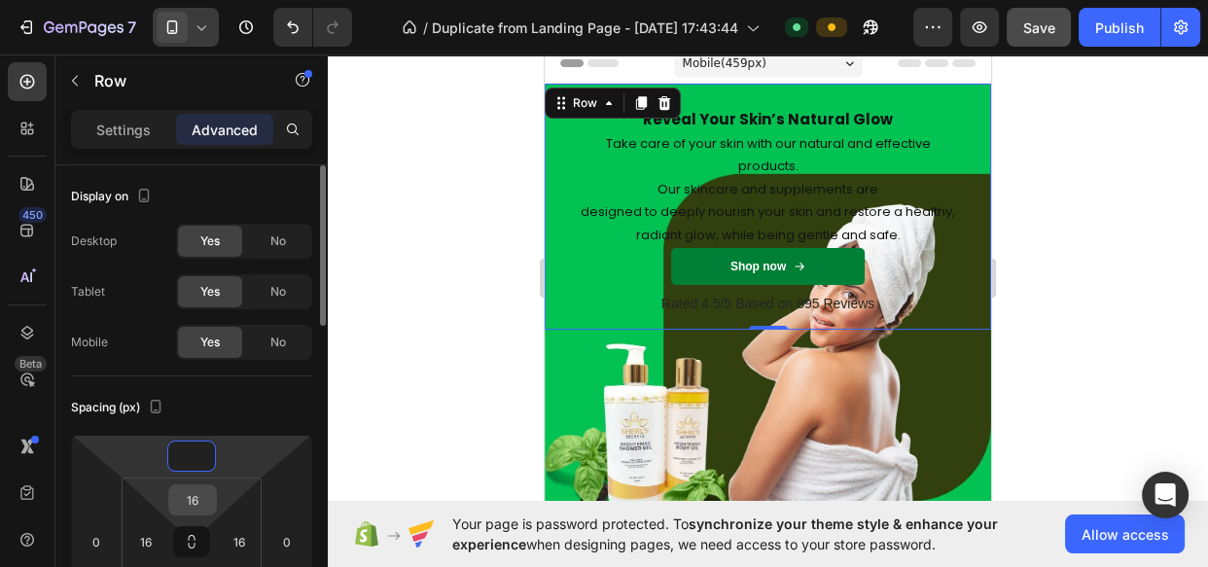
click at [195, 493] on input "16" at bounding box center [192, 499] width 39 height 29
type input "0"
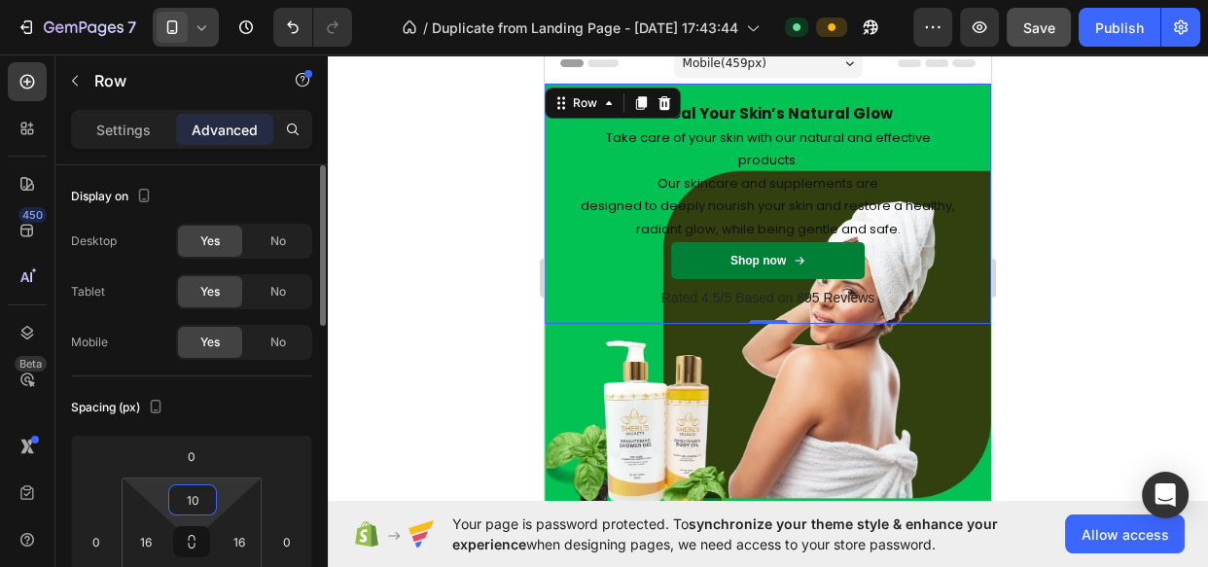
type input "1"
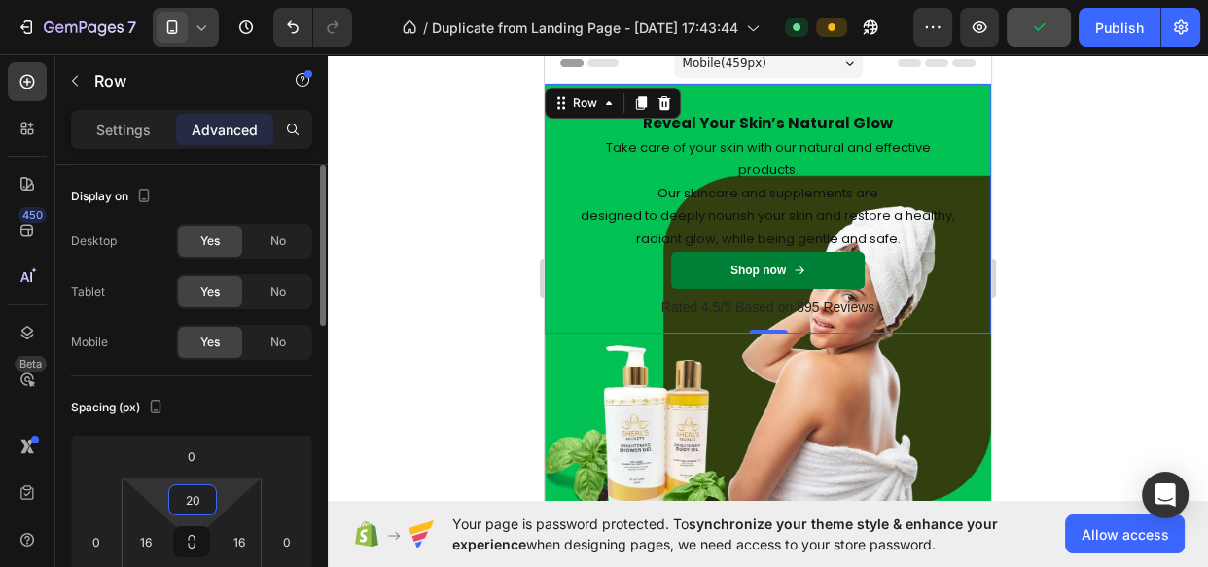
type input "2"
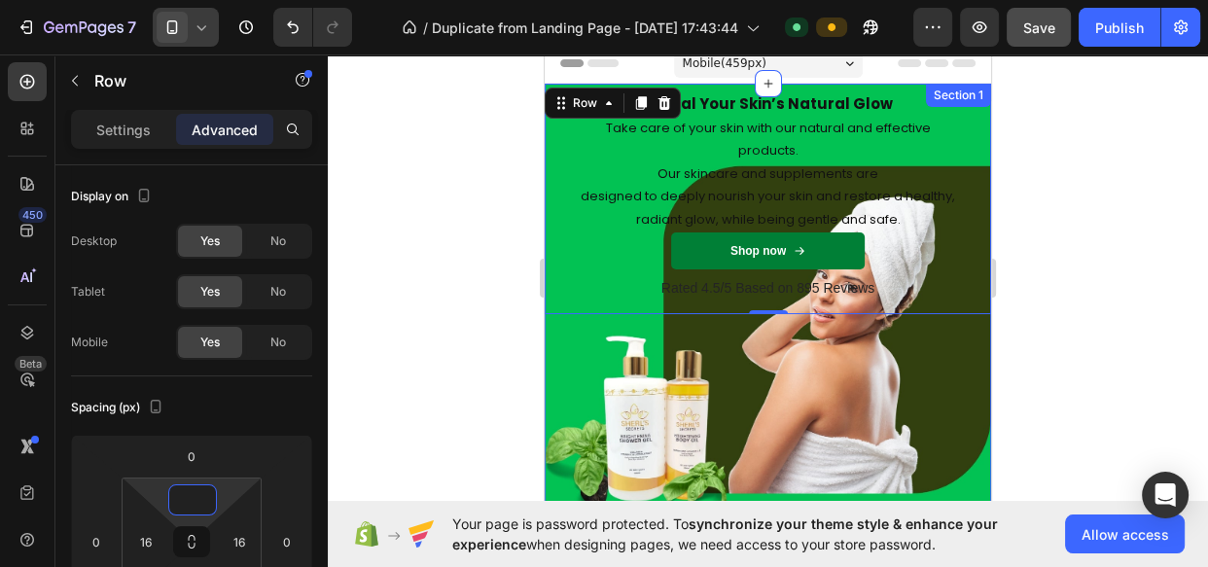
click at [705, 442] on div "Reveal Your Skin’s Natural Glow Heading Take care of your skin with our natural…" at bounding box center [768, 345] width 446 height 522
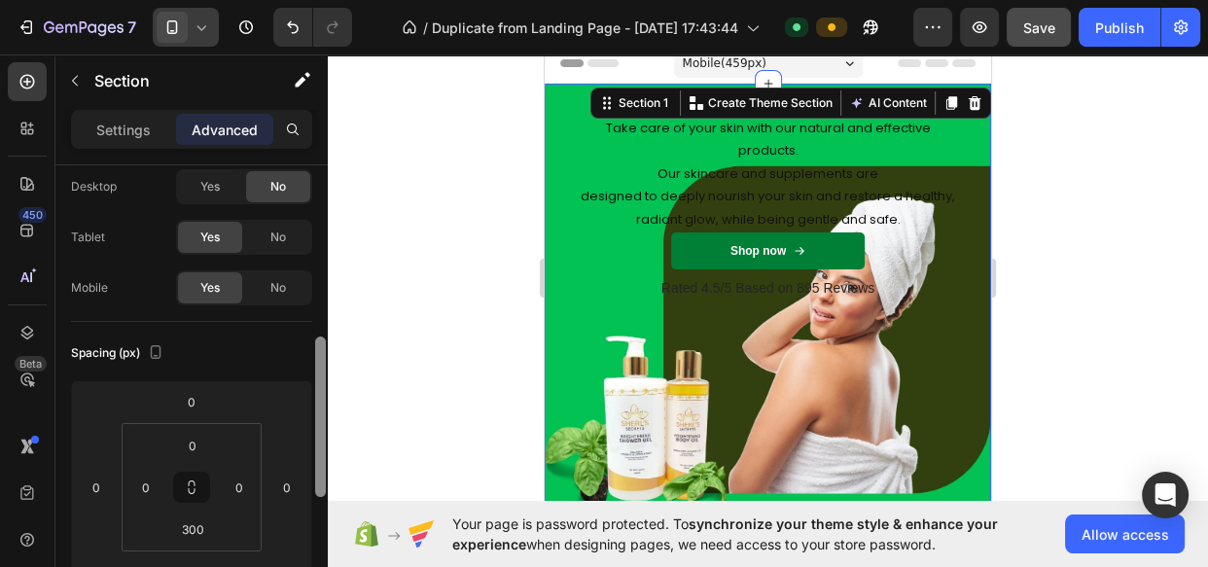
scroll to position [173, 0]
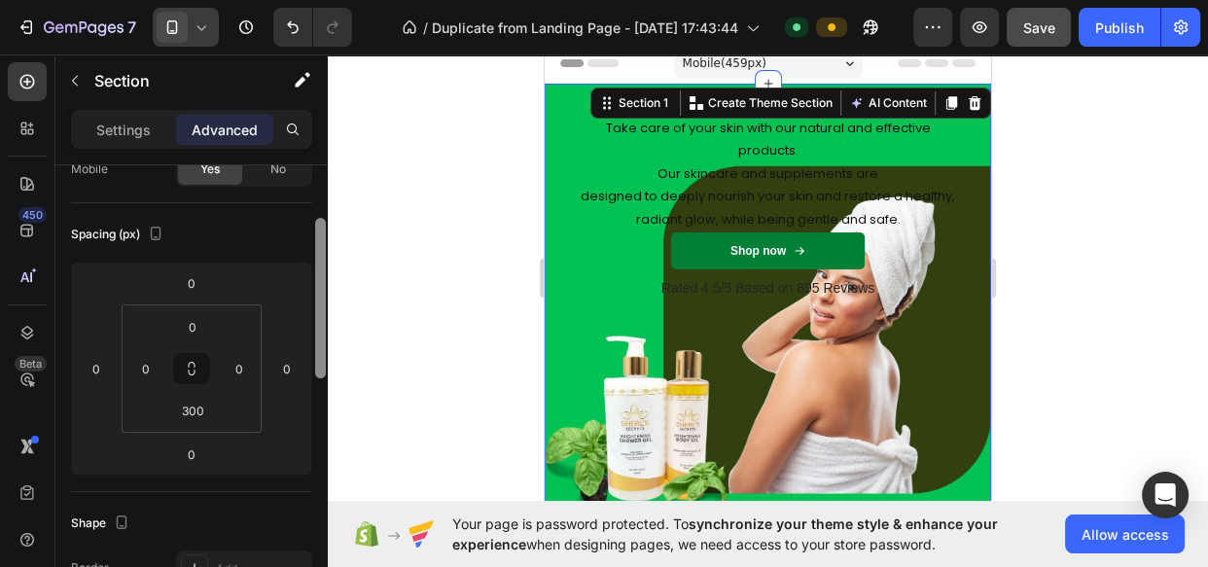
drag, startPoint x: 317, startPoint y: 215, endPoint x: 317, endPoint y: 257, distance: 41.8
click at [317, 257] on div at bounding box center [320, 298] width 11 height 160
click at [190, 324] on input "0" at bounding box center [192, 326] width 39 height 29
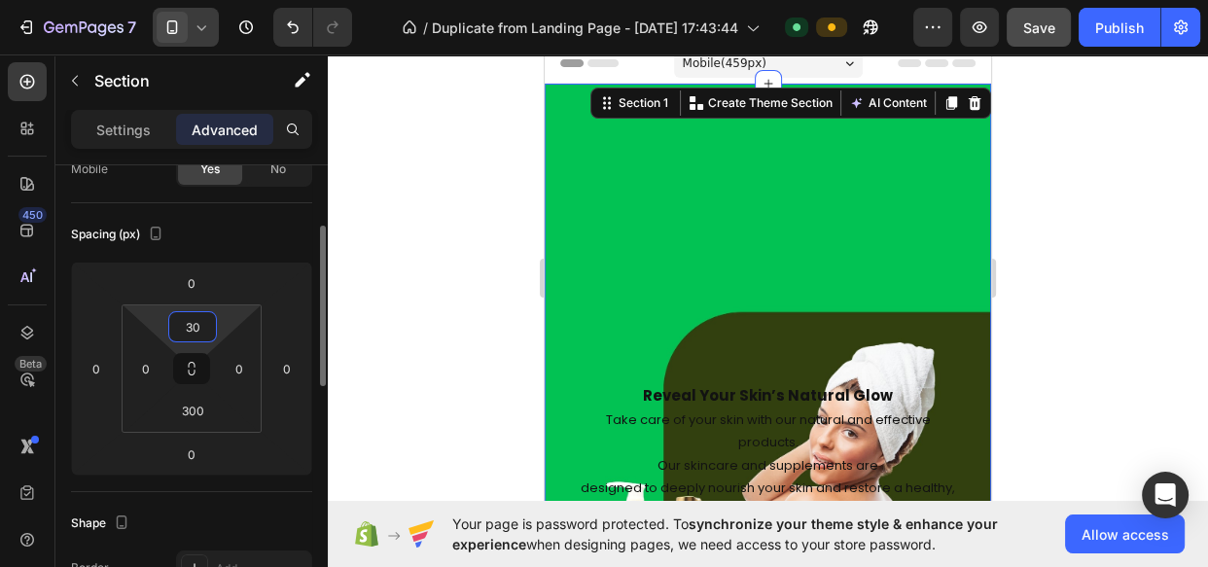
type input "3"
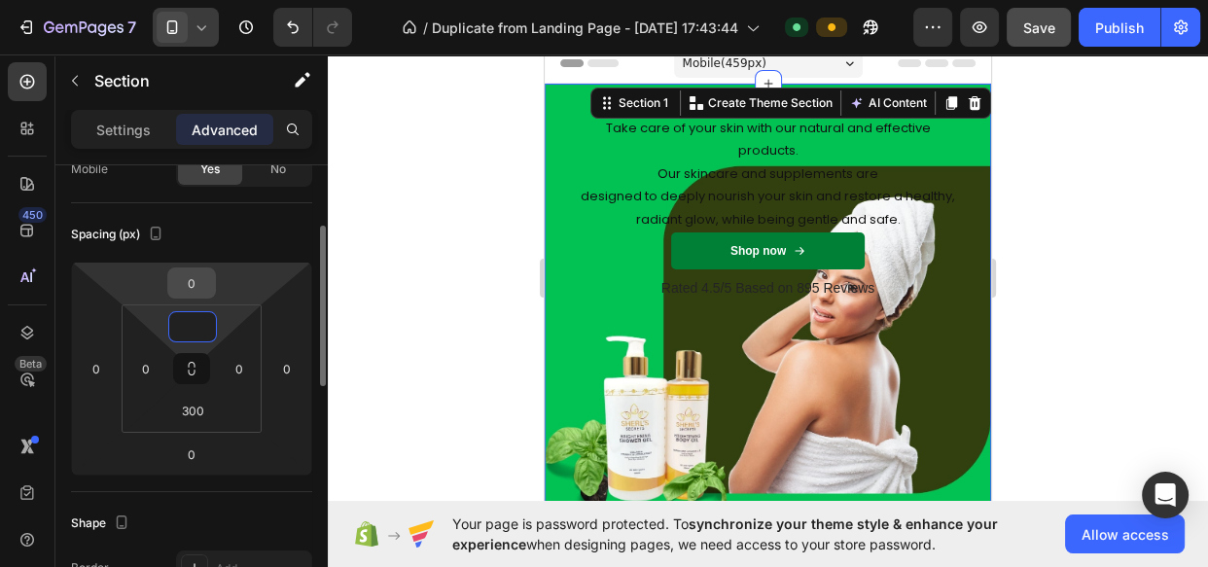
click at [193, 289] on input "0" at bounding box center [191, 282] width 39 height 29
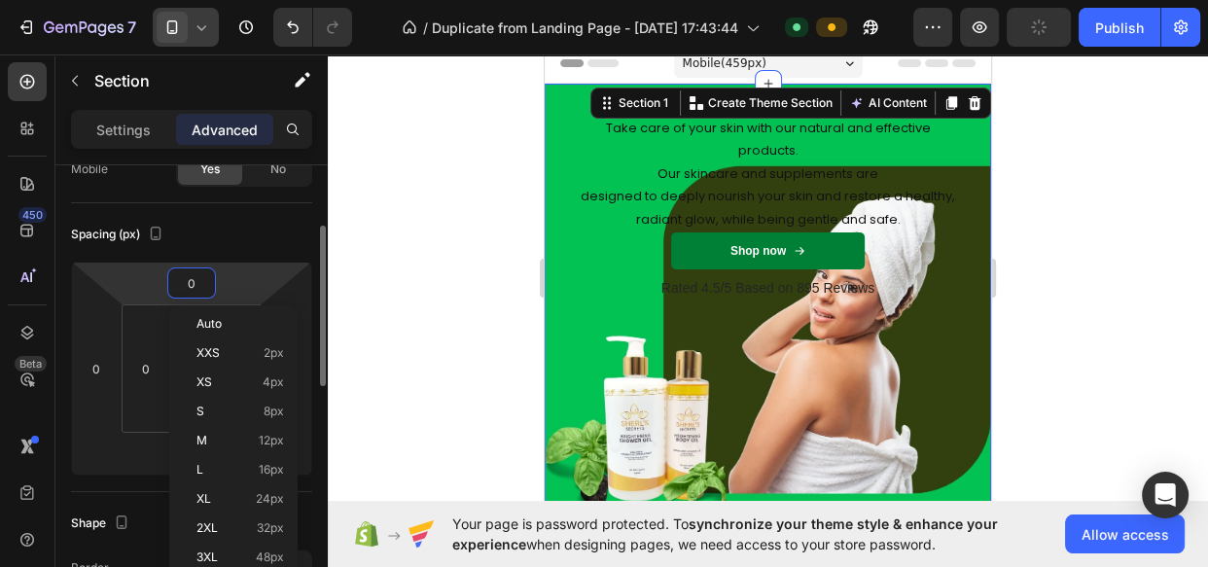
type input "03"
type input "0"
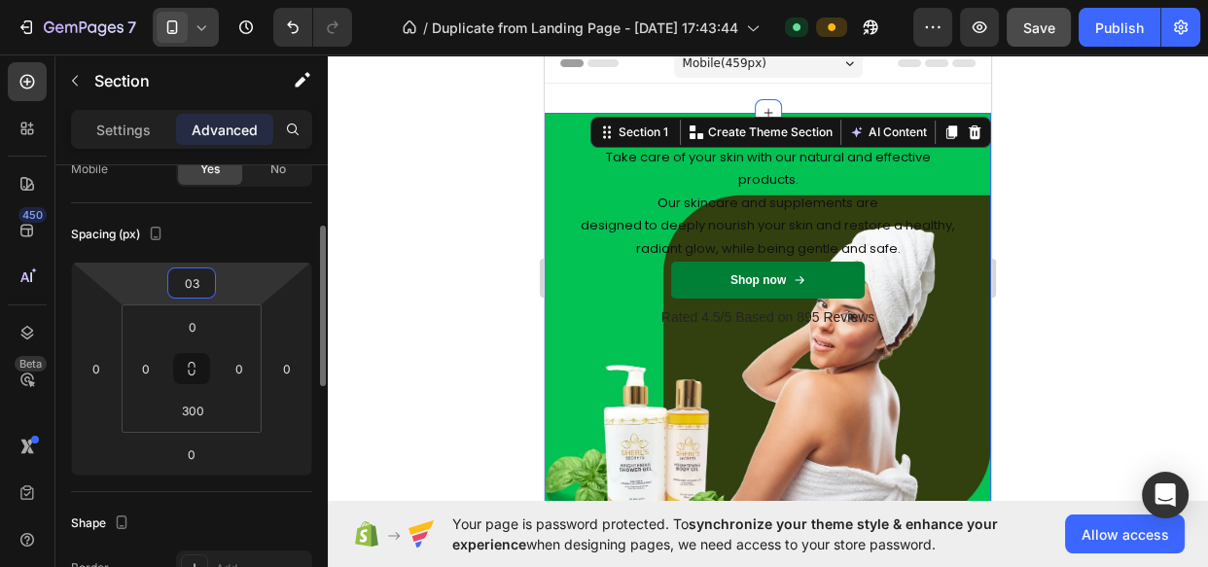
type input "0"
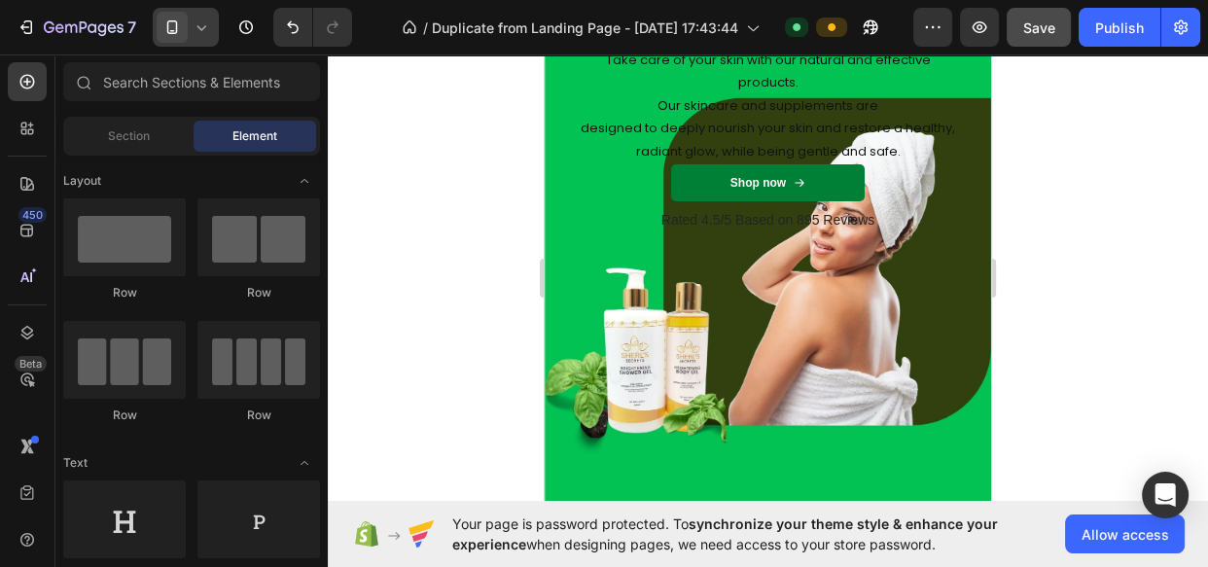
scroll to position [0, 0]
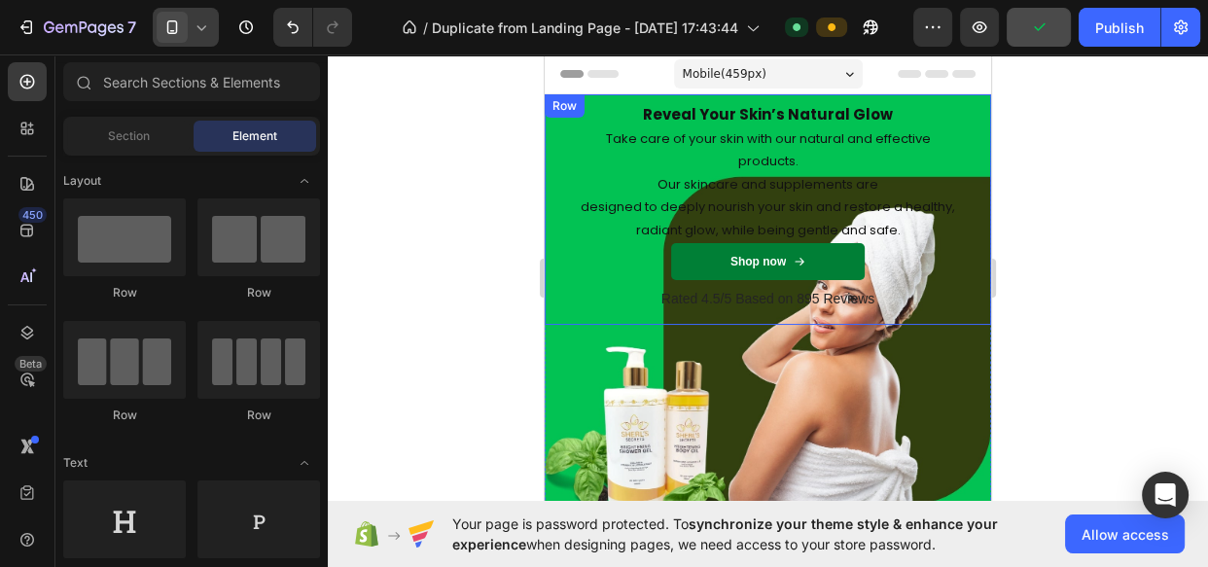
click at [965, 125] on div "Reveal Your Skin’s Natural Glow Heading Take care of your skin with our natural…" at bounding box center [768, 209] width 446 height 230
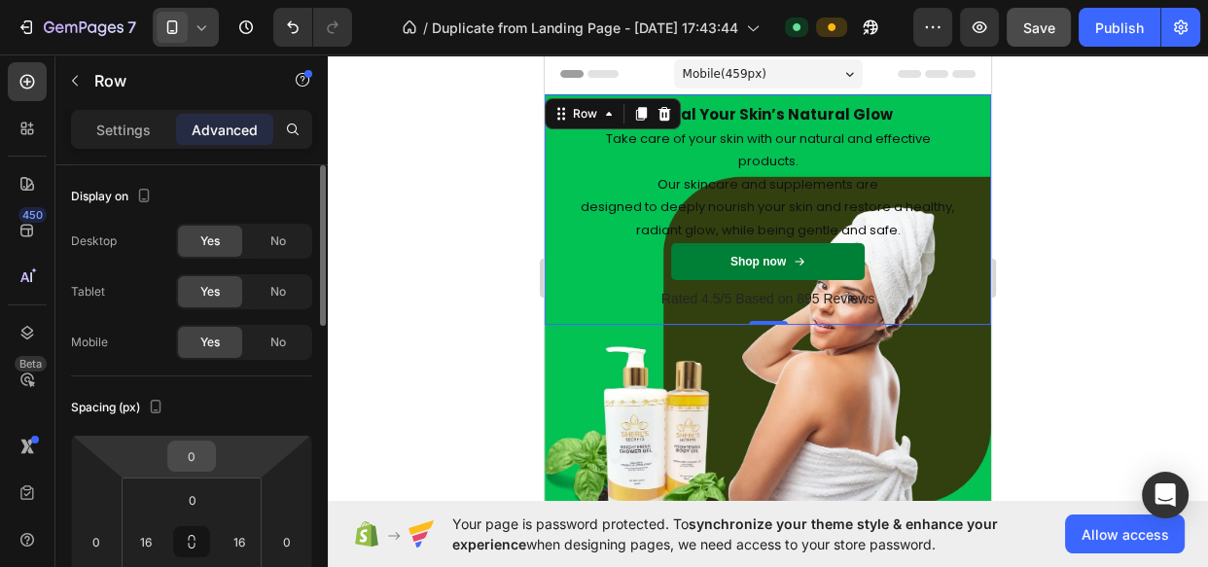
click at [201, 461] on input "0" at bounding box center [191, 456] width 39 height 29
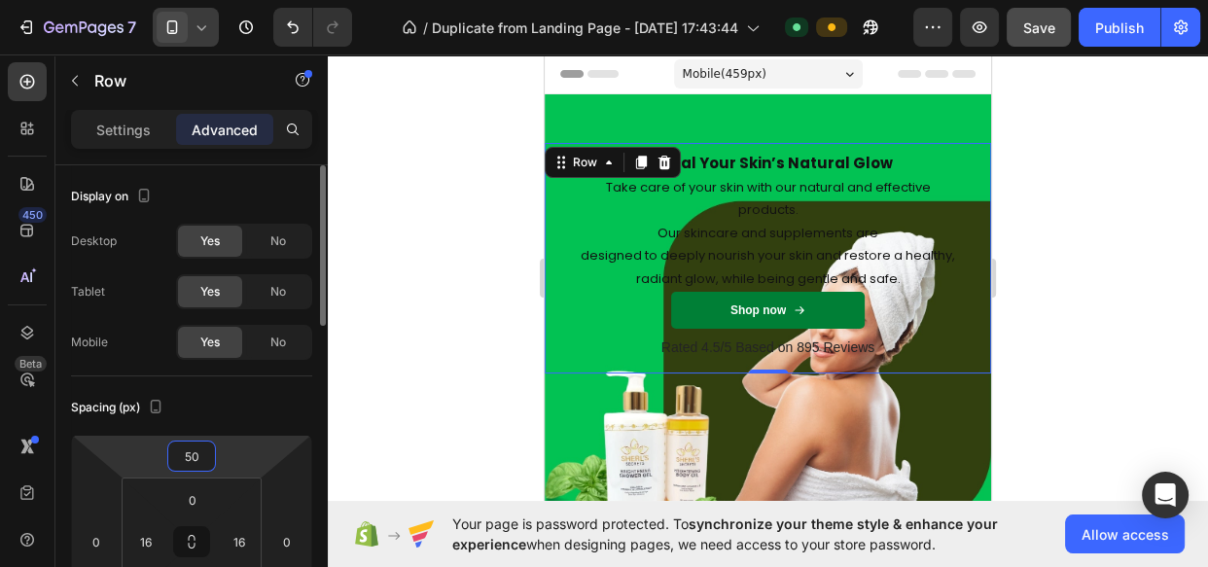
type input "5"
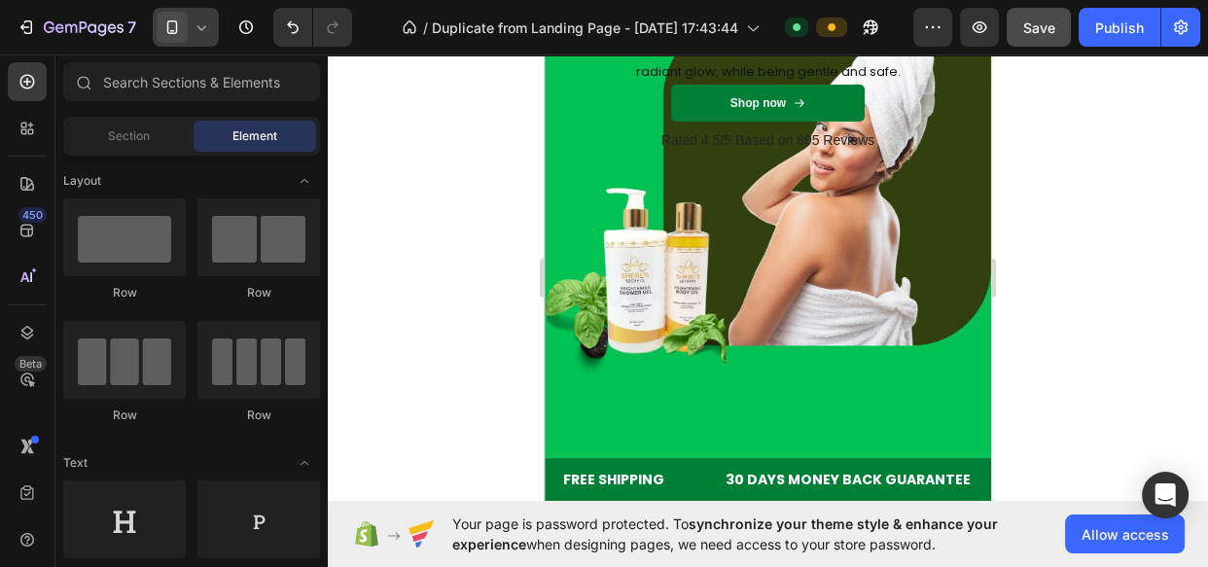
scroll to position [170, 0]
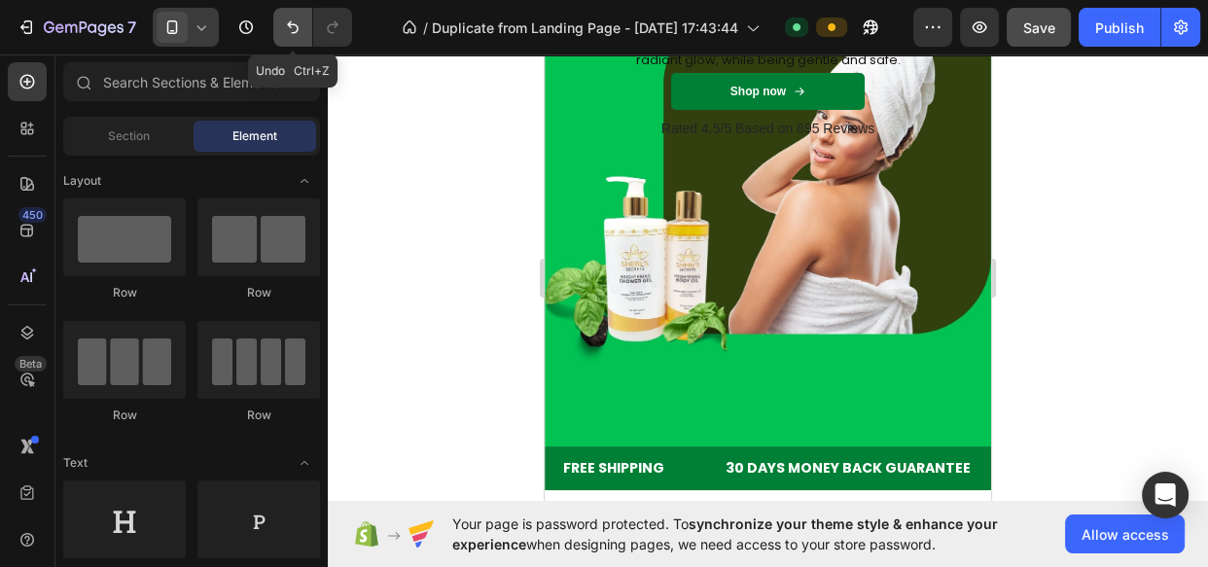
click at [291, 19] on icon "Undo/Redo" at bounding box center [292, 27] width 19 height 19
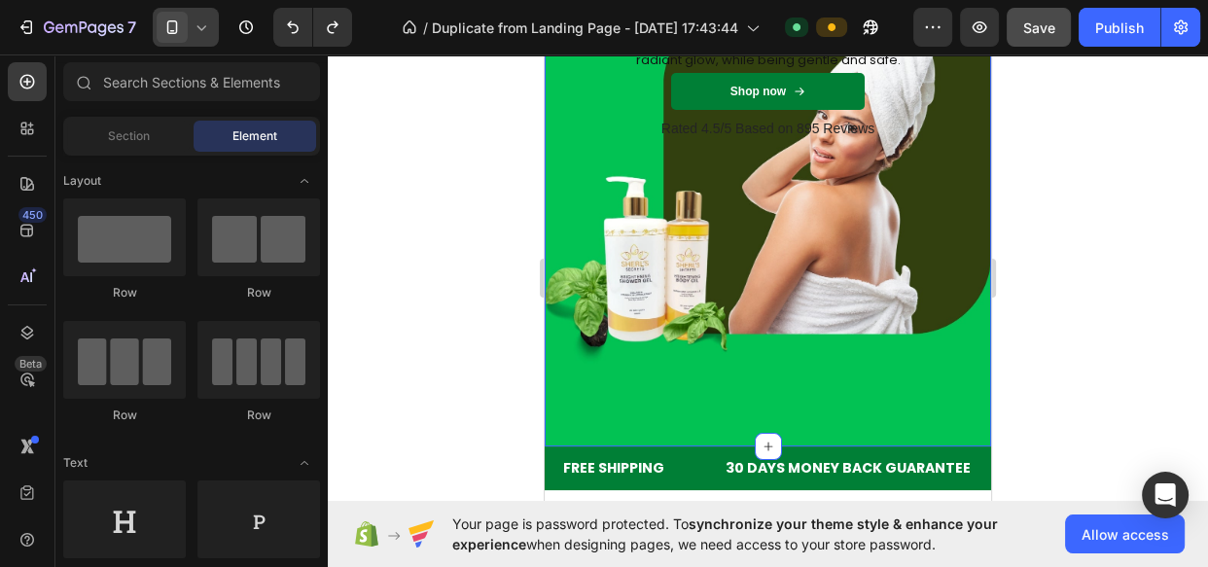
click at [614, 390] on div "Reveal Your Skin’s Natural Glow Heading Take care of your skin with our natural…" at bounding box center [768, 185] width 446 height 522
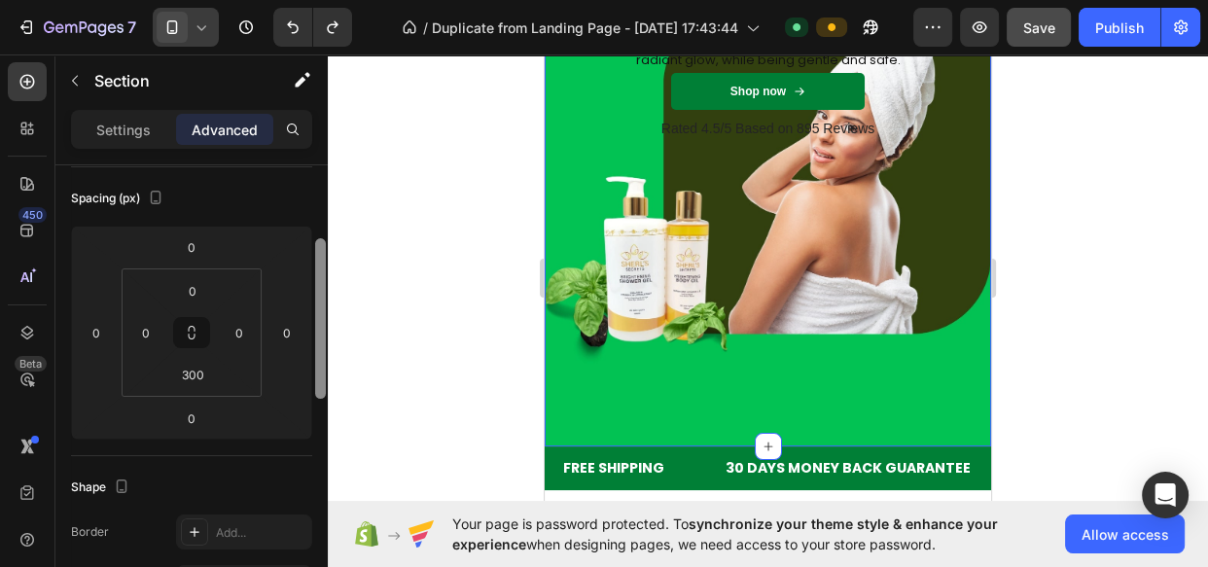
drag, startPoint x: 321, startPoint y: 248, endPoint x: 311, endPoint y: 366, distance: 118.1
click at [311, 366] on div "Display on Desktop Yes No Tablet Yes No Mobile Yes No Spacing (px) 0 0 0 0 0 0 …" at bounding box center [191, 393] width 272 height 457
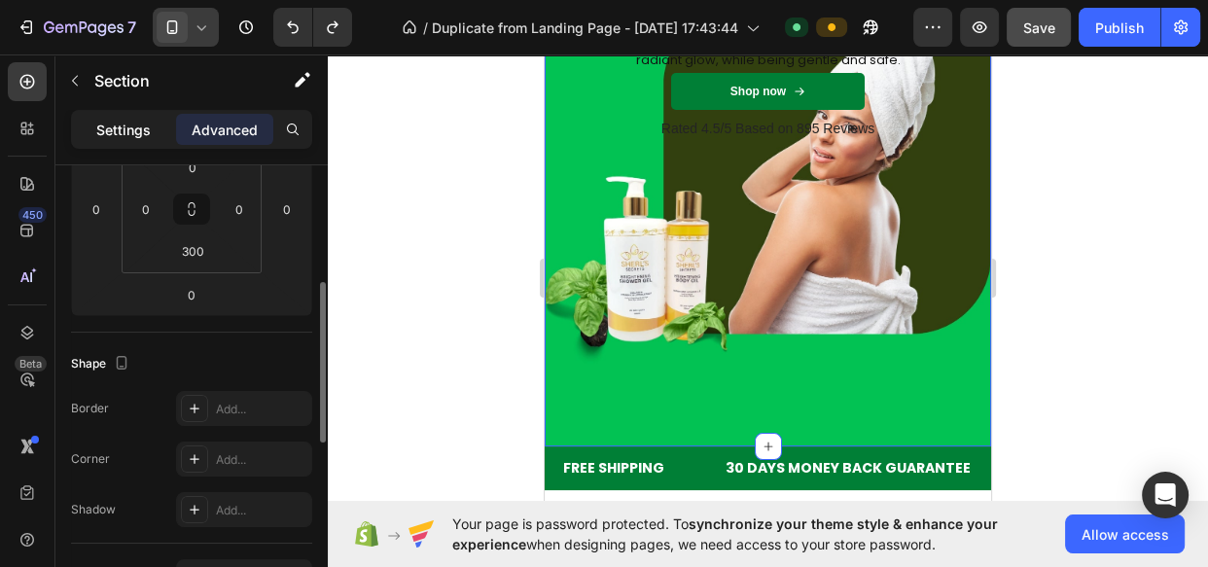
click at [136, 134] on p "Settings" at bounding box center [123, 130] width 54 height 20
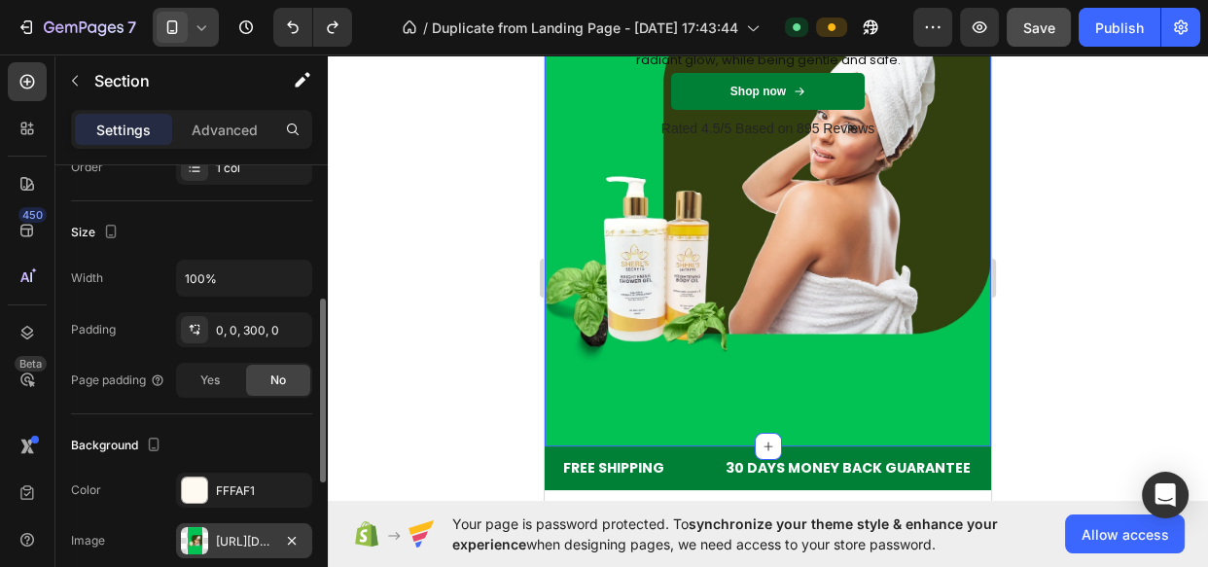
click at [218, 538] on div "https://cdn.shopify.com/s/files/1/0706/2742/6495/files/gempages_583430299954709…" at bounding box center [244, 542] width 56 height 18
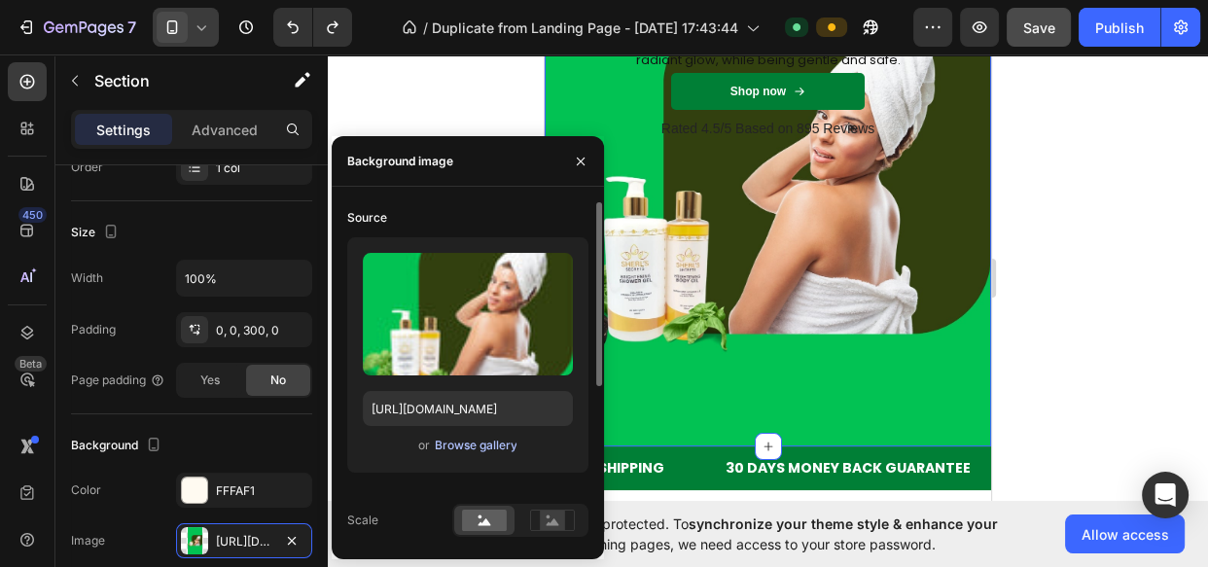
click at [493, 439] on div "Browse gallery" at bounding box center [475, 446] width 83 height 18
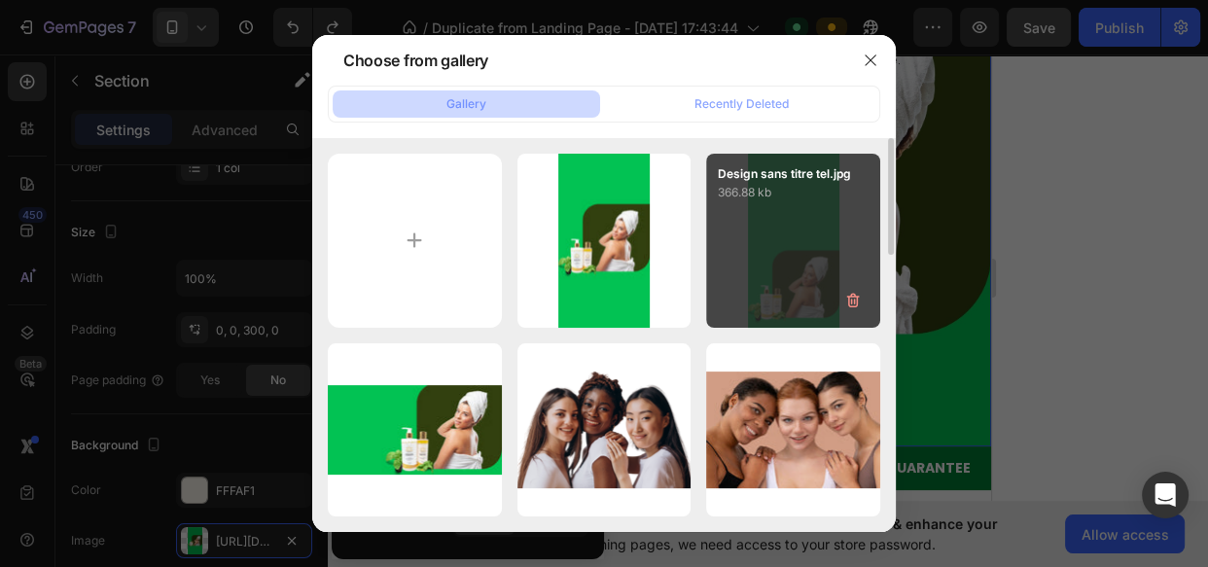
click at [760, 253] on div "Design sans titre tel.jpg 366.88 kb" at bounding box center [793, 241] width 174 height 174
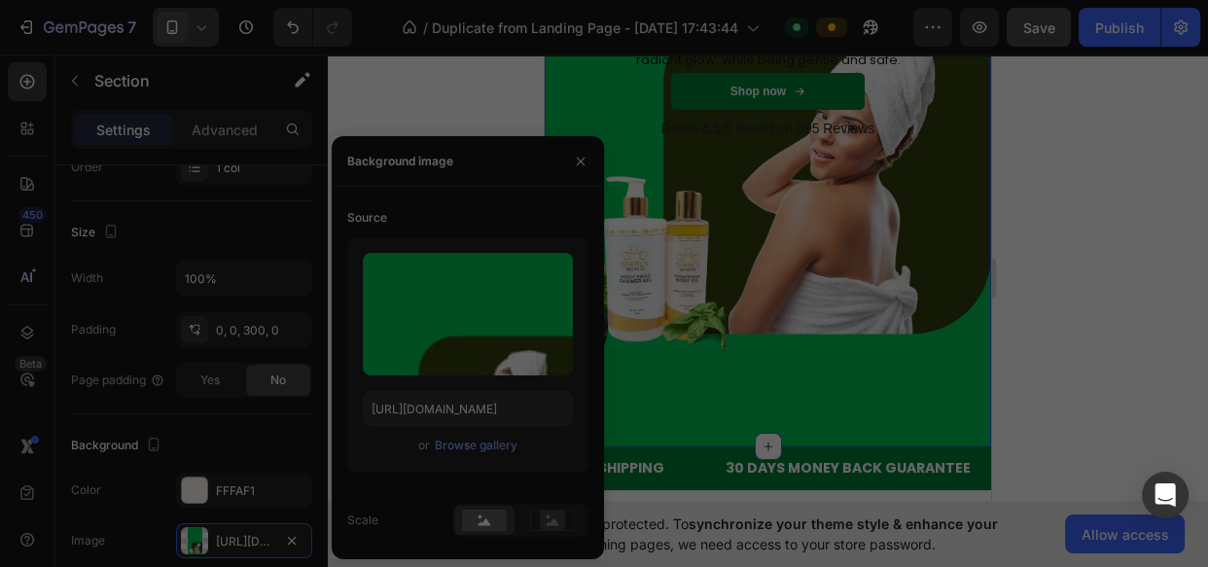
type input "https://cdn.shopify.com/s/files/1/0706/2742/6495/files/gempages_583430299954709…"
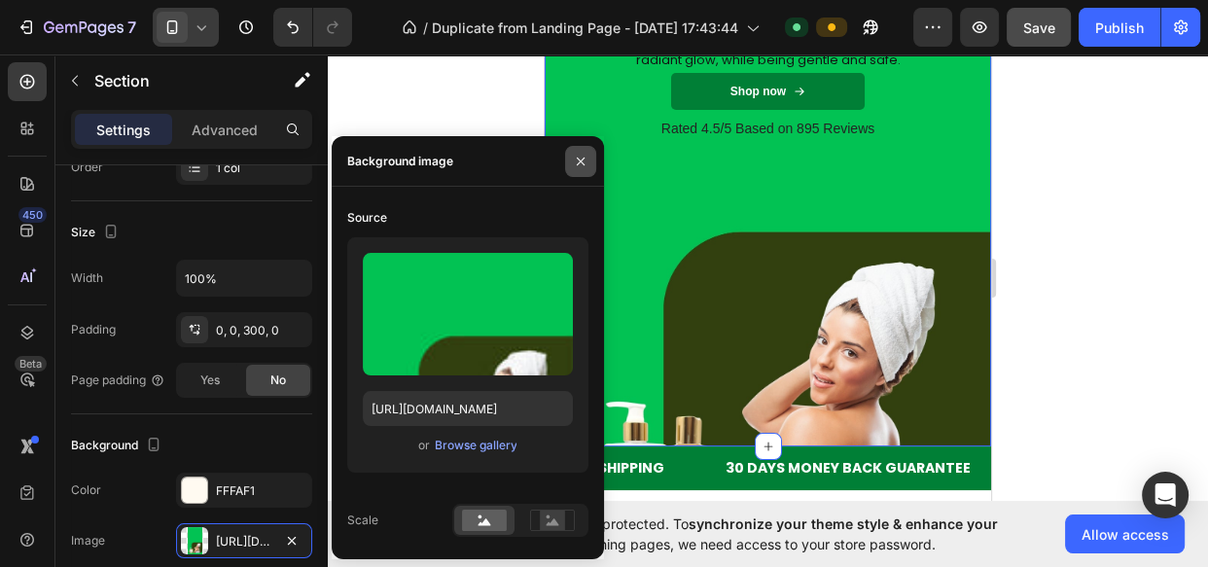
click at [579, 165] on icon "button" at bounding box center [581, 162] width 16 height 16
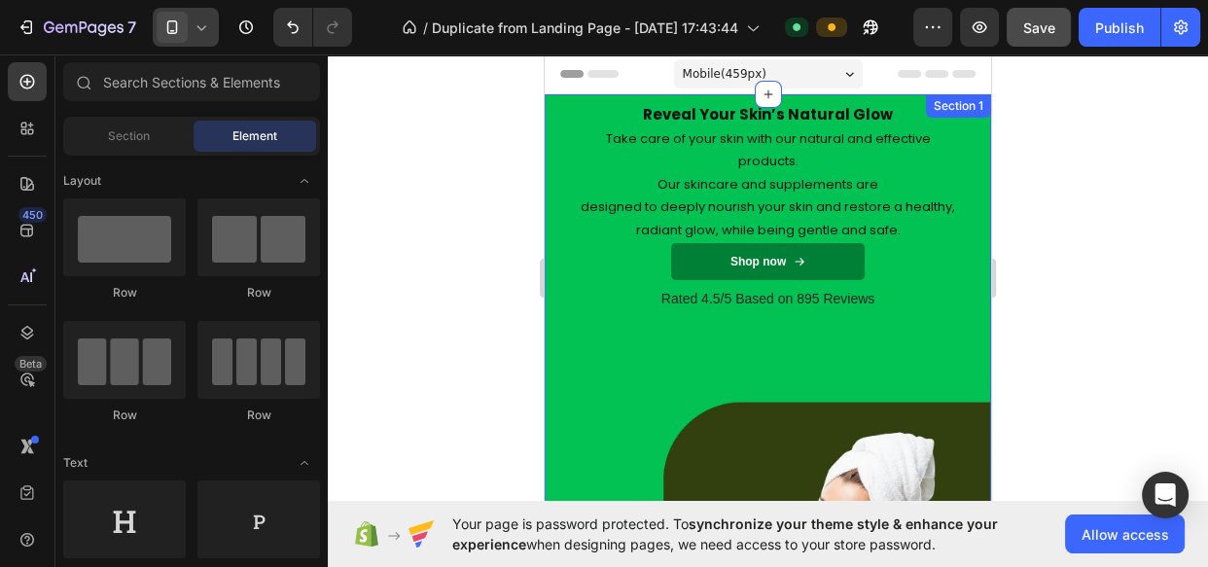
scroll to position [331, 0]
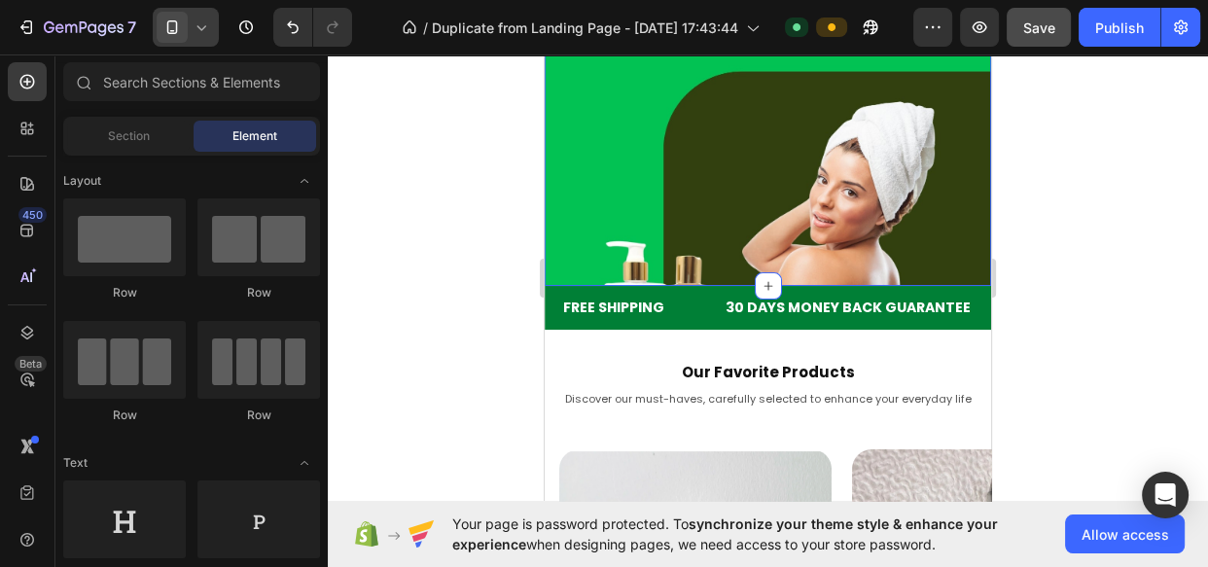
click at [569, 233] on div "Reveal Your Skin’s Natural Glow Heading Take care of your skin with our natural…" at bounding box center [768, 25] width 446 height 522
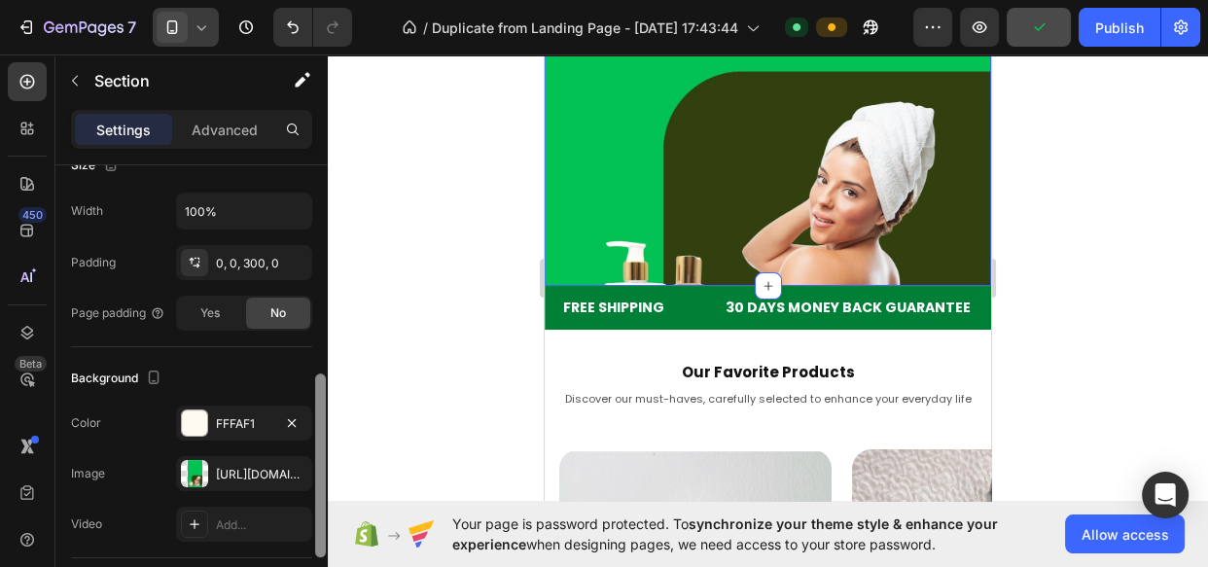
drag, startPoint x: 319, startPoint y: 189, endPoint x: 311, endPoint y: 366, distance: 177.2
click at [311, 366] on div "Layout Column width Change ratio Fit to content 12 Columns management Order 1 c…" at bounding box center [191, 393] width 272 height 457
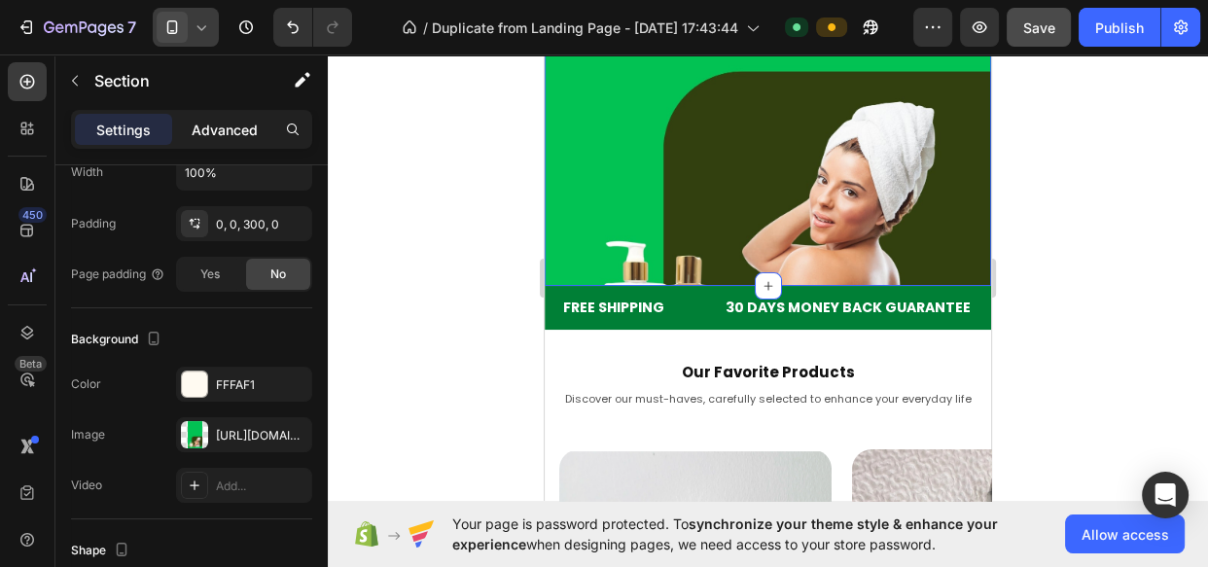
click at [248, 136] on p "Advanced" at bounding box center [225, 130] width 66 height 20
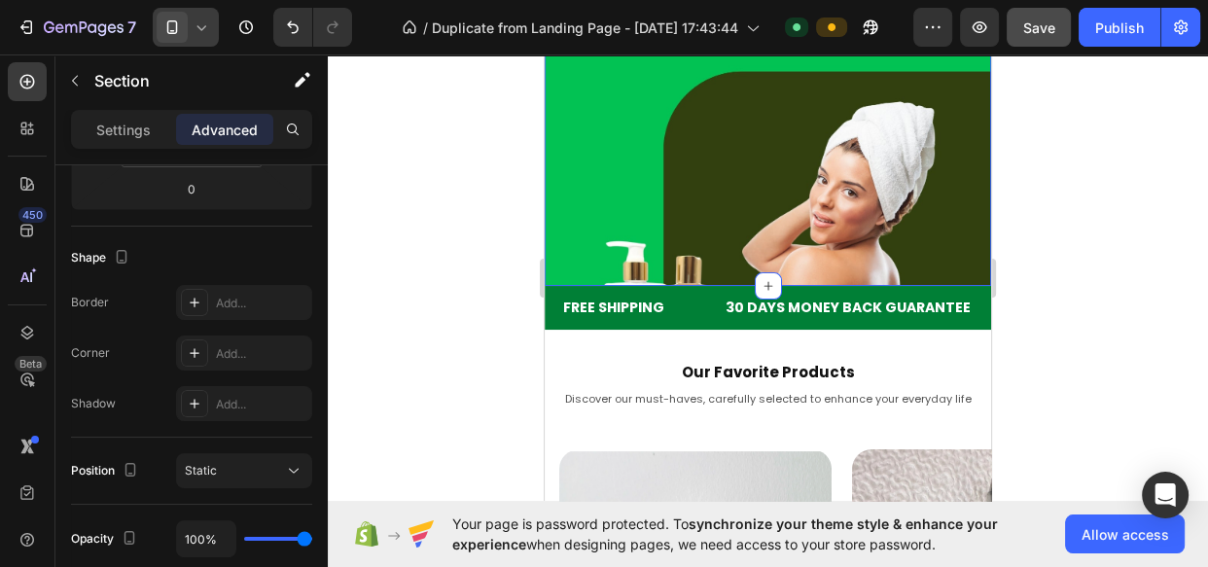
scroll to position [186, 0]
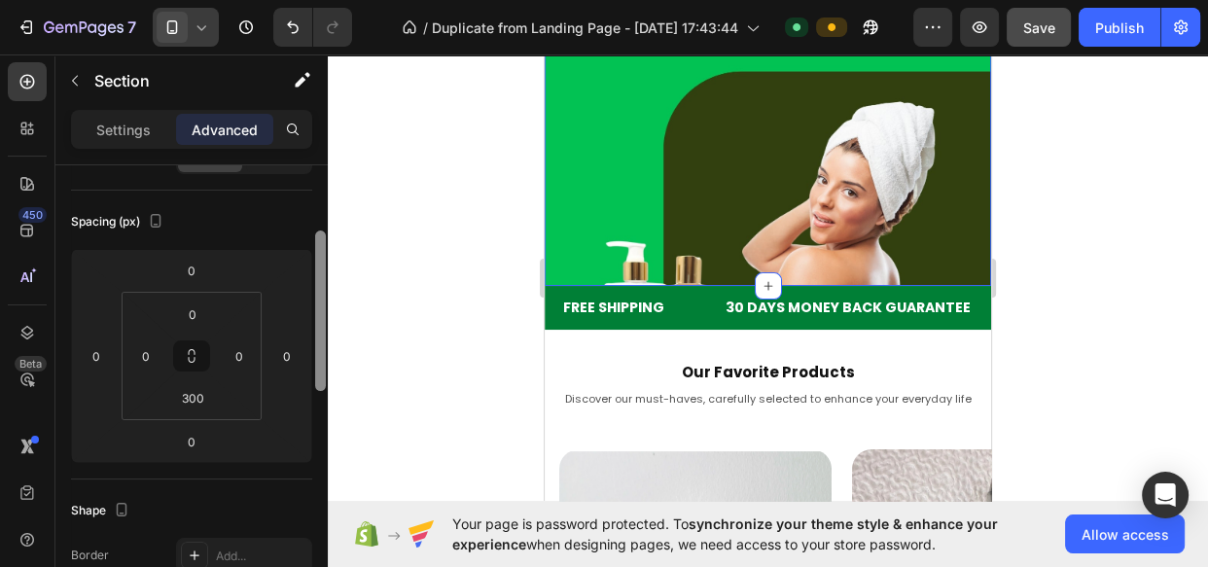
drag, startPoint x: 316, startPoint y: 343, endPoint x: 326, endPoint y: 254, distance: 90.0
click at [326, 254] on div at bounding box center [320, 393] width 15 height 457
click at [195, 315] on input "0" at bounding box center [192, 314] width 39 height 29
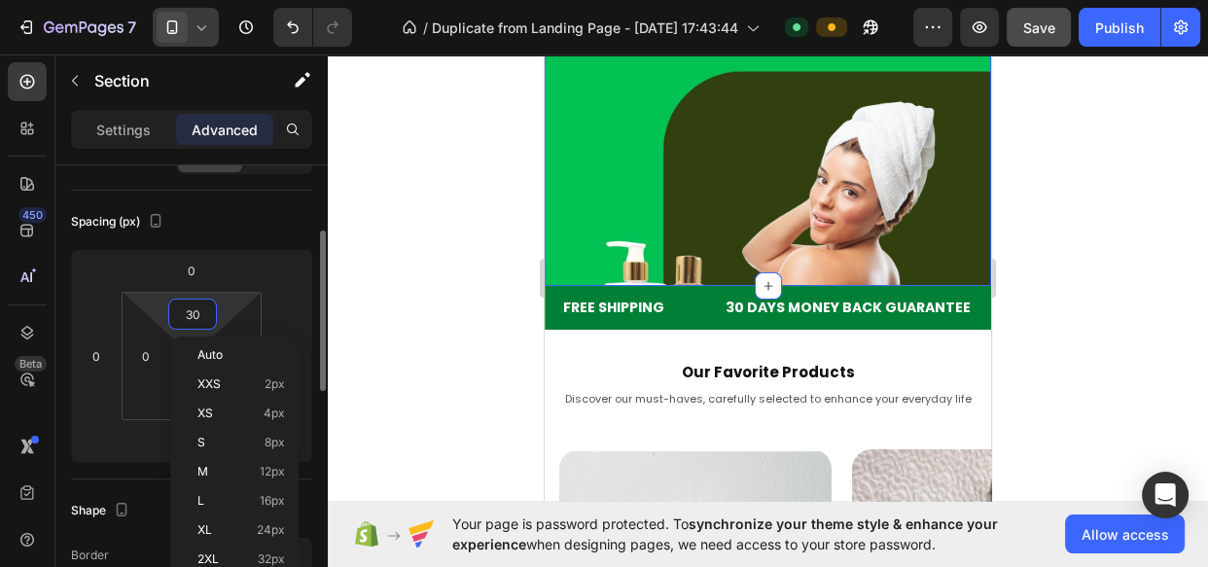
type input "300"
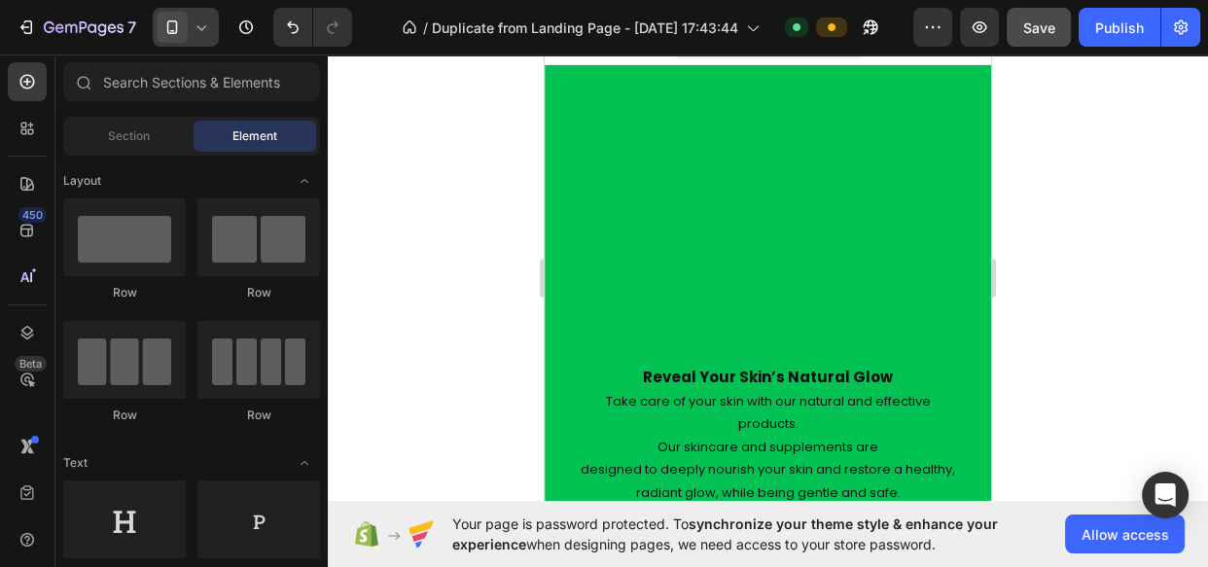
scroll to position [0, 0]
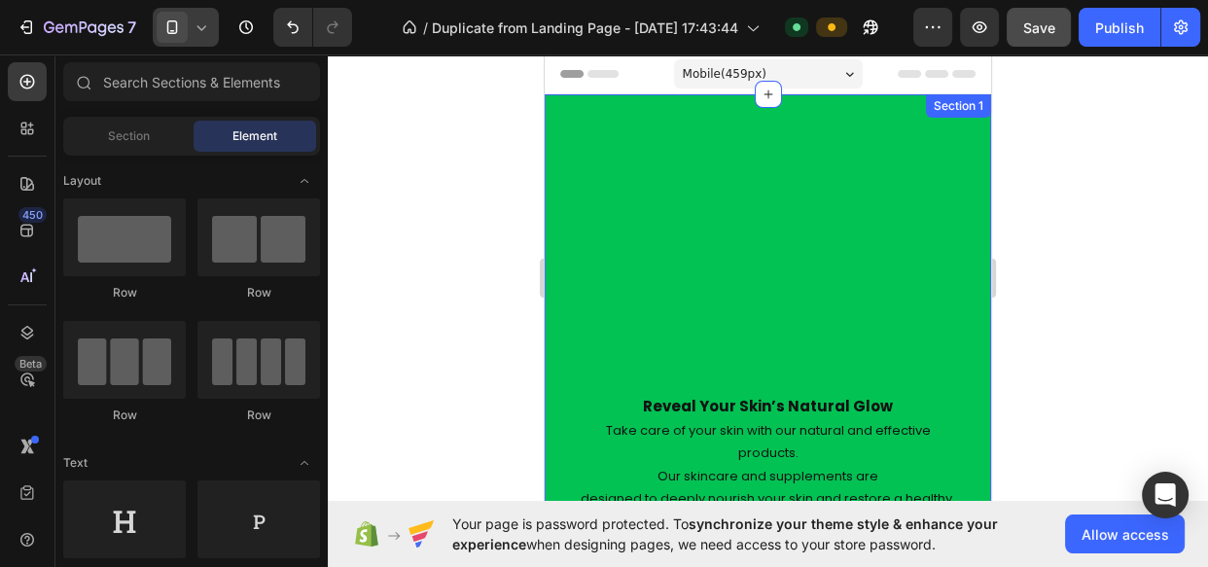
click at [754, 145] on div "Reveal Your Skin’s Natural Glow Heading Take care of your skin with our natural…" at bounding box center [768, 501] width 446 height 814
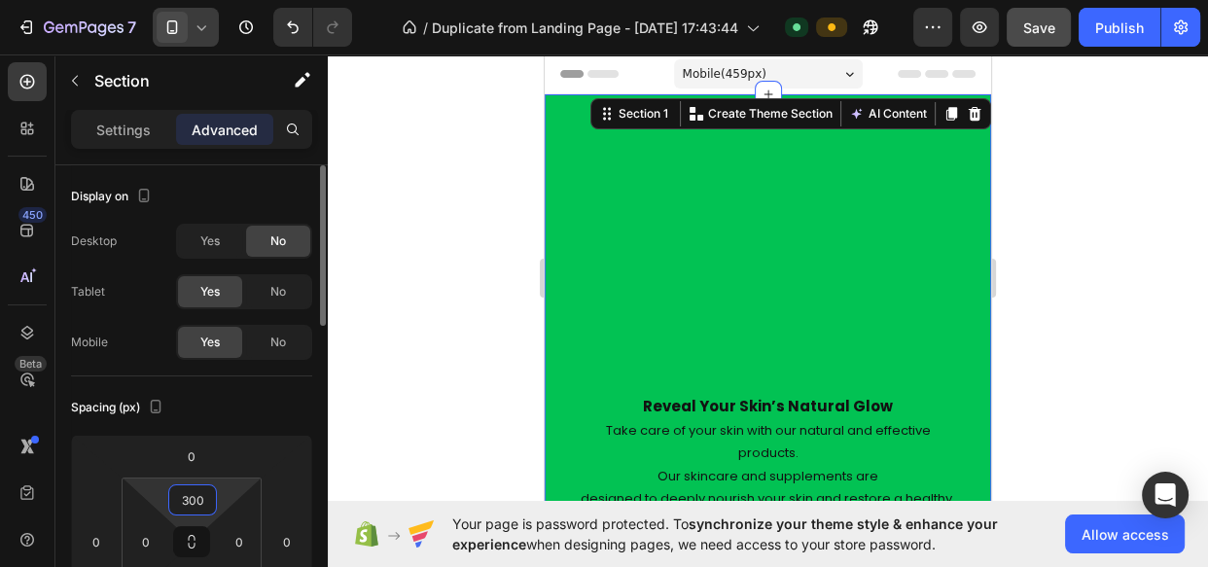
click at [203, 505] on input "300" at bounding box center [192, 499] width 39 height 29
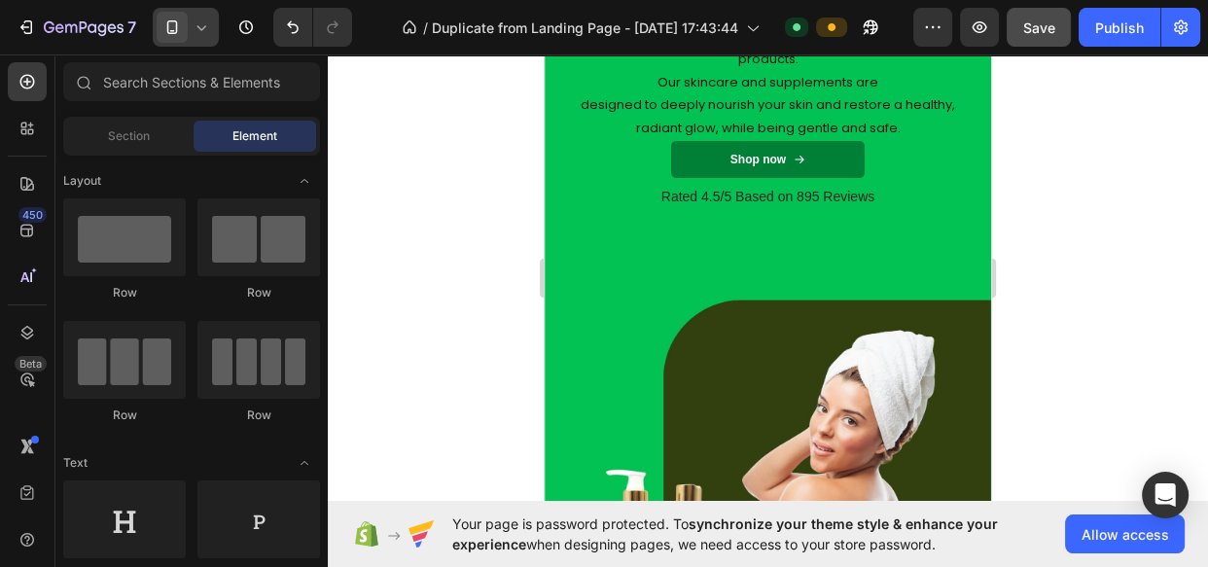
scroll to position [239, 0]
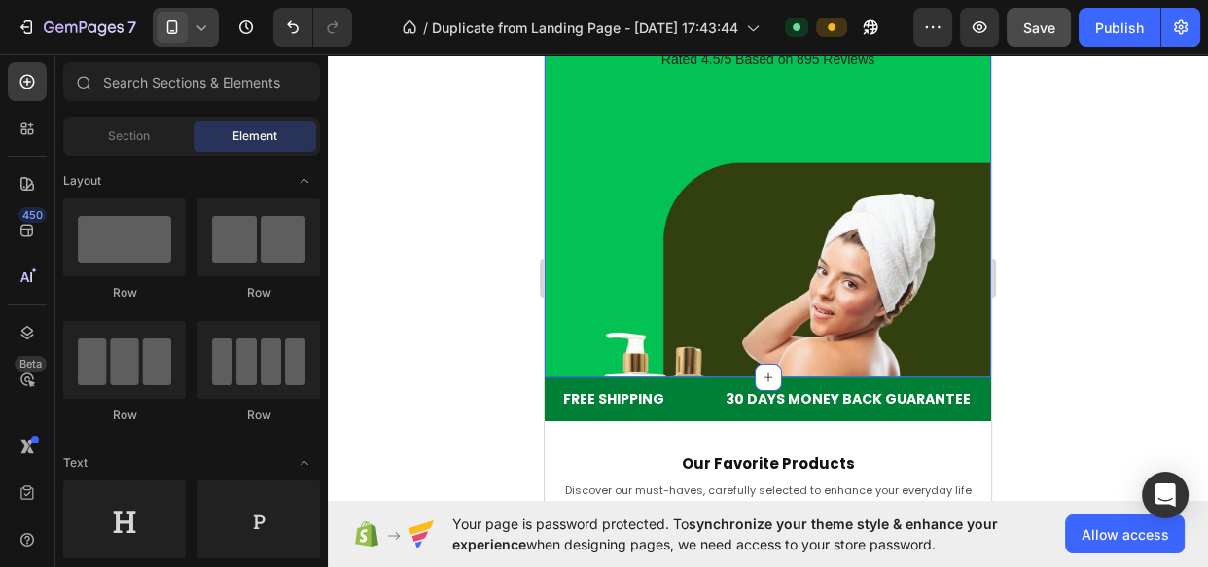
click at [834, 225] on div "Reveal Your Skin’s Natural Glow Heading Take care of your skin with our natural…" at bounding box center [768, 116] width 446 height 522
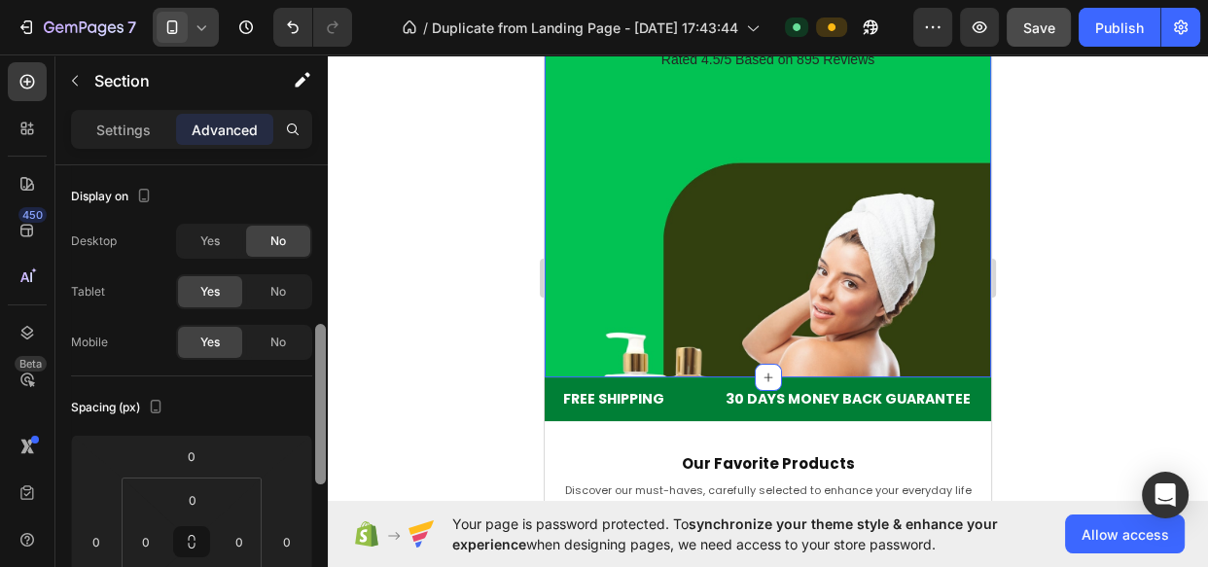
scroll to position [220, 0]
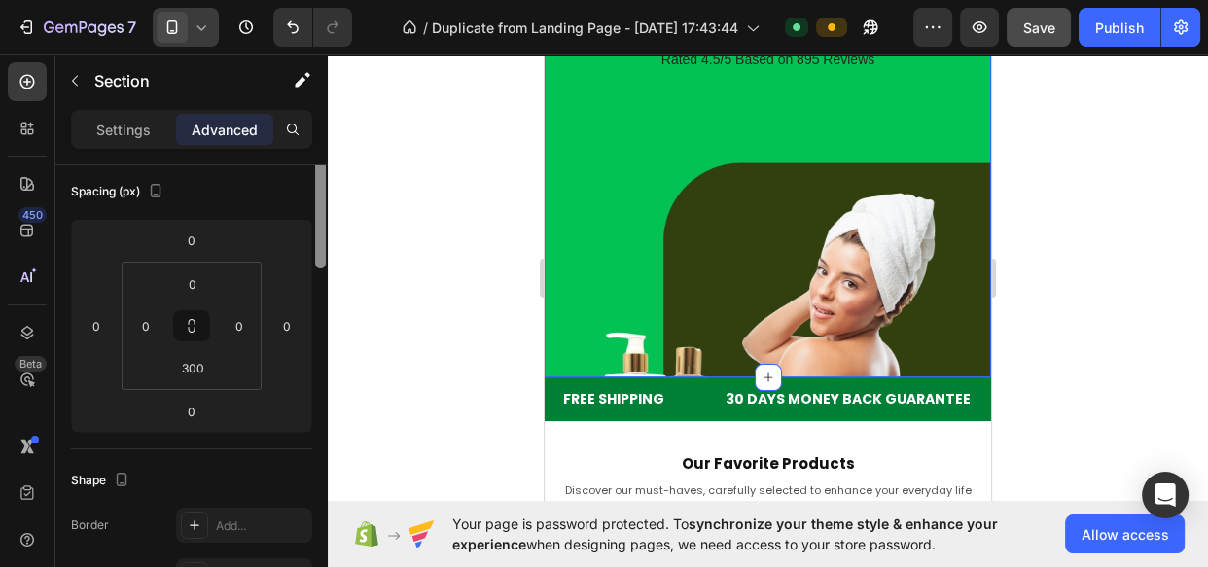
drag, startPoint x: 318, startPoint y: 253, endPoint x: 315, endPoint y: 331, distance: 77.9
click at [315, 268] on div at bounding box center [320, 188] width 11 height 160
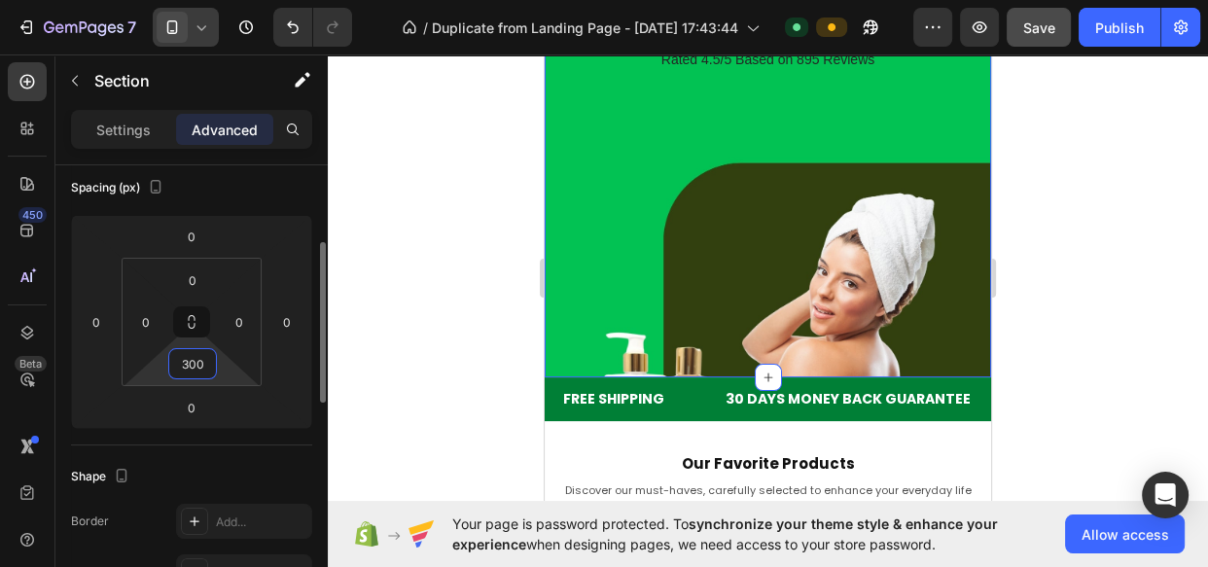
click at [203, 360] on input "300" at bounding box center [192, 363] width 39 height 29
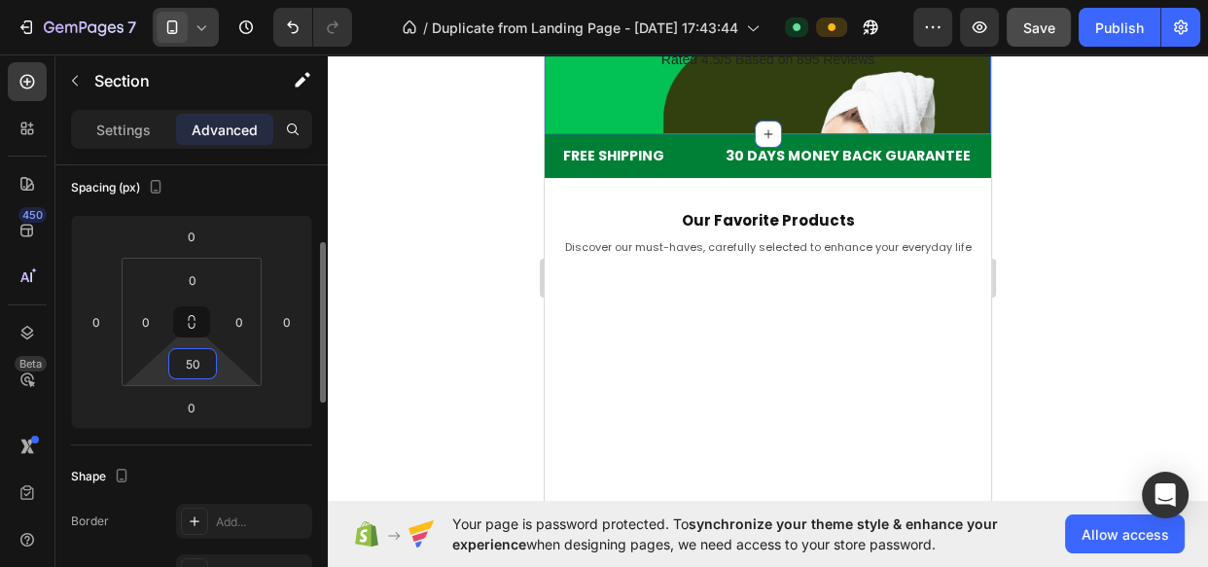
type input "500"
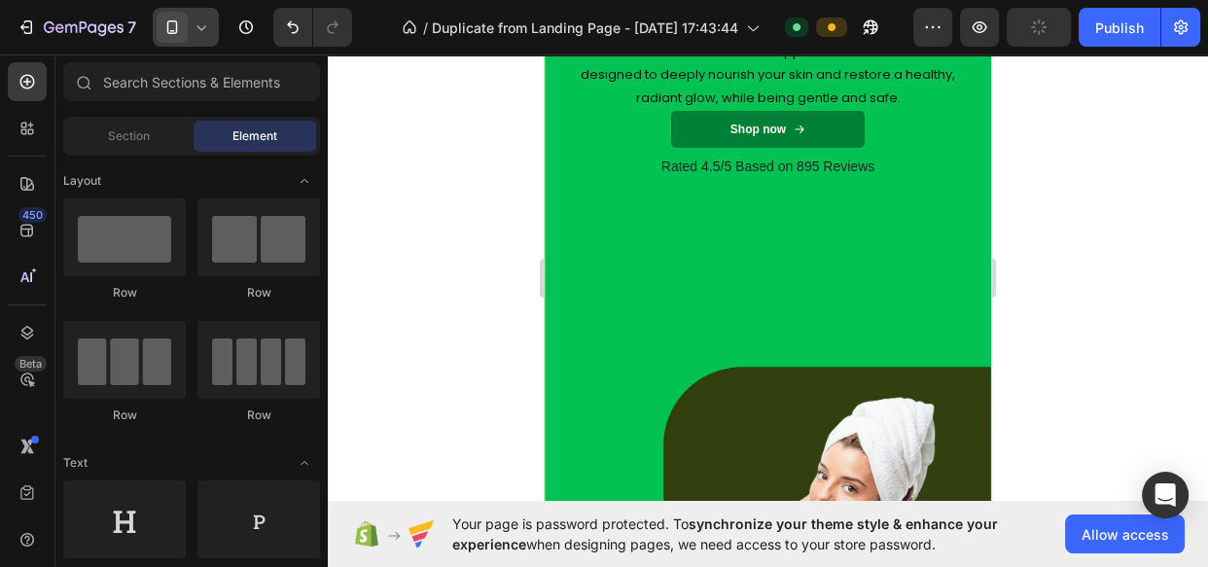
scroll to position [263, 0]
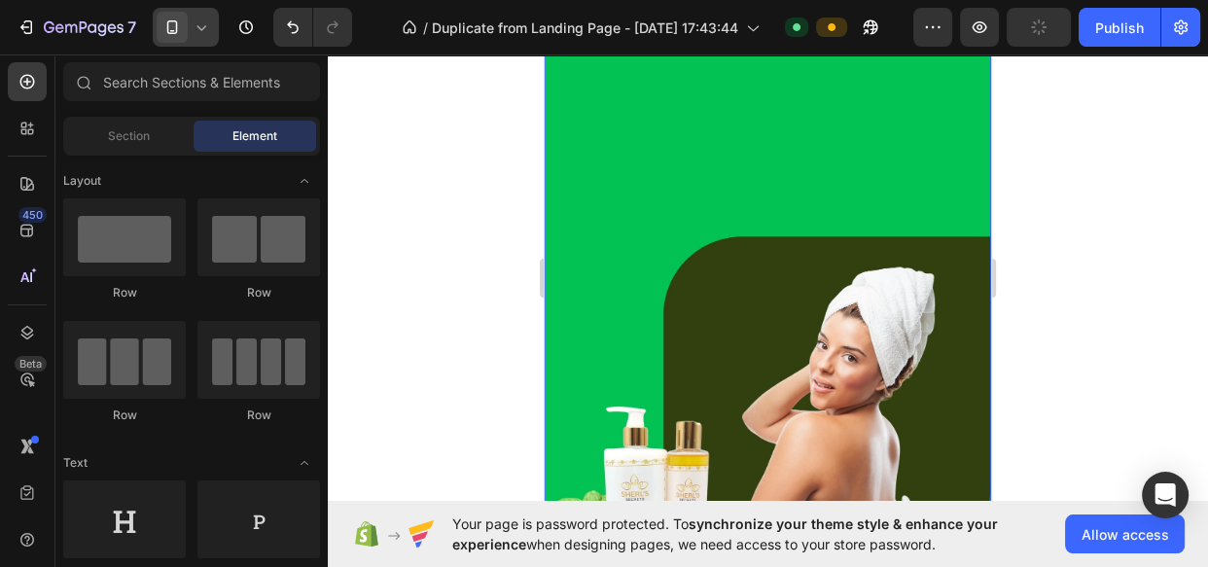
click at [911, 126] on div "Reveal Your Skin’s Natural Glow Heading Take care of your skin with our natural…" at bounding box center [768, 190] width 446 height 717
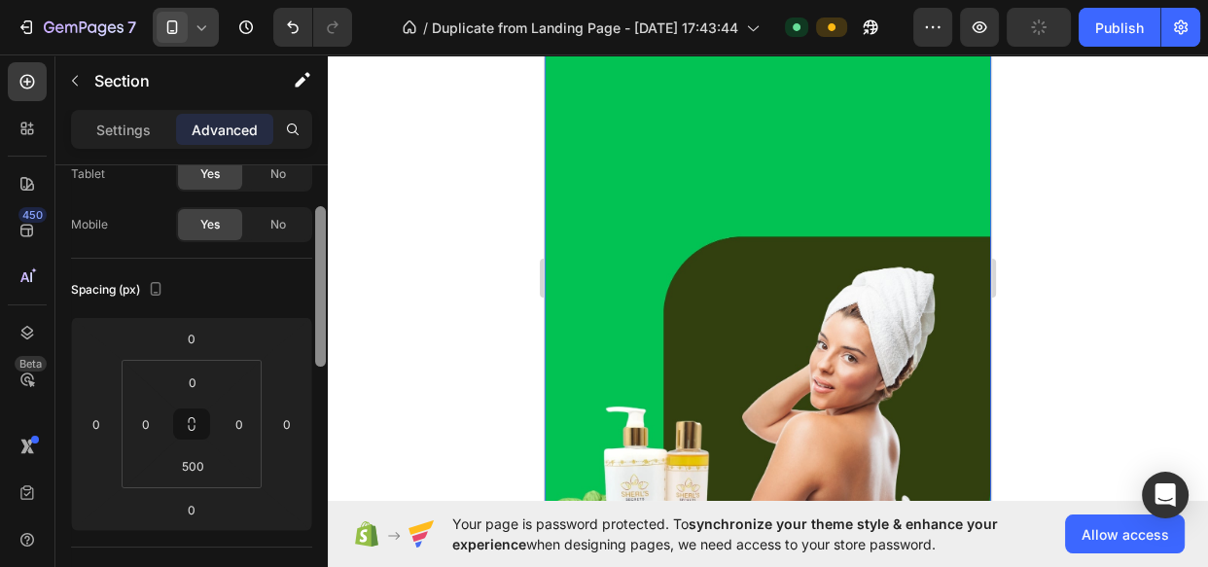
drag, startPoint x: 320, startPoint y: 280, endPoint x: 319, endPoint y: 324, distance: 43.8
click at [319, 324] on div at bounding box center [320, 286] width 11 height 160
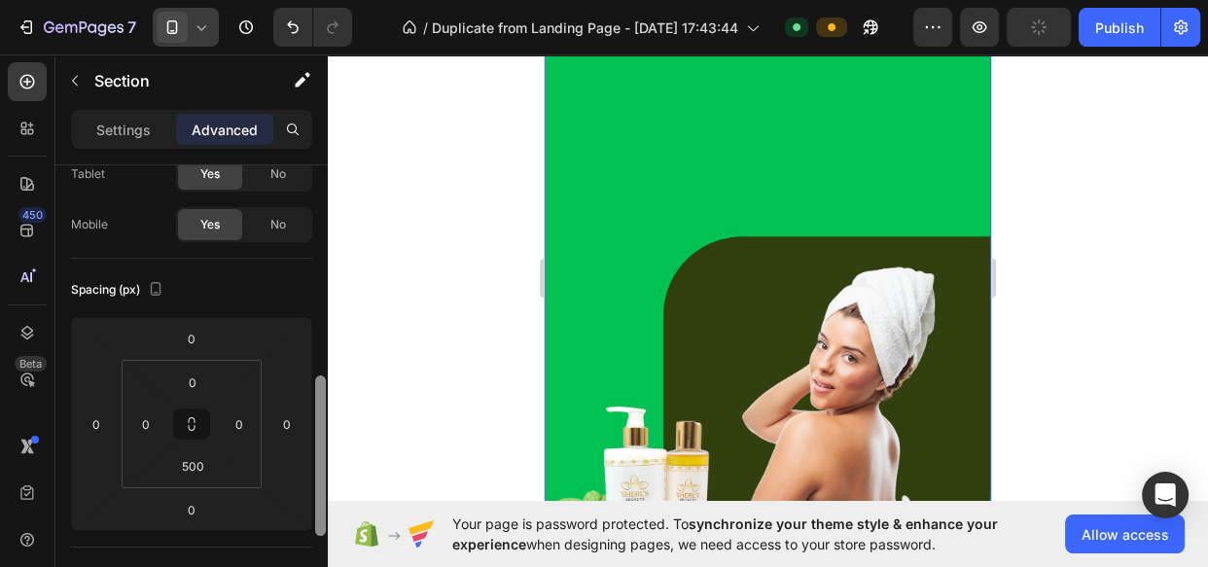
scroll to position [242, 0]
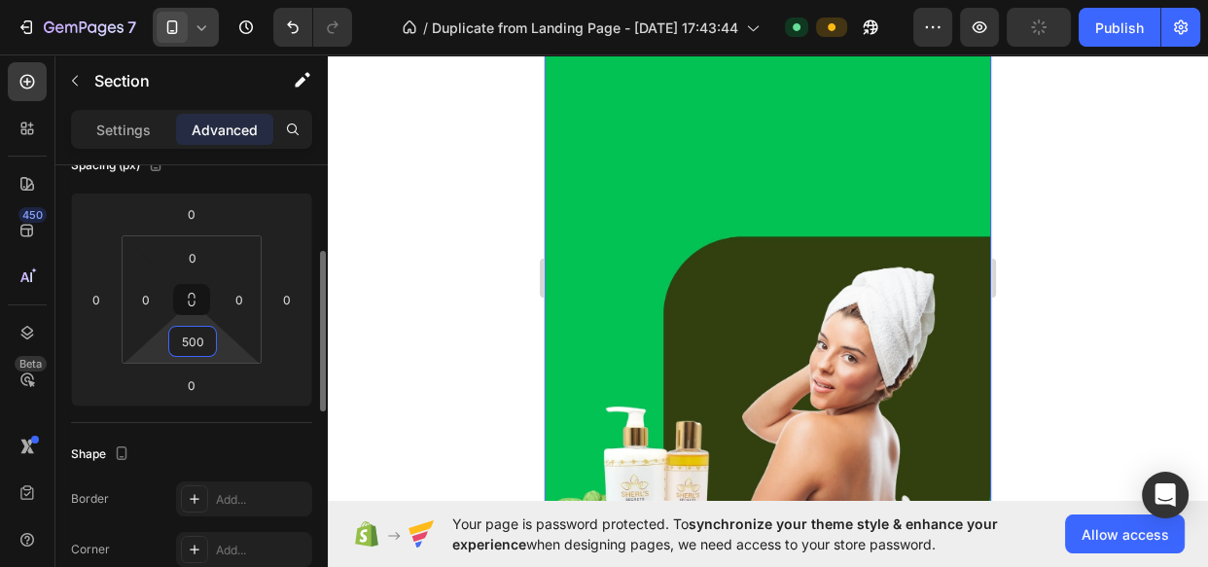
click at [189, 354] on input "500" at bounding box center [192, 341] width 39 height 29
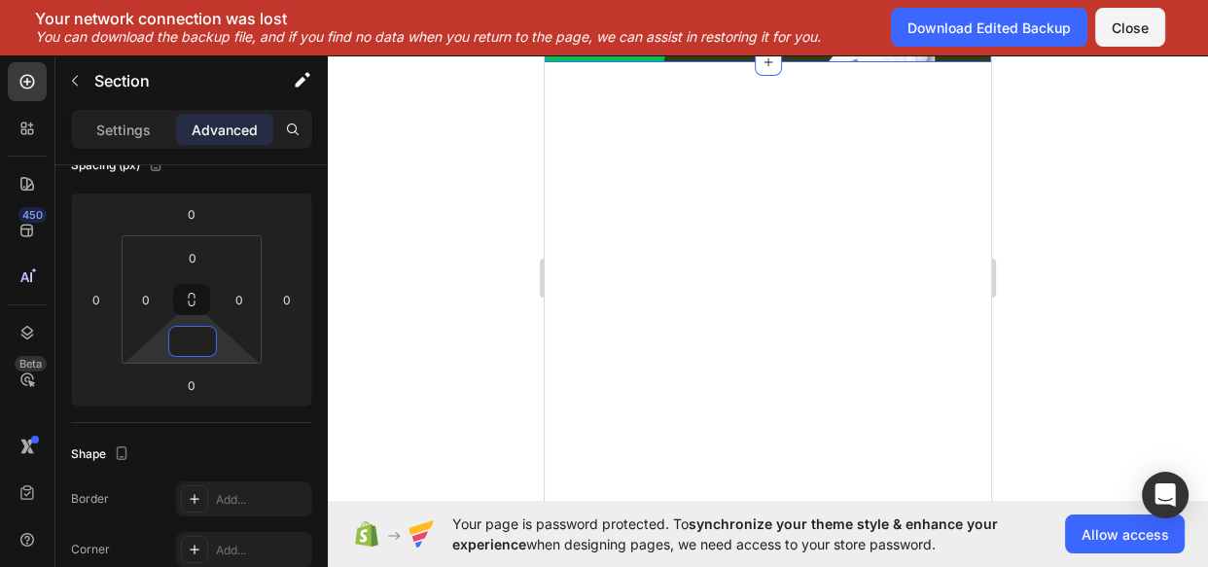
type input "0"
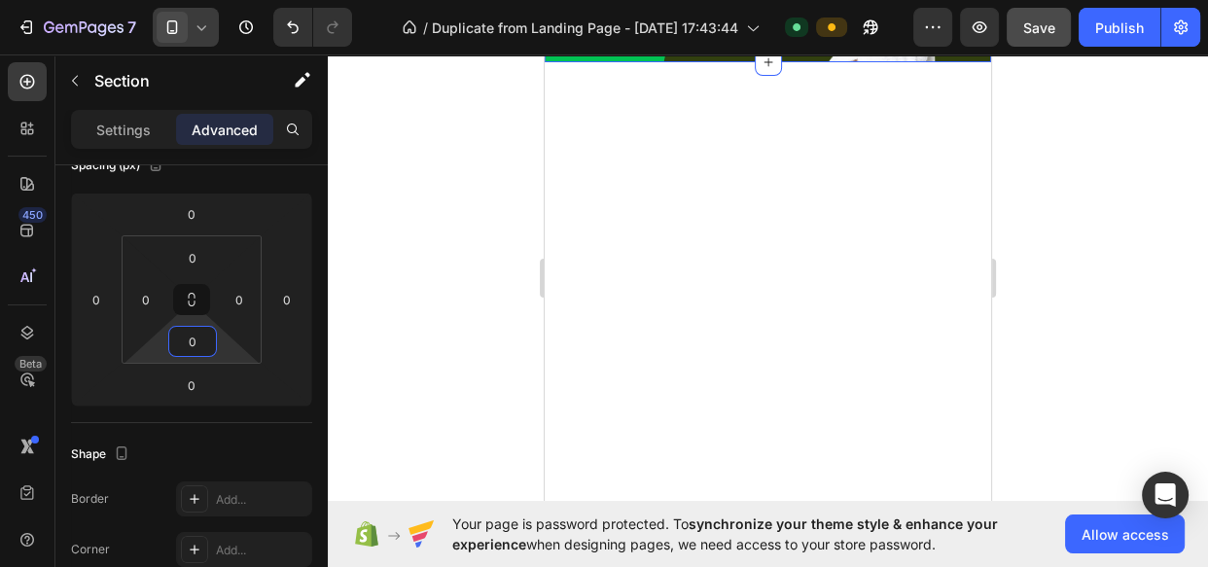
click at [416, 232] on div at bounding box center [768, 310] width 880 height 513
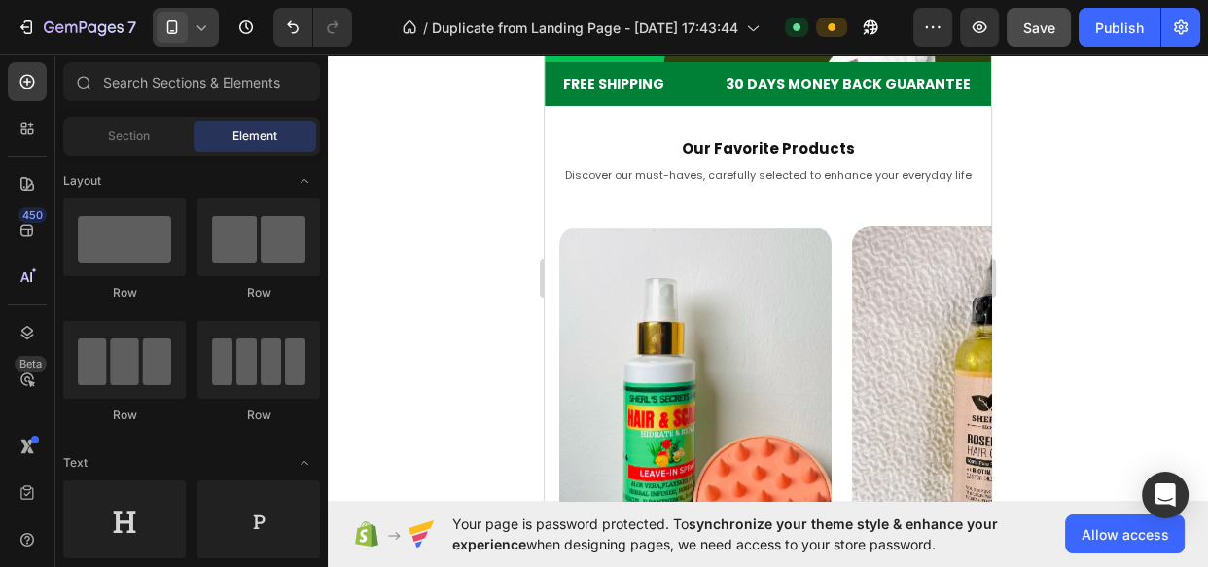
scroll to position [0, 0]
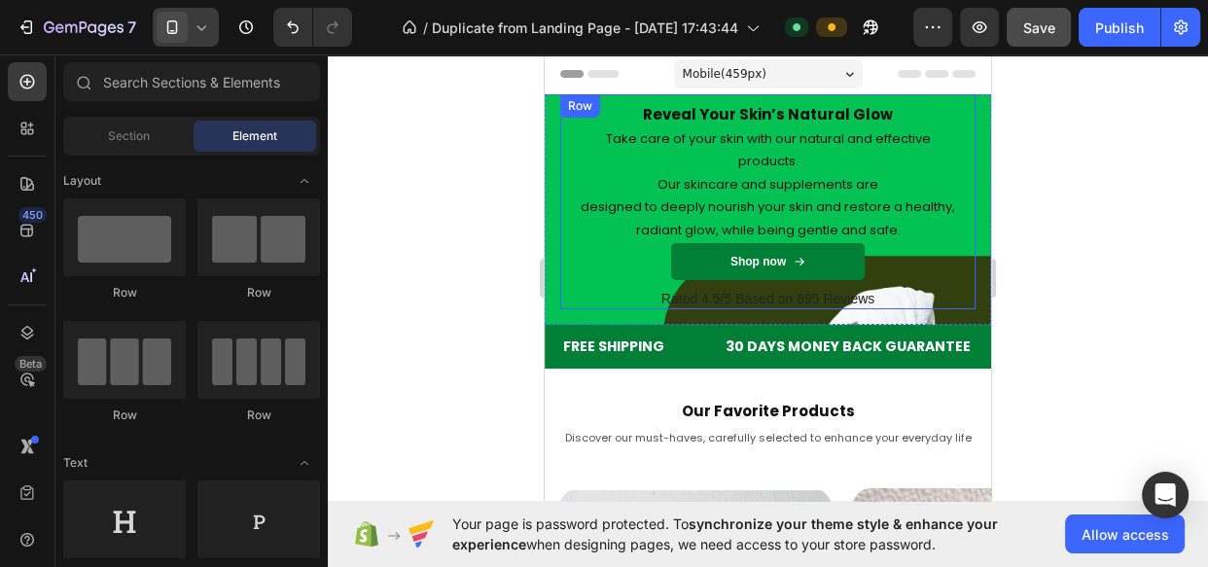
click at [567, 226] on div "Reveal Your Skin’s Natural Glow Heading Take care of your skin with our natural…" at bounding box center [767, 201] width 415 height 215
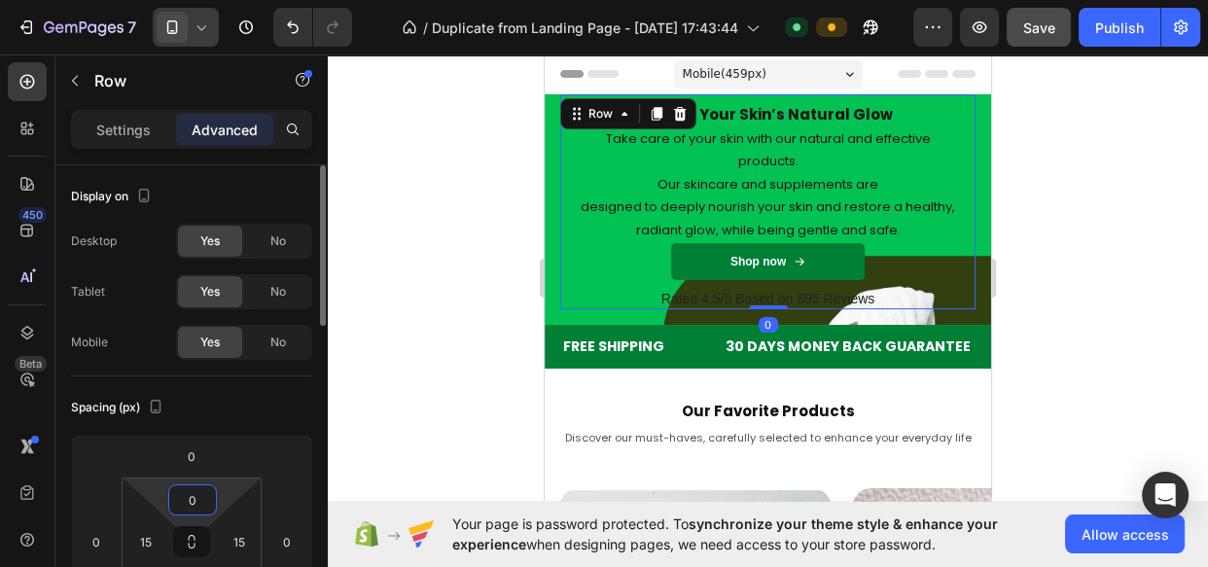
click at [195, 498] on input "0" at bounding box center [192, 499] width 39 height 29
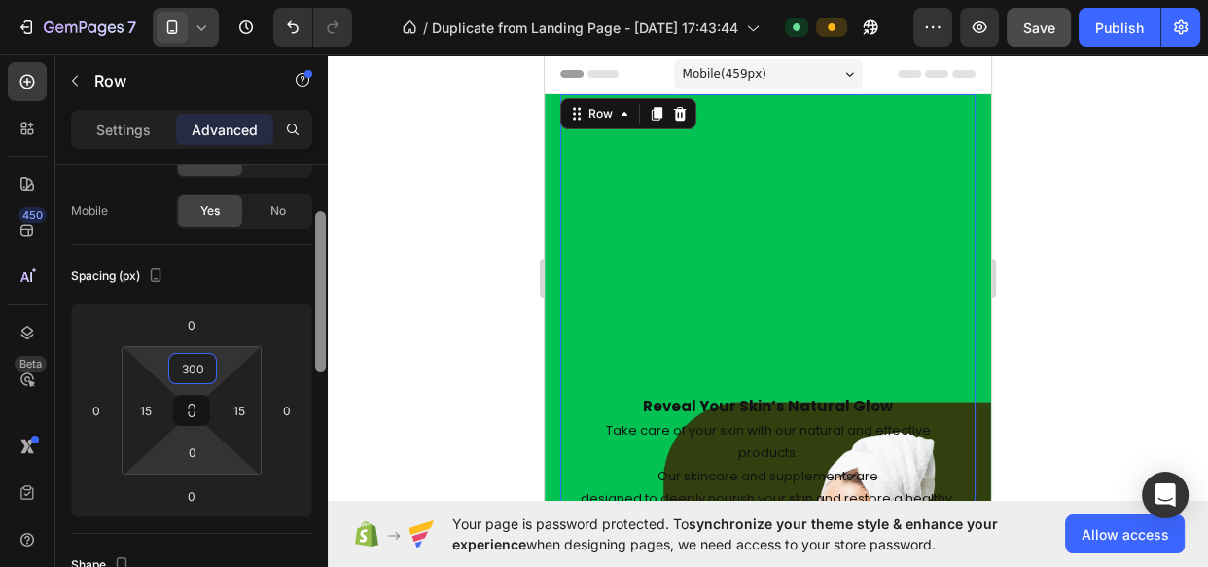
drag, startPoint x: 321, startPoint y: 276, endPoint x: 201, endPoint y: 373, distance: 154.2
click at [321, 342] on div at bounding box center [320, 291] width 11 height 160
type input "300"
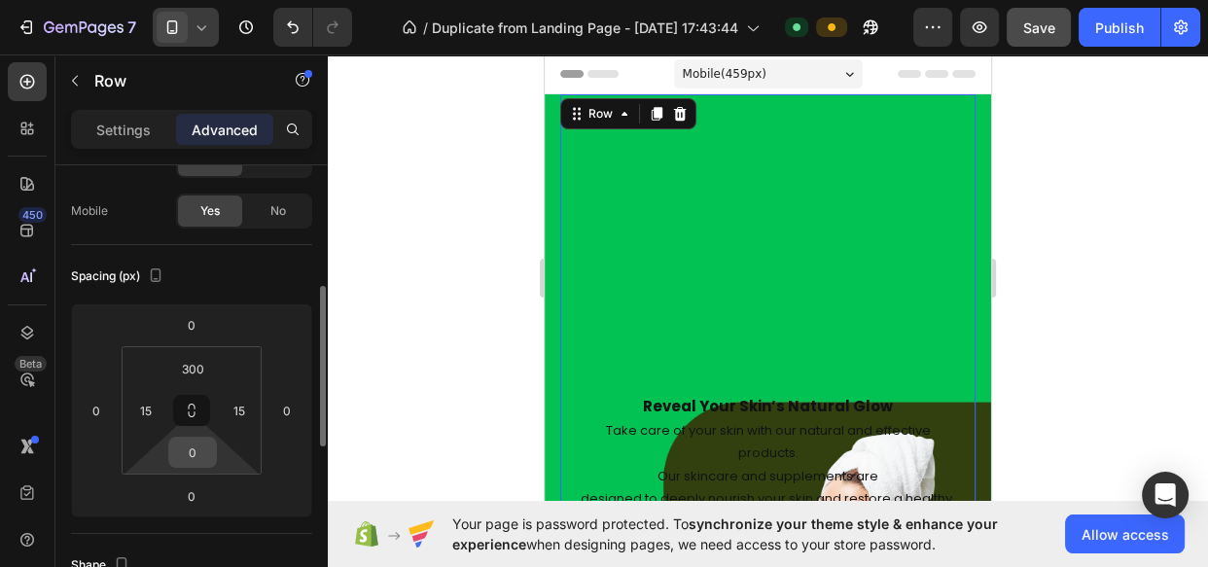
scroll to position [187, 0]
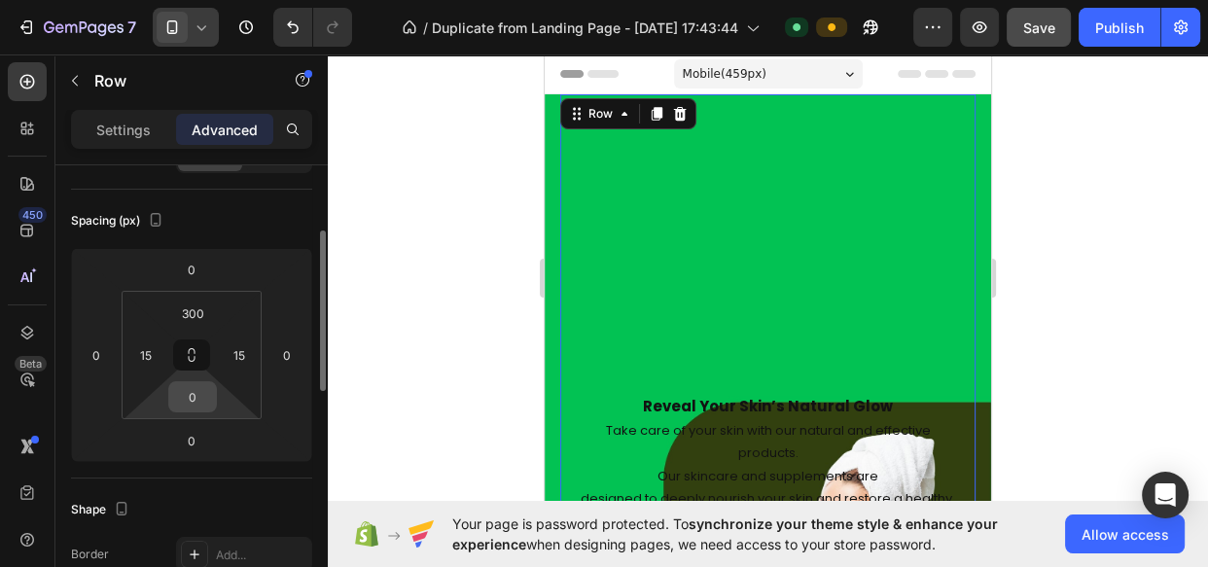
click at [191, 393] on input "0" at bounding box center [192, 396] width 39 height 29
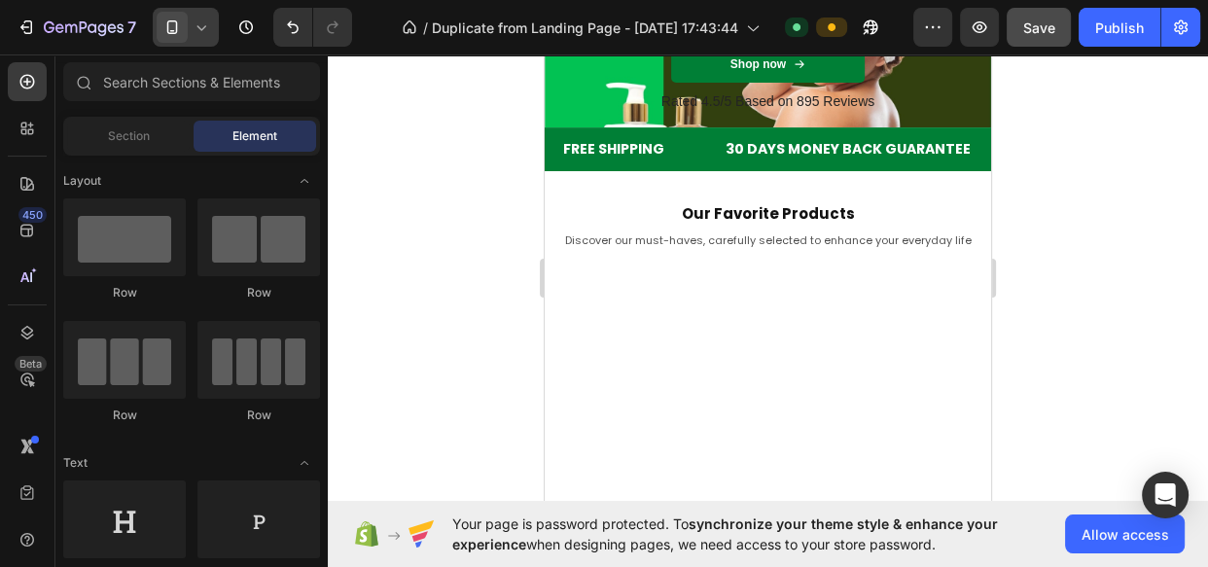
scroll to position [34, 0]
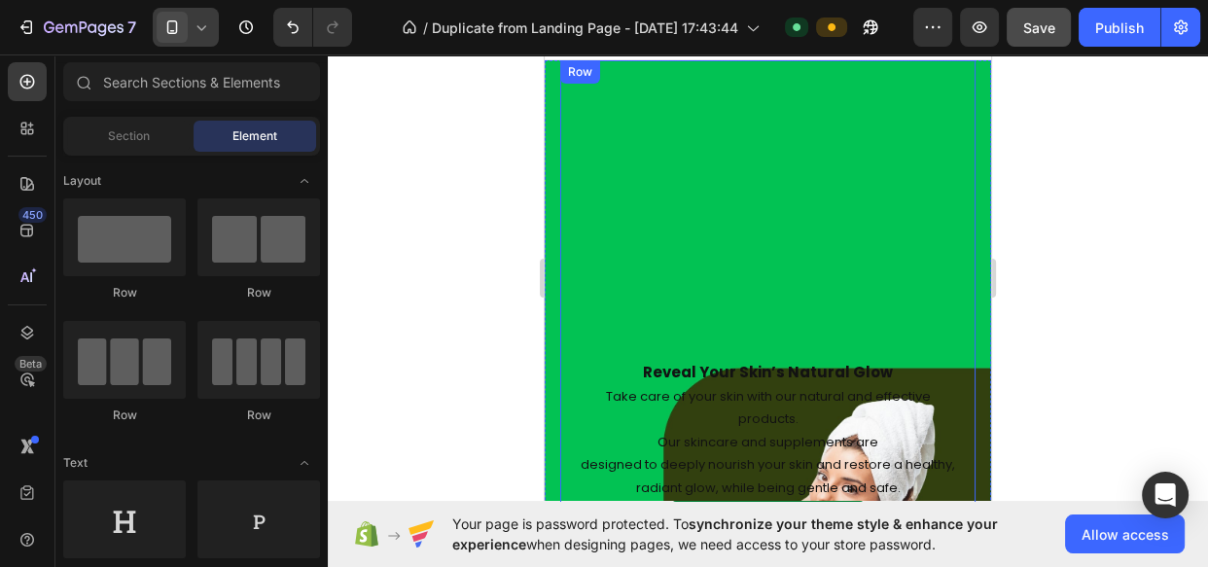
click at [766, 344] on div "Reveal Your Skin’s Natural Glow Heading Take care of your skin with our natural…" at bounding box center [767, 313] width 415 height 507
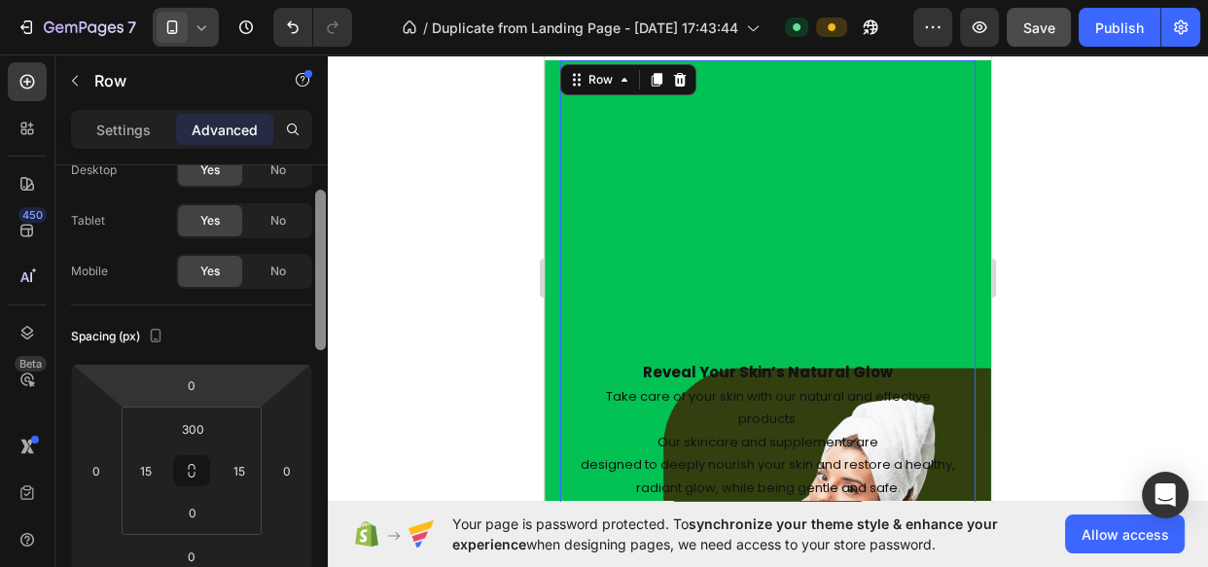
drag, startPoint x: 320, startPoint y: 253, endPoint x: 321, endPoint y: 309, distance: 56.4
click at [321, 309] on div at bounding box center [320, 270] width 11 height 160
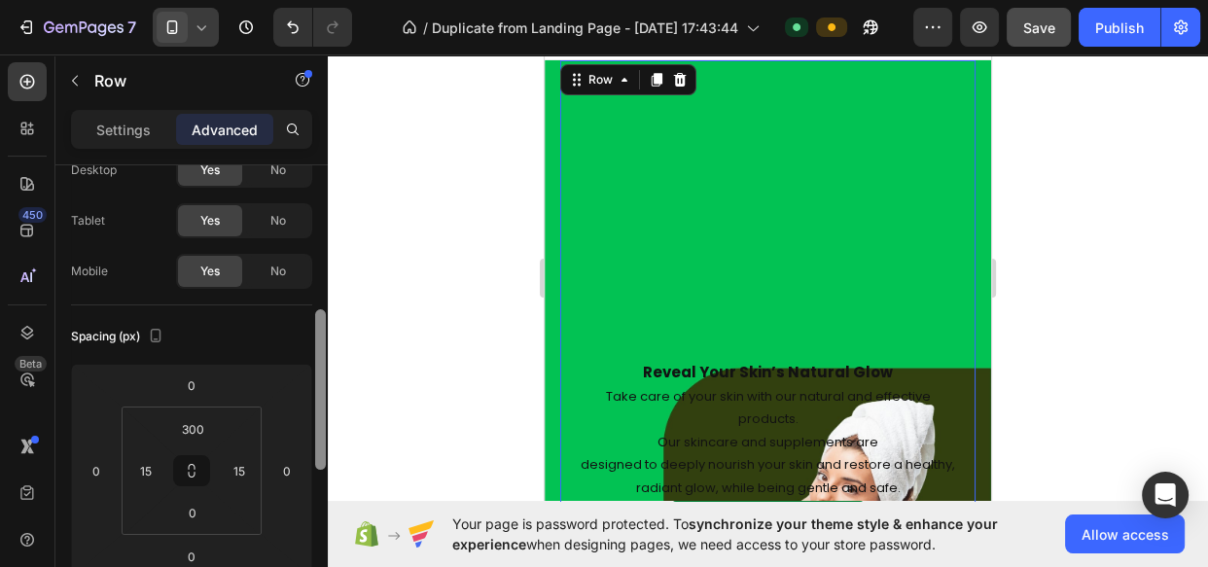
scroll to position [159, 0]
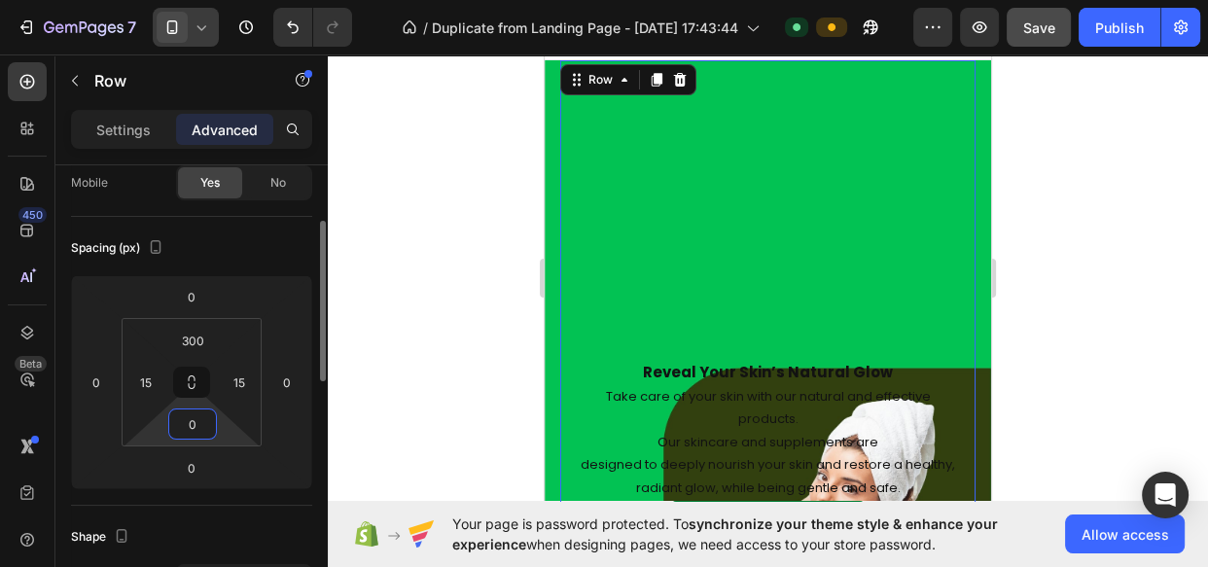
click at [187, 425] on input "0" at bounding box center [192, 423] width 39 height 29
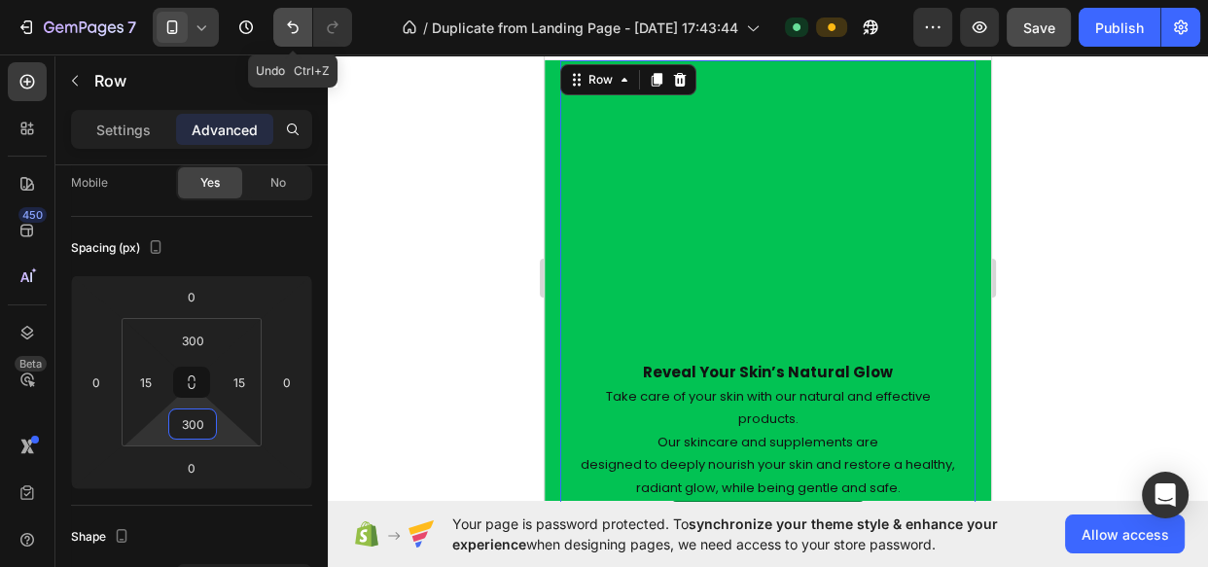
click at [290, 33] on icon "Undo/Redo" at bounding box center [292, 27] width 19 height 19
type input "0"
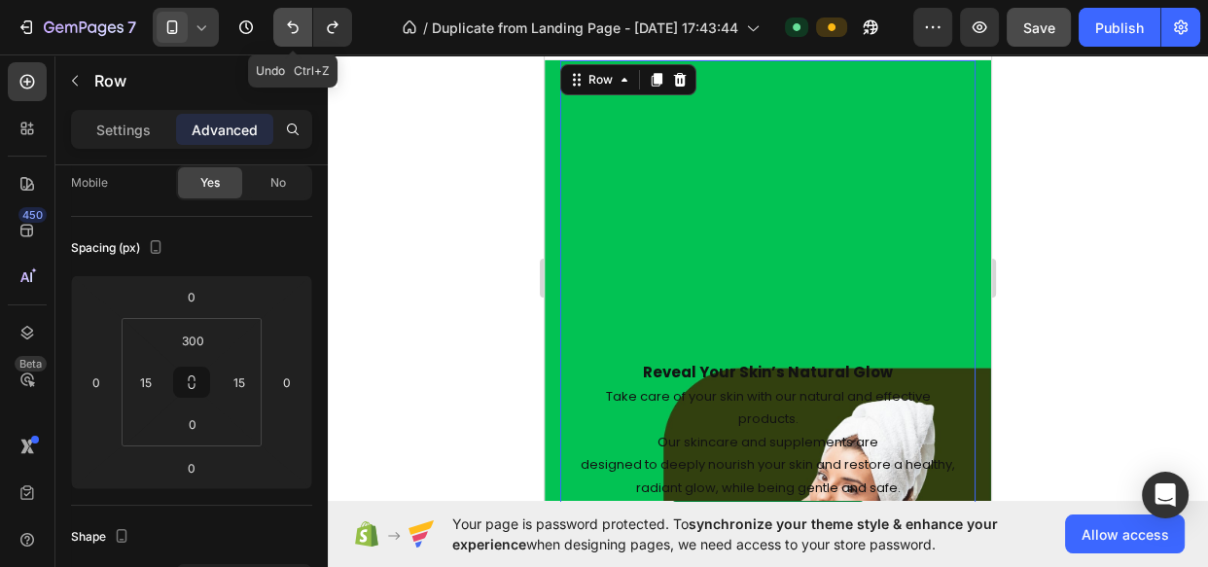
click at [290, 33] on icon "Undo/Redo" at bounding box center [292, 27] width 19 height 19
type input "0"
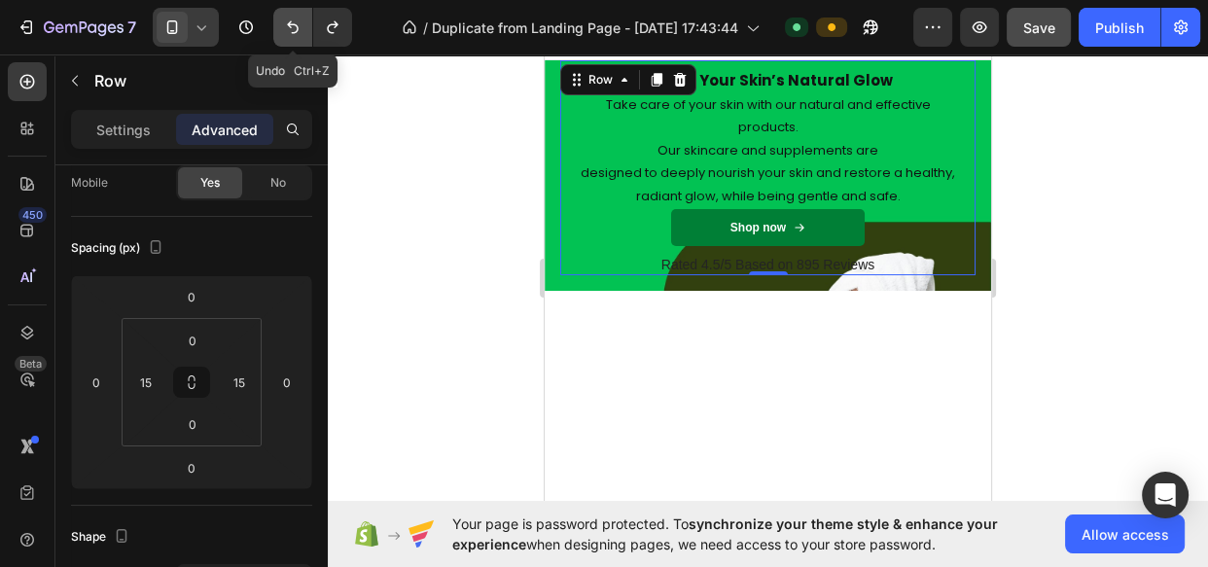
click at [290, 33] on icon "Undo/Redo" at bounding box center [292, 27] width 19 height 19
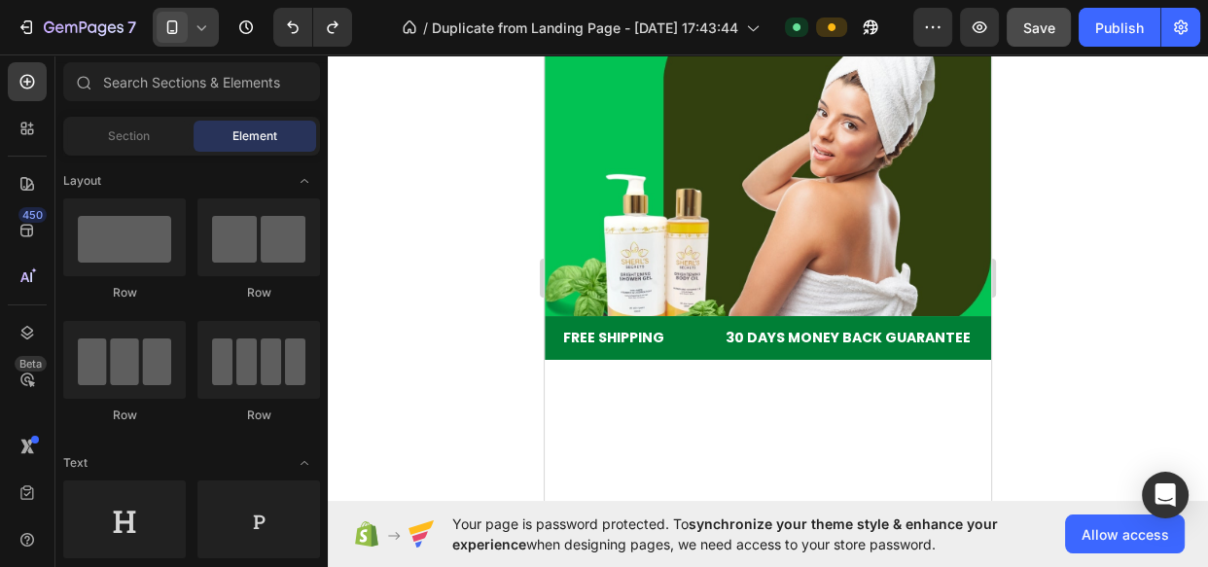
scroll to position [0, 0]
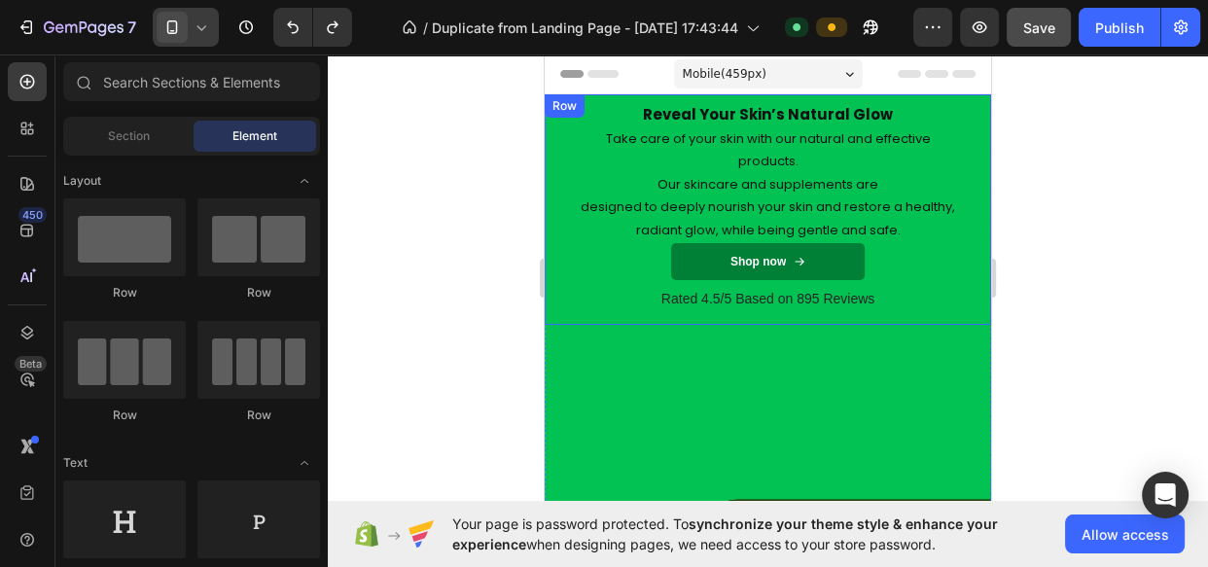
click at [970, 104] on div "Reveal Your Skin’s Natural Glow Heading Take care of your skin with our natural…" at bounding box center [768, 209] width 446 height 230
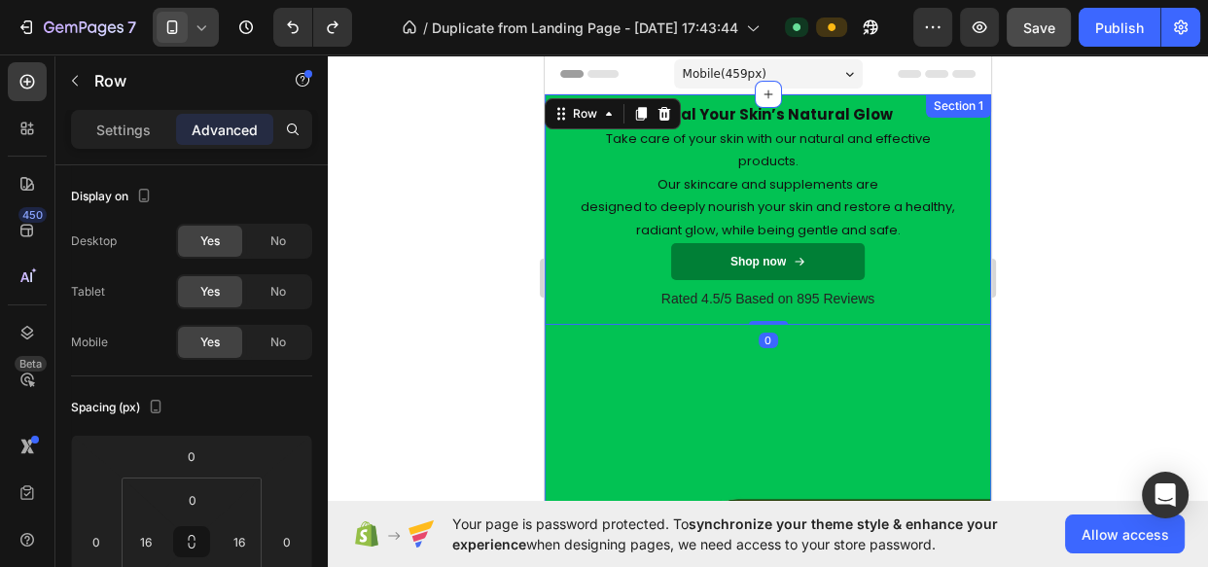
click at [749, 368] on div "Reveal Your Skin’s Natural Glow Heading Take care of your skin with our natural…" at bounding box center [768, 452] width 446 height 717
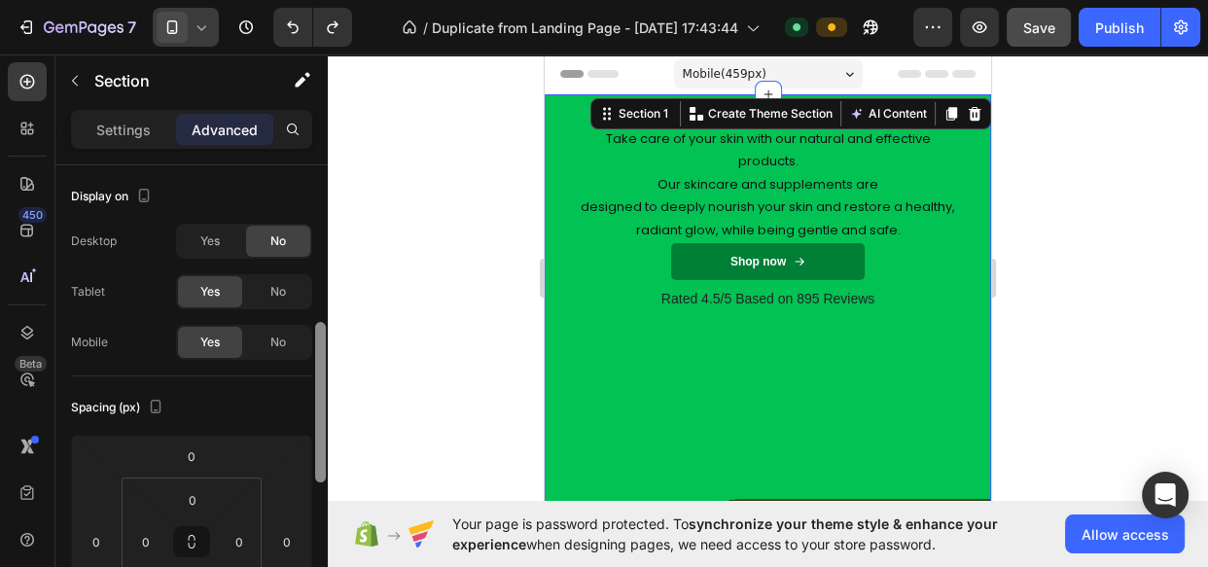
drag, startPoint x: 319, startPoint y: 219, endPoint x: 319, endPoint y: 264, distance: 44.7
click at [319, 322] on div at bounding box center [320, 402] width 11 height 160
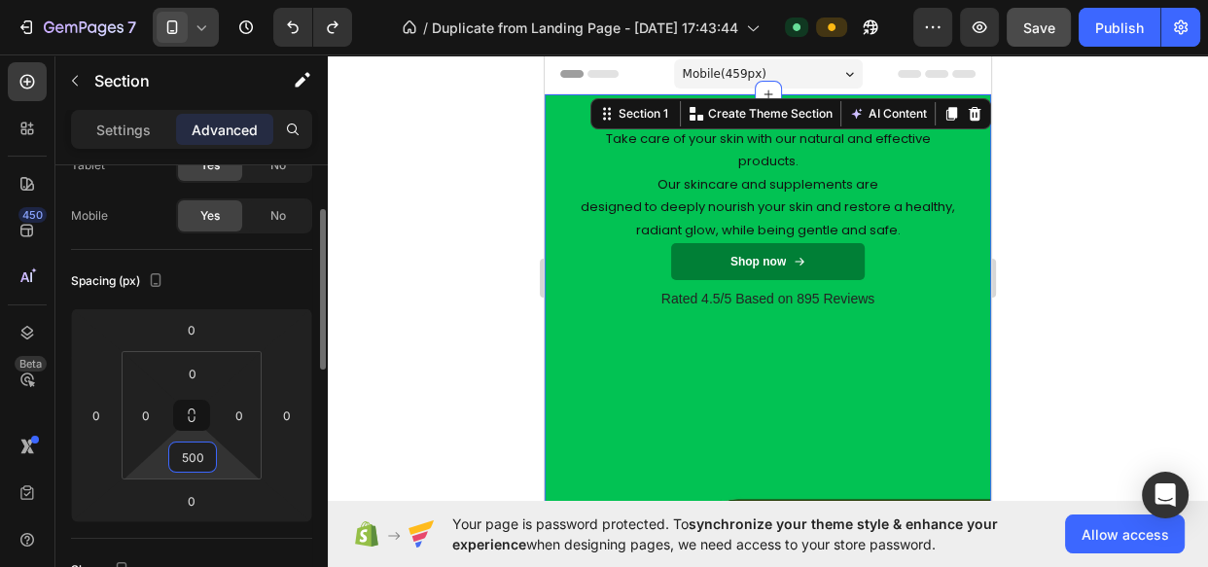
click at [195, 451] on input "500" at bounding box center [192, 456] width 39 height 29
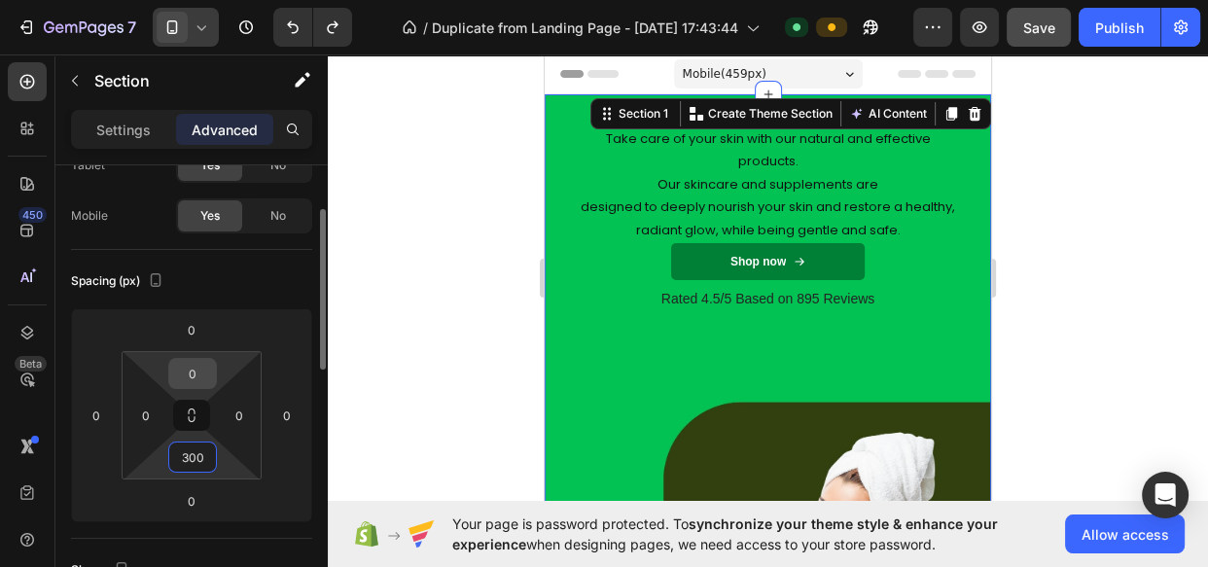
type input "300"
click at [195, 377] on input "0" at bounding box center [192, 373] width 39 height 29
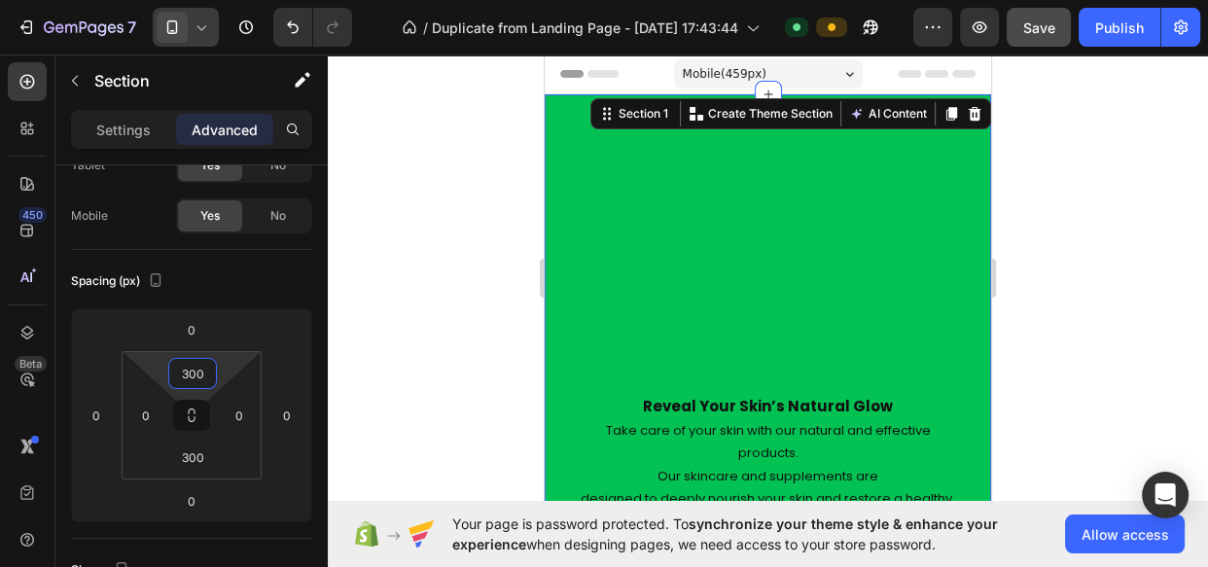
type input "300"
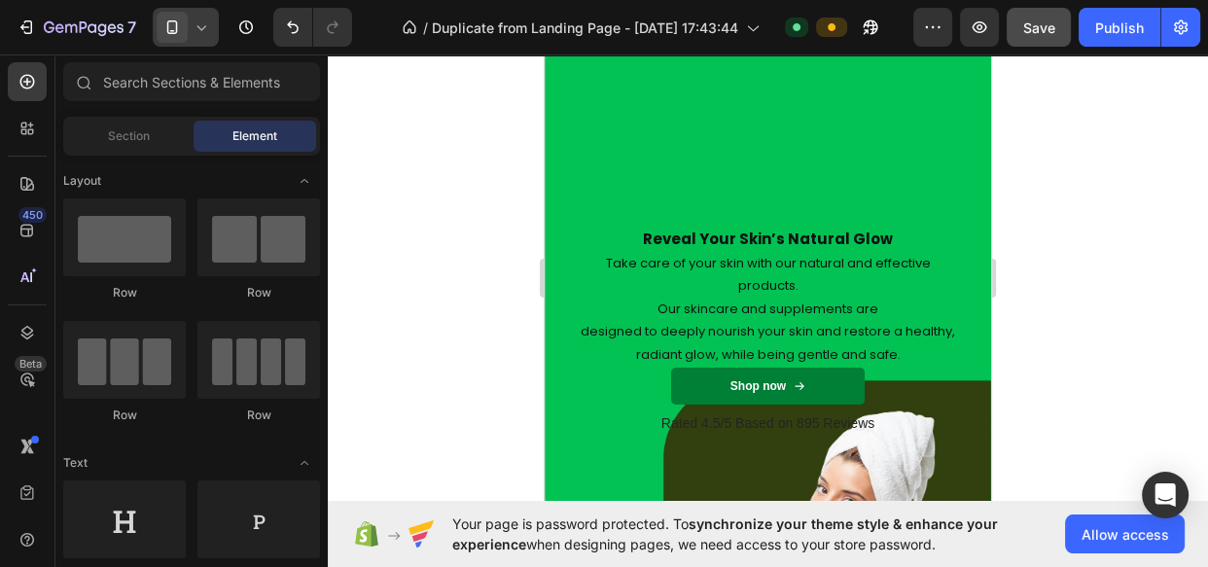
scroll to position [192, 0]
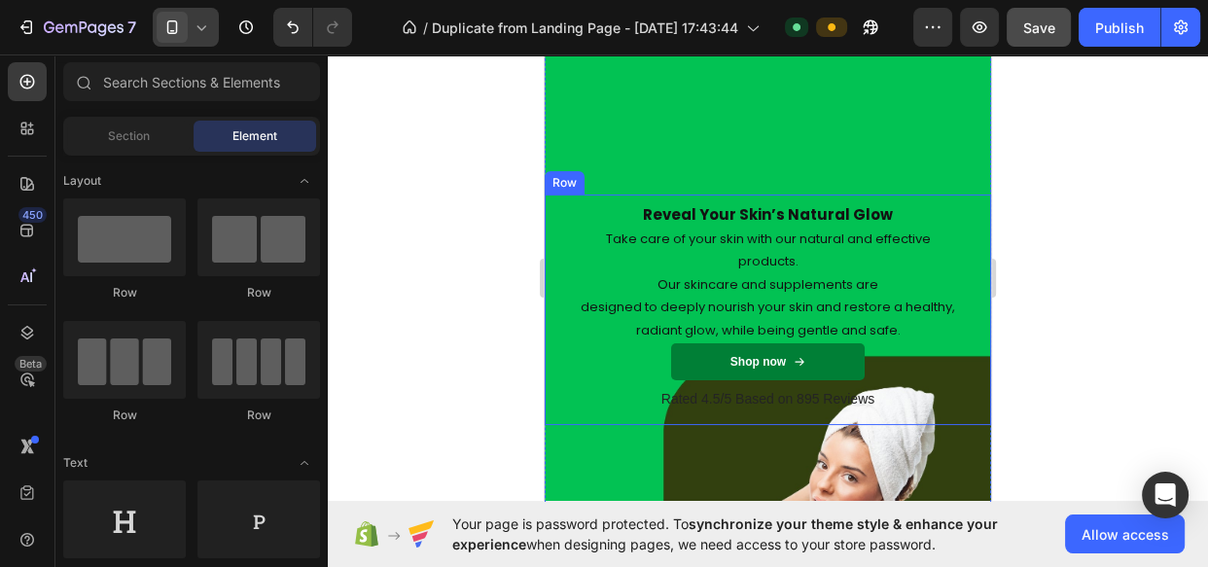
click at [967, 204] on div "Reveal Your Skin’s Natural Glow Heading Take care of your skin with our natural…" at bounding box center [768, 310] width 446 height 230
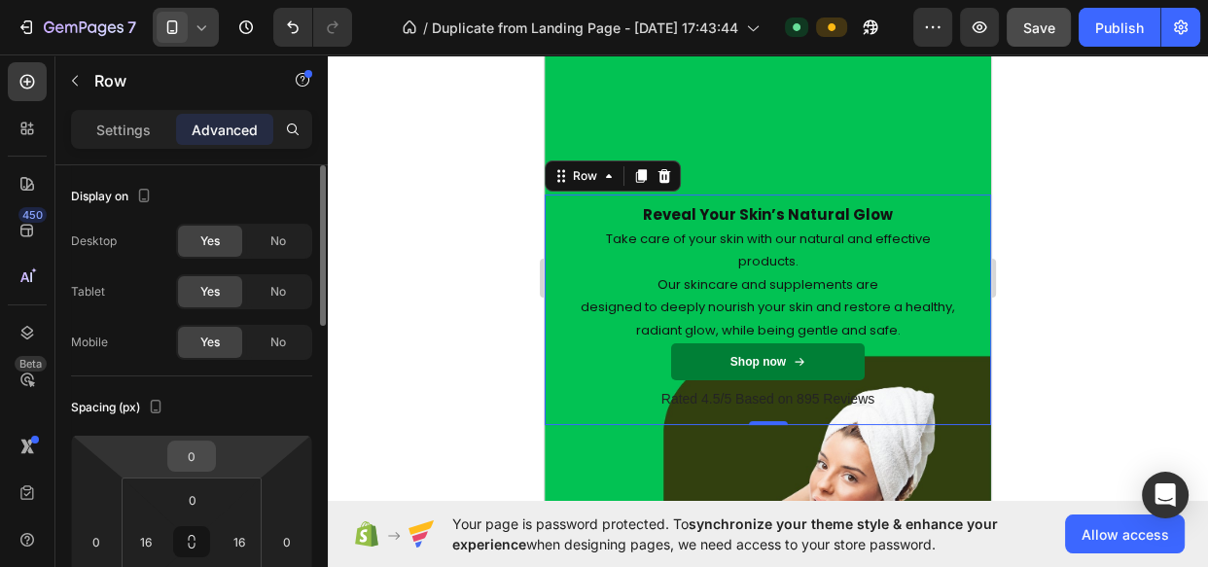
click at [211, 464] on div "0" at bounding box center [191, 456] width 49 height 31
click at [196, 457] on input "0" at bounding box center [191, 456] width 39 height 29
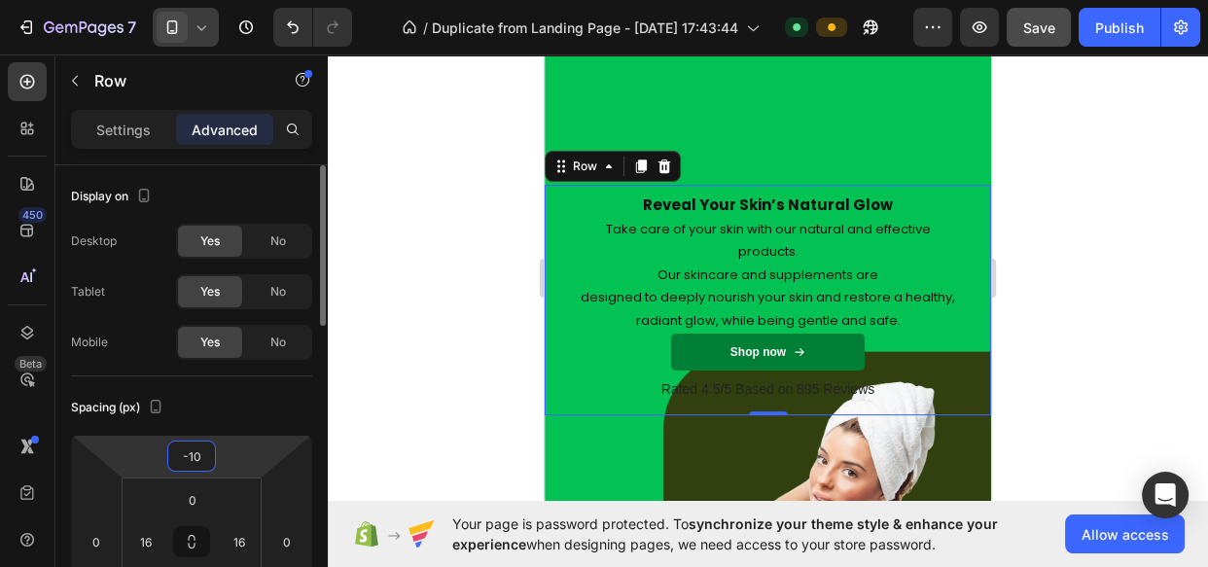
type input "-1"
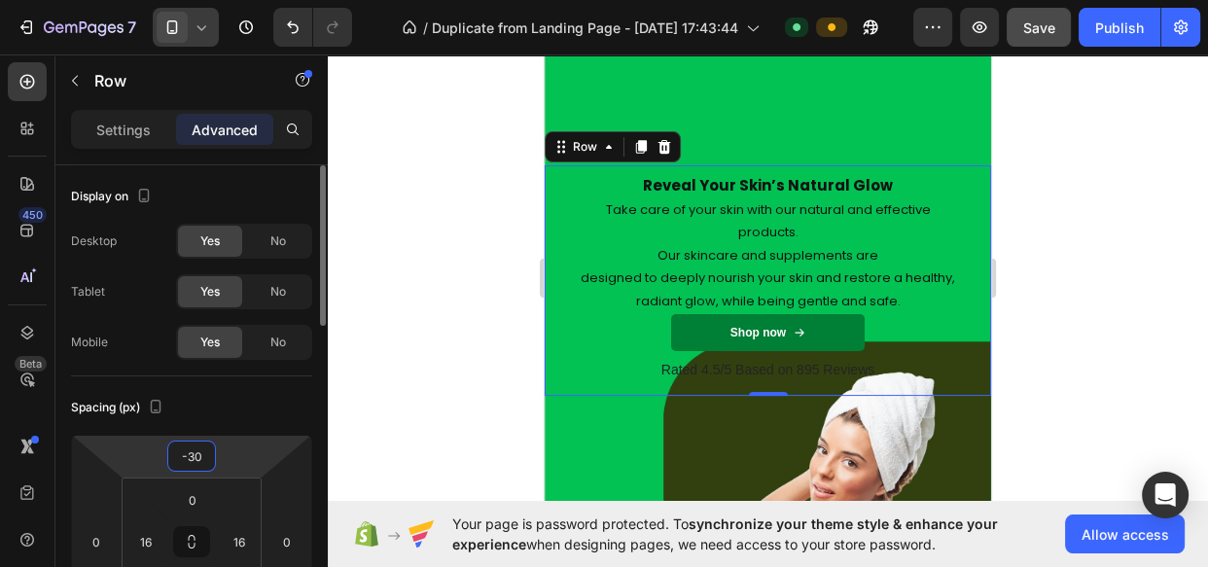
type input "-300"
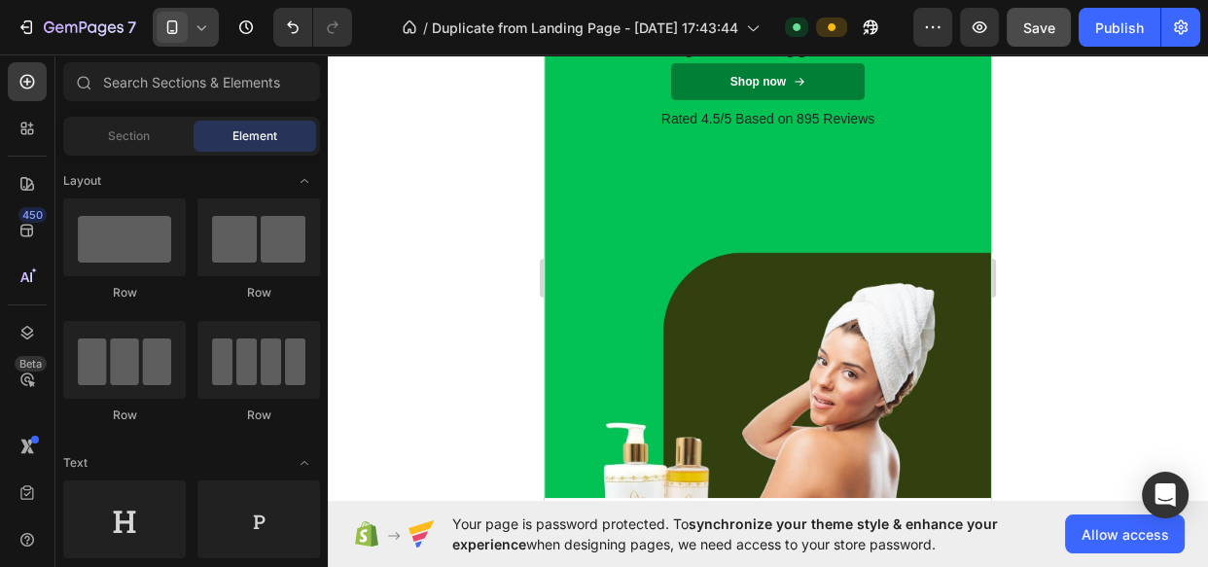
scroll to position [0, 0]
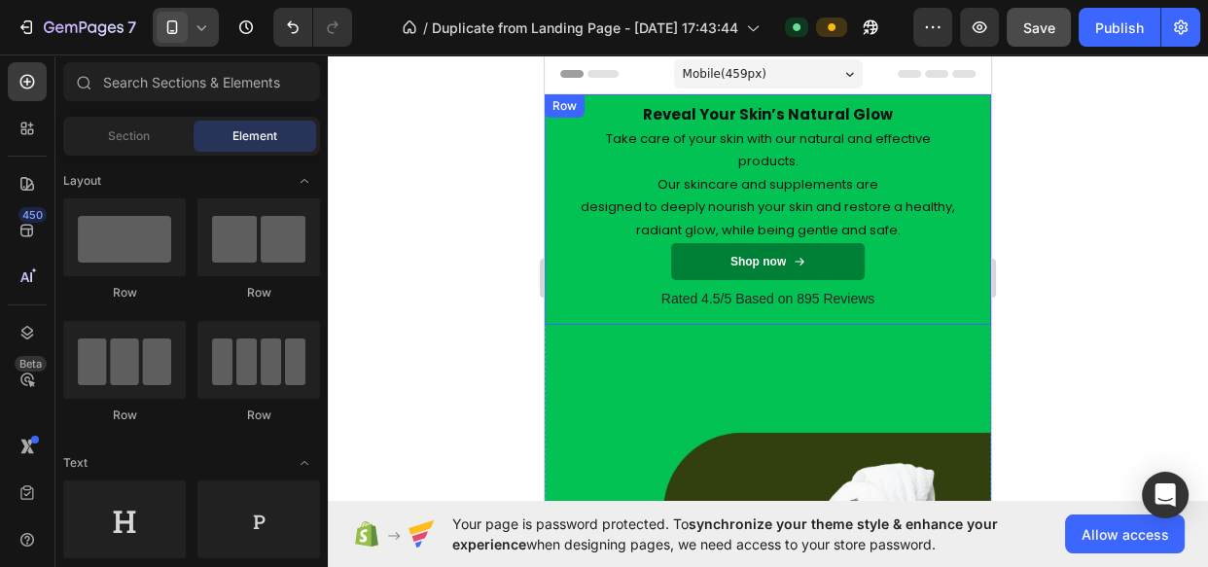
click at [967, 107] on div "Reveal Your Skin’s Natural Glow Heading Take care of your skin with our natural…" at bounding box center [768, 209] width 446 height 230
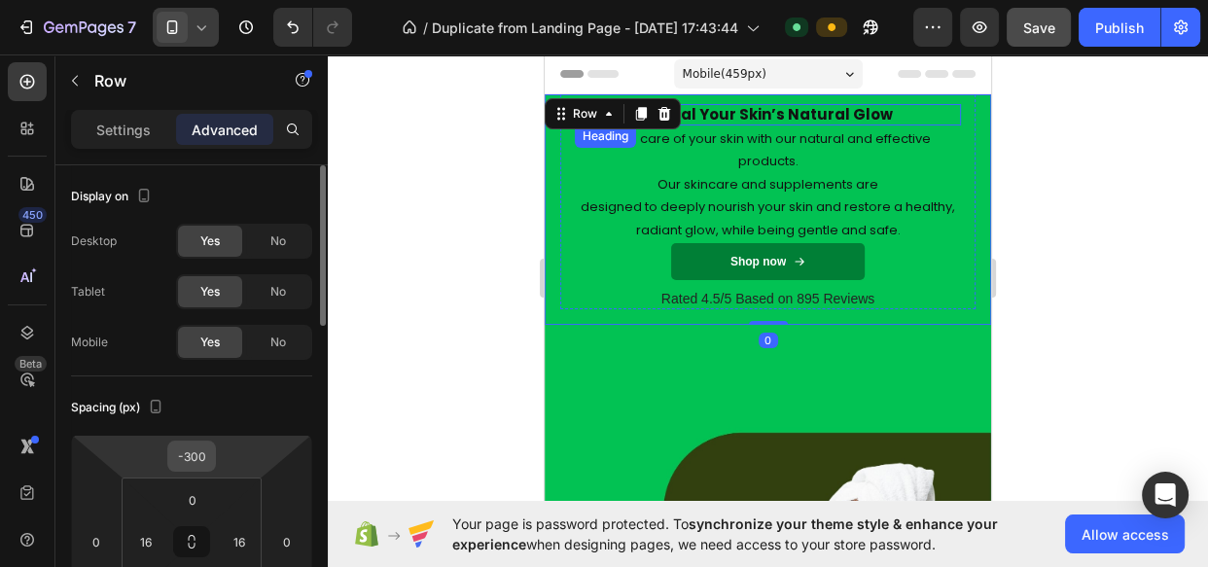
click at [187, 463] on input "-300" at bounding box center [191, 456] width 39 height 29
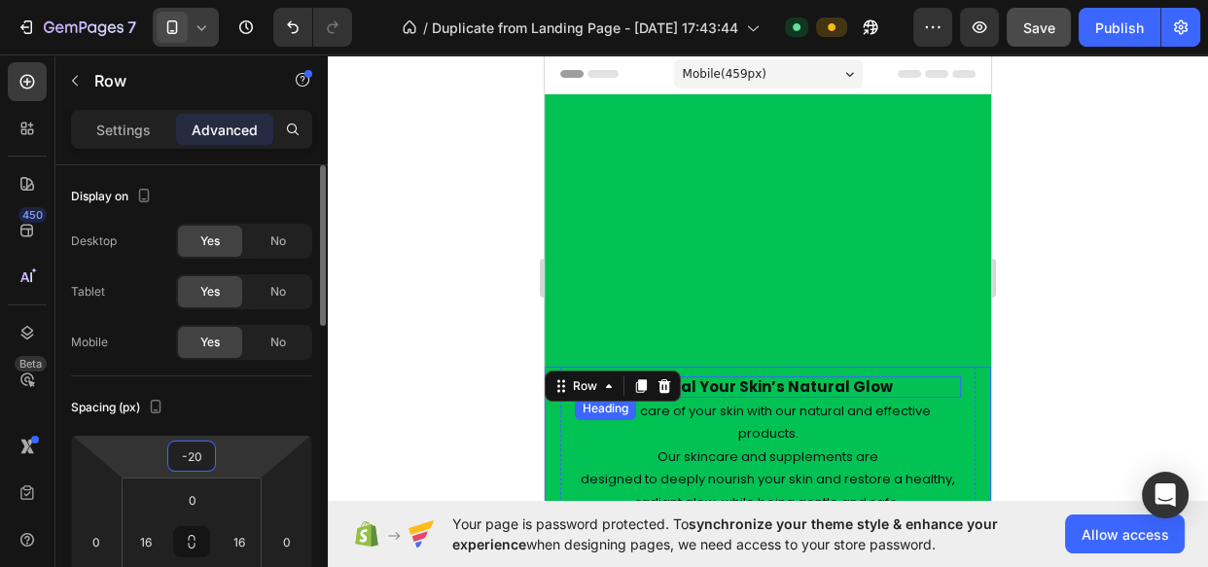
type input "-200"
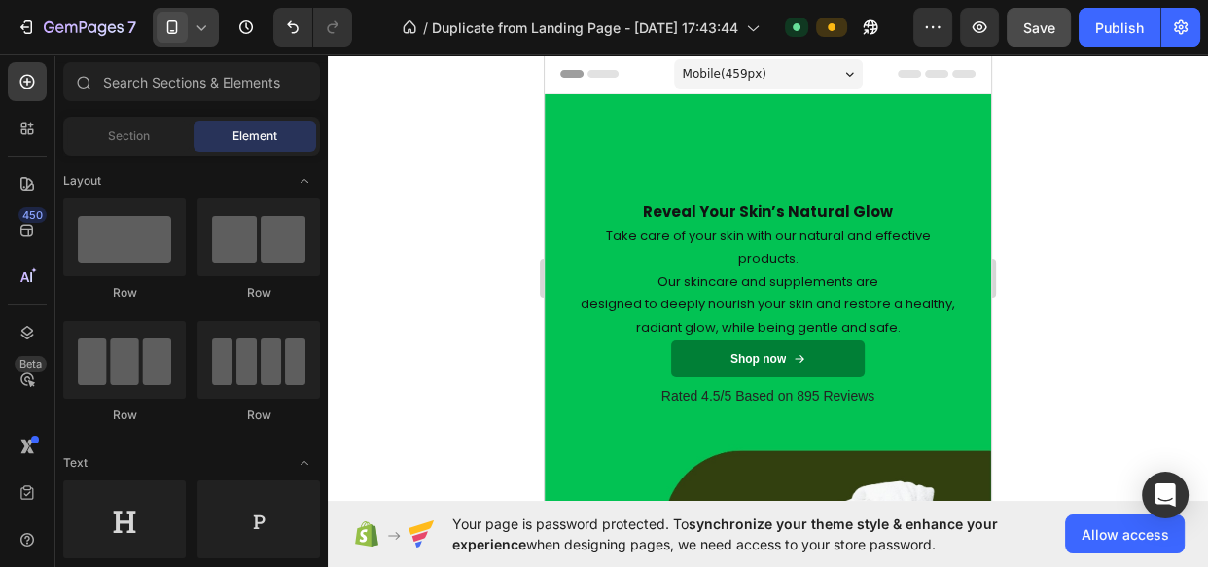
scroll to position [463, 0]
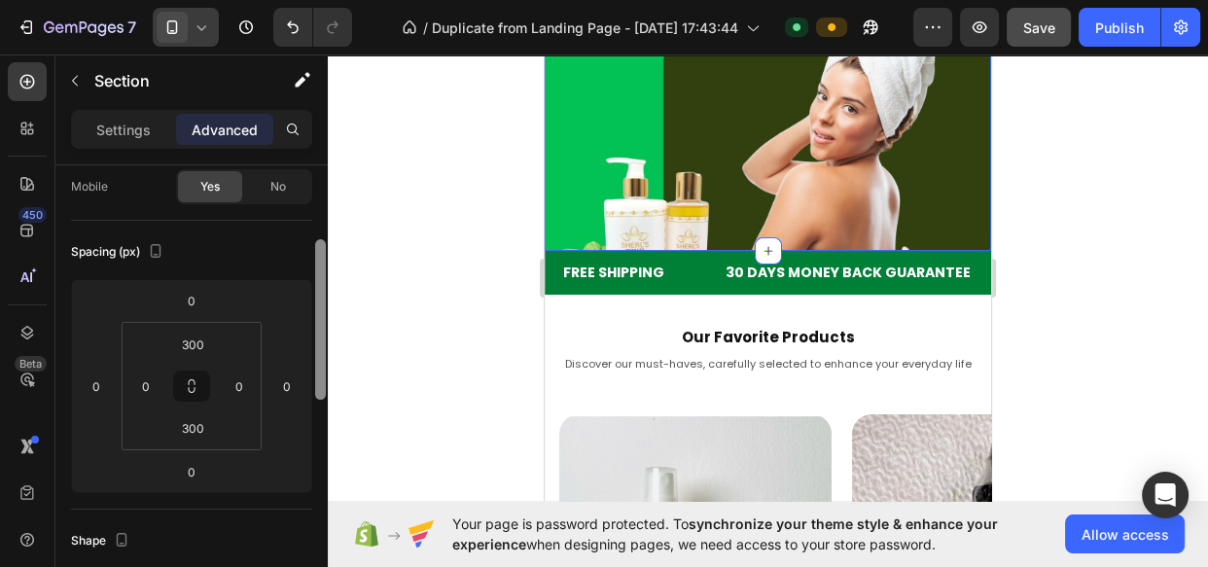
scroll to position [170, 0]
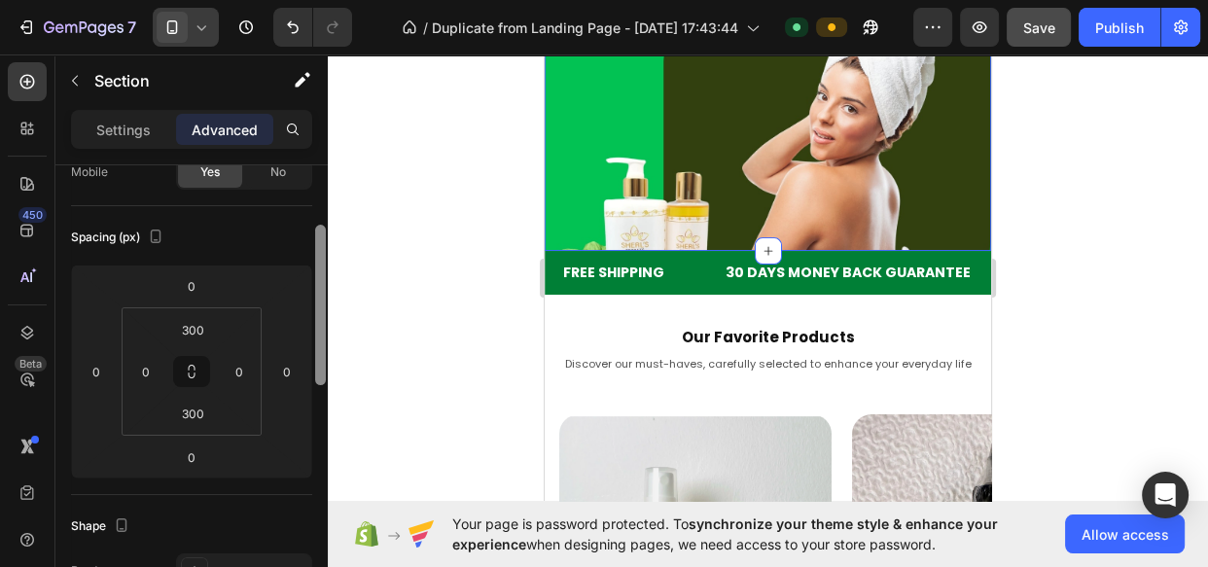
drag, startPoint x: 319, startPoint y: 280, endPoint x: 319, endPoint y: 340, distance: 60.3
click at [319, 340] on div at bounding box center [320, 305] width 11 height 160
click at [183, 421] on input "300" at bounding box center [192, 413] width 39 height 29
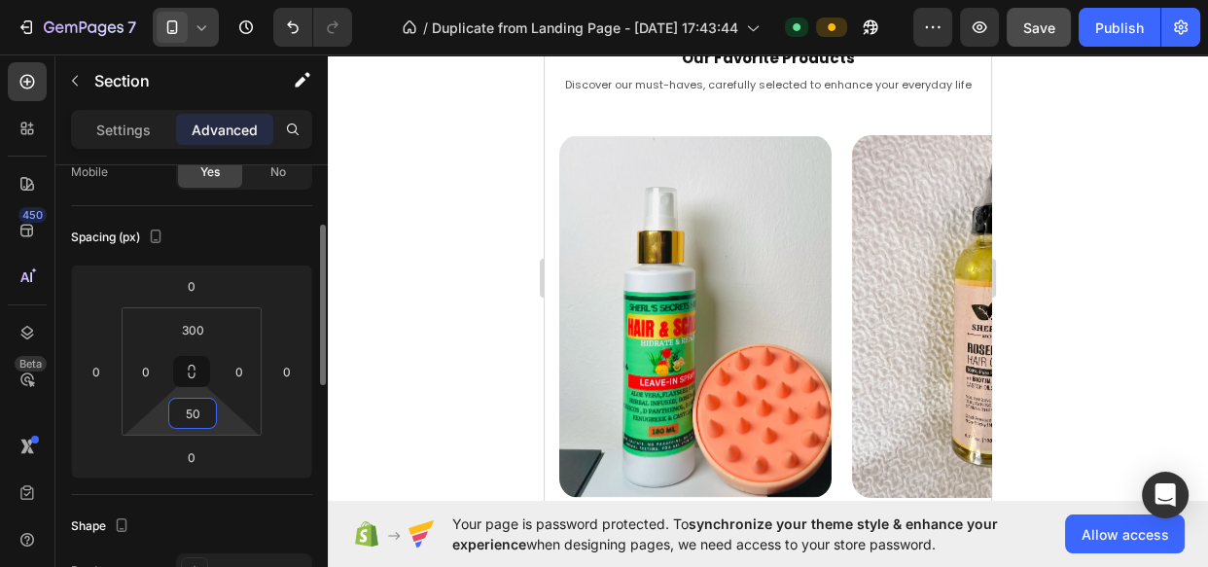
type input "500"
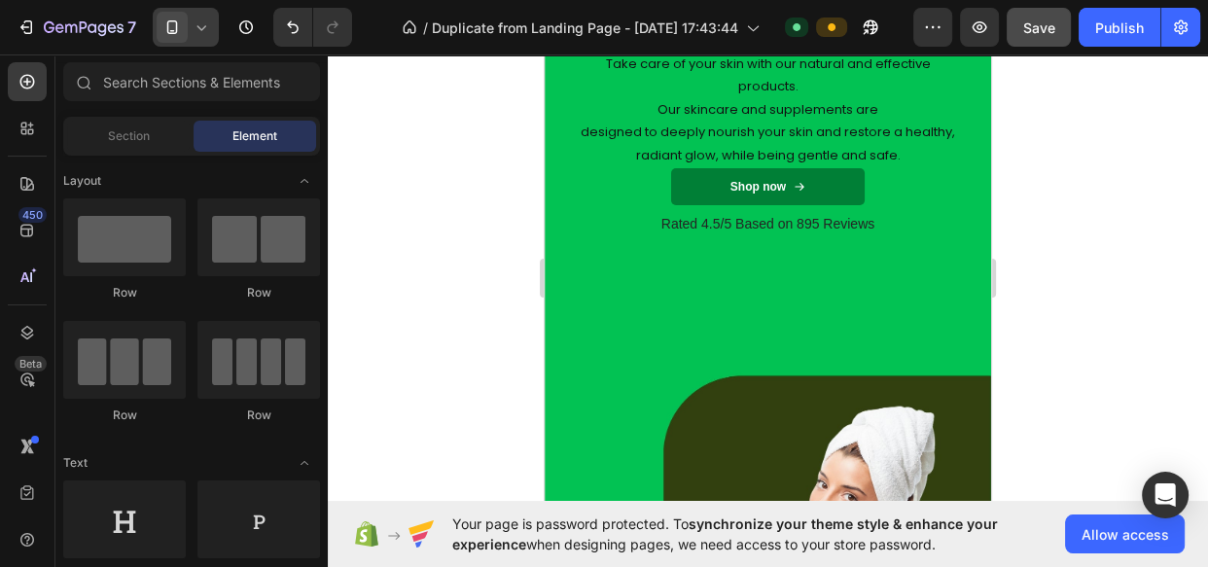
scroll to position [0, 0]
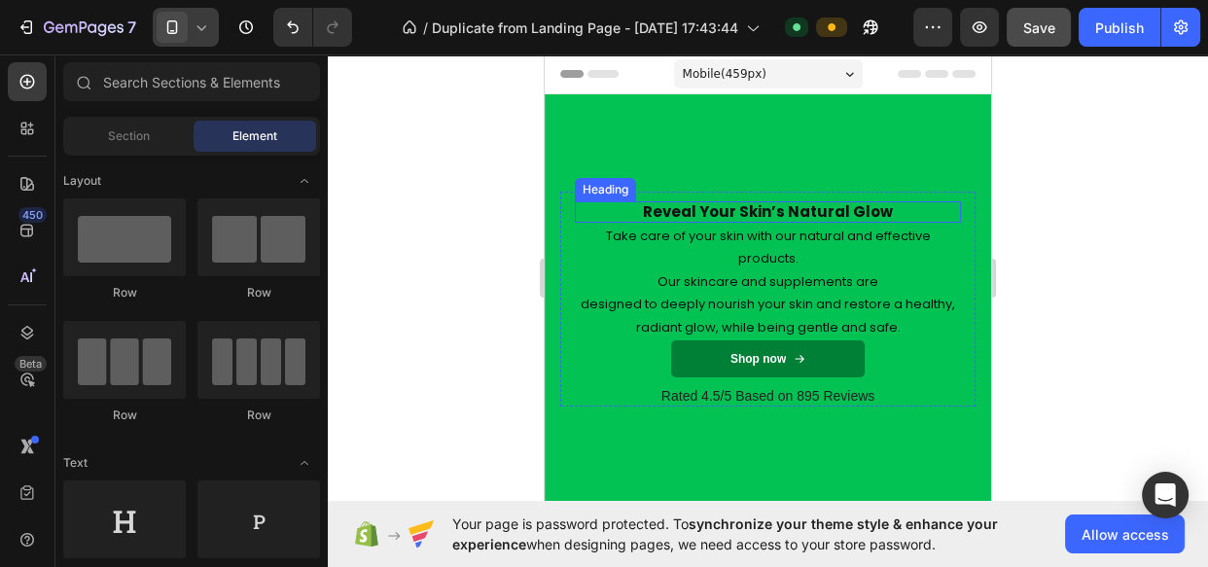
click at [827, 213] on strong "Reveal Your Skin’s Natural Glow" at bounding box center [768, 211] width 250 height 20
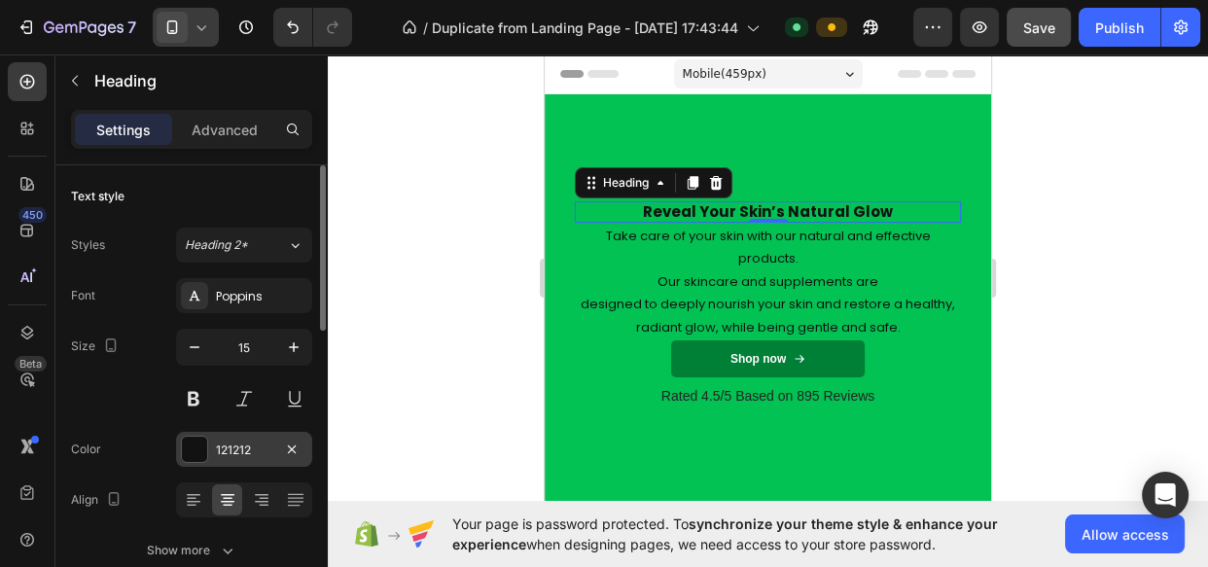
click at [240, 464] on div "121212" at bounding box center [244, 449] width 136 height 35
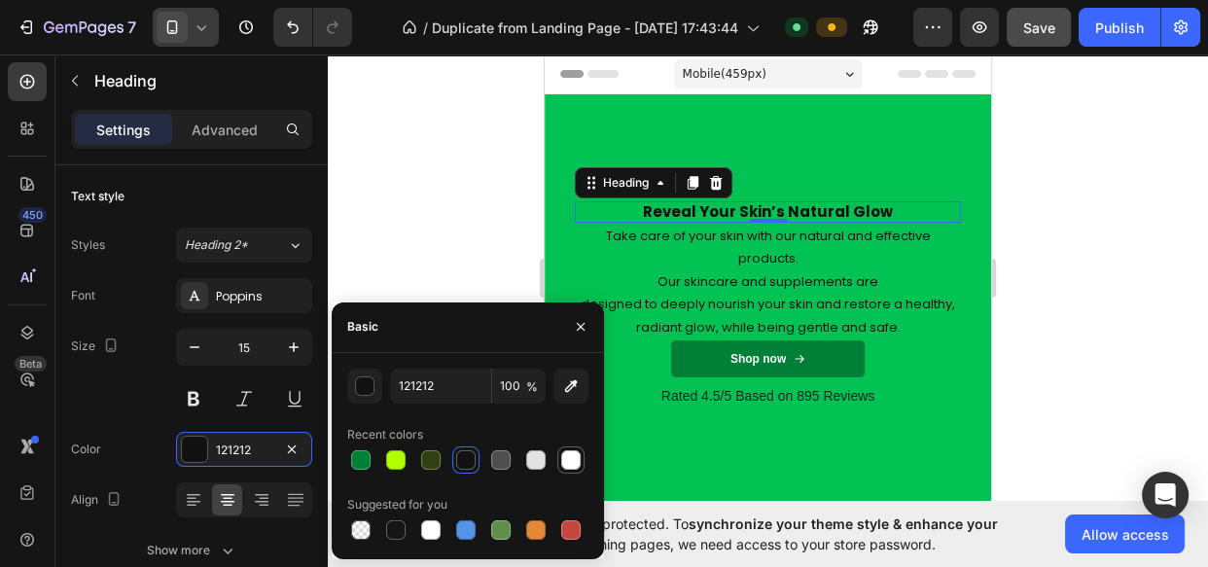
click at [579, 446] on div at bounding box center [570, 459] width 27 height 27
type input "FFFFFF"
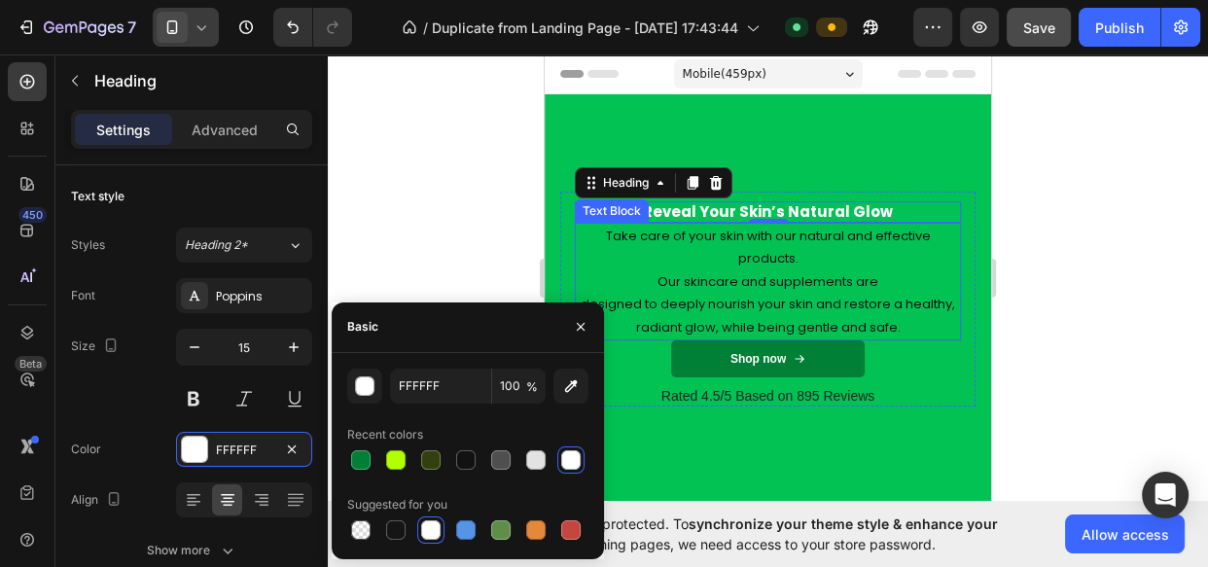
click at [807, 234] on p "Take care of your skin with our natural and effective products. Our skincare an…" at bounding box center [768, 282] width 382 height 114
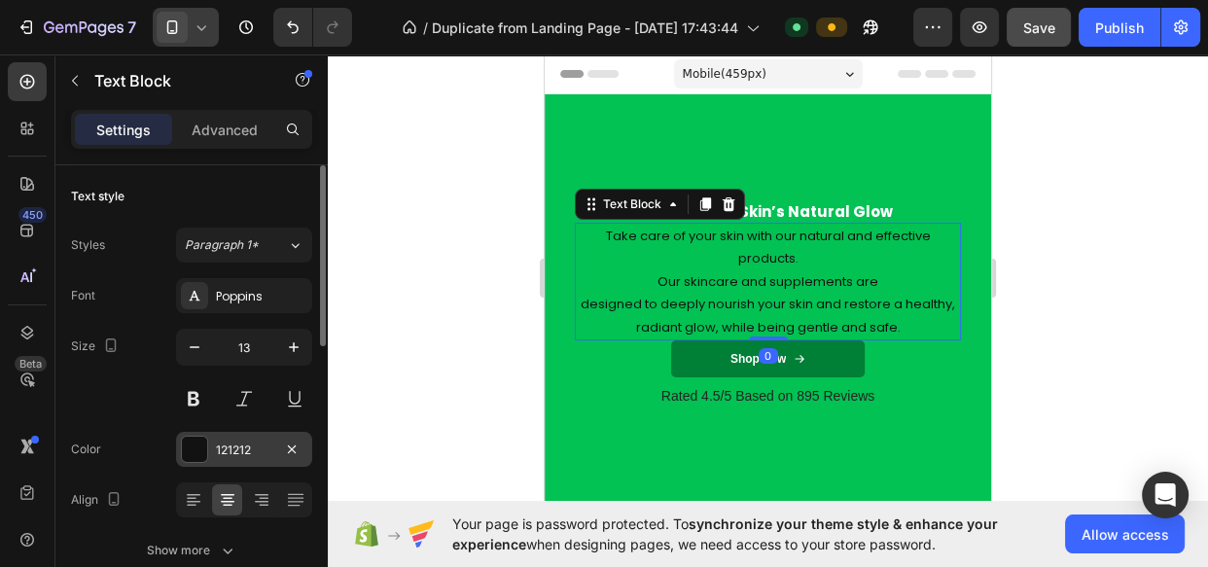
click at [213, 453] on div "121212" at bounding box center [244, 449] width 136 height 35
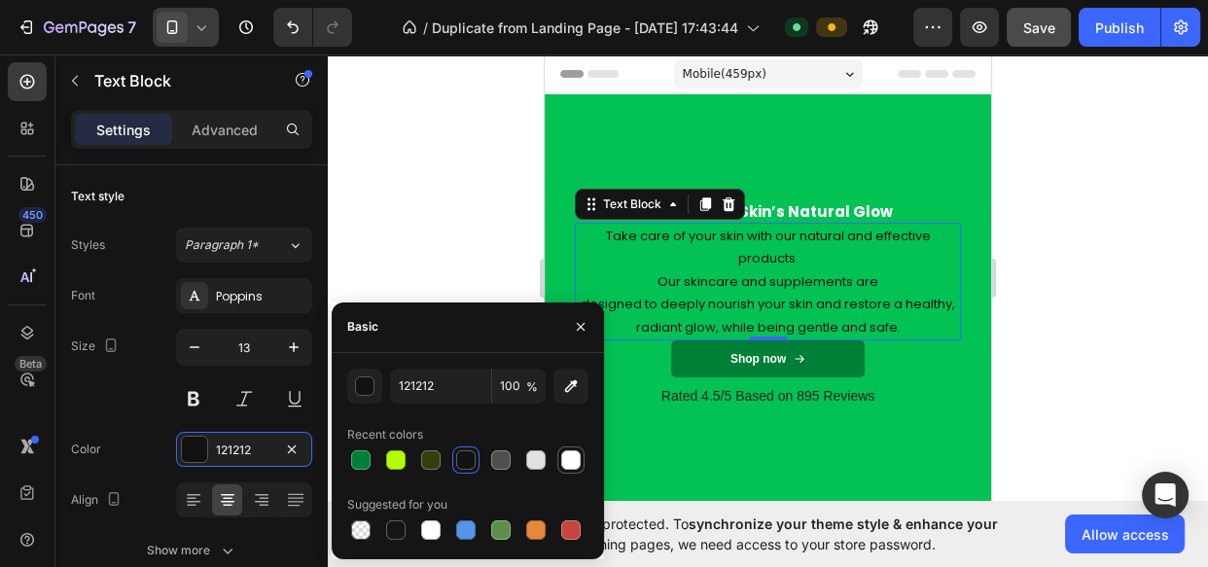
click at [572, 450] on div at bounding box center [570, 459] width 19 height 19
type input "FFFFFF"
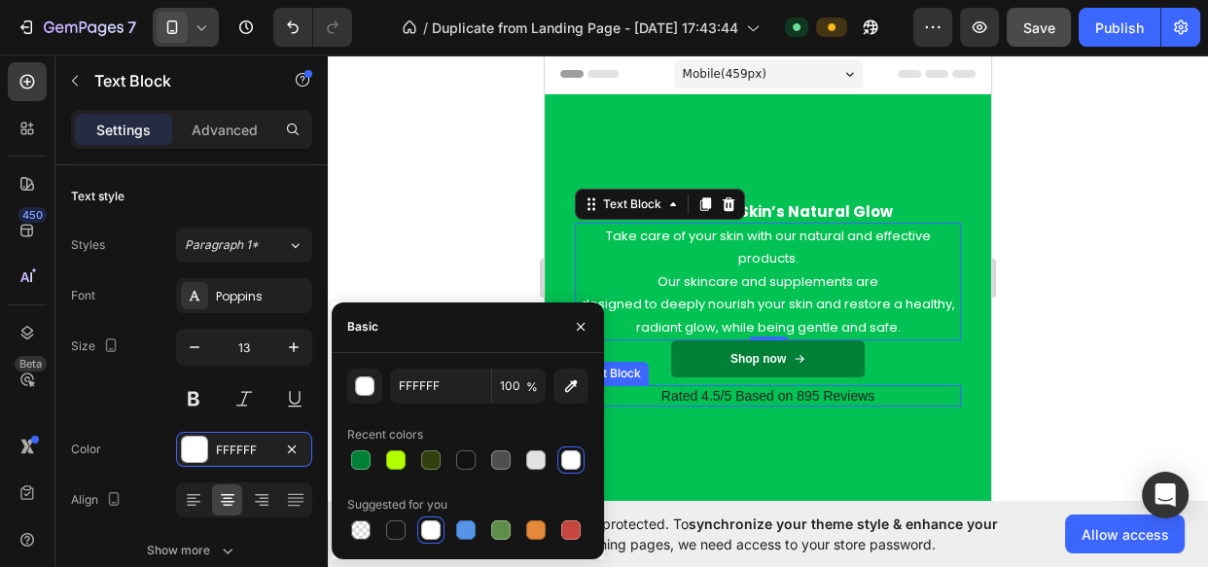
click at [744, 391] on p "Rated 4.5/5 Based on 895 Reviews" at bounding box center [768, 396] width 382 height 18
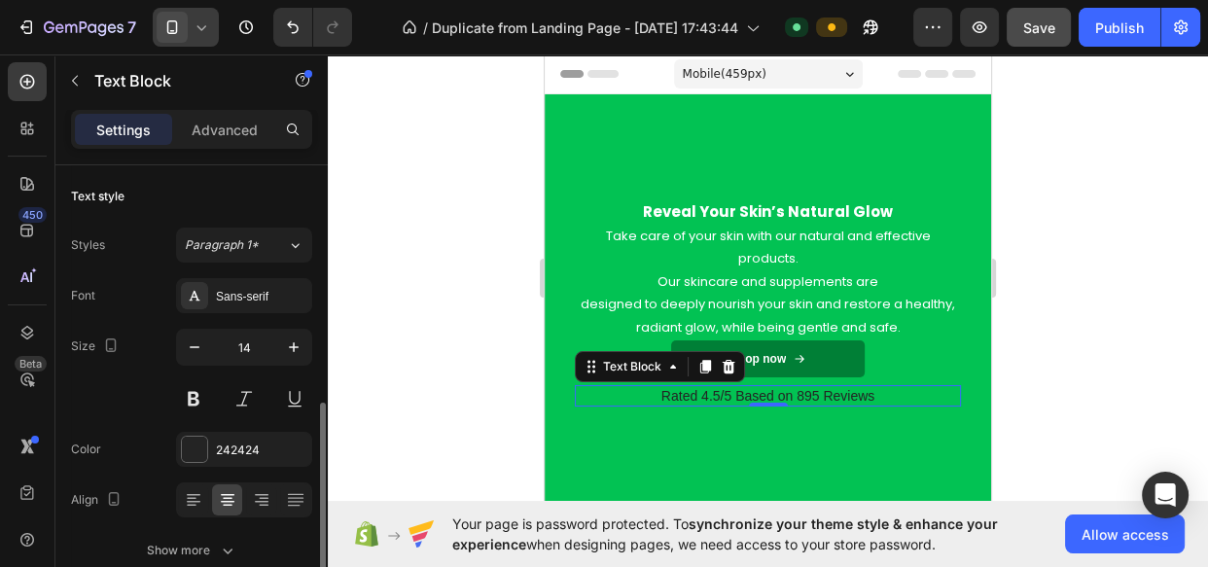
scroll to position [170, 0]
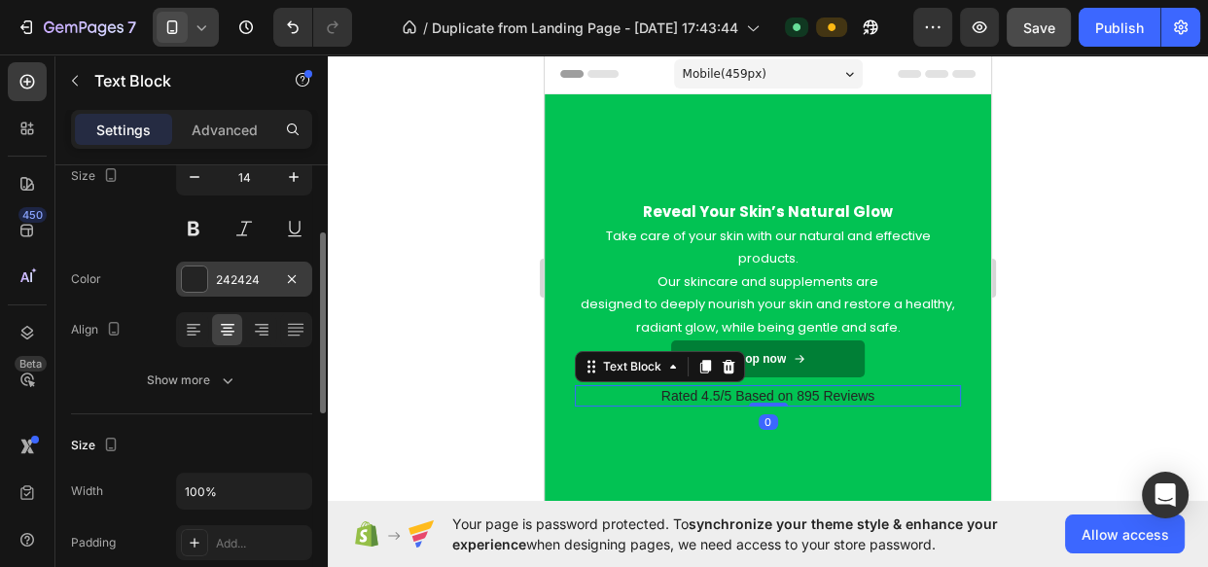
click at [265, 266] on div "242424" at bounding box center [244, 279] width 136 height 35
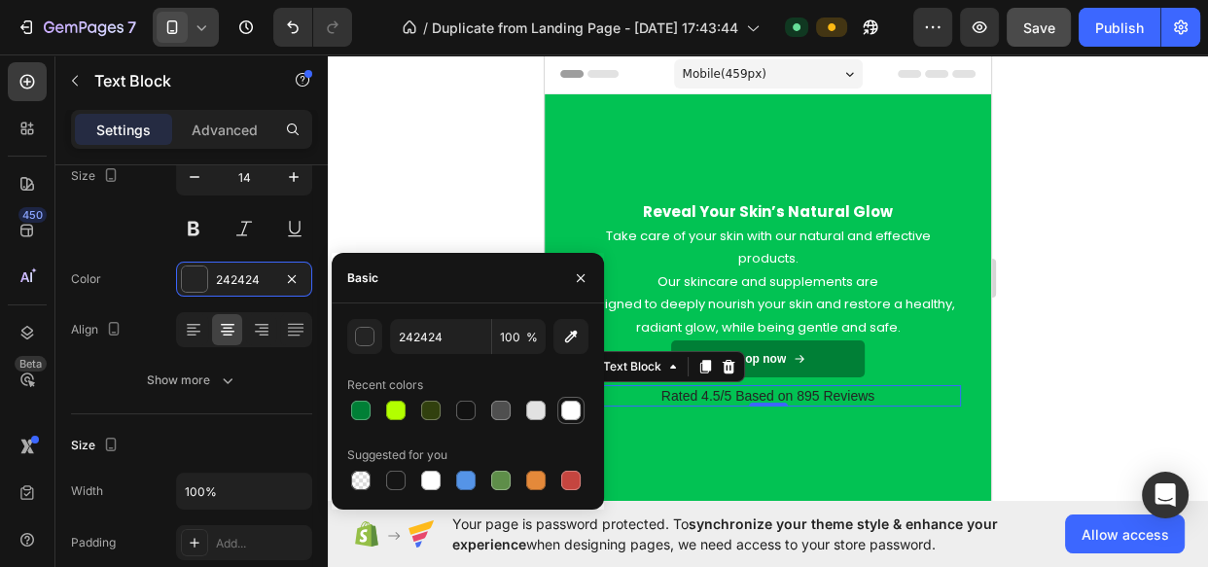
click at [559, 402] on div at bounding box center [570, 410] width 23 height 23
type input "FFFFFF"
click at [591, 266] on button "button" at bounding box center [580, 278] width 31 height 31
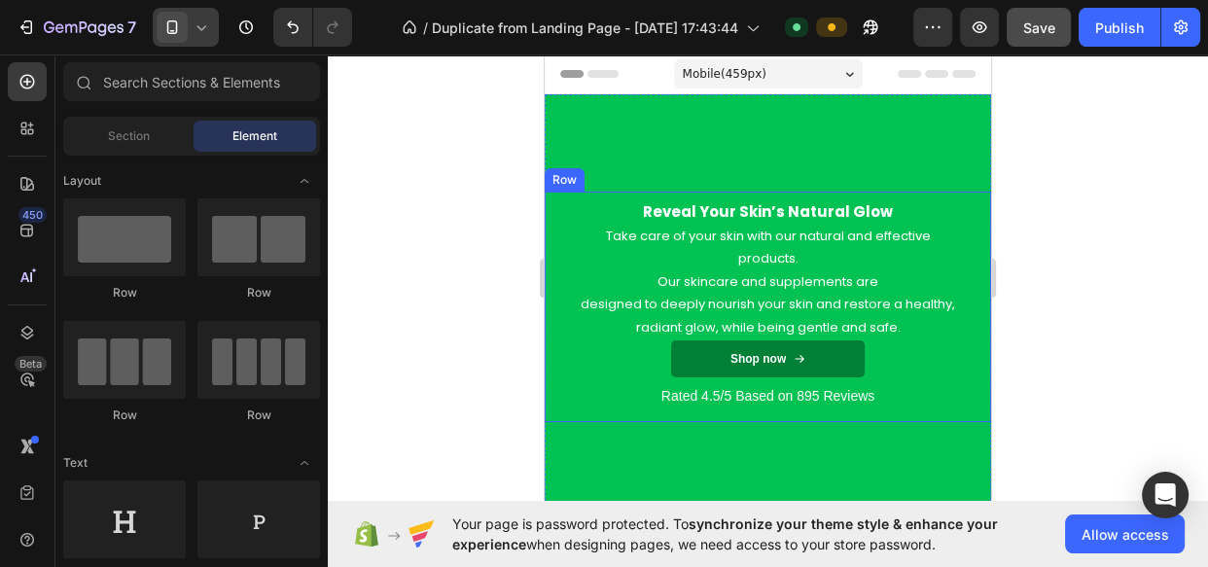
click at [965, 202] on div "Reveal Your Skin’s Natural Glow Heading Take care of your skin with our natural…" at bounding box center [768, 307] width 446 height 230
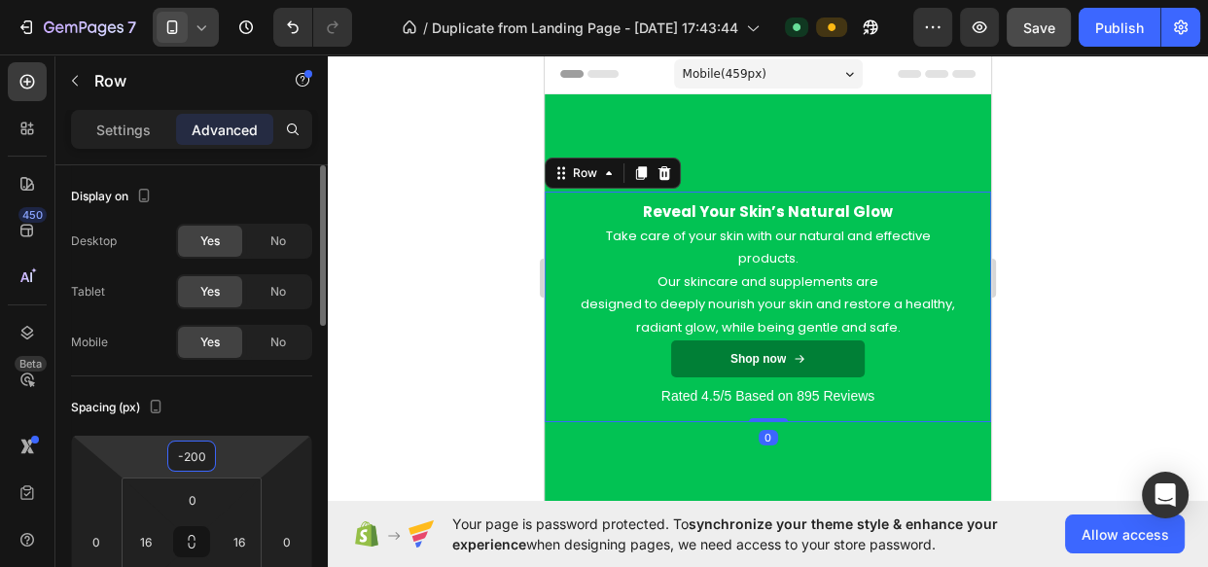
click at [202, 447] on input "-200" at bounding box center [191, 456] width 39 height 29
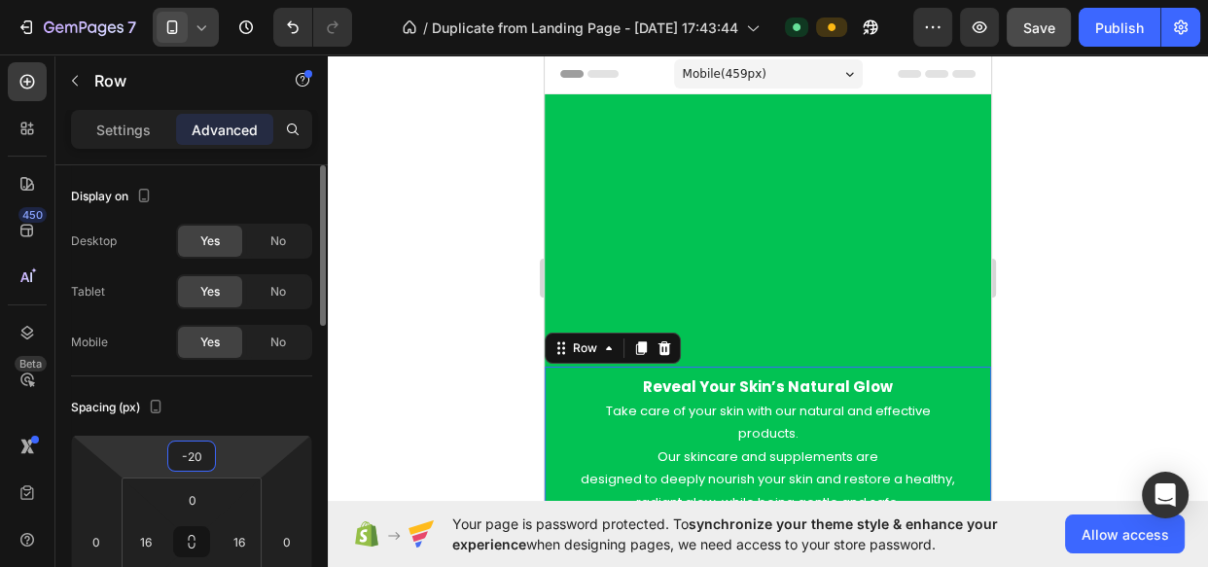
type input "-200"
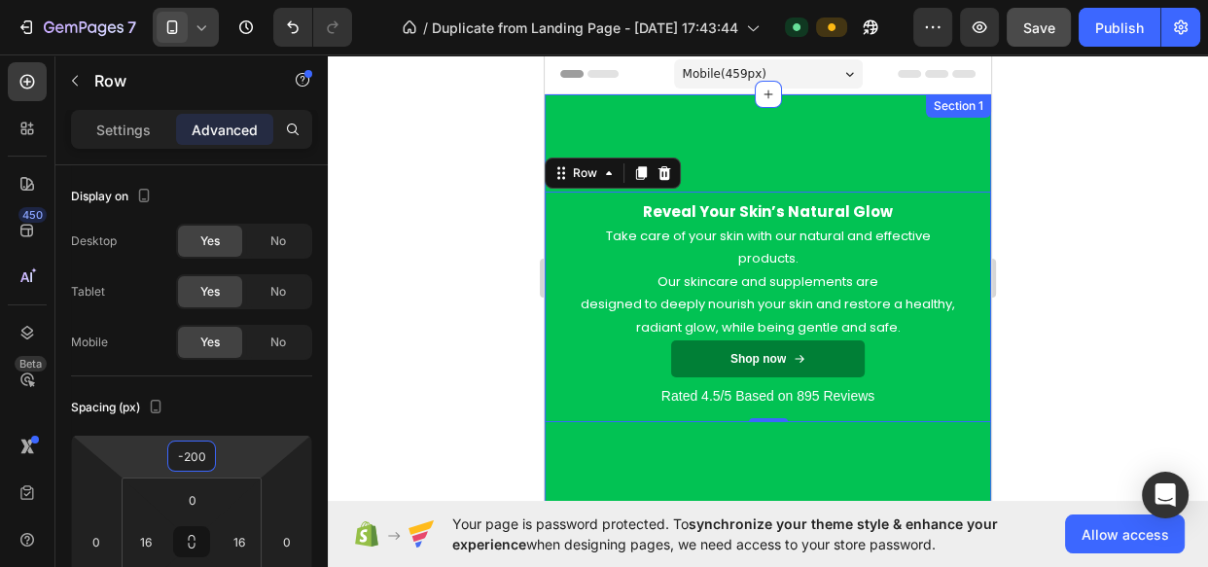
click at [893, 128] on div "Reveal Your Skin’s Natural Glow Heading Take care of your skin with our natural…" at bounding box center [768, 501] width 446 height 814
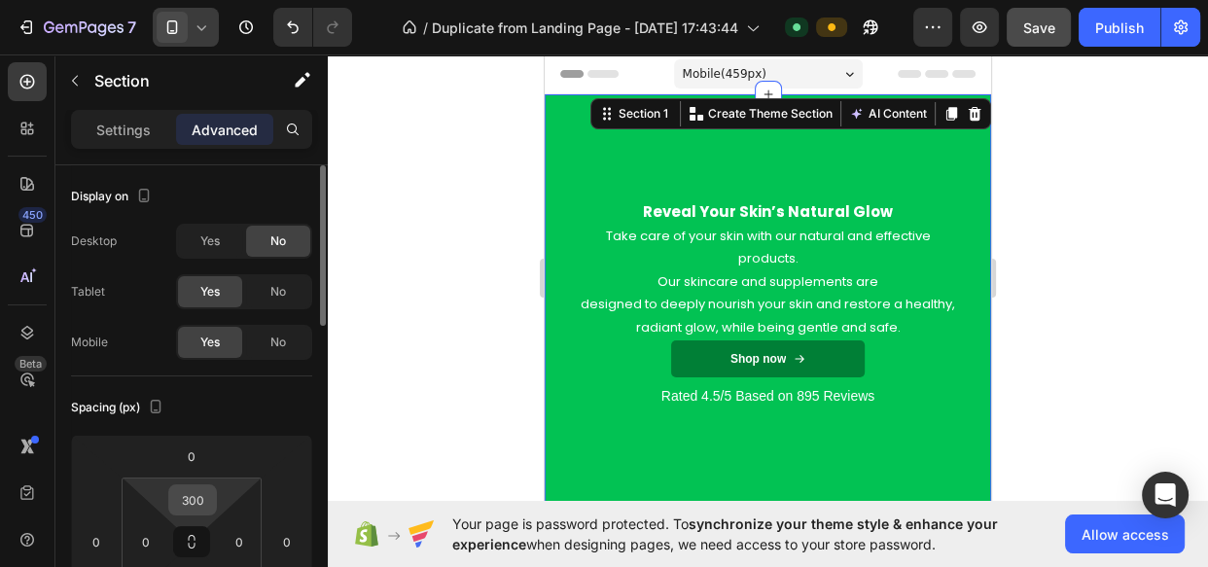
click at [190, 487] on input "300" at bounding box center [192, 499] width 39 height 29
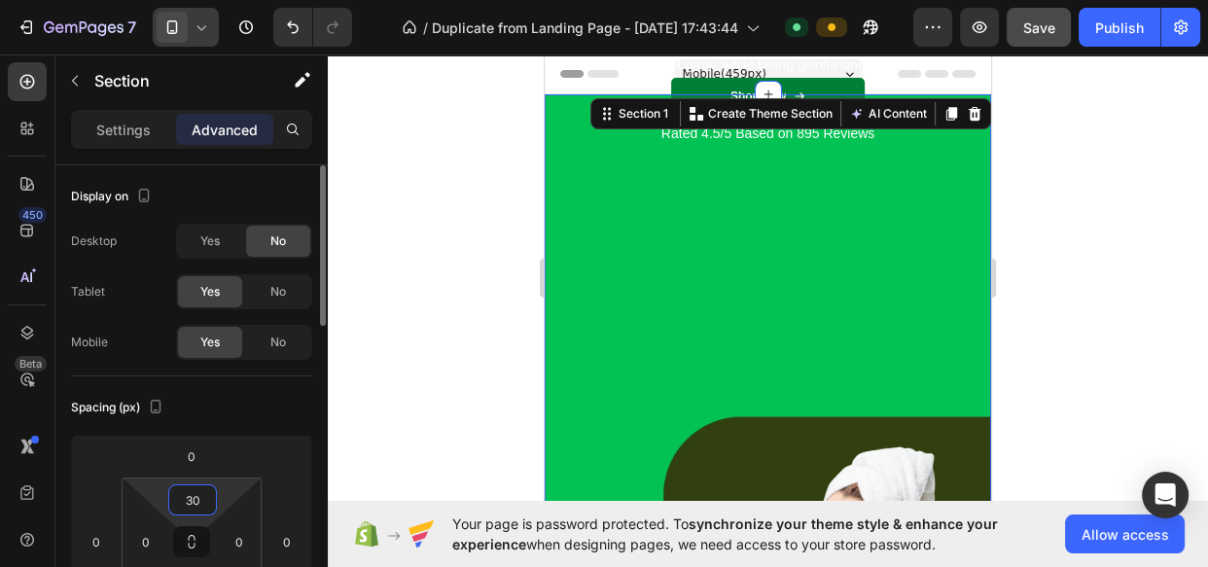
type input "300"
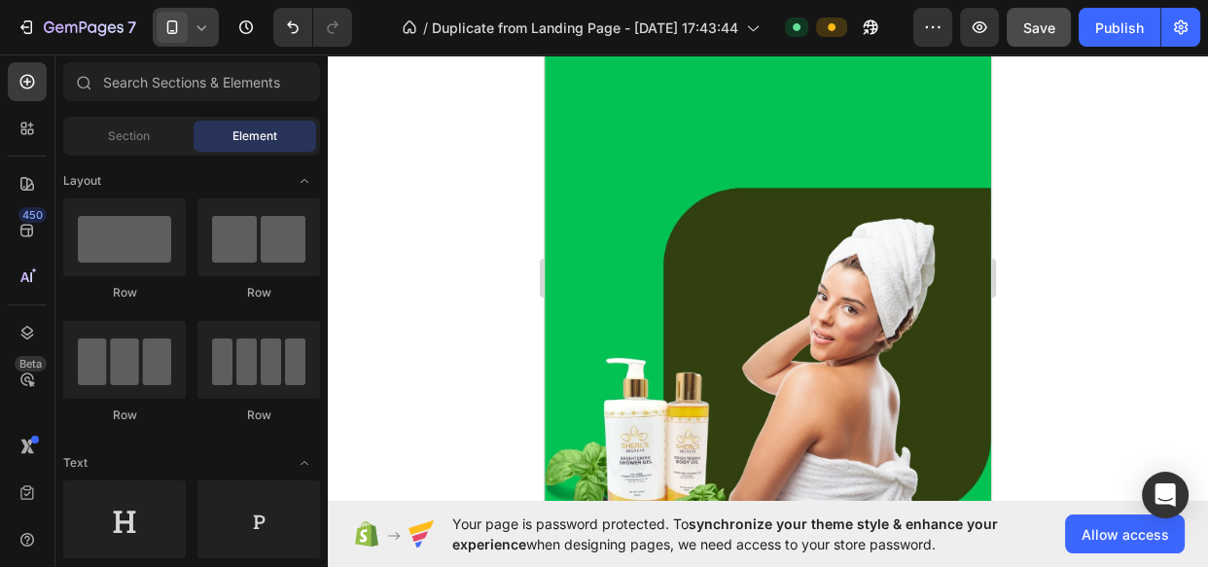
scroll to position [564, 0]
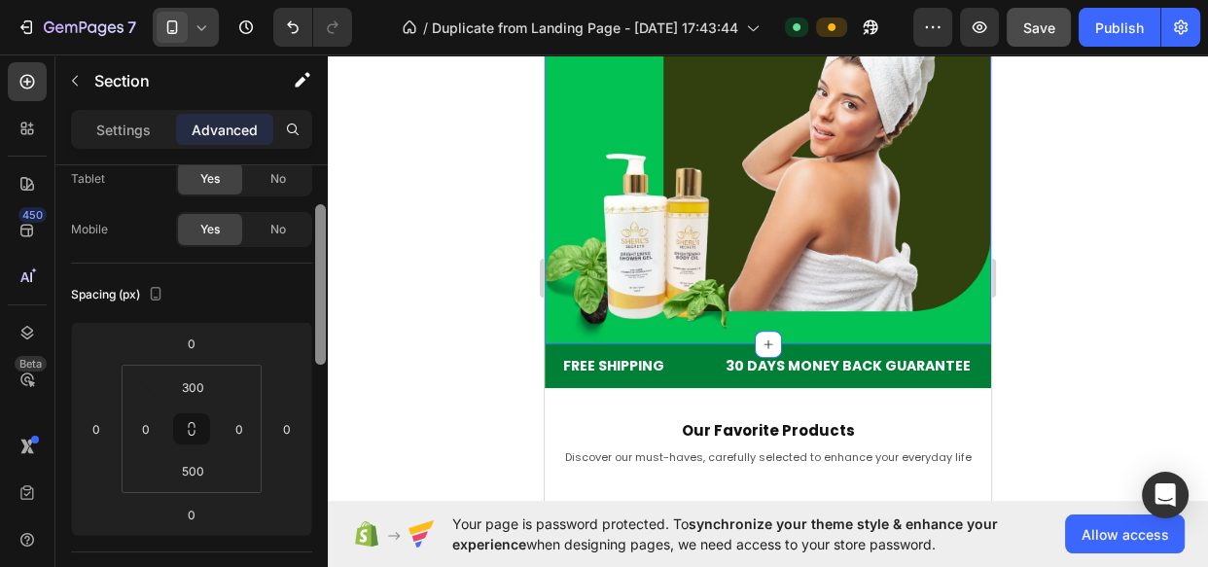
drag, startPoint x: 321, startPoint y: 219, endPoint x: 321, endPoint y: 283, distance: 64.2
click at [321, 283] on div at bounding box center [320, 284] width 11 height 160
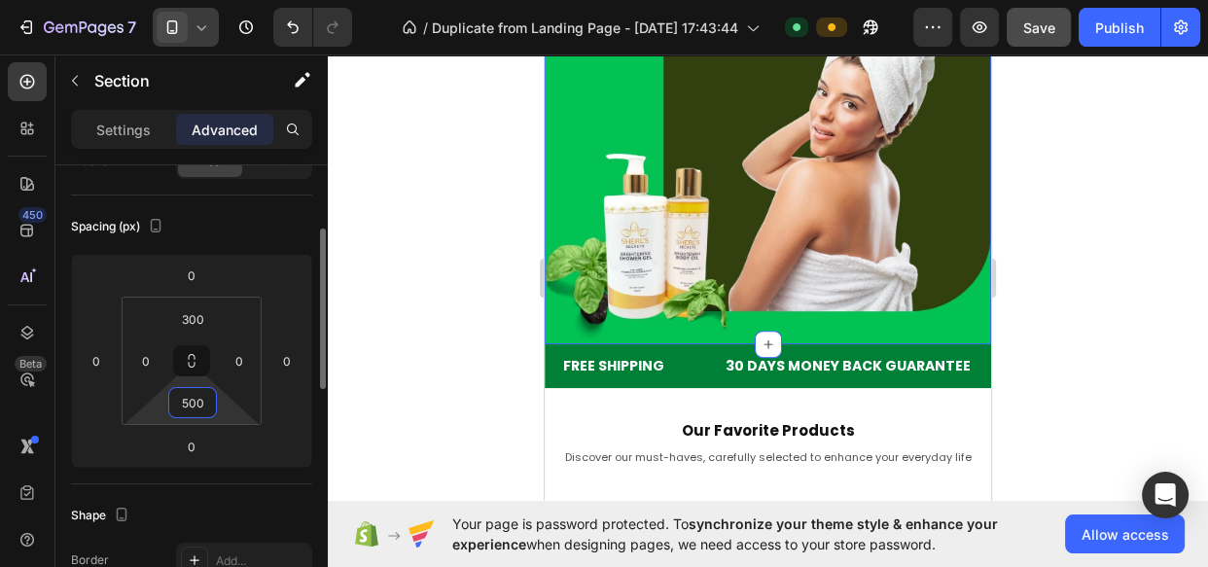
click at [185, 398] on input "500" at bounding box center [192, 402] width 39 height 29
type input "3"
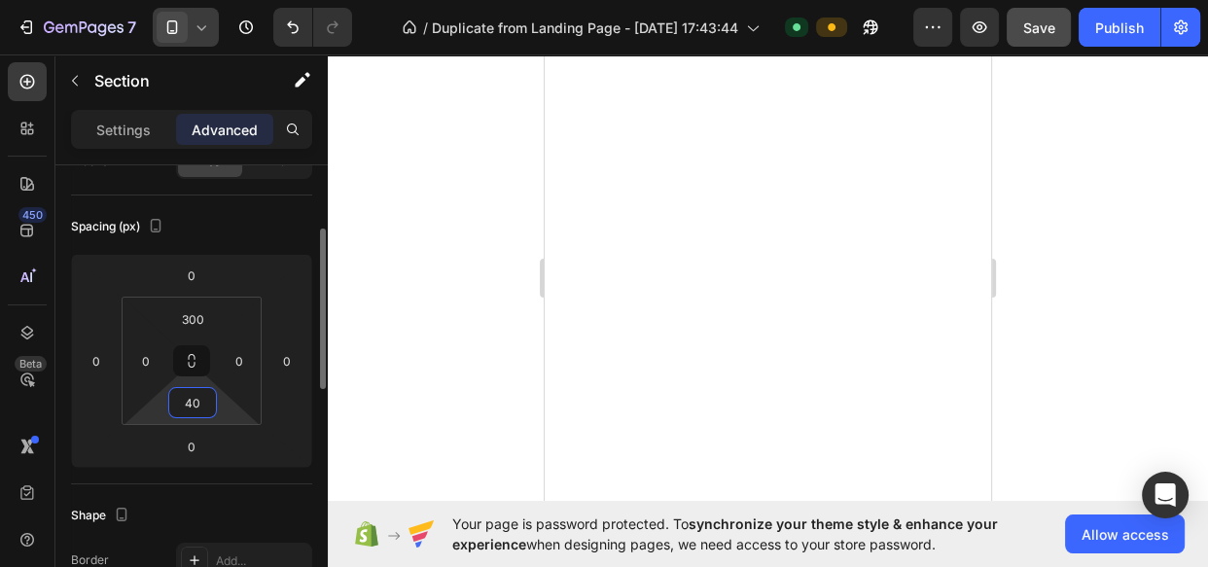
type input "400"
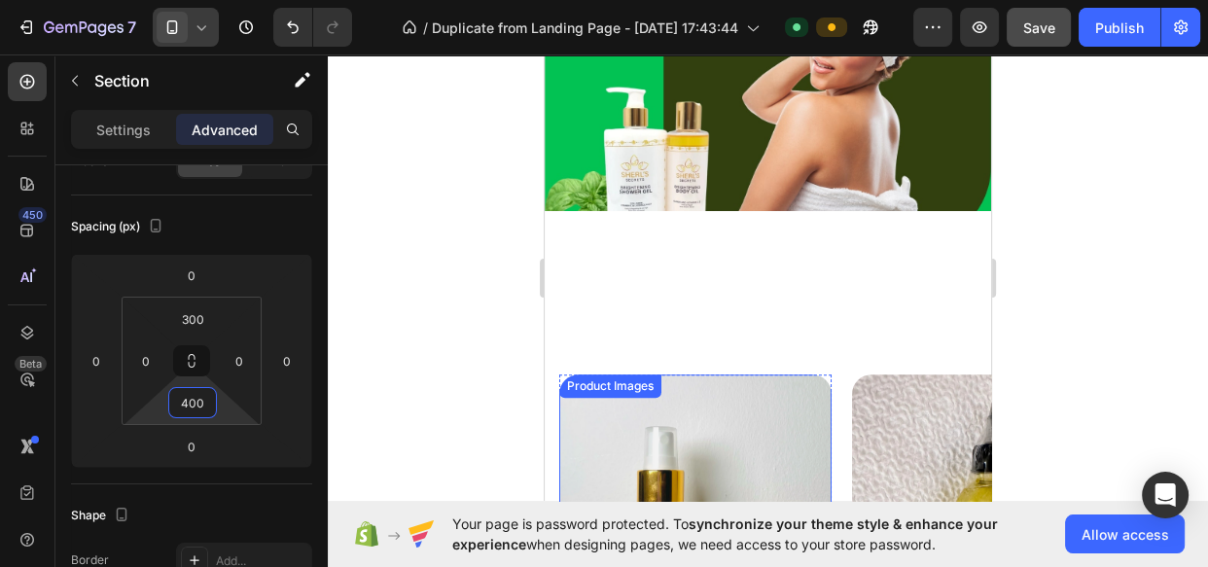
scroll to position [914, 0]
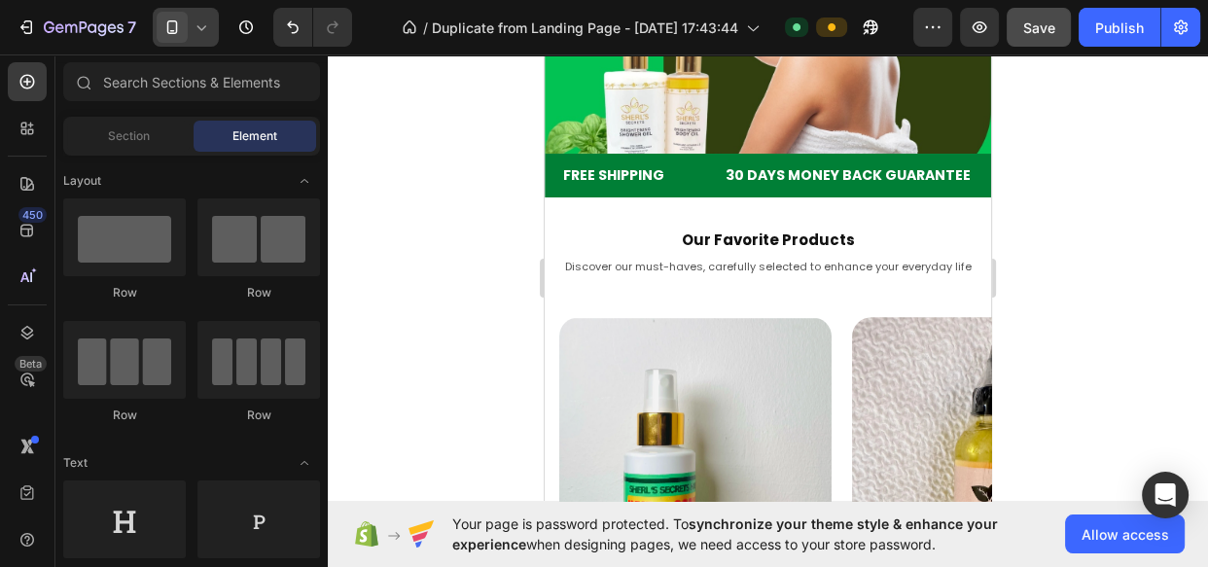
drag, startPoint x: 988, startPoint y: 159, endPoint x: 1535, endPoint y: 177, distance: 546.9
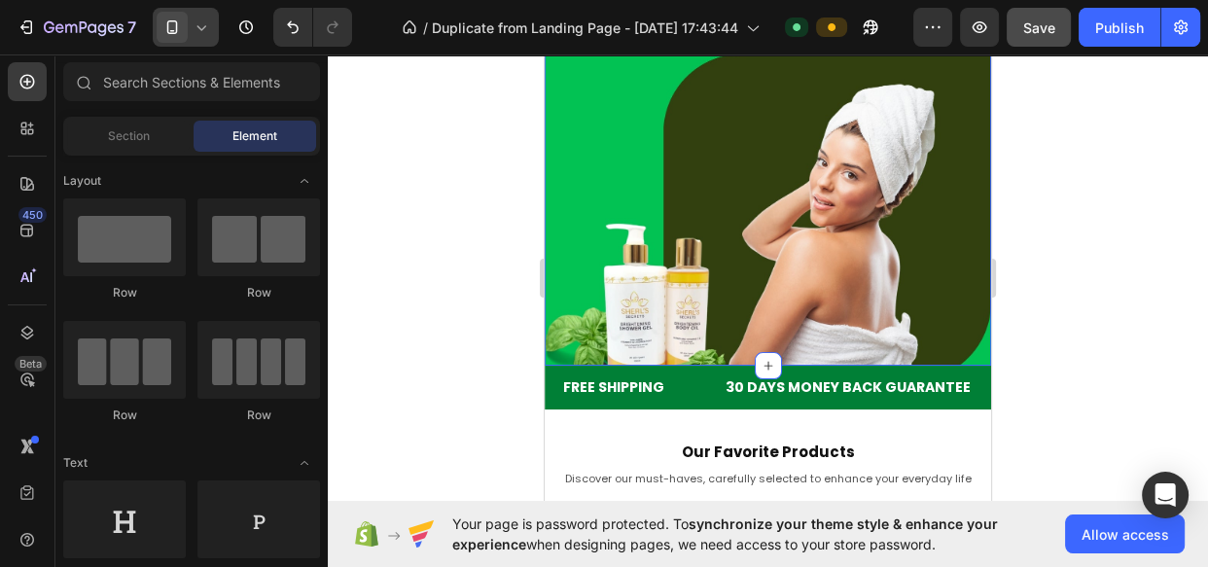
click at [661, 227] on div "Reveal Your Skin’s Natural Glow Heading Take care of your skin with our natural…" at bounding box center [768, 7] width 446 height 717
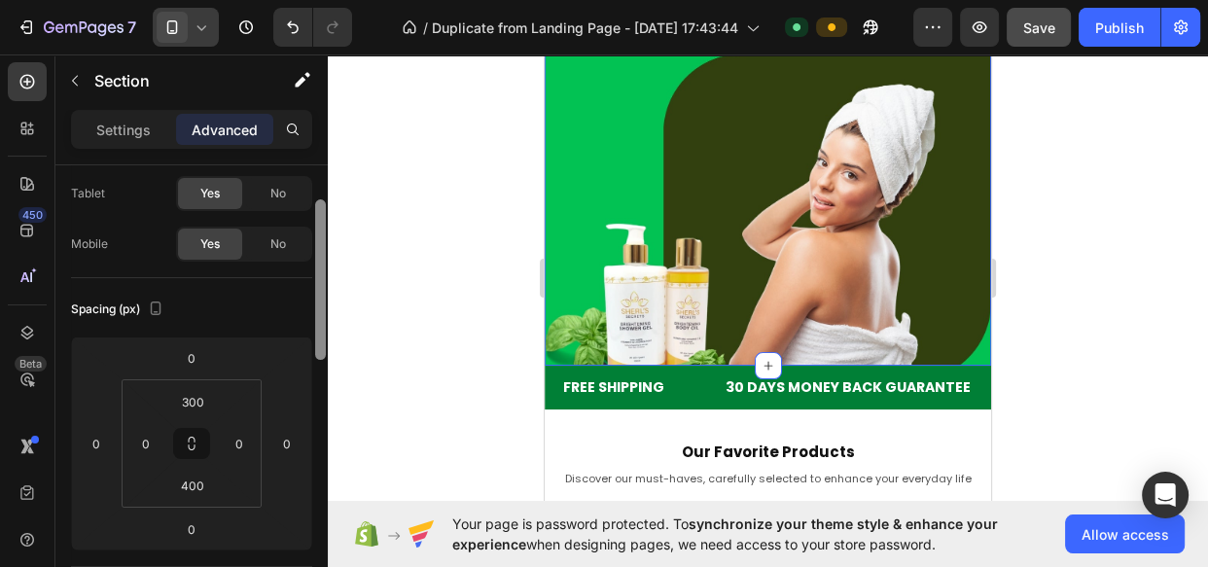
drag, startPoint x: 321, startPoint y: 224, endPoint x: 320, endPoint y: 290, distance: 66.1
click at [320, 290] on div at bounding box center [320, 279] width 11 height 160
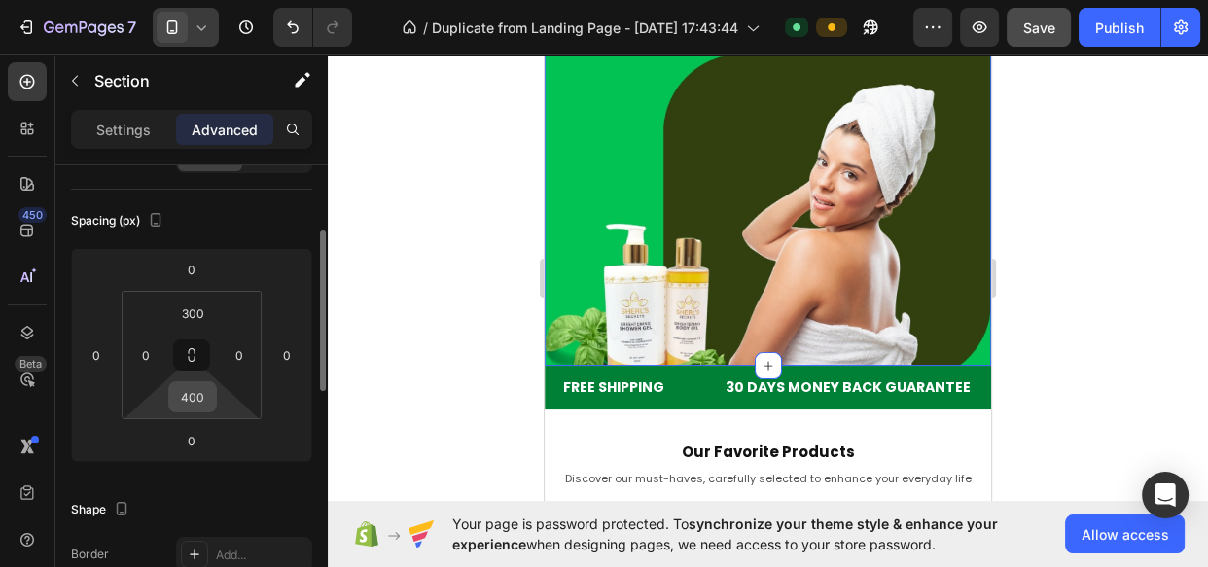
click at [202, 399] on input "400" at bounding box center [192, 396] width 39 height 29
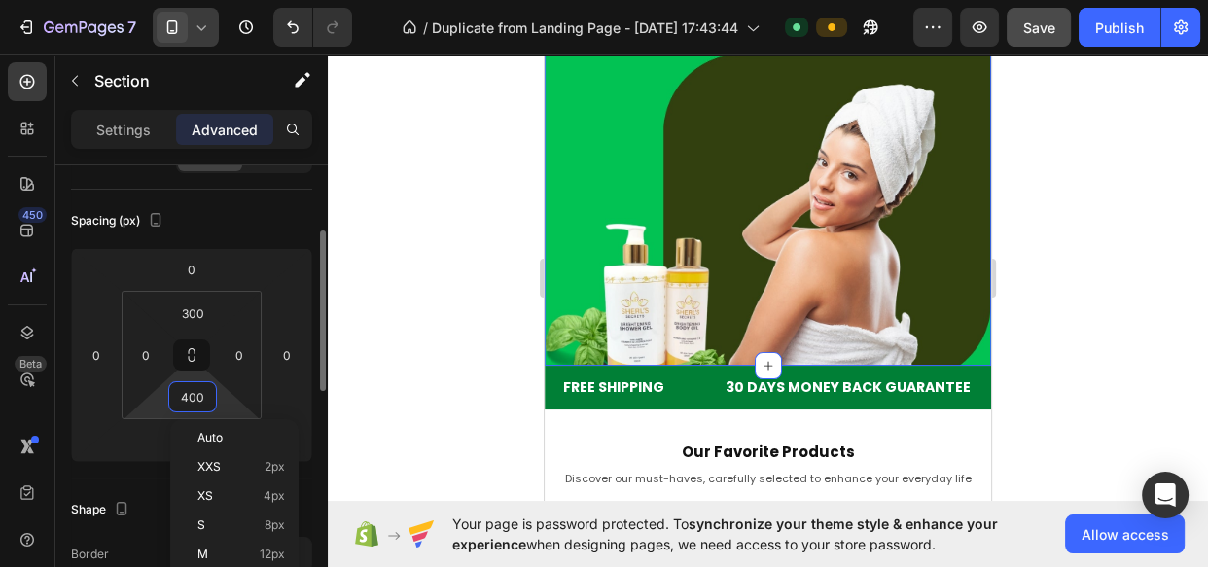
click at [202, 399] on input "400" at bounding box center [192, 396] width 39 height 29
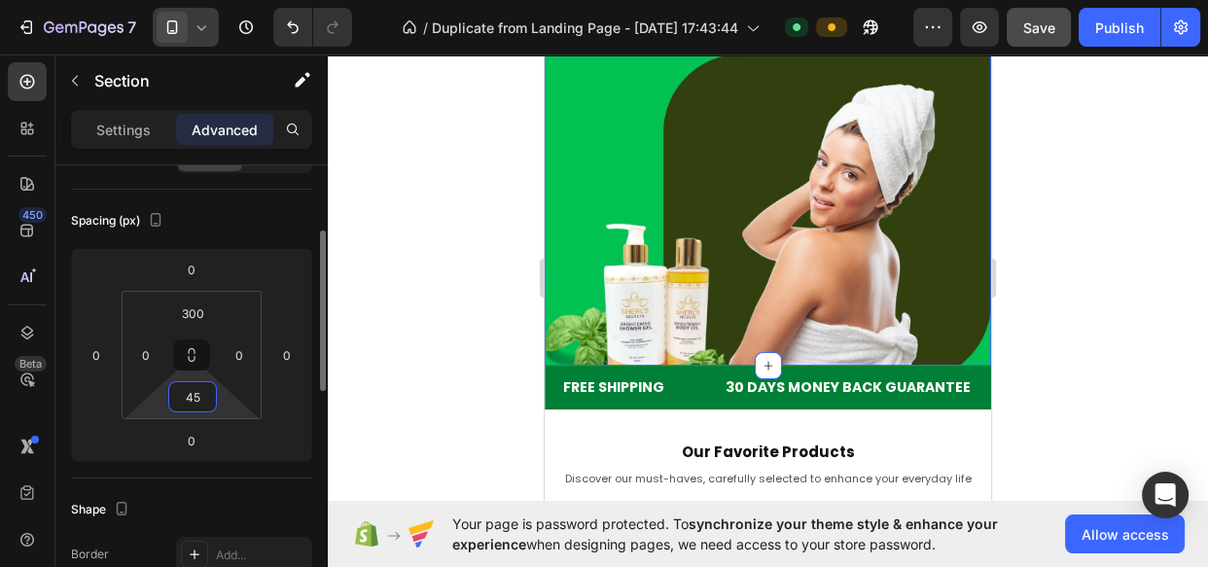
type input "450"
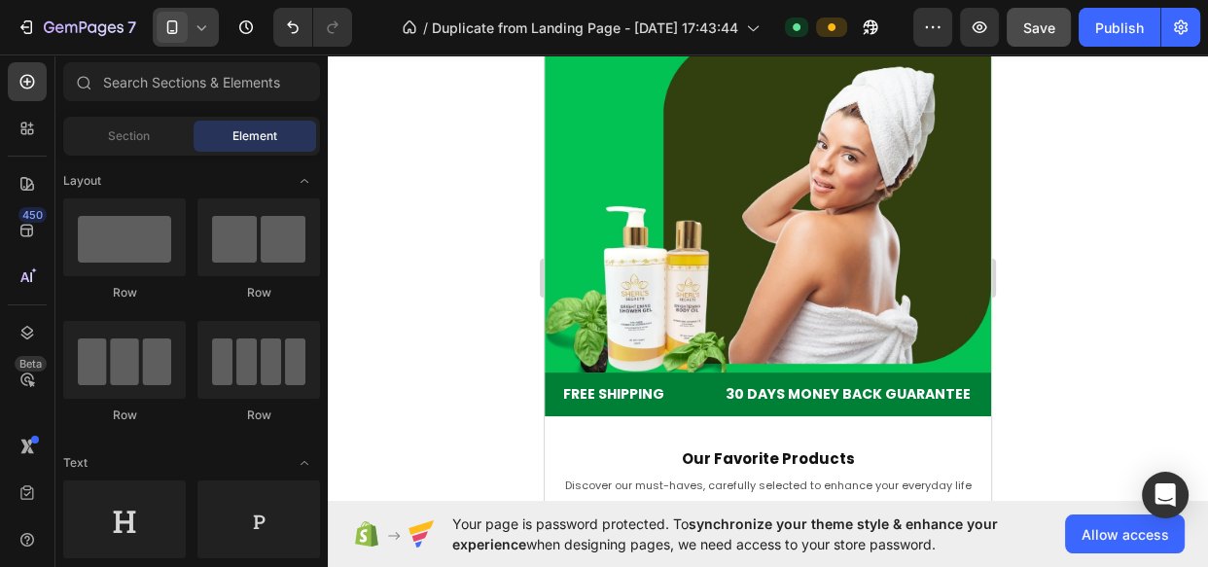
scroll to position [440, 0]
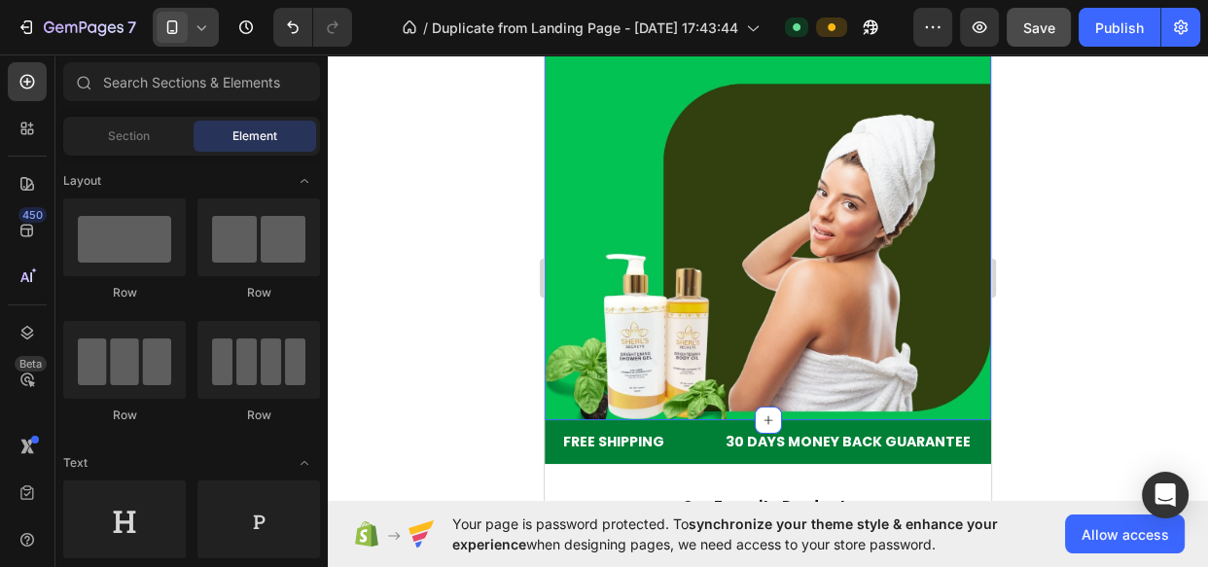
click at [580, 195] on div "Reveal Your Skin’s Natural Glow Heading Take care of your skin with our natural…" at bounding box center [768, 37] width 446 height 765
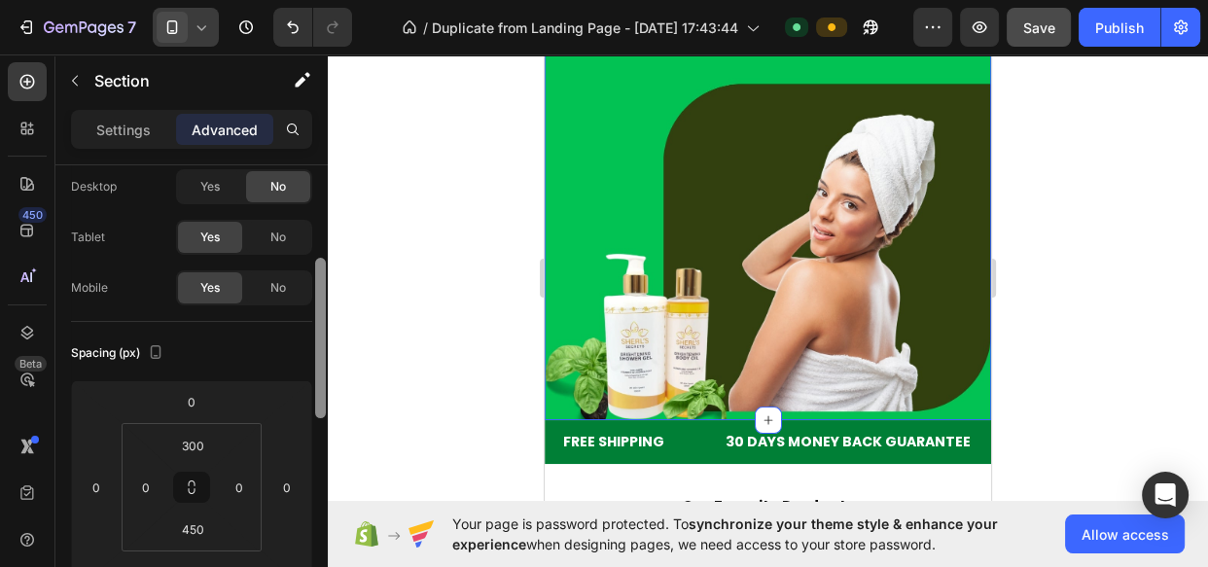
scroll to position [109, 0]
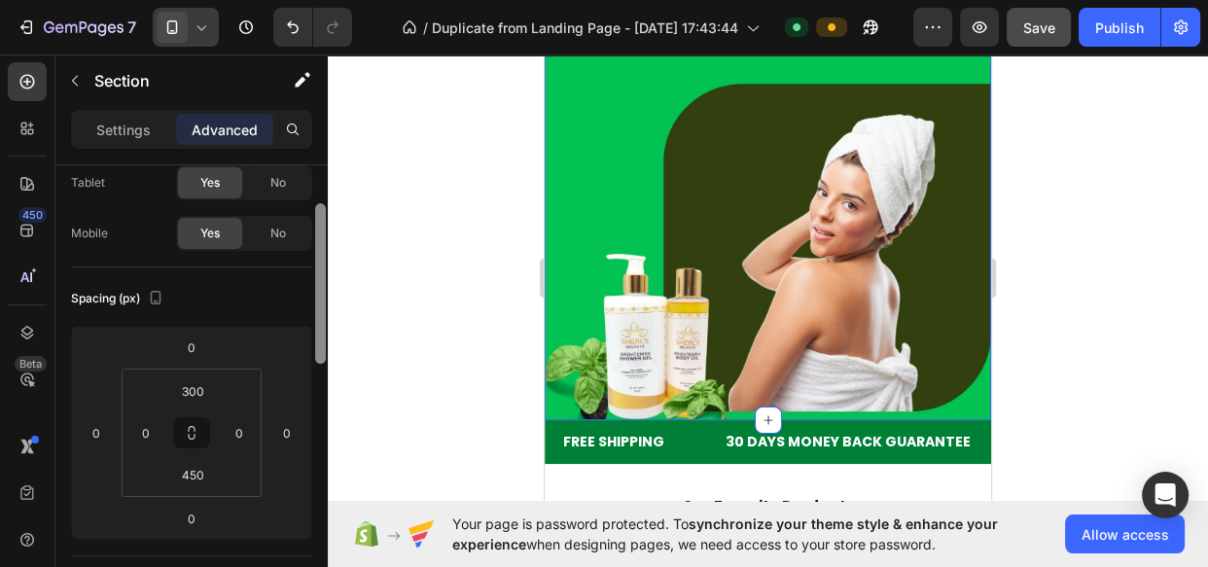
drag, startPoint x: 320, startPoint y: 268, endPoint x: 318, endPoint y: 307, distance: 38.9
click at [318, 307] on div at bounding box center [320, 283] width 11 height 160
click at [196, 476] on input "450" at bounding box center [192, 474] width 39 height 29
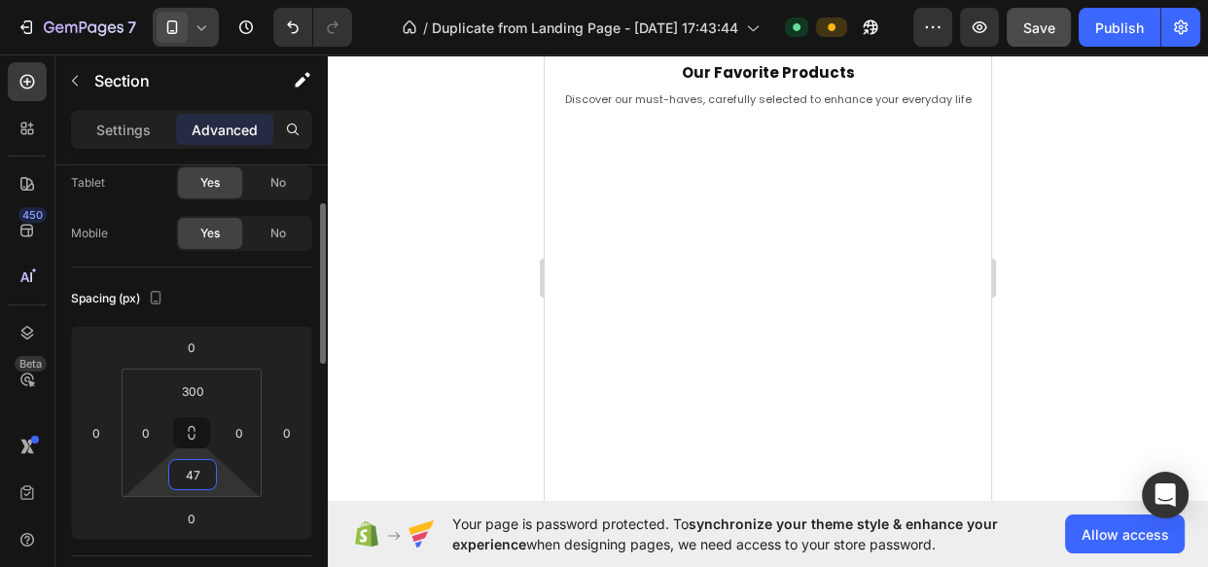
type input "470"
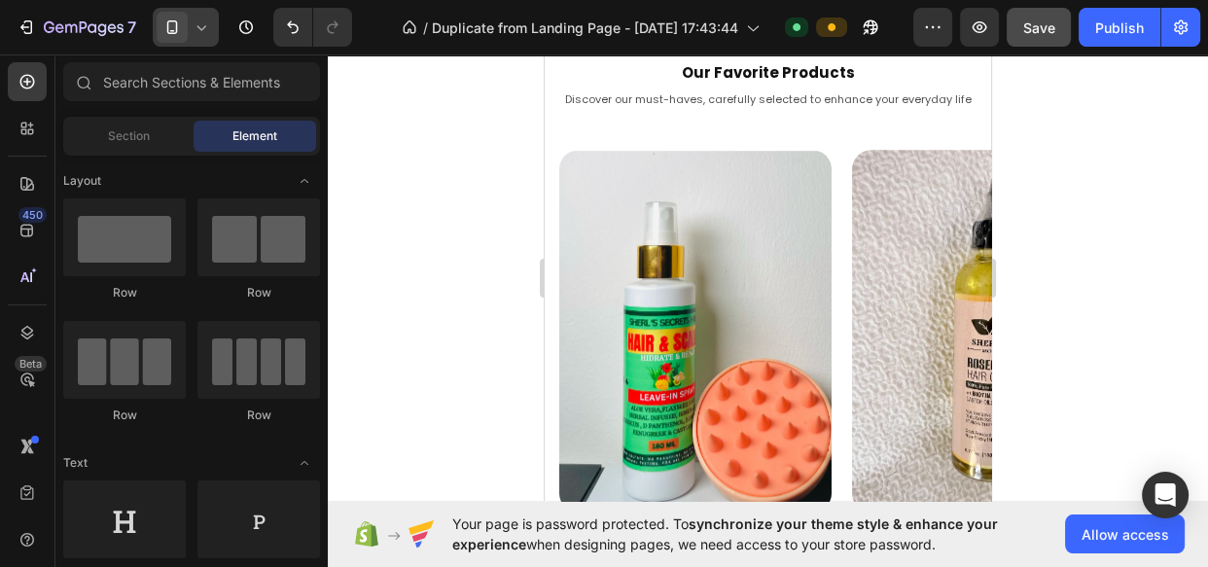
scroll to position [525, 0]
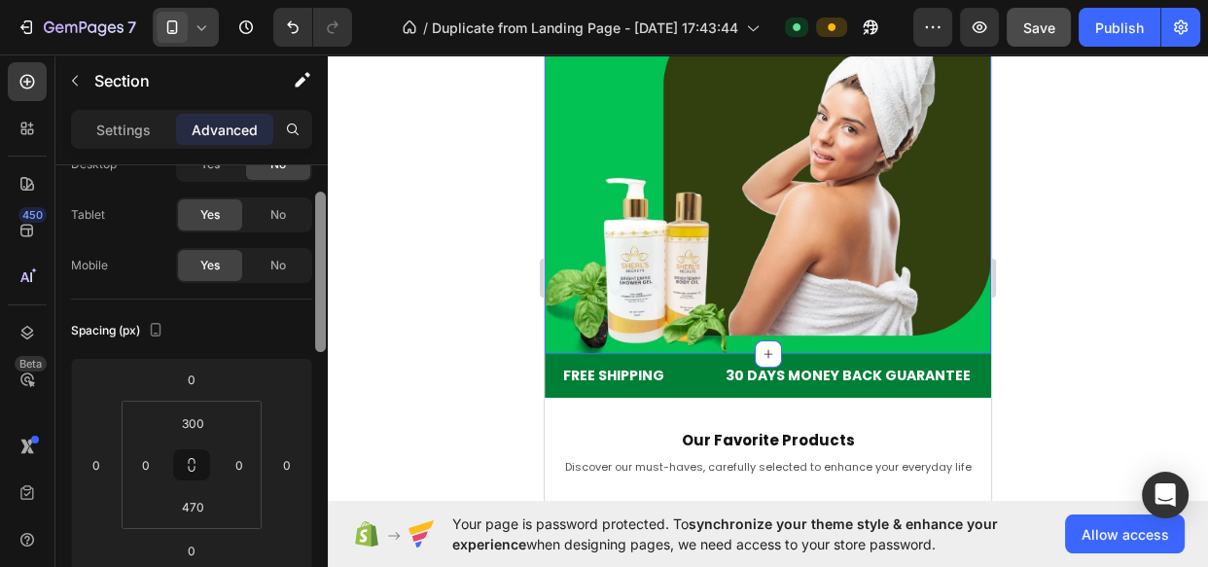
drag, startPoint x: 321, startPoint y: 259, endPoint x: 317, endPoint y: 338, distance: 79.8
click at [317, 338] on div at bounding box center [320, 272] width 11 height 160
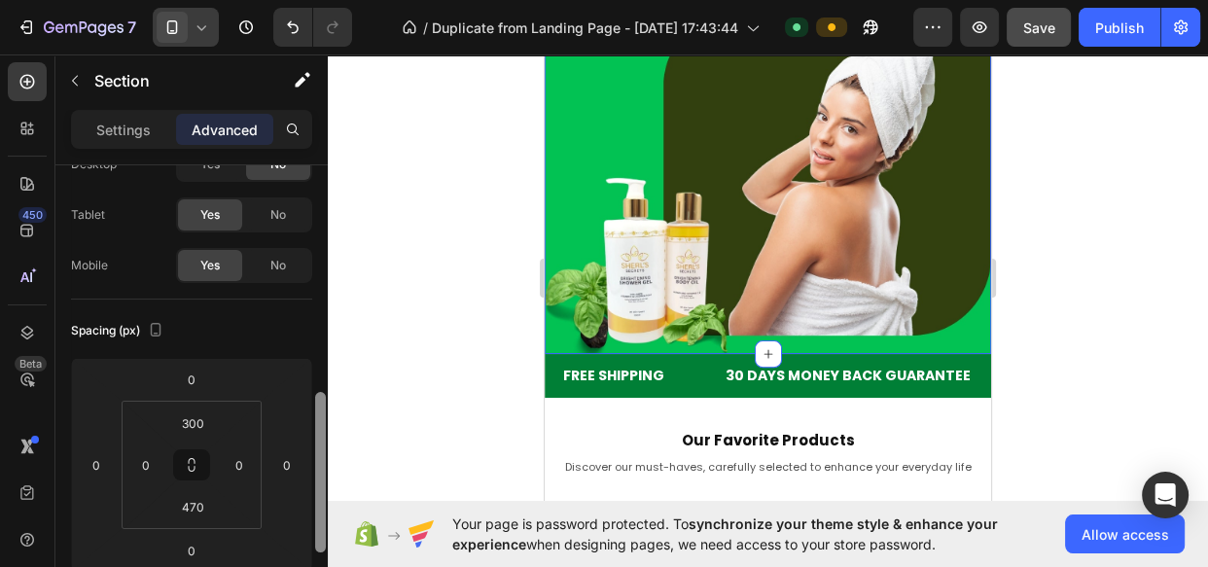
scroll to position [225, 0]
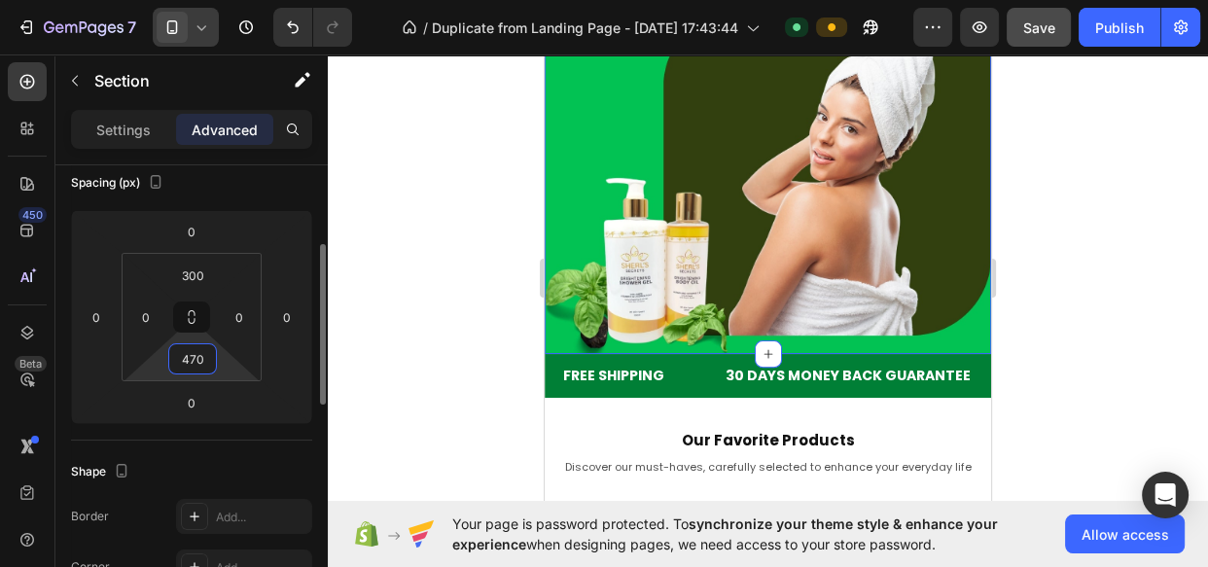
click at [192, 357] on input "470" at bounding box center [192, 358] width 39 height 29
